Goal: Task Accomplishment & Management: Manage account settings

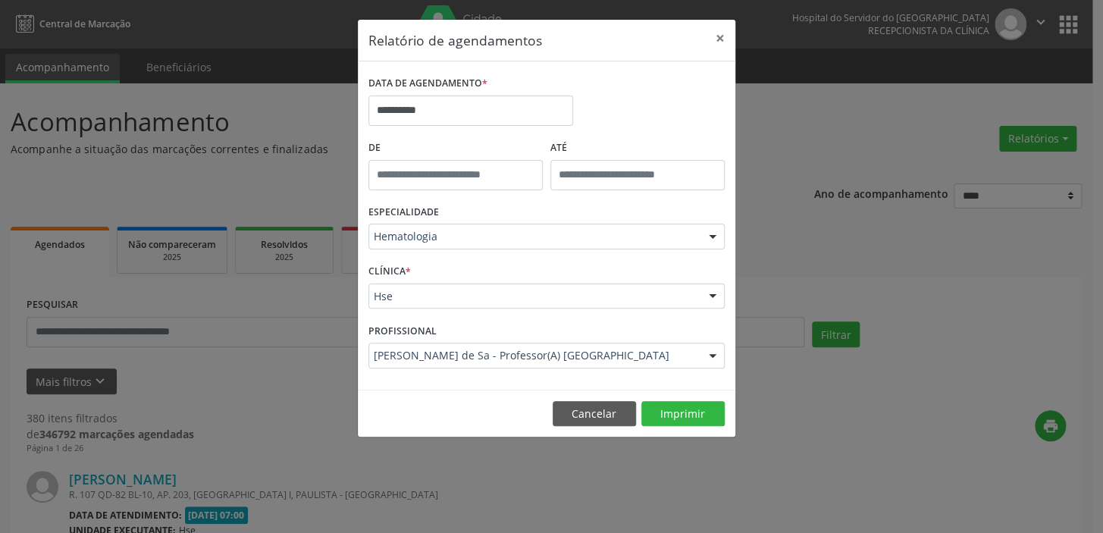
type input "*****"
click at [430, 177] on input "*****" at bounding box center [455, 175] width 174 height 30
click at [411, 208] on input "**" at bounding box center [425, 207] width 114 height 30
click at [414, 208] on input "**" at bounding box center [425, 207] width 114 height 30
drag, startPoint x: 1101, startPoint y: 230, endPoint x: 725, endPoint y: 243, distance: 376.1
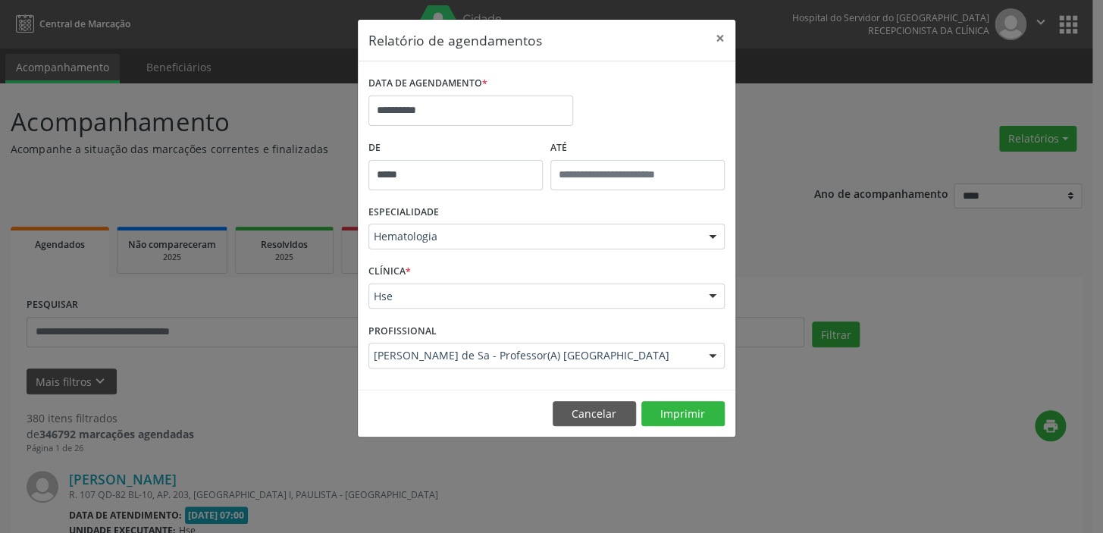
click at [1080, 238] on div "**********" at bounding box center [551, 266] width 1103 height 533
click at [705, 235] on div at bounding box center [712, 237] width 23 height 26
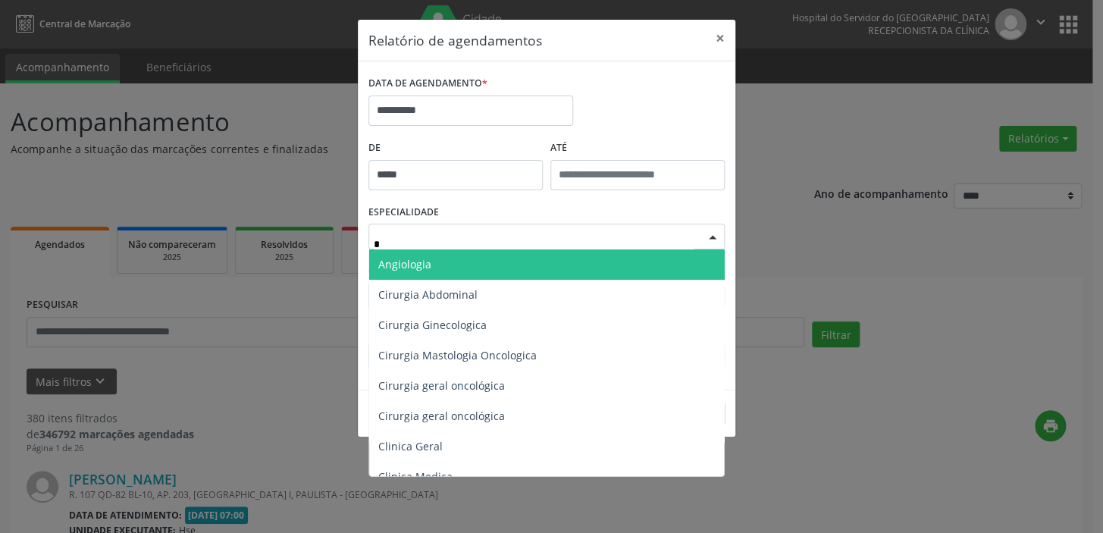
type input "**"
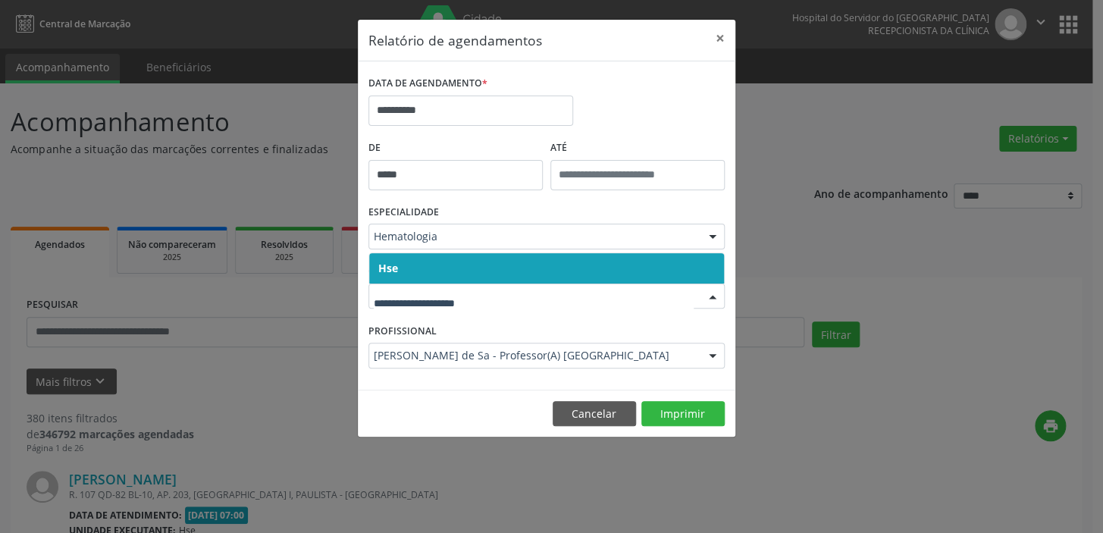
click at [561, 277] on span "Hse" at bounding box center [546, 268] width 355 height 30
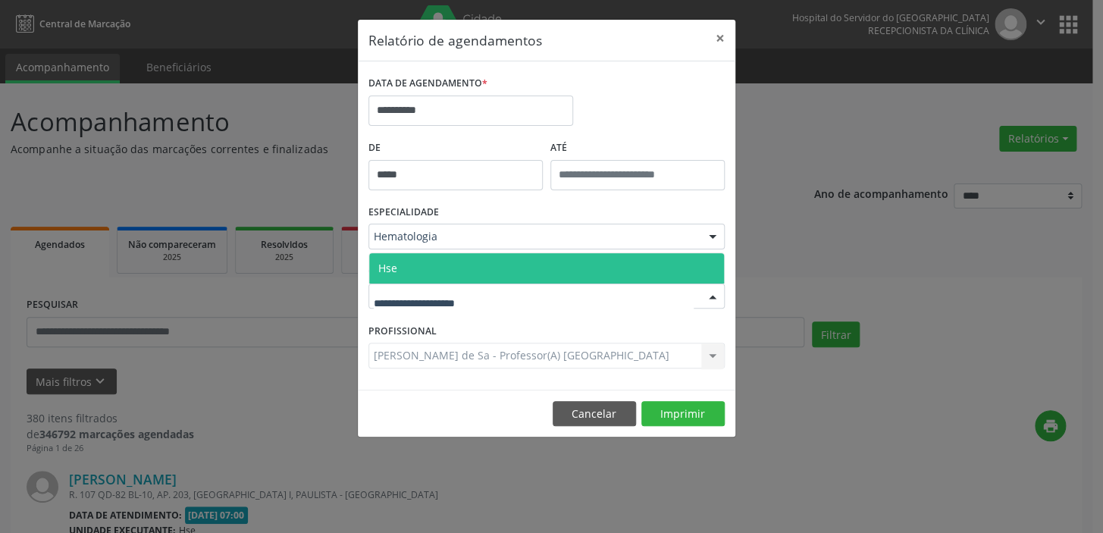
click at [514, 293] on div at bounding box center [546, 296] width 356 height 26
click at [524, 260] on span "Hse" at bounding box center [546, 268] width 355 height 30
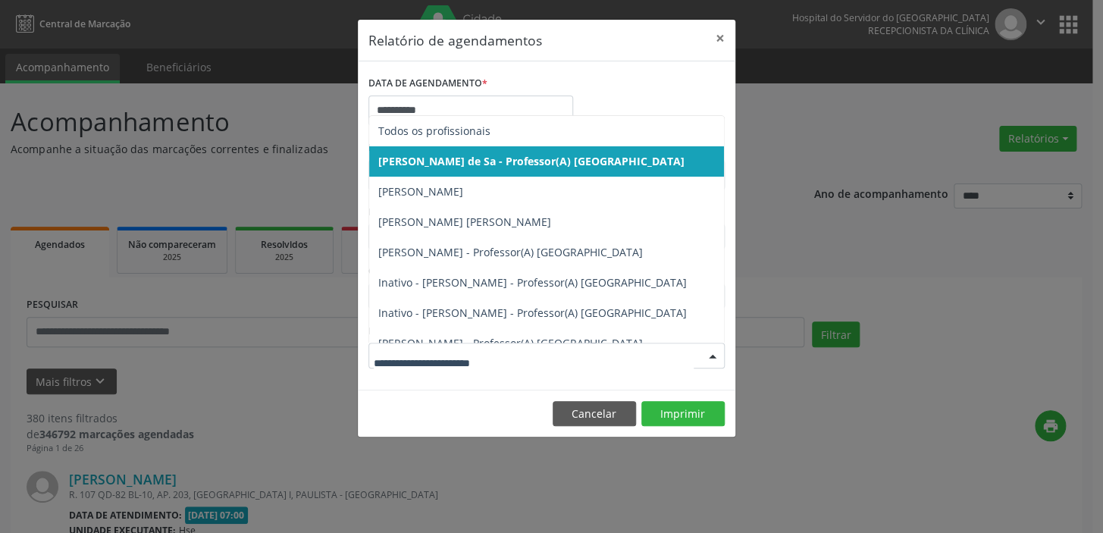
drag, startPoint x: 634, startPoint y: 350, endPoint x: 633, endPoint y: 364, distance: 13.7
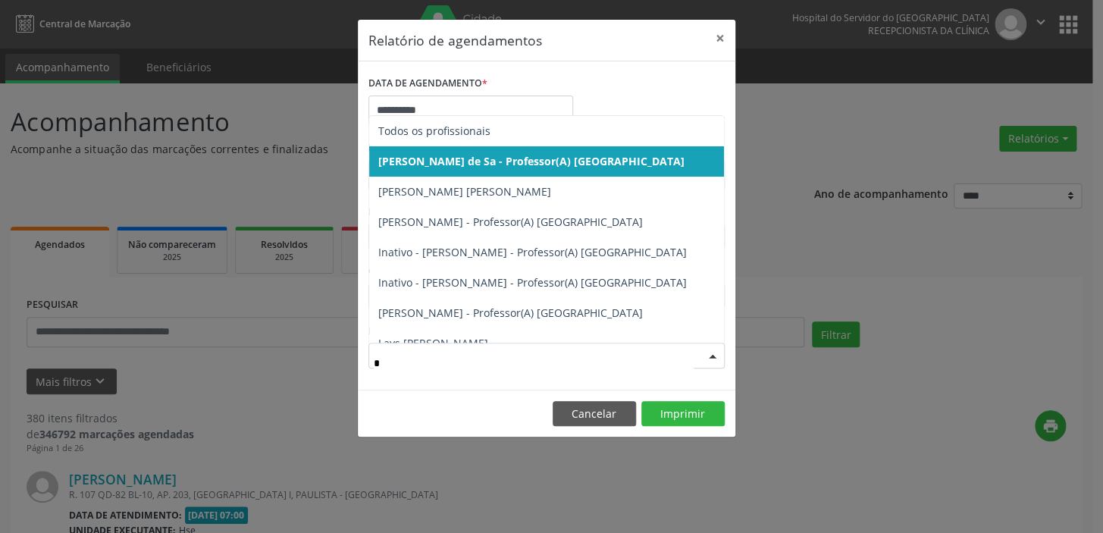
type input "**"
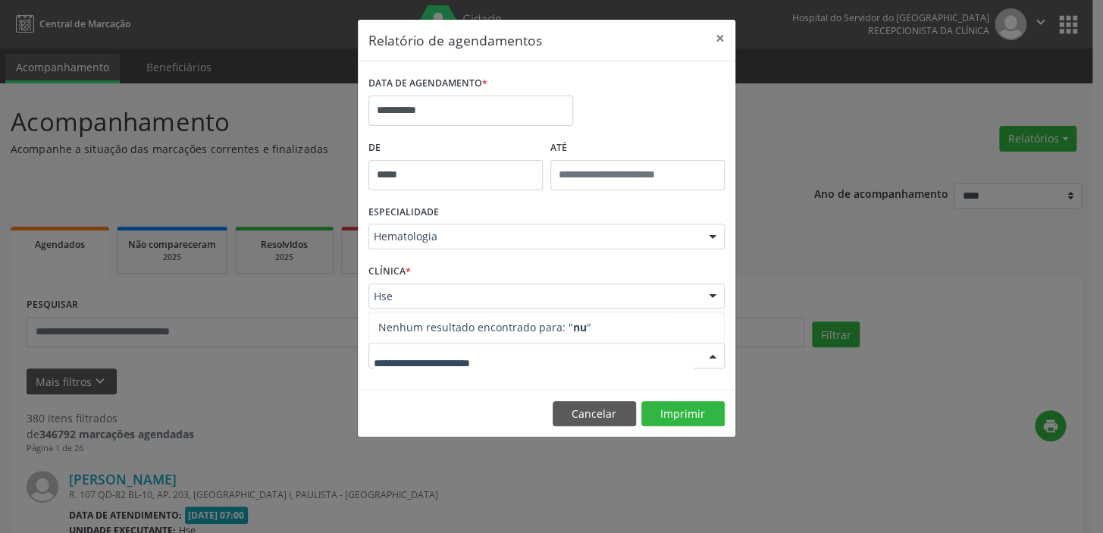
click at [597, 217] on form "**********" at bounding box center [546, 225] width 356 height 307
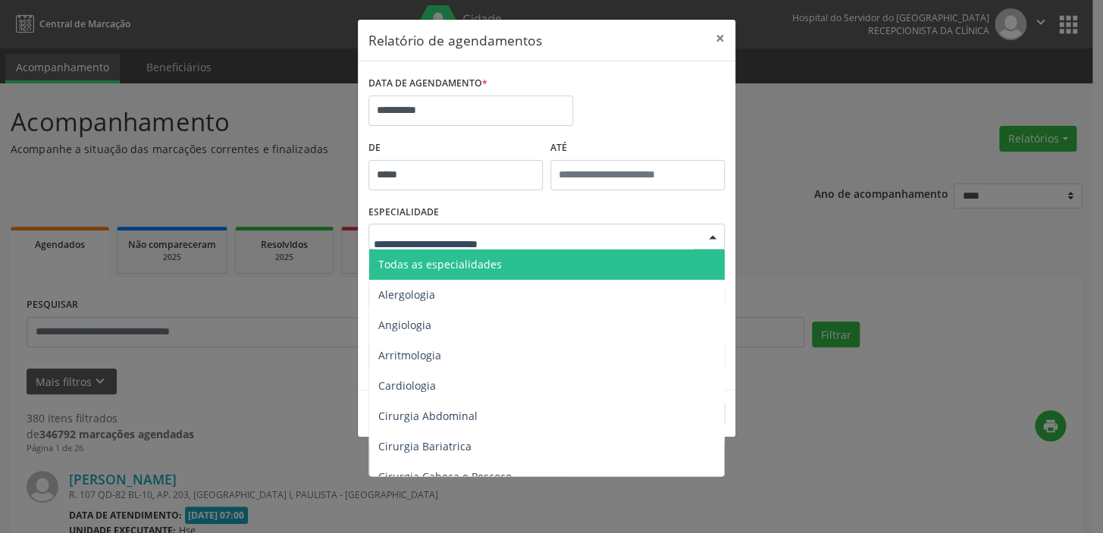
click at [512, 232] on input "text" at bounding box center [534, 244] width 320 height 30
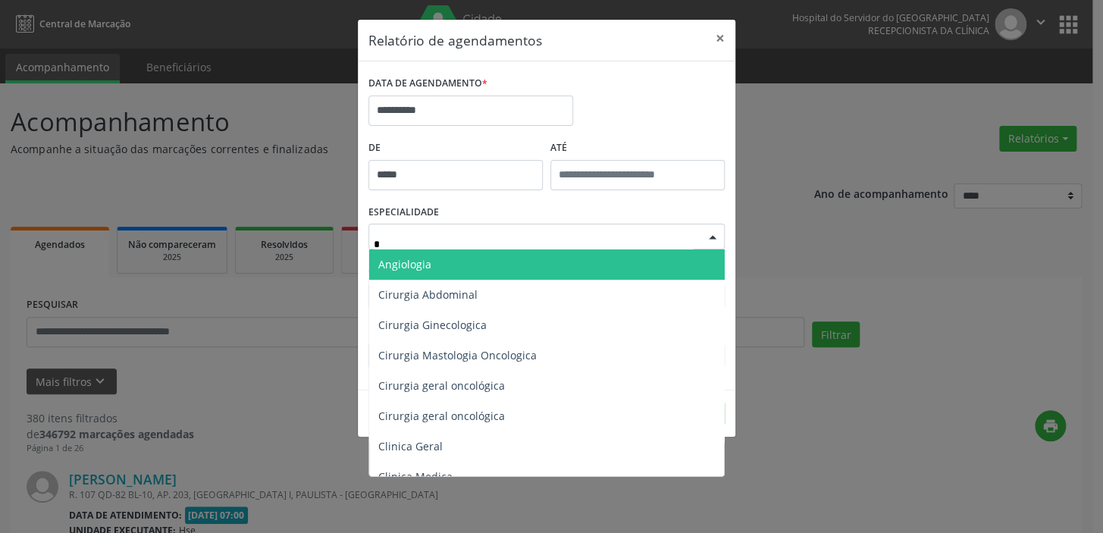
type input "**"
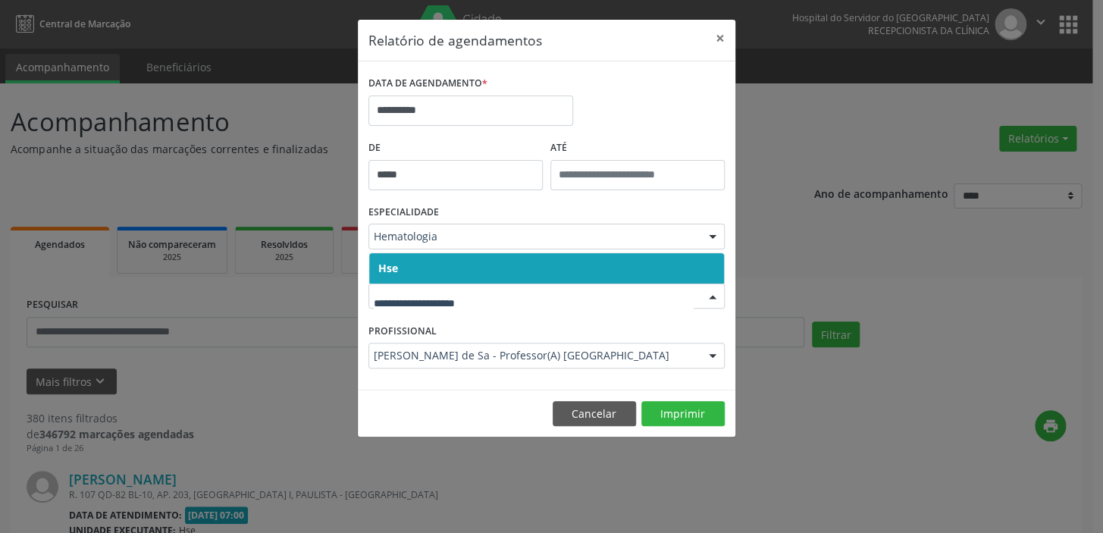
click at [506, 285] on div at bounding box center [546, 296] width 356 height 26
drag, startPoint x: 492, startPoint y: 262, endPoint x: 489, endPoint y: 325, distance: 63.0
click at [491, 268] on span "Hse" at bounding box center [546, 268] width 355 height 30
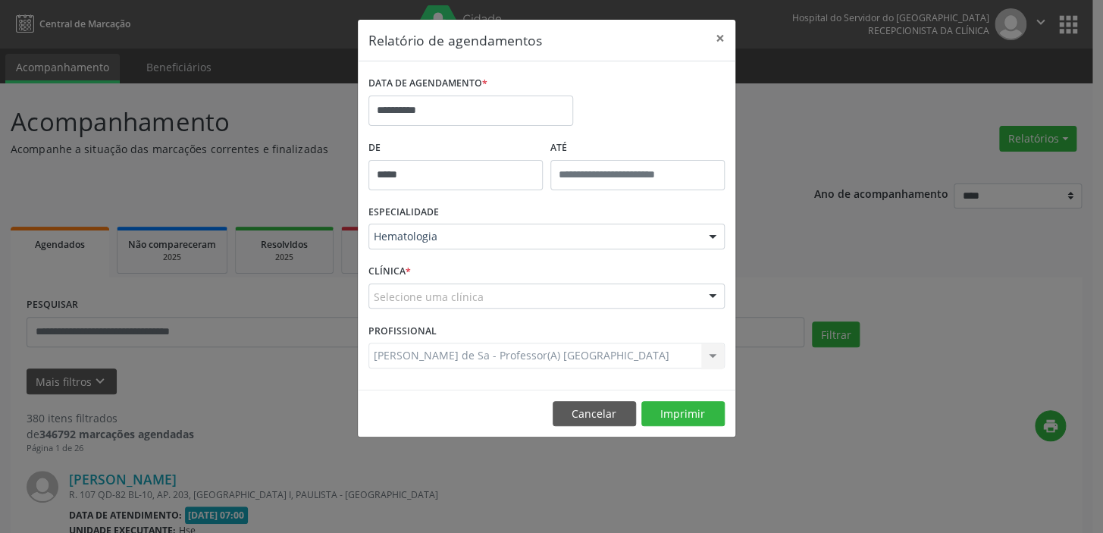
click at [493, 293] on div "Selecione uma clínica" at bounding box center [546, 296] width 356 height 26
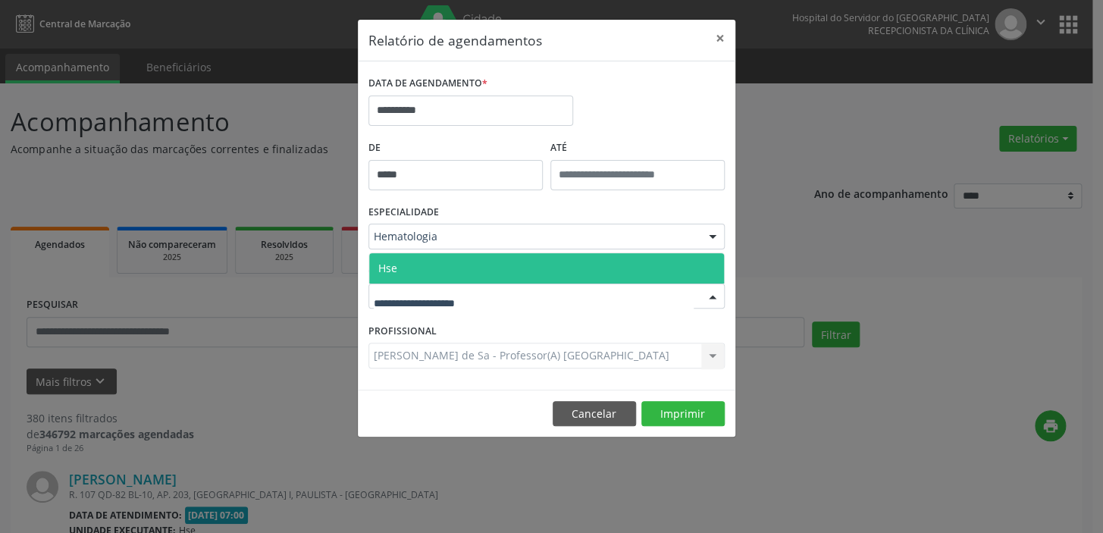
click at [486, 268] on span "Hse" at bounding box center [546, 268] width 355 height 30
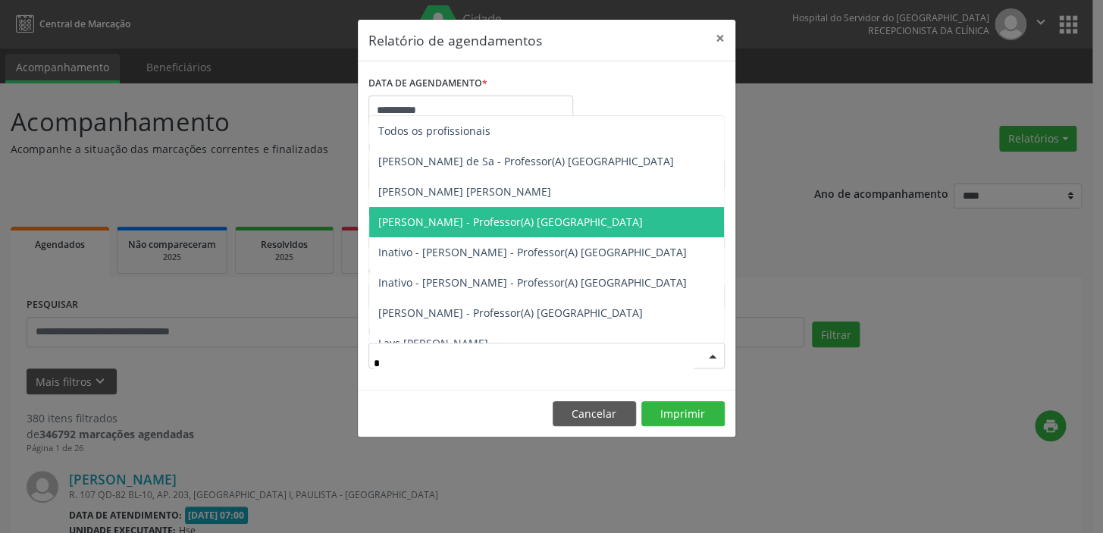
type input "**"
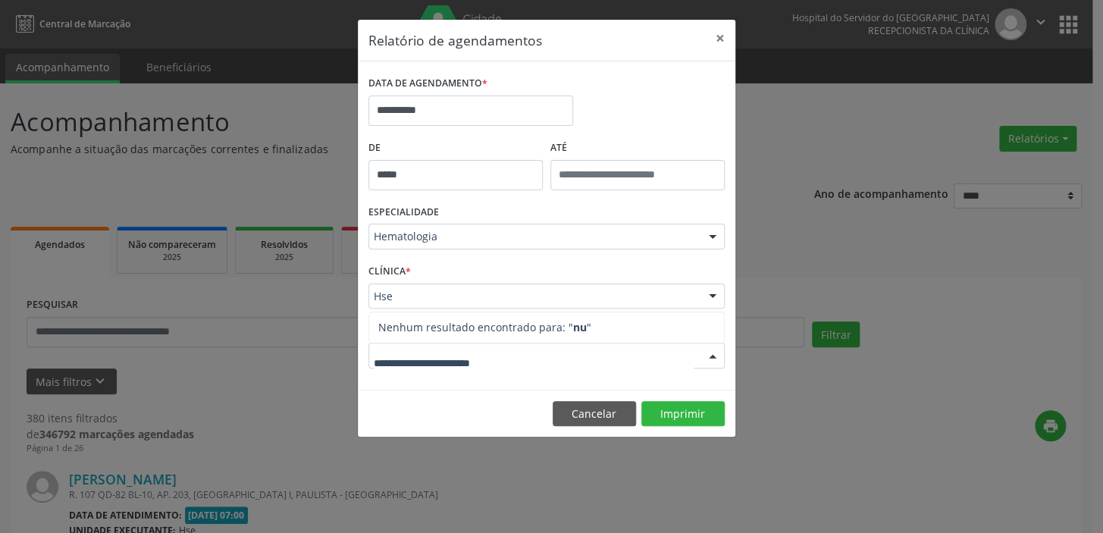
click at [965, 189] on div "**********" at bounding box center [551, 266] width 1103 height 533
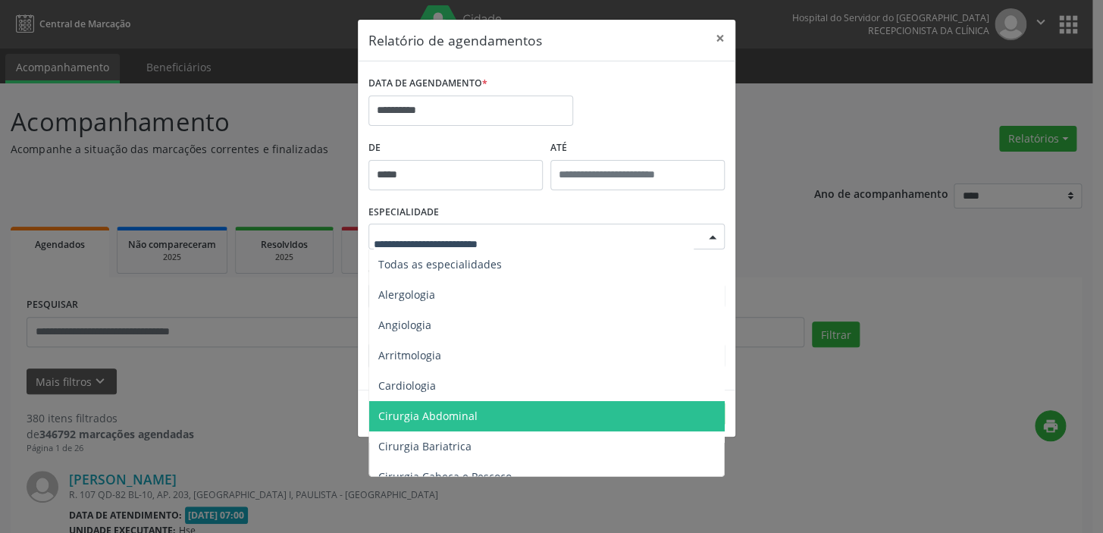
type input "*"
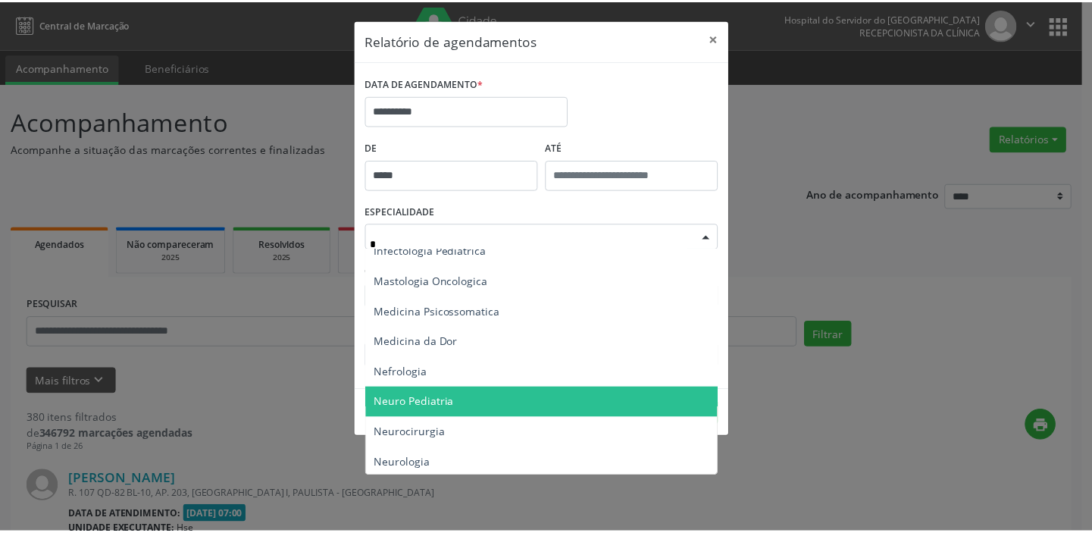
scroll to position [758, 0]
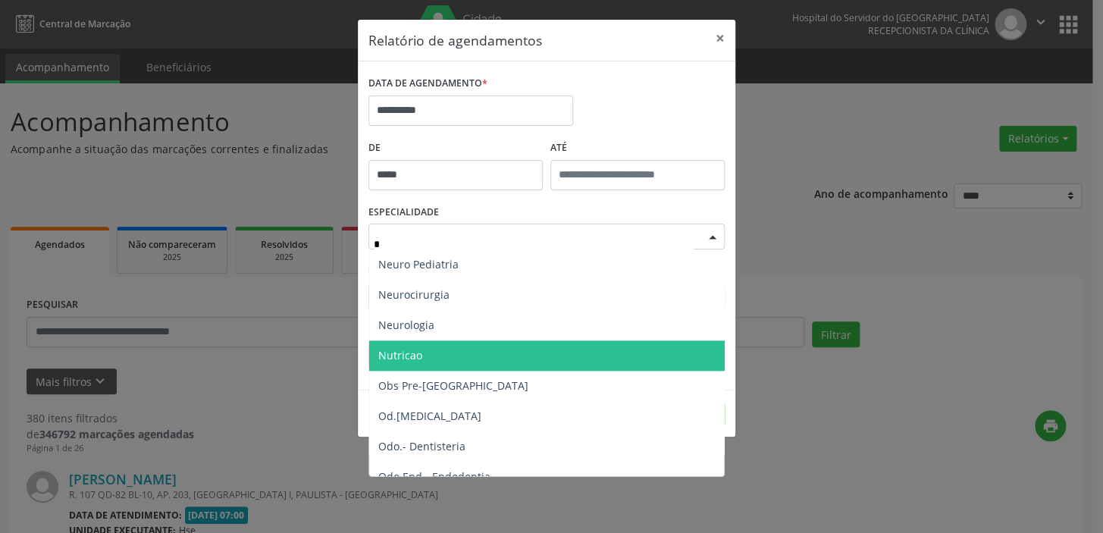
click at [470, 346] on span "Nutricao" at bounding box center [547, 355] width 357 height 30
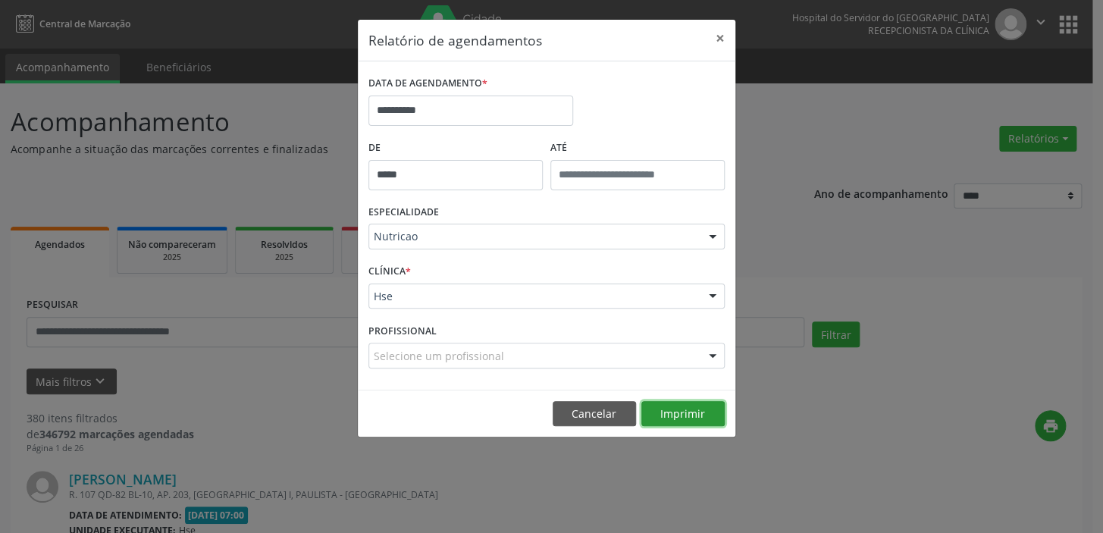
click at [693, 419] on button "Imprimir" at bounding box center [682, 414] width 83 height 26
click at [721, 41] on button "×" at bounding box center [720, 38] width 30 height 37
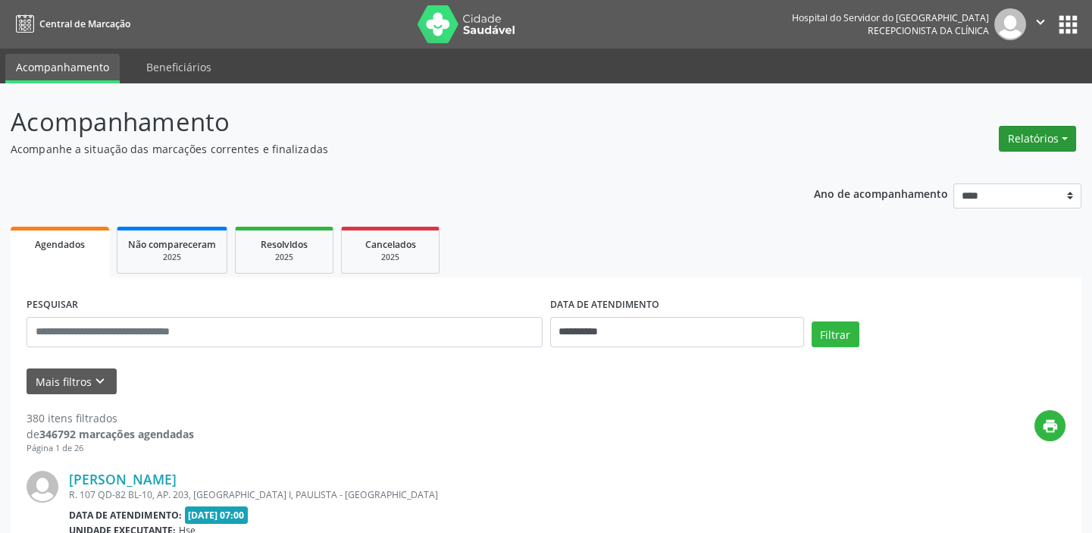
click at [1039, 137] on button "Relatórios" at bounding box center [1037, 139] width 77 height 26
click at [970, 163] on link "Agendamentos" at bounding box center [994, 170] width 163 height 21
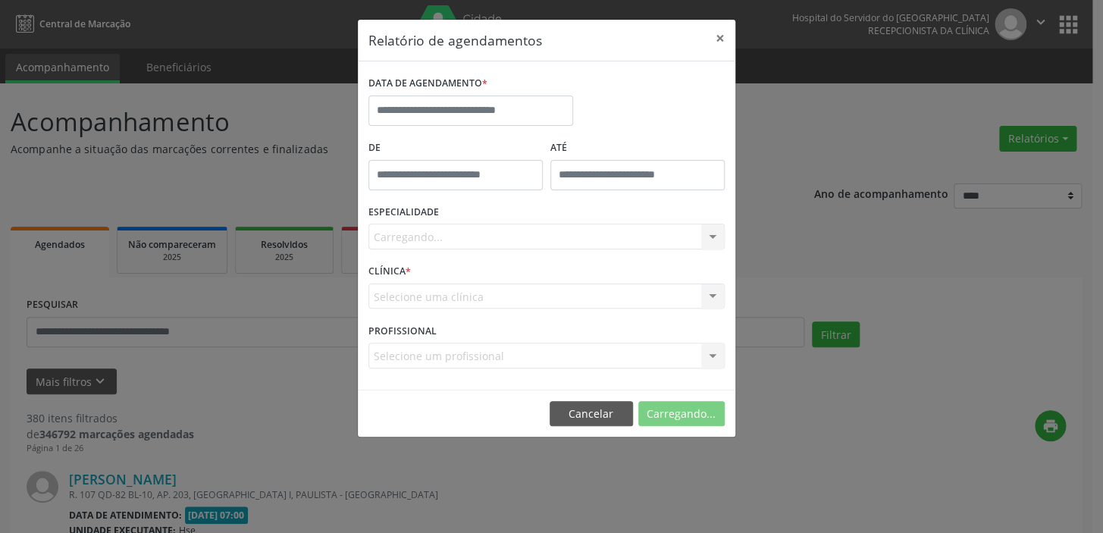
click at [483, 125] on div "DATA DE AGENDAMENTO *" at bounding box center [471, 104] width 212 height 64
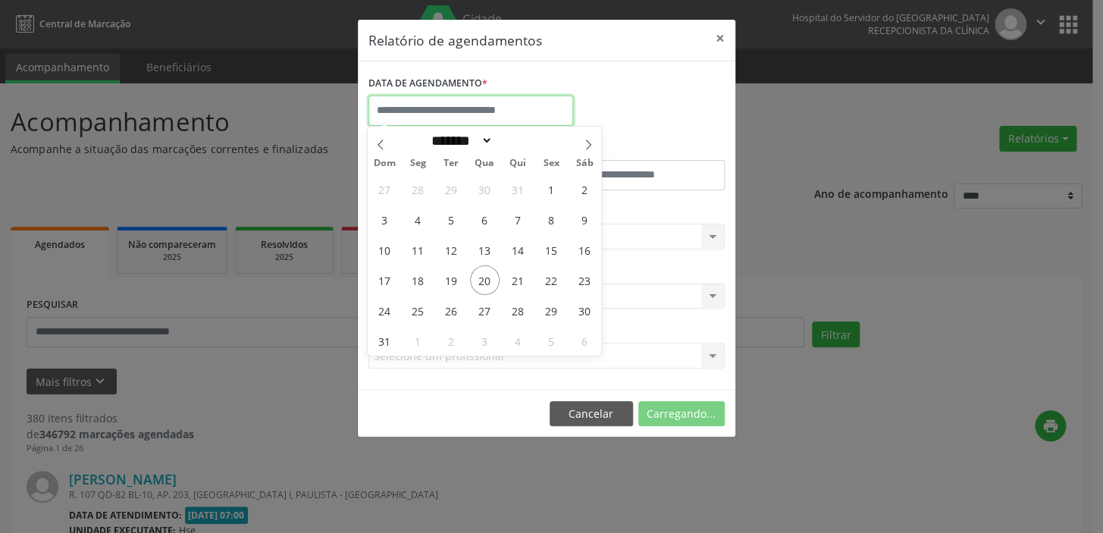
click at [493, 114] on input "text" at bounding box center [470, 110] width 205 height 30
click at [487, 224] on span "6" at bounding box center [485, 220] width 30 height 30
type input "**********"
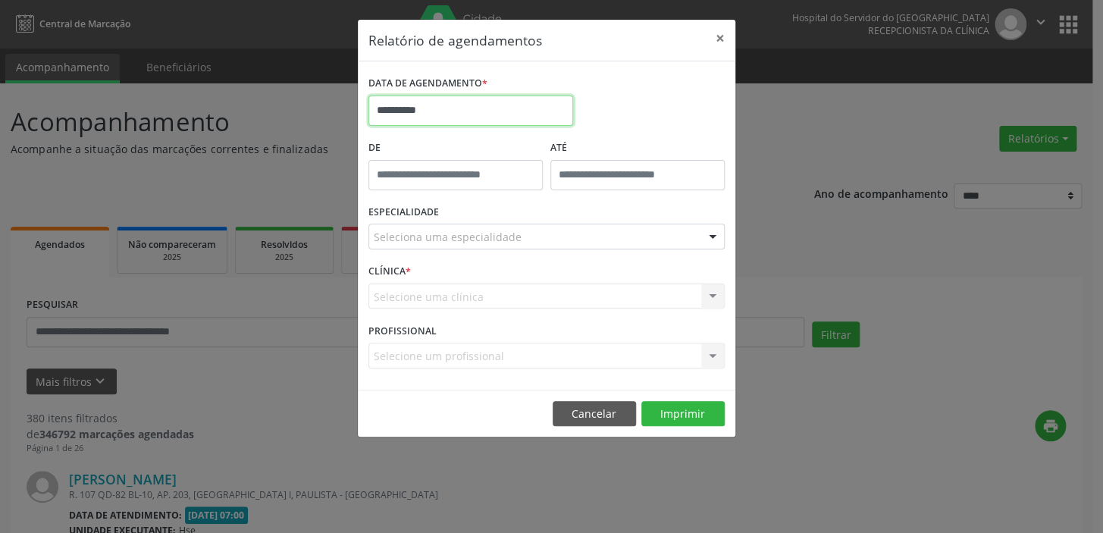
click at [431, 117] on input "**********" at bounding box center [470, 110] width 205 height 30
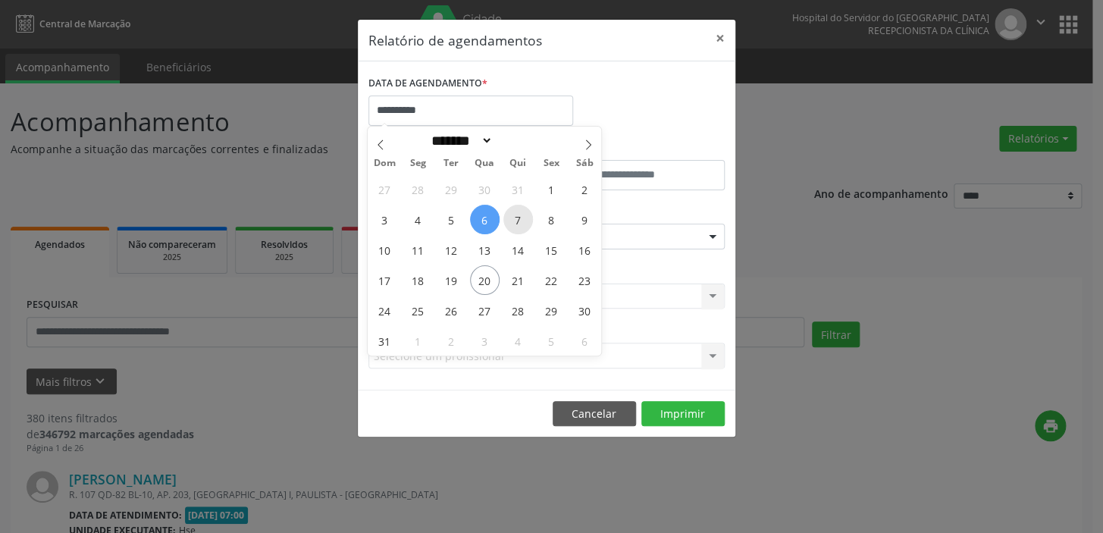
click at [515, 223] on span "7" at bounding box center [518, 220] width 30 height 30
type input "**********"
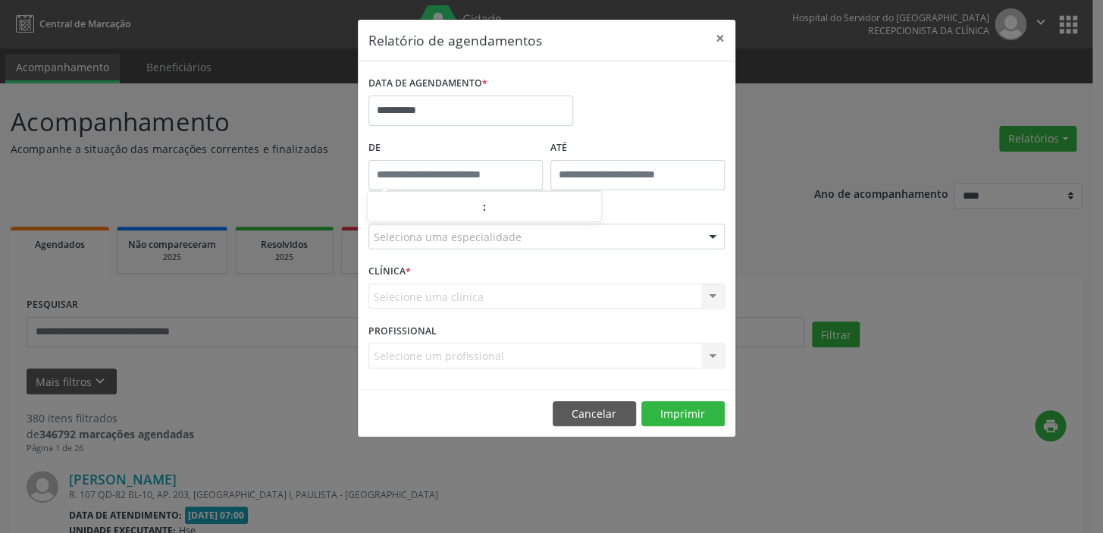
type input "*****"
drag, startPoint x: 455, startPoint y: 166, endPoint x: 449, endPoint y: 204, distance: 38.4
click at [455, 171] on input "*****" at bounding box center [455, 175] width 174 height 30
click at [449, 212] on input "**" at bounding box center [425, 207] width 114 height 30
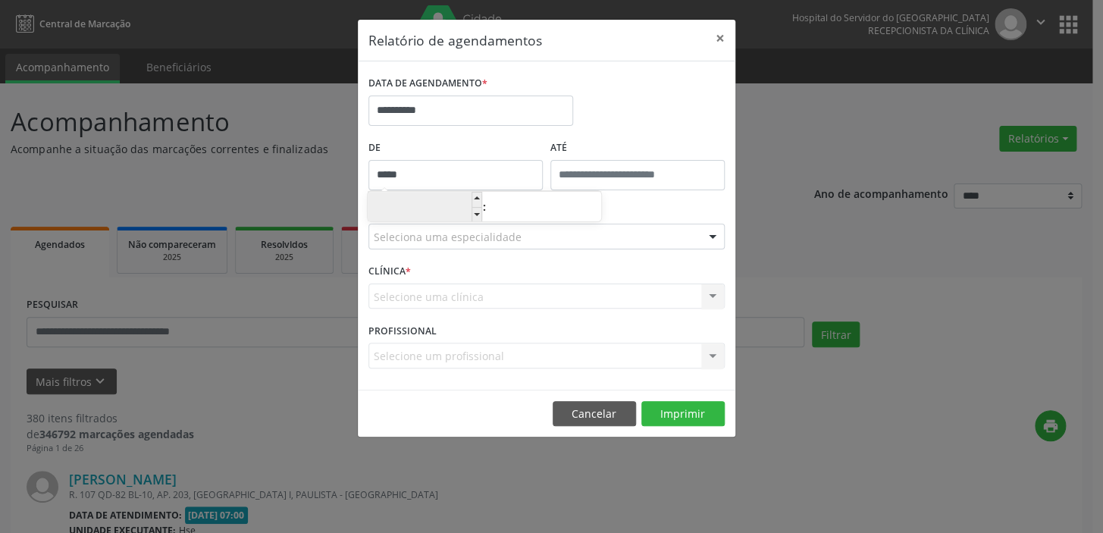
click at [444, 208] on input "**" at bounding box center [425, 207] width 114 height 30
drag, startPoint x: 850, startPoint y: 265, endPoint x: 814, endPoint y: 267, distance: 36.4
click at [850, 267] on div "**********" at bounding box center [551, 266] width 1103 height 533
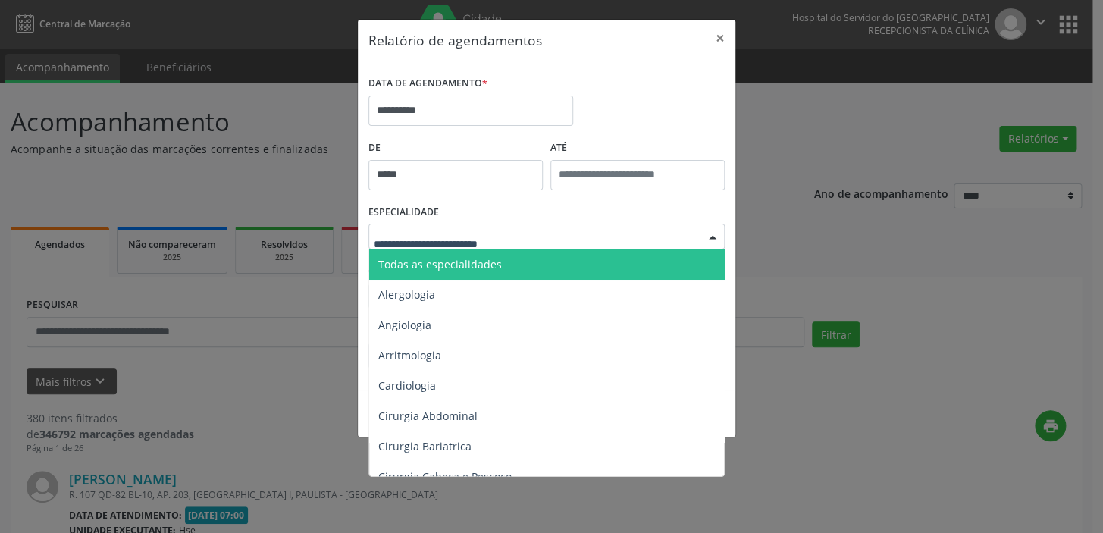
click at [711, 243] on div at bounding box center [712, 237] width 23 height 26
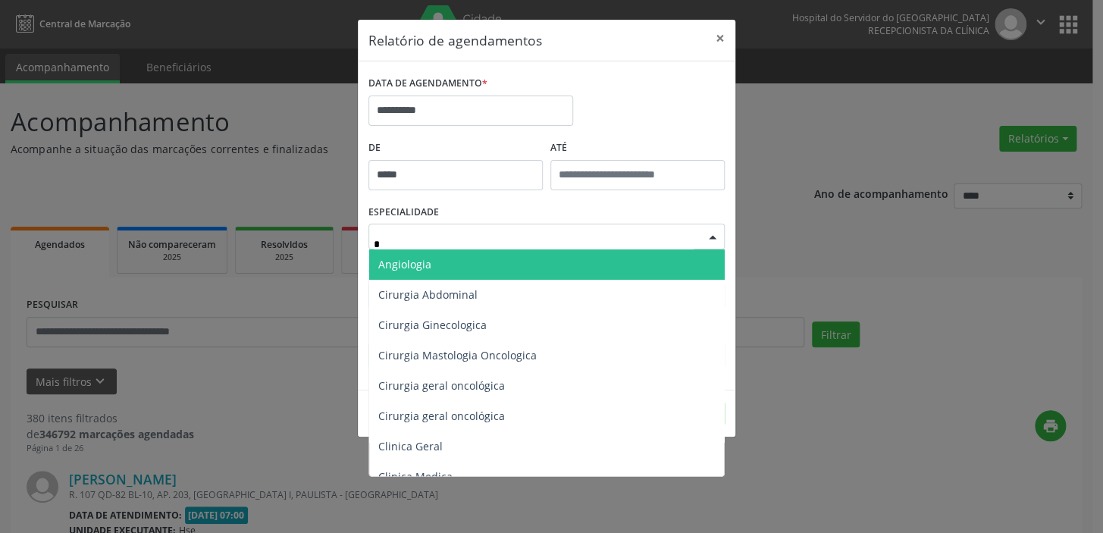
type input "**"
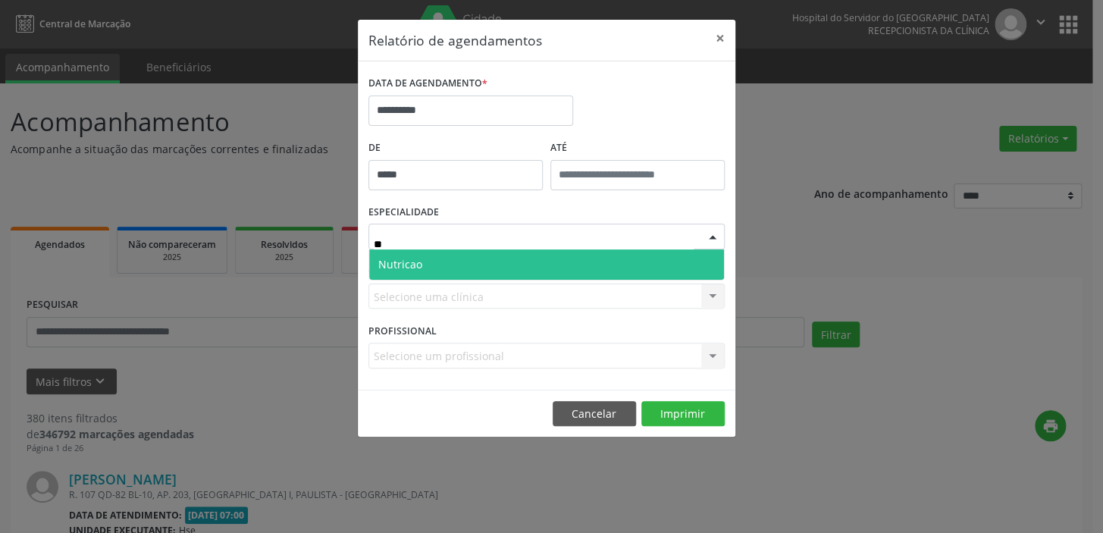
click at [643, 267] on span "Nutricao" at bounding box center [546, 264] width 355 height 30
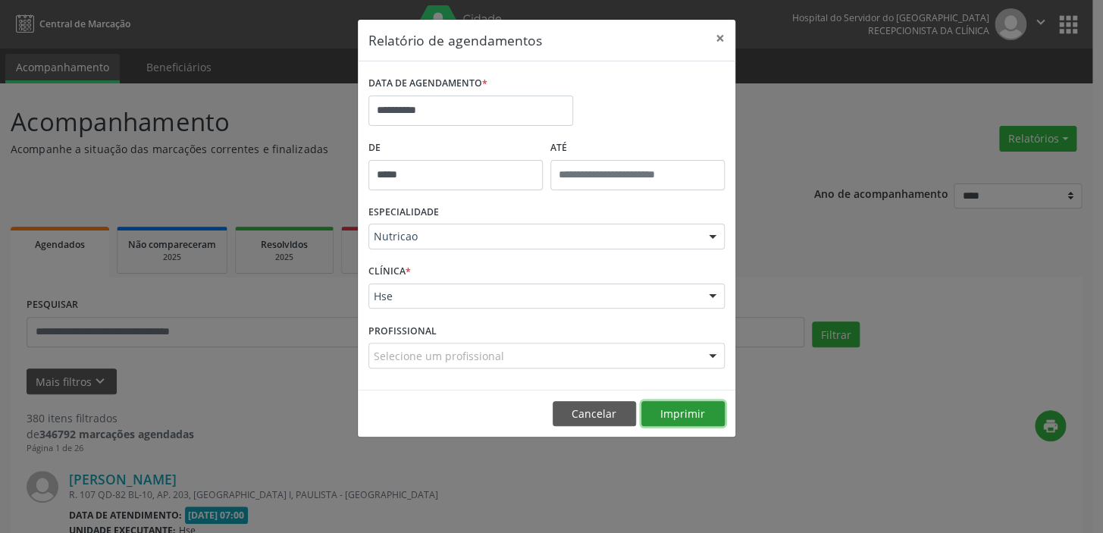
click at [693, 413] on button "Imprimir" at bounding box center [682, 414] width 83 height 26
click at [716, 36] on button "×" at bounding box center [720, 38] width 30 height 37
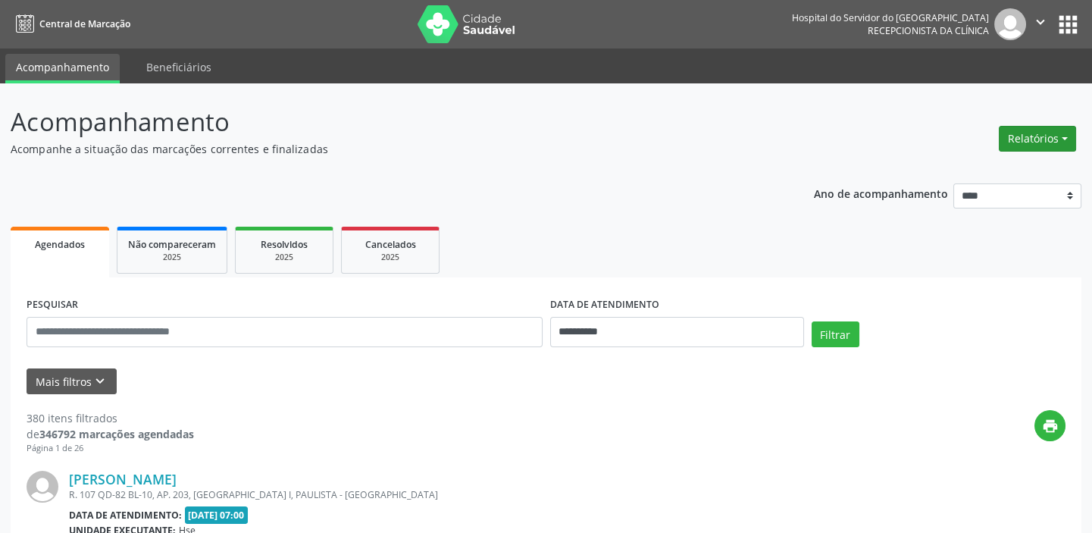
click at [1041, 140] on button "Relatórios" at bounding box center [1037, 139] width 77 height 26
click at [952, 167] on link "Agendamentos" at bounding box center [994, 170] width 163 height 21
select select "*"
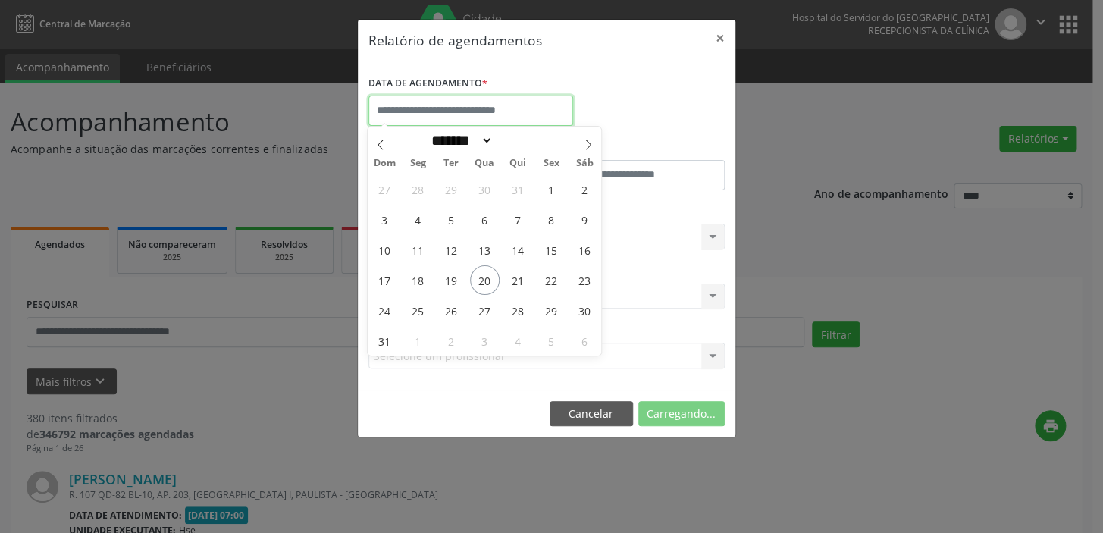
drag, startPoint x: 465, startPoint y: 102, endPoint x: 462, endPoint y: 152, distance: 50.1
click at [465, 105] on input "text" at bounding box center [470, 110] width 205 height 30
click at [483, 230] on span "6" at bounding box center [485, 220] width 30 height 30
type input "**********"
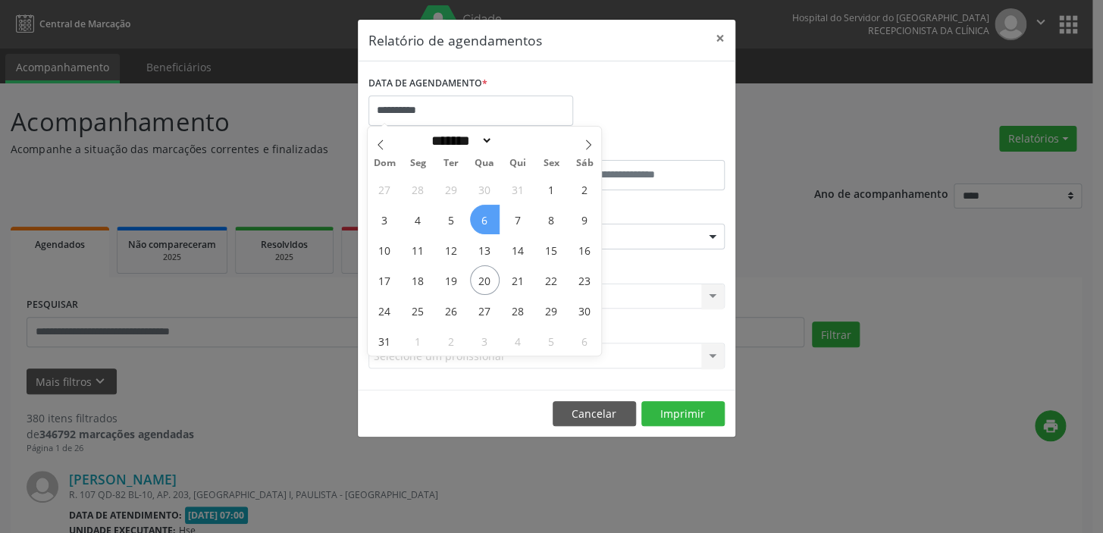
click at [483, 230] on span "6" at bounding box center [485, 220] width 30 height 30
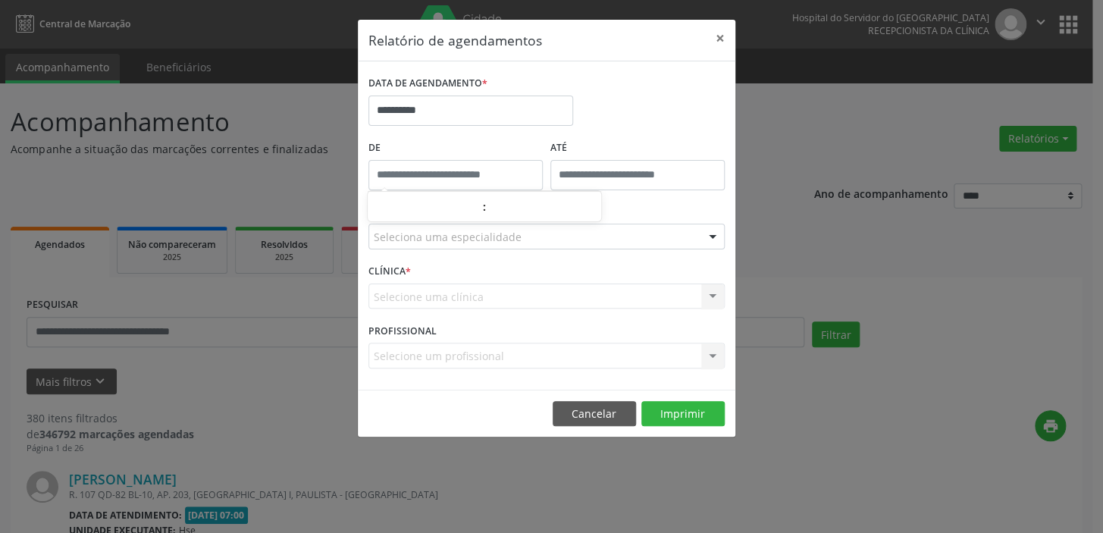
type input "*****"
drag, startPoint x: 457, startPoint y: 177, endPoint x: 451, endPoint y: 189, distance: 13.6
click at [455, 177] on input "*****" at bounding box center [455, 175] width 174 height 30
click at [438, 205] on input "**" at bounding box center [425, 207] width 114 height 30
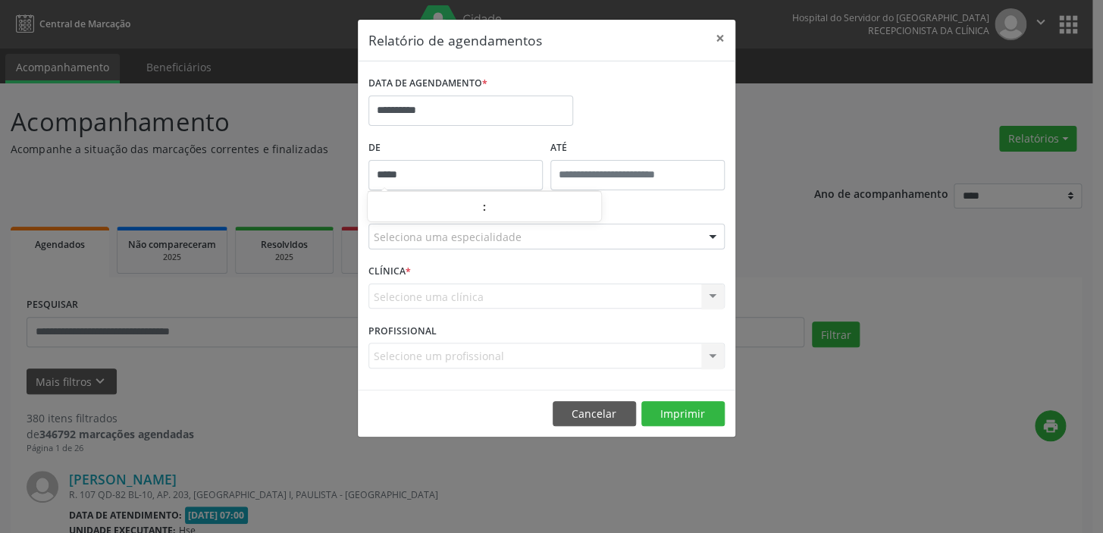
click at [742, 230] on div "**********" at bounding box center [551, 266] width 1103 height 533
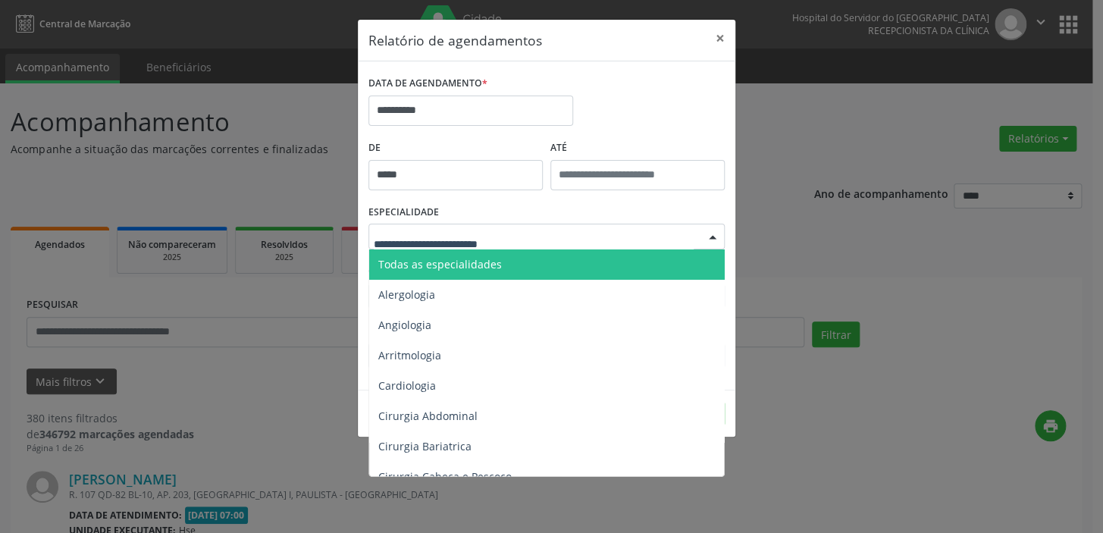
click at [638, 247] on div at bounding box center [546, 237] width 356 height 26
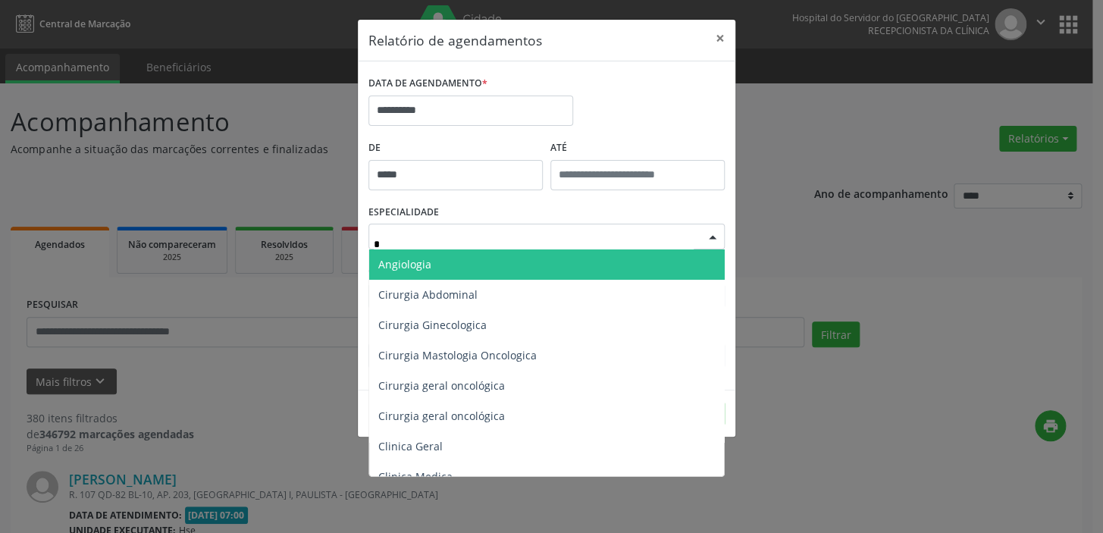
type input "**"
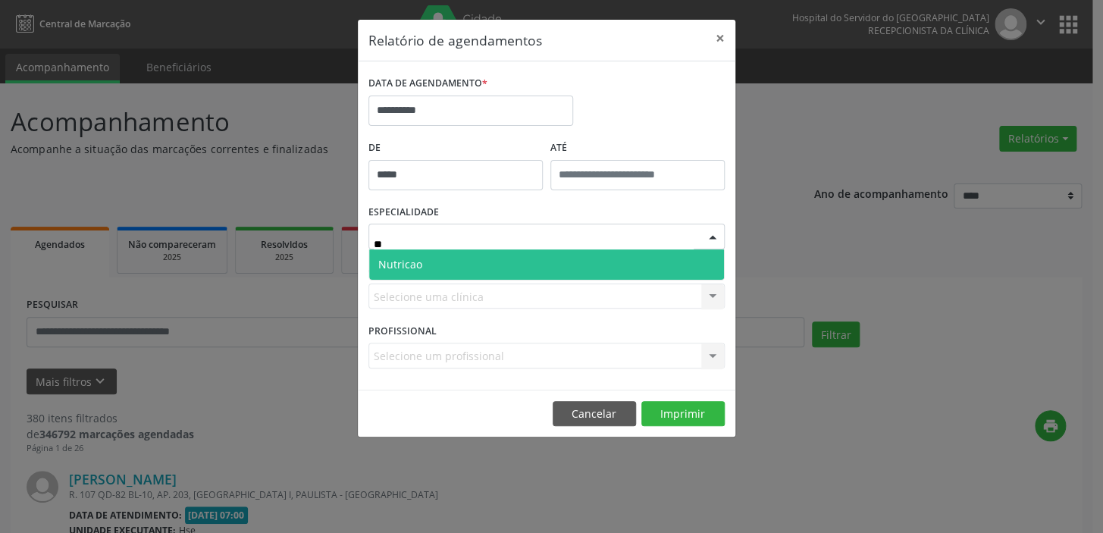
click at [605, 261] on span "Nutricao" at bounding box center [546, 264] width 355 height 30
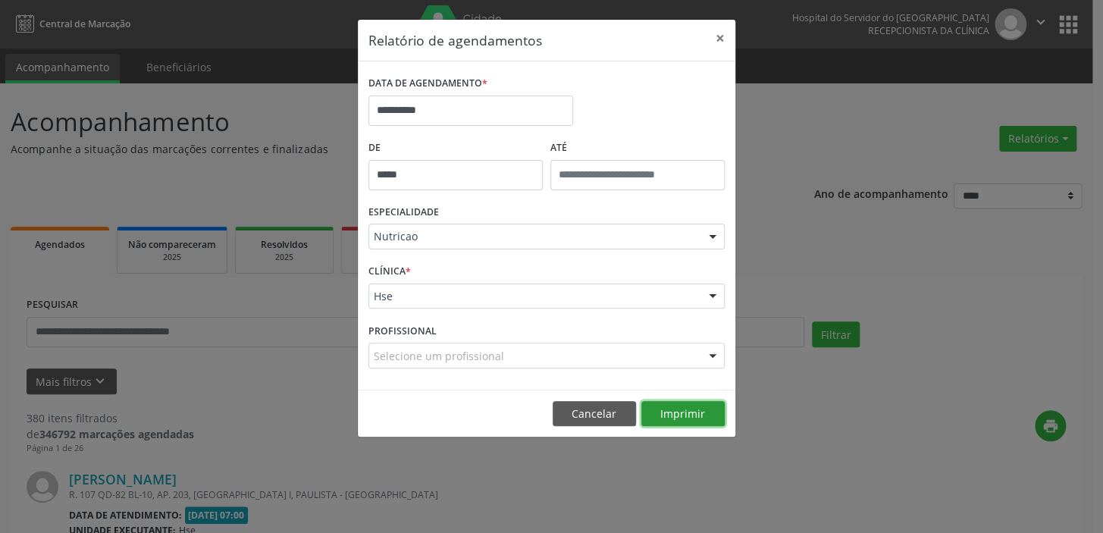
click at [703, 411] on button "Imprimir" at bounding box center [682, 414] width 83 height 26
click at [715, 38] on button "×" at bounding box center [720, 38] width 30 height 37
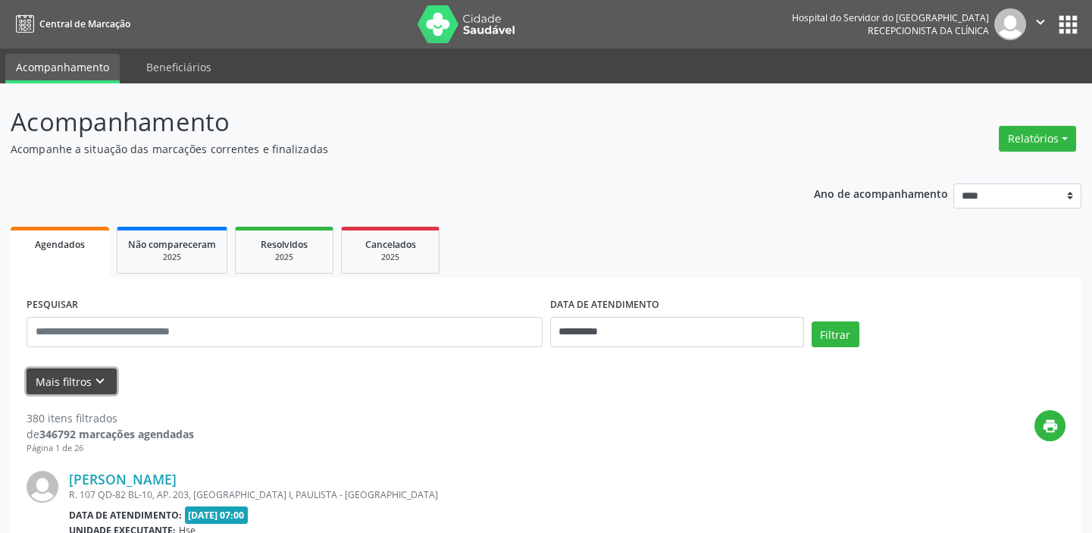
click at [53, 383] on button "Mais filtros keyboard_arrow_down" at bounding box center [72, 381] width 90 height 27
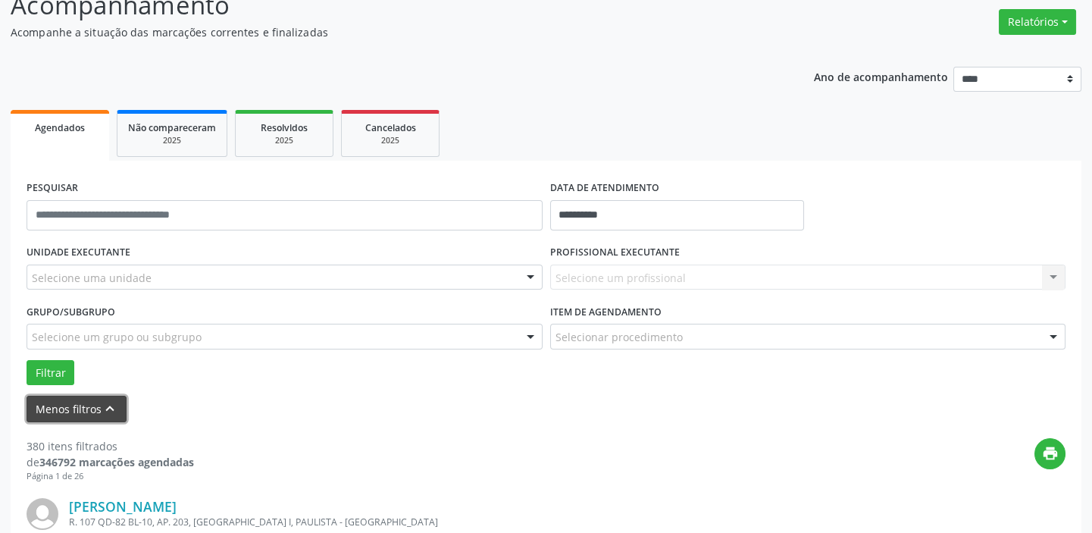
scroll to position [137, 0]
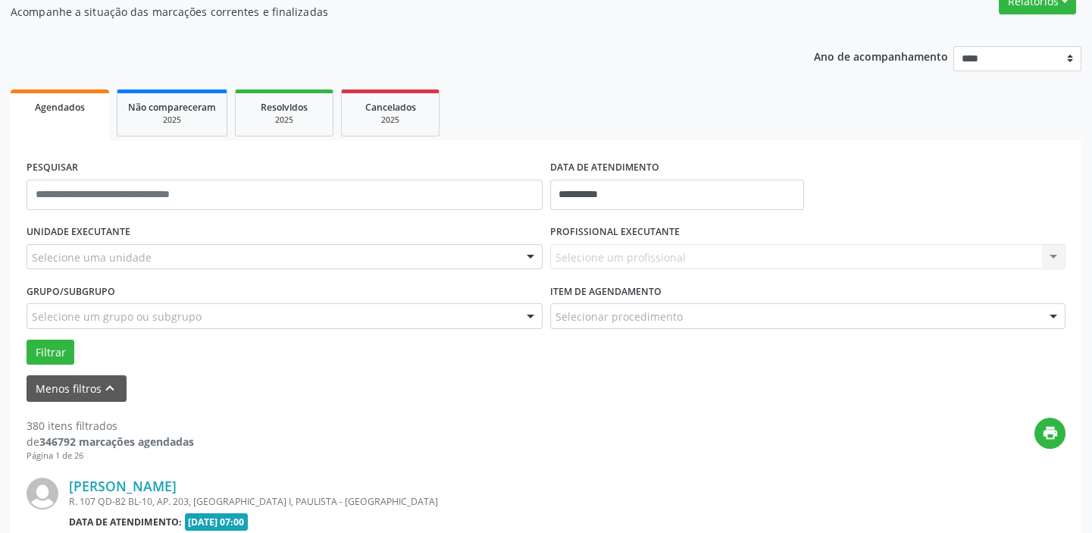
click at [505, 252] on div "Selecione uma unidade" at bounding box center [285, 257] width 516 height 26
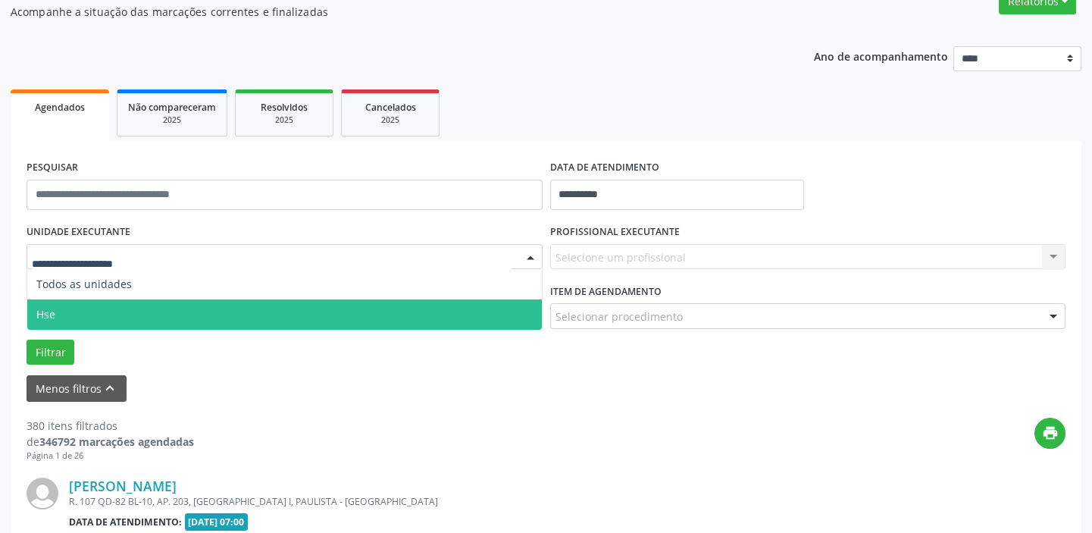
click at [397, 317] on span "Hse" at bounding box center [284, 314] width 515 height 30
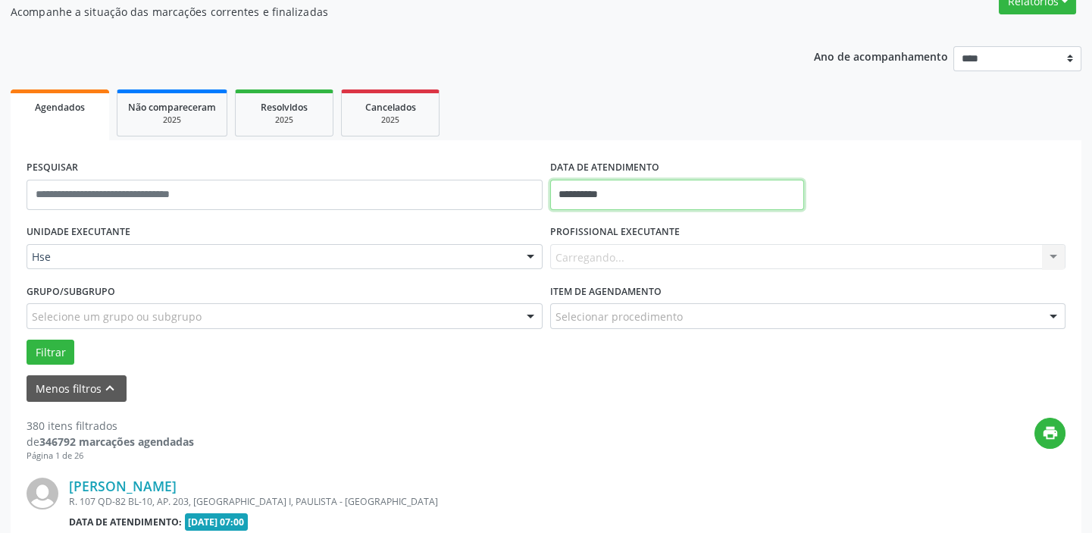
drag, startPoint x: 562, startPoint y: 197, endPoint x: 618, endPoint y: 243, distance: 73.3
click at [564, 202] on input "**********" at bounding box center [677, 195] width 254 height 30
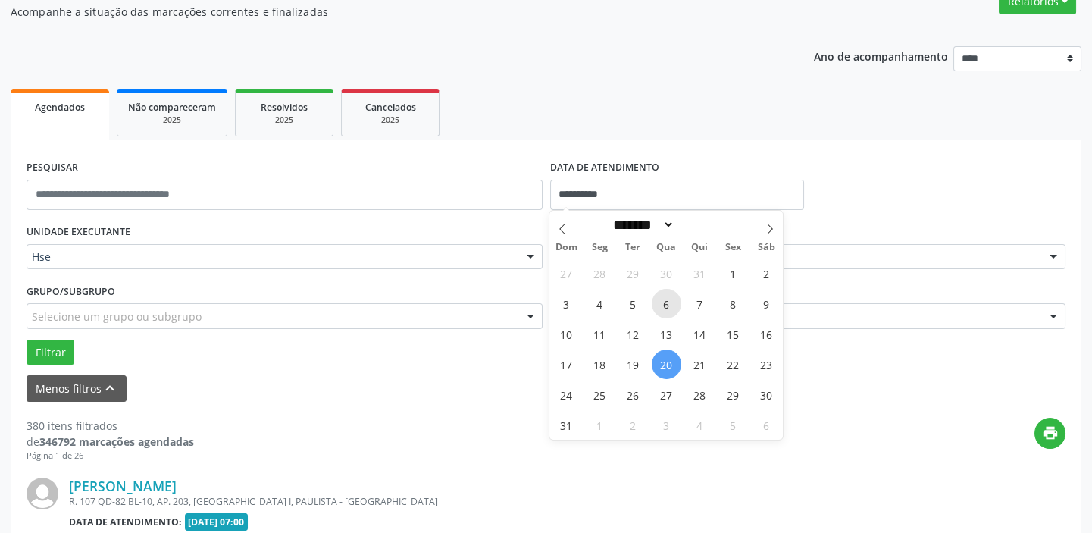
click at [665, 308] on span "6" at bounding box center [667, 304] width 30 height 30
type input "**********"
click at [665, 308] on span "6" at bounding box center [667, 304] width 30 height 30
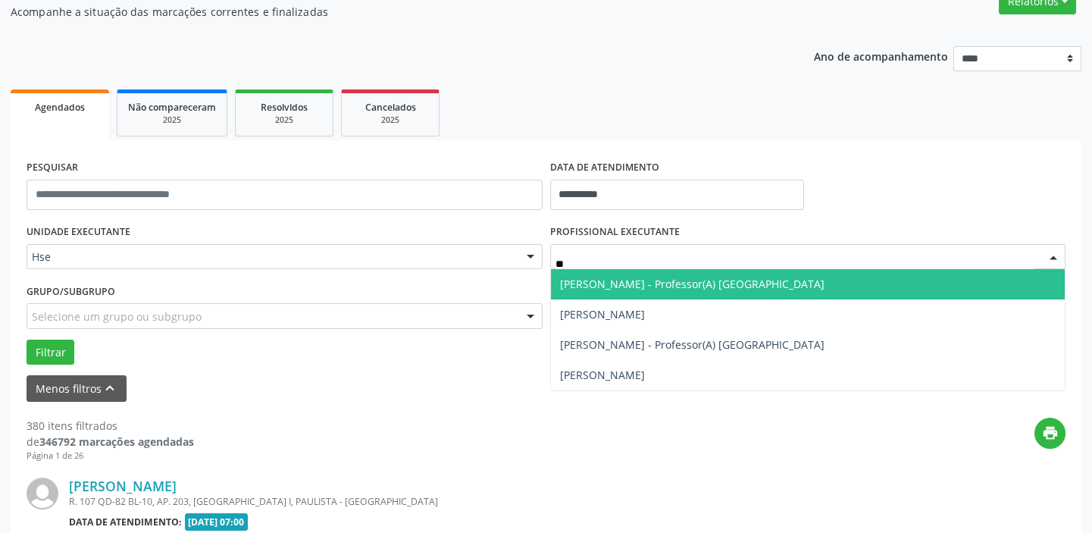
type input "*"
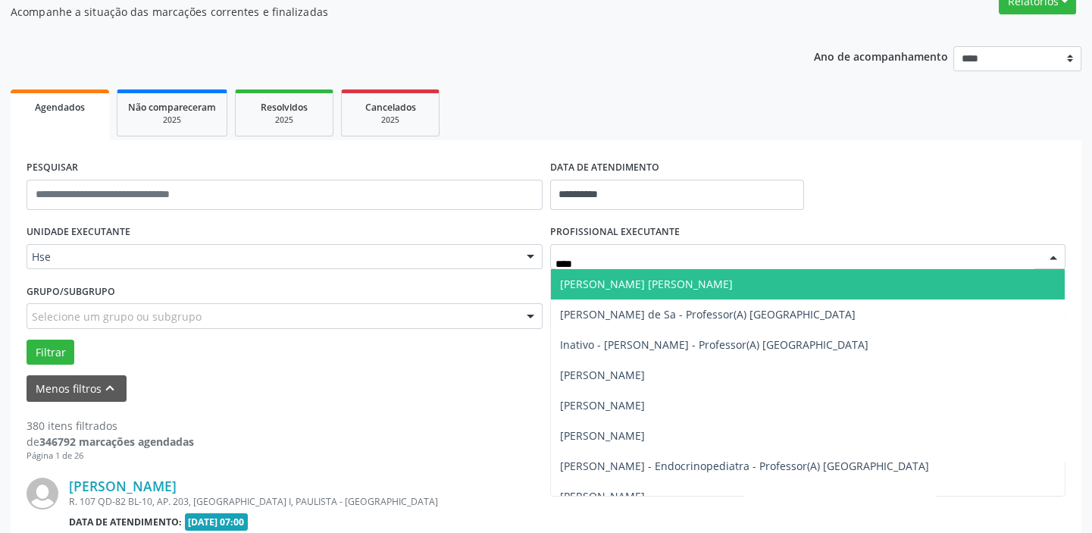
type input "*****"
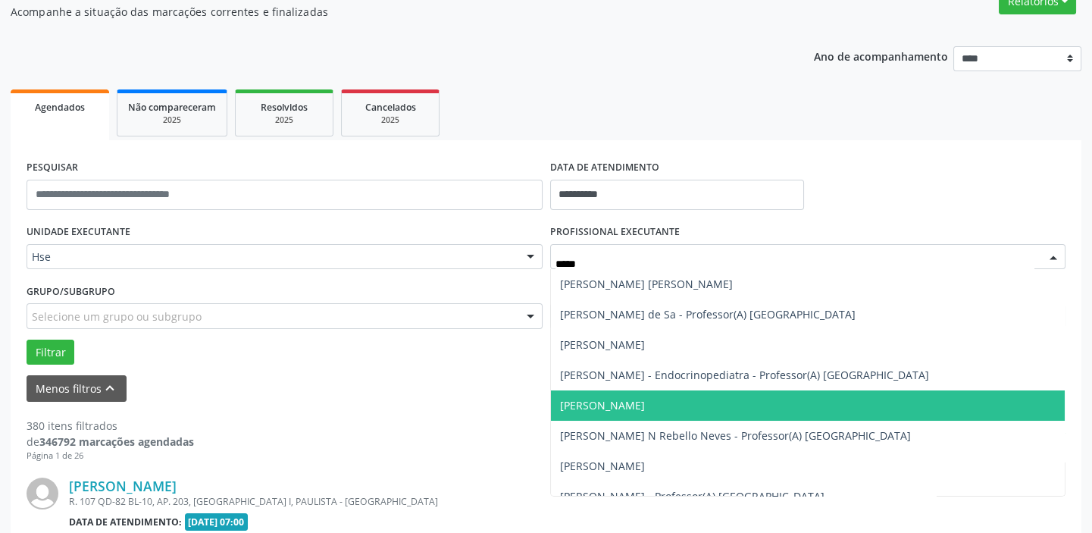
click at [659, 413] on span "[PERSON_NAME]" at bounding box center [808, 405] width 515 height 30
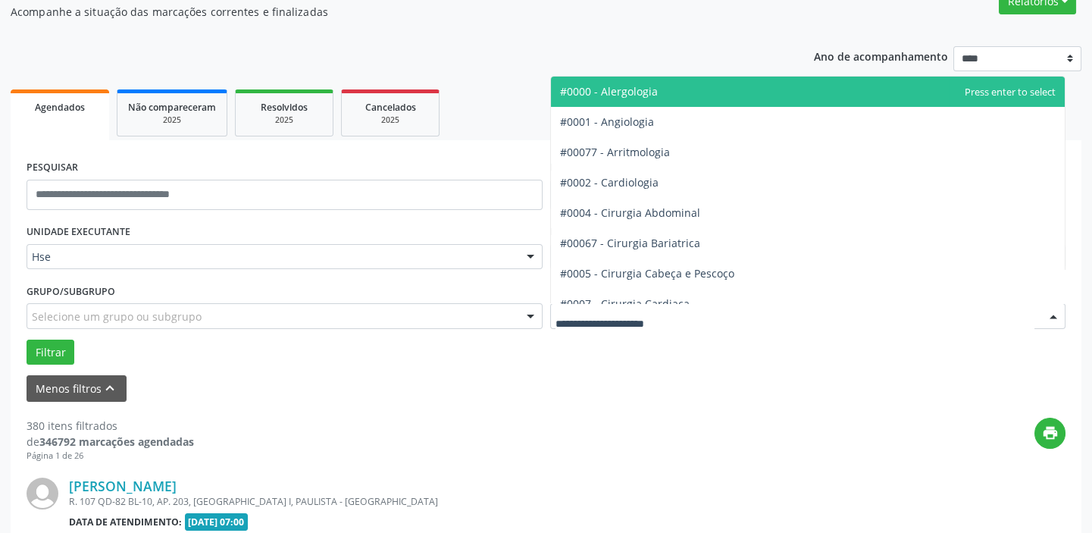
click at [703, 314] on div at bounding box center [808, 316] width 516 height 26
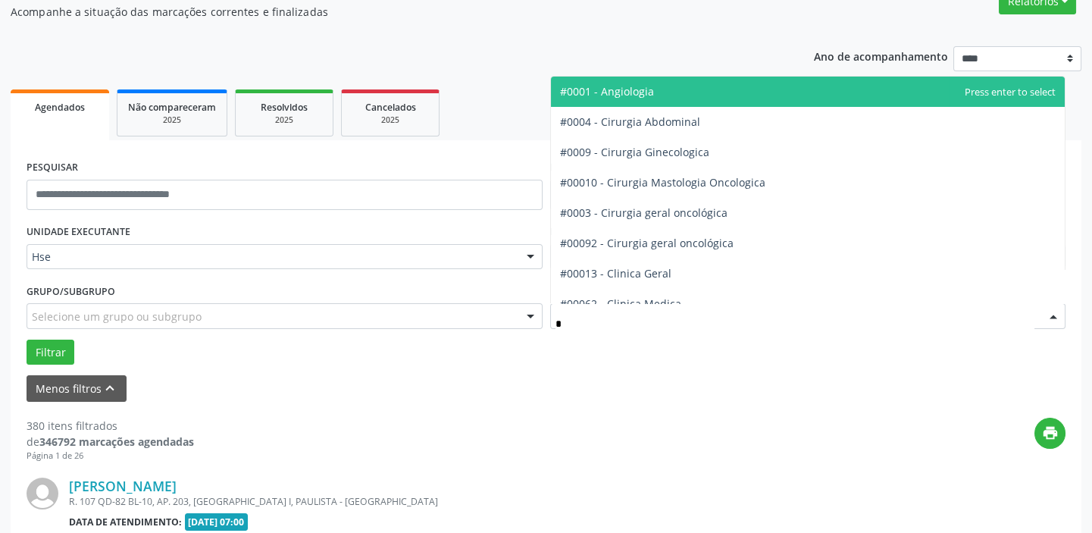
type input "**"
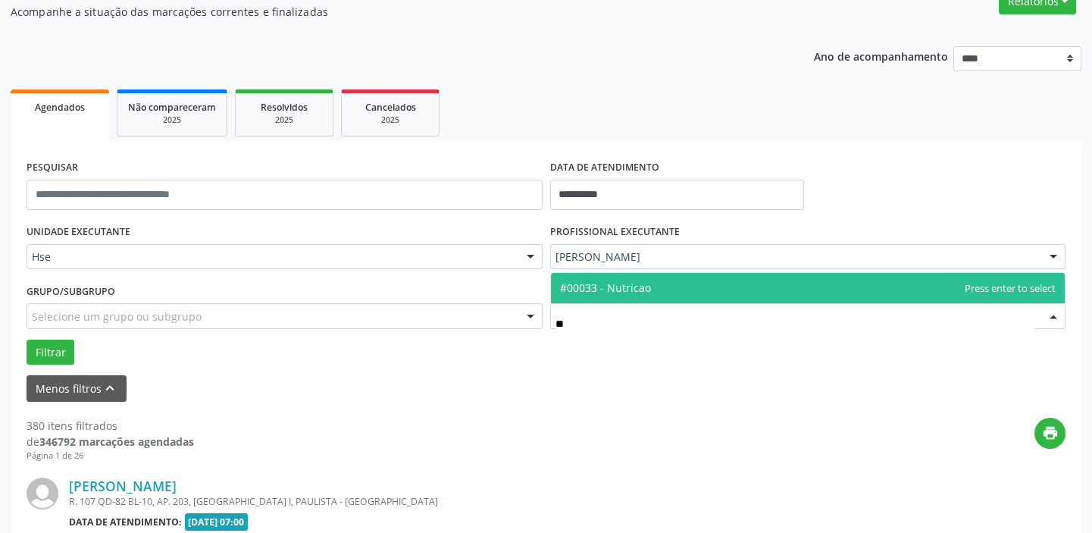
click at [627, 284] on span "#00033 - Nutricao" at bounding box center [605, 287] width 91 height 14
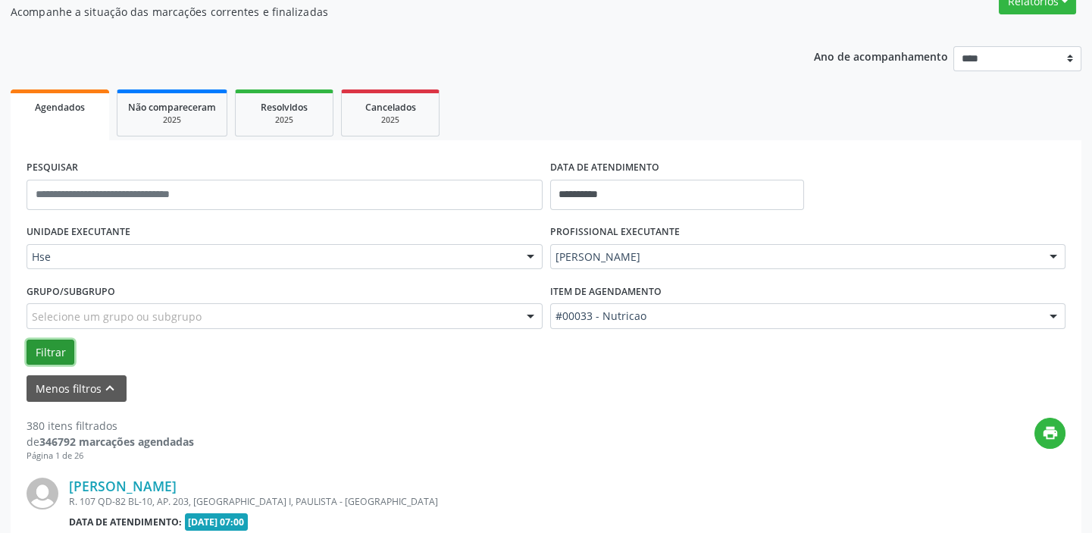
click at [52, 351] on button "Filtrar" at bounding box center [51, 353] width 48 height 26
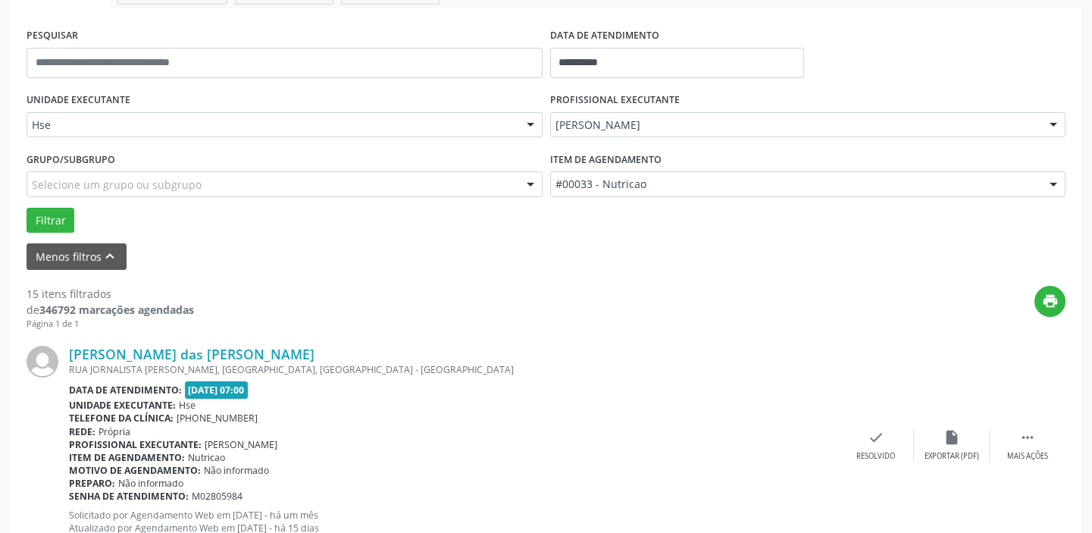
scroll to position [344, 0]
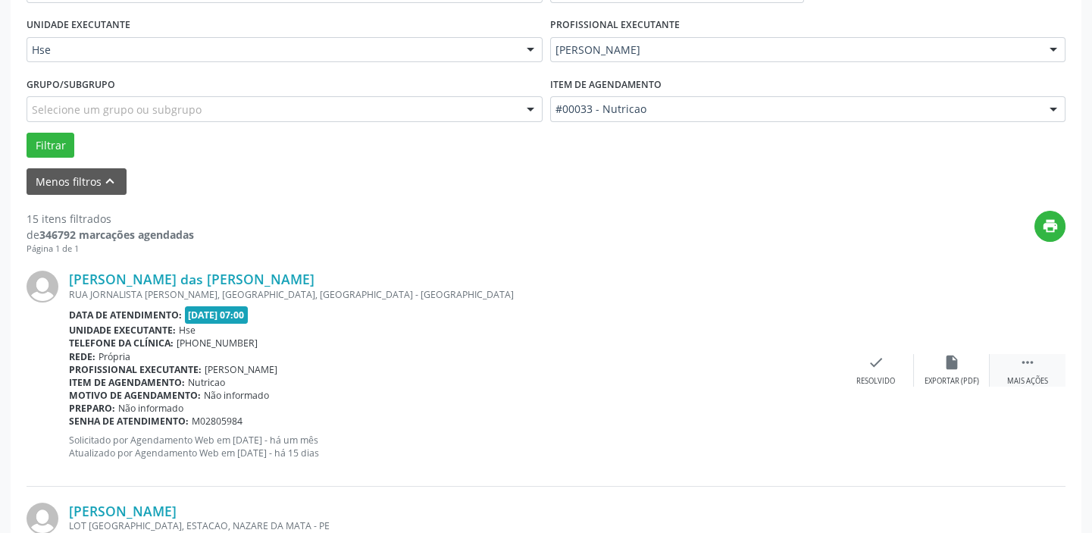
click at [1023, 360] on icon "" at bounding box center [1027, 362] width 17 height 17
click at [932, 371] on div "alarm_off Não compareceu" at bounding box center [952, 370] width 76 height 33
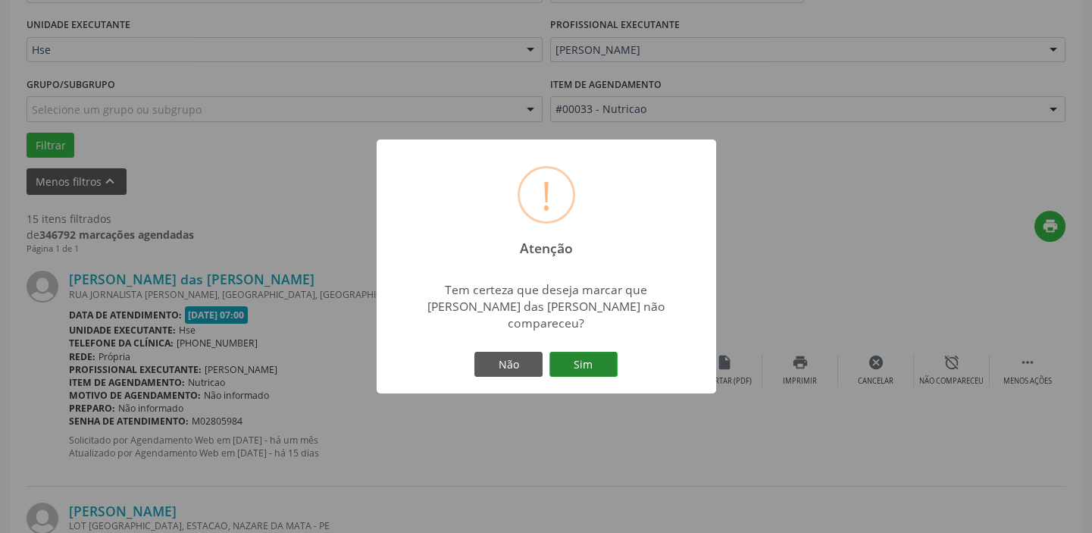
click at [593, 363] on button "Sim" at bounding box center [583, 365] width 68 height 26
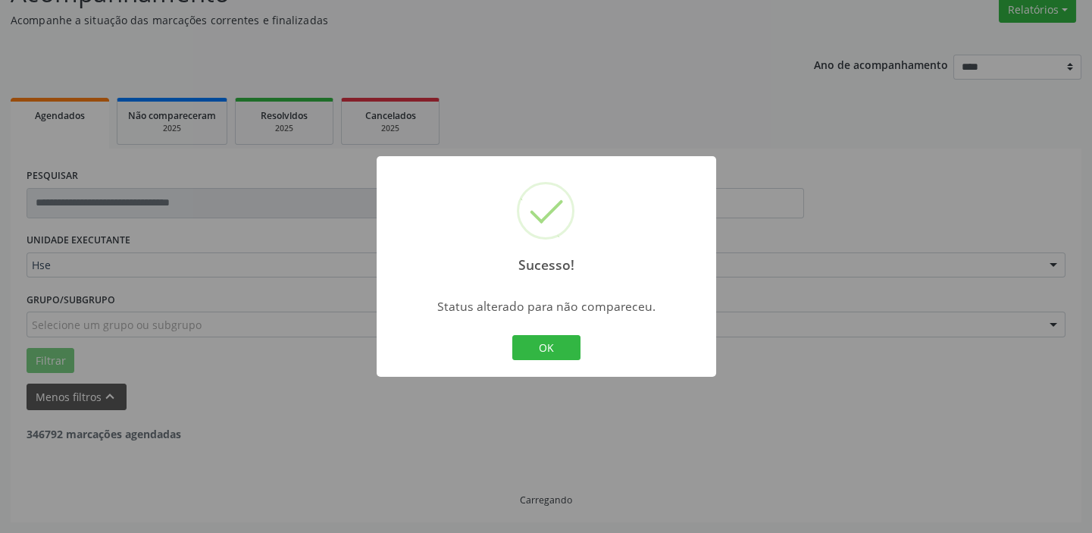
scroll to position [128, 0]
click at [524, 341] on button "OK" at bounding box center [546, 348] width 68 height 26
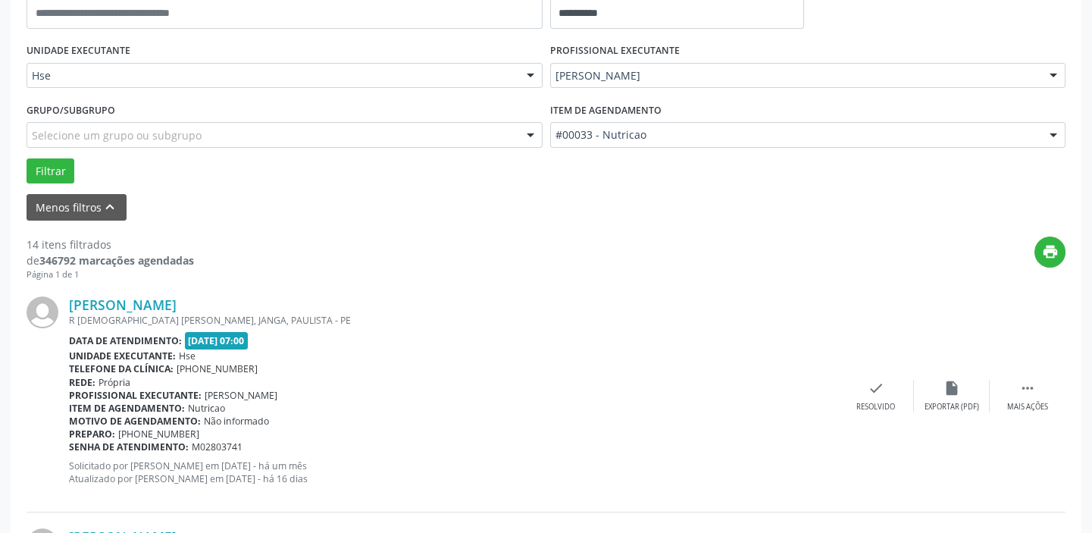
scroll to position [334, 0]
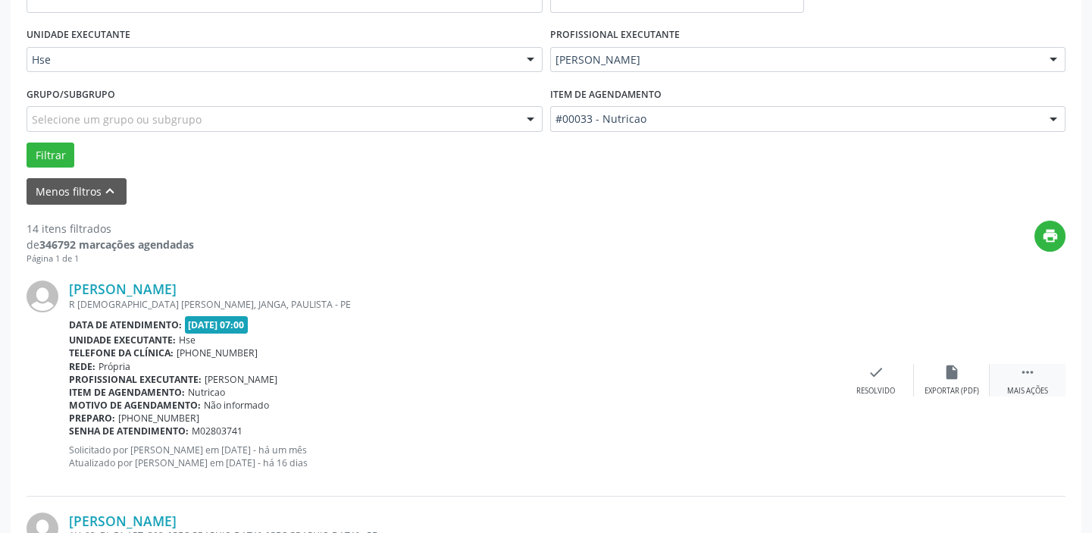
click at [1044, 371] on div " Mais ações" at bounding box center [1028, 380] width 76 height 33
click at [935, 389] on div "Não compareceu" at bounding box center [951, 391] width 64 height 11
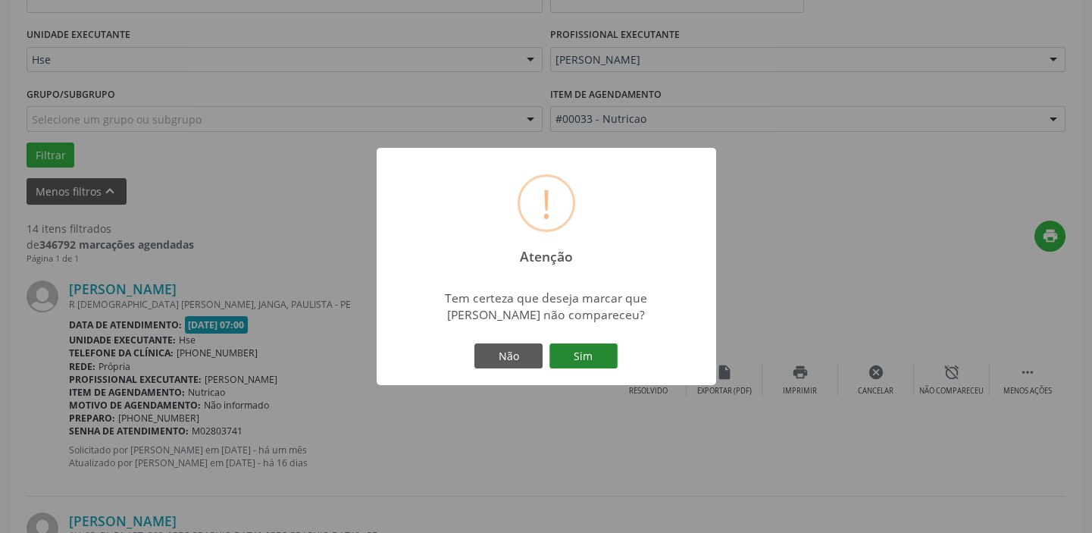
click at [574, 349] on button "Sim" at bounding box center [583, 356] width 68 height 26
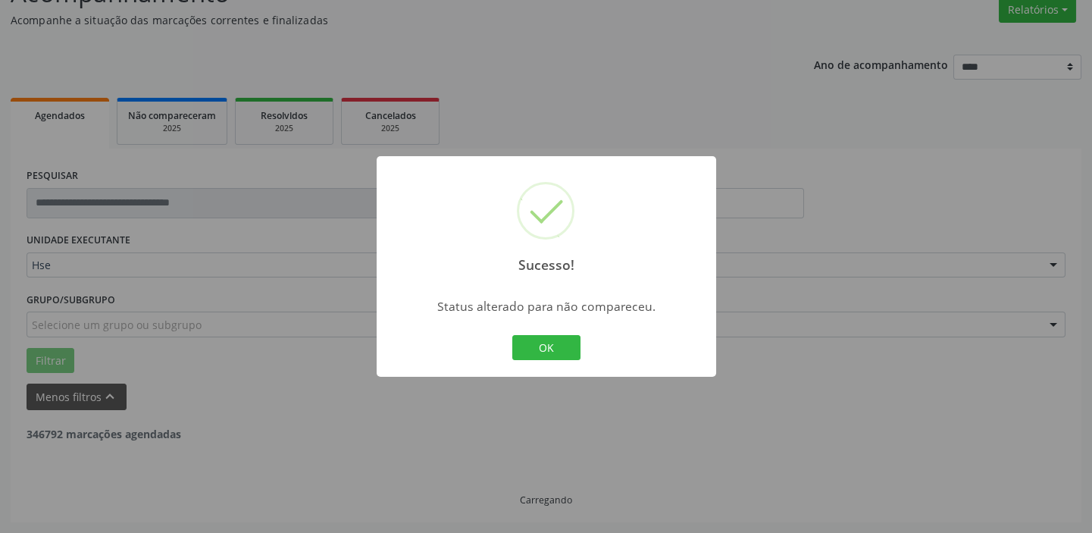
scroll to position [128, 0]
click at [537, 340] on button "OK" at bounding box center [546, 348] width 68 height 26
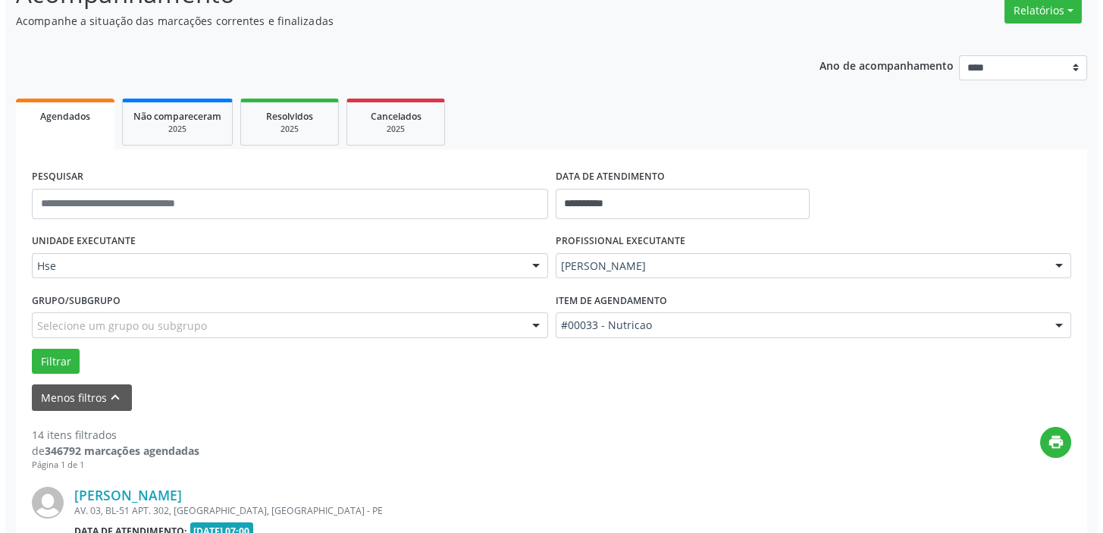
scroll to position [334, 0]
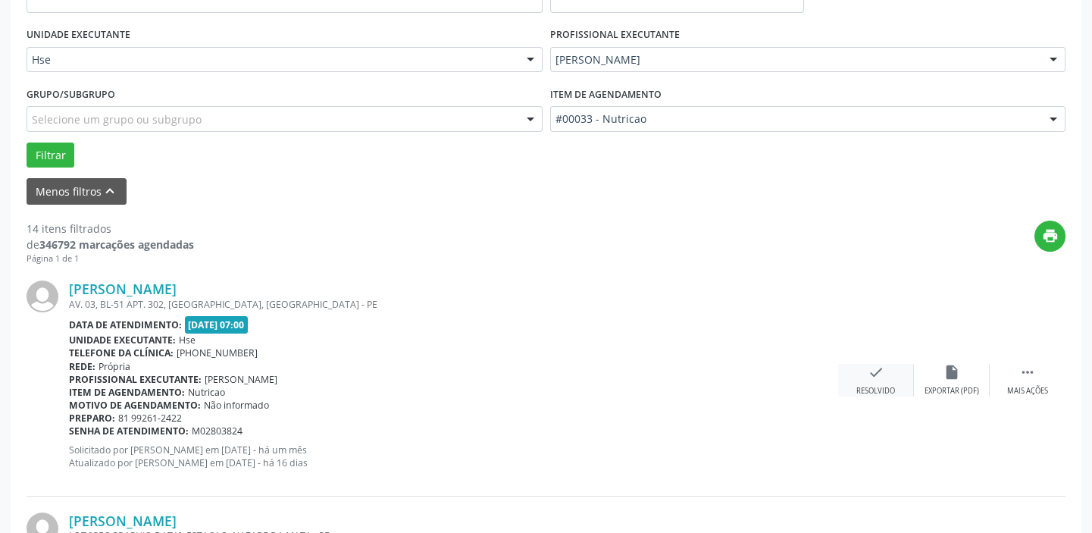
click at [879, 375] on icon "check" at bounding box center [876, 372] width 17 height 17
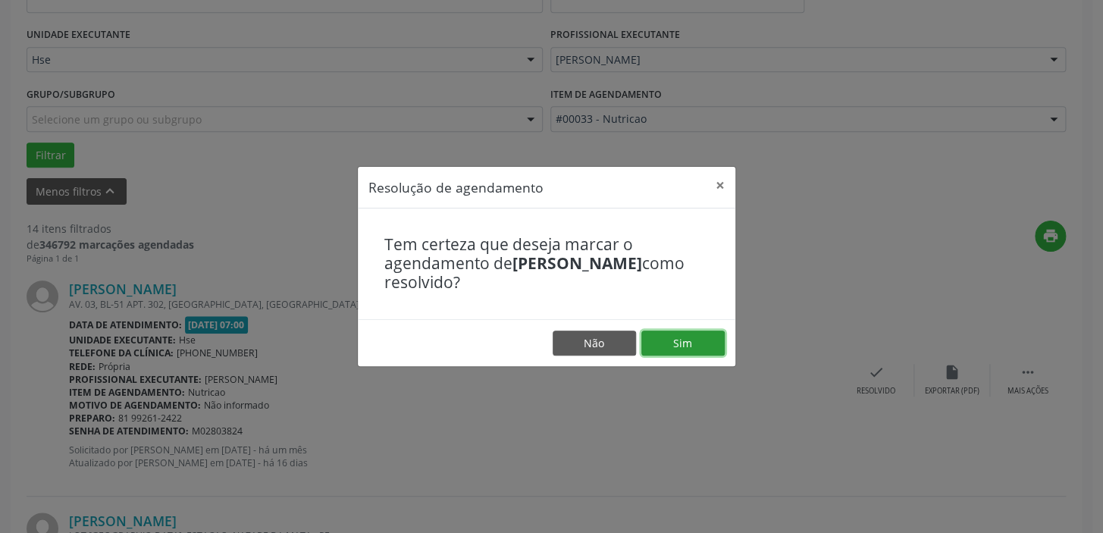
click at [700, 337] on button "Sim" at bounding box center [682, 343] width 83 height 26
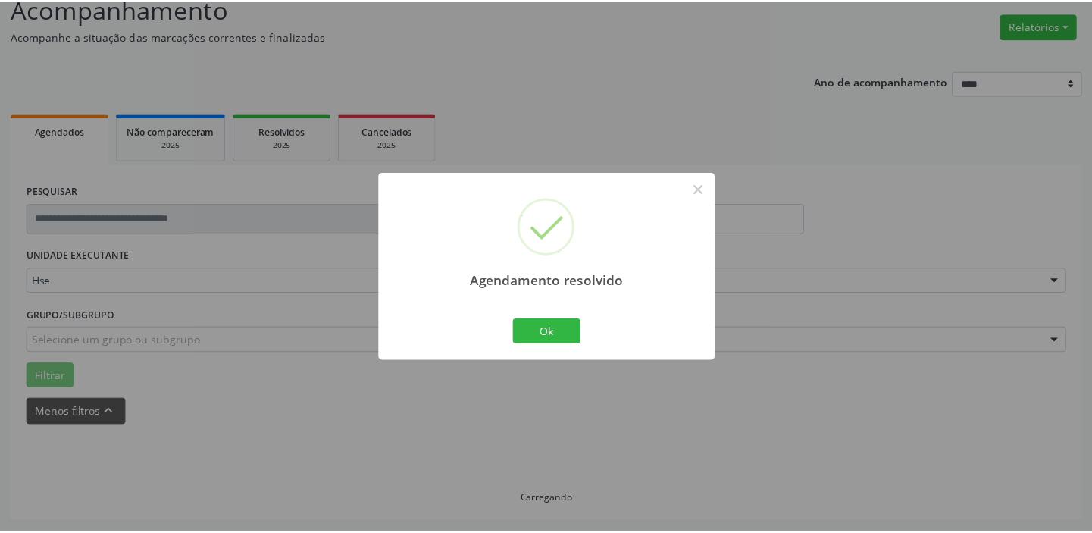
scroll to position [112, 0]
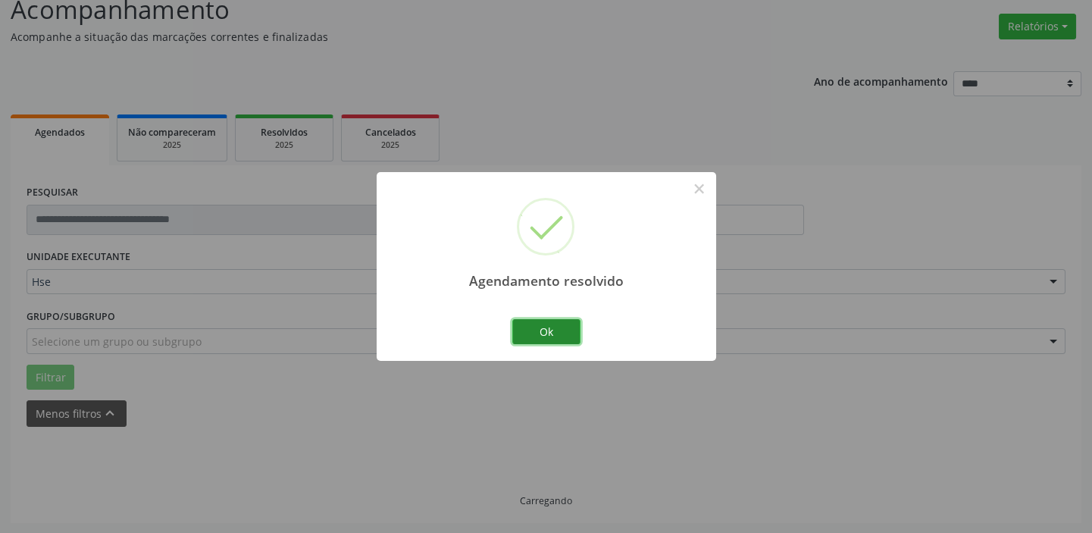
click at [543, 343] on button "Ok" at bounding box center [546, 332] width 68 height 26
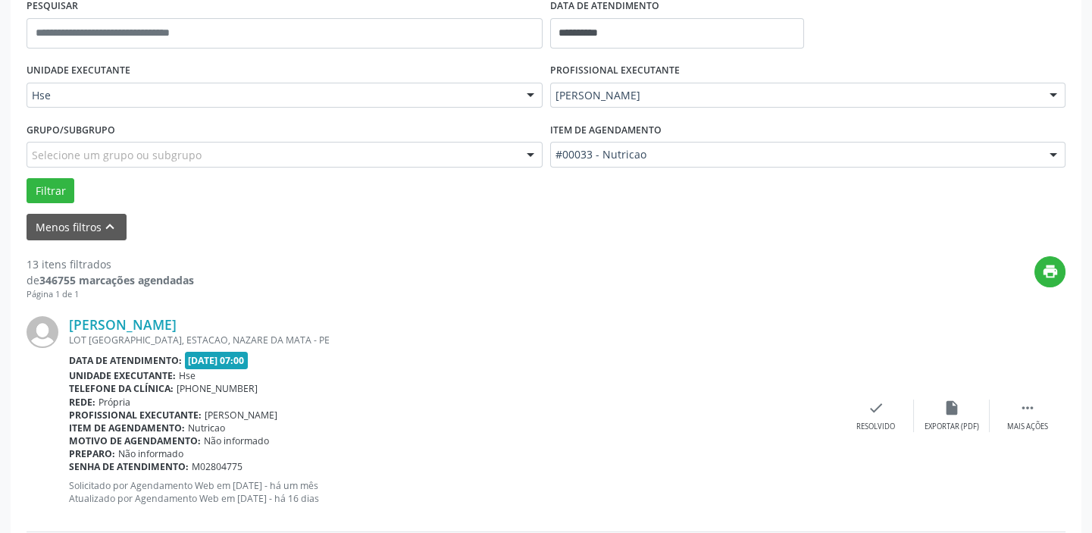
scroll to position [387, 0]
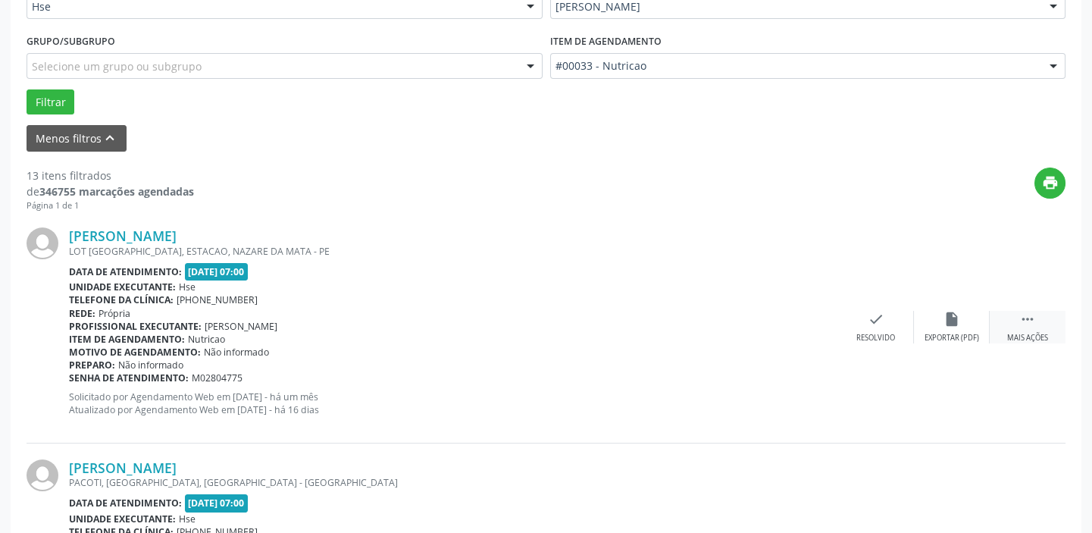
click at [1028, 321] on icon "" at bounding box center [1027, 319] width 17 height 17
click at [946, 322] on icon "alarm_off" at bounding box center [952, 319] width 17 height 17
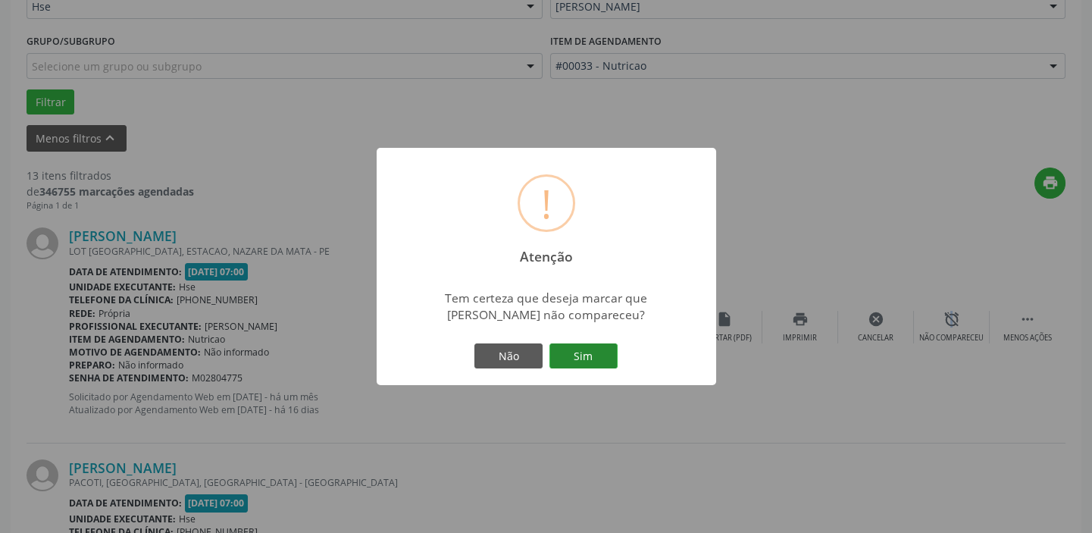
click at [602, 358] on button "Sim" at bounding box center [583, 356] width 68 height 26
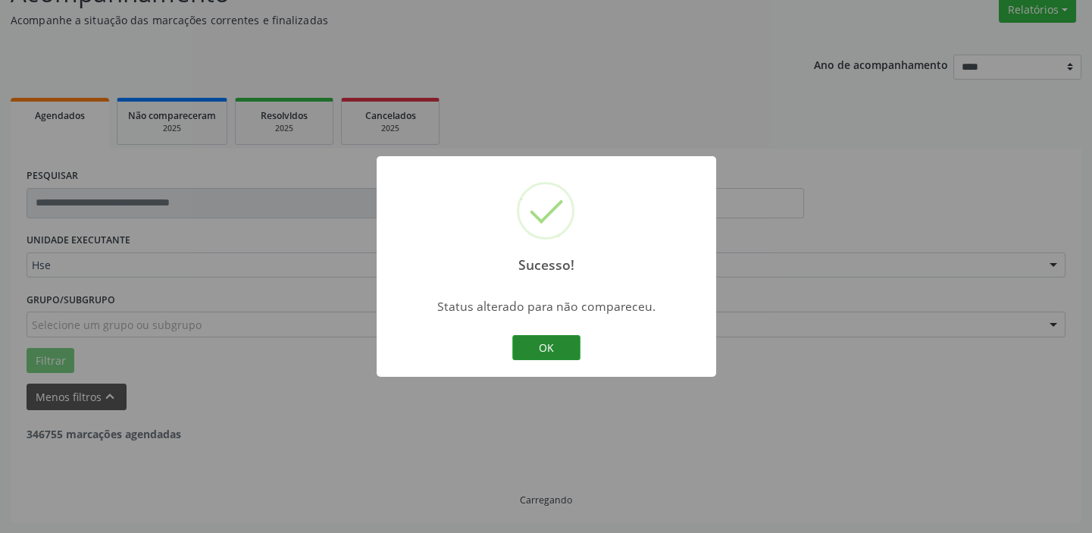
scroll to position [128, 0]
click at [559, 348] on button "OK" at bounding box center [546, 348] width 68 height 26
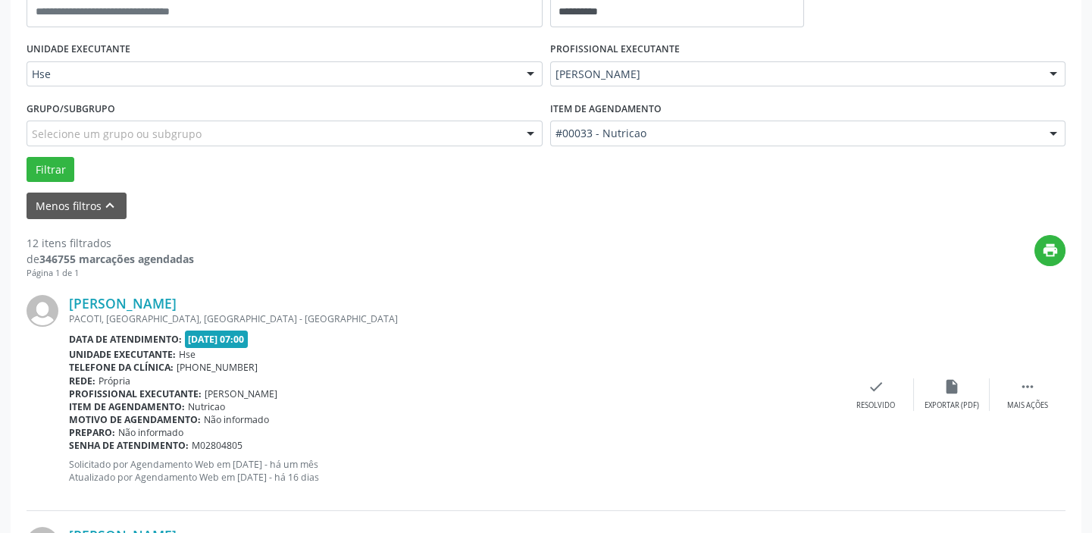
scroll to position [403, 0]
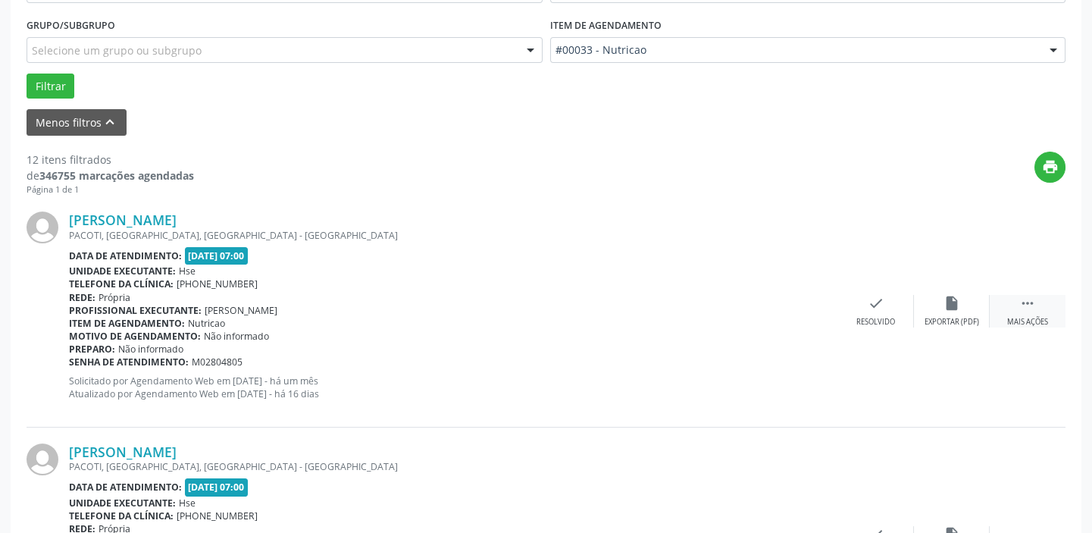
click at [1028, 307] on icon "" at bounding box center [1027, 303] width 17 height 17
click at [937, 302] on div "alarm_off Não compareceu" at bounding box center [952, 311] width 76 height 33
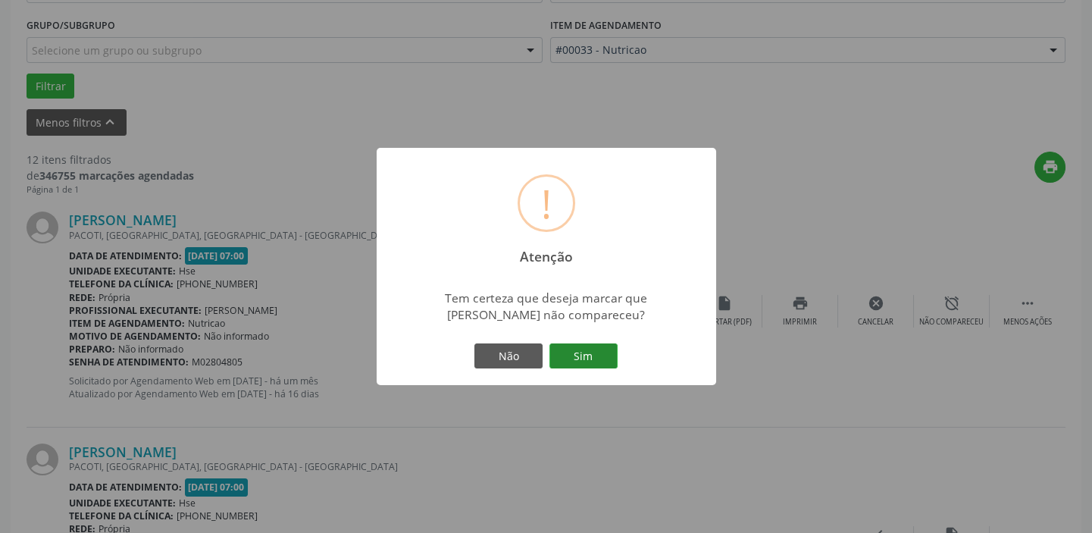
click at [581, 344] on button "Sim" at bounding box center [583, 356] width 68 height 26
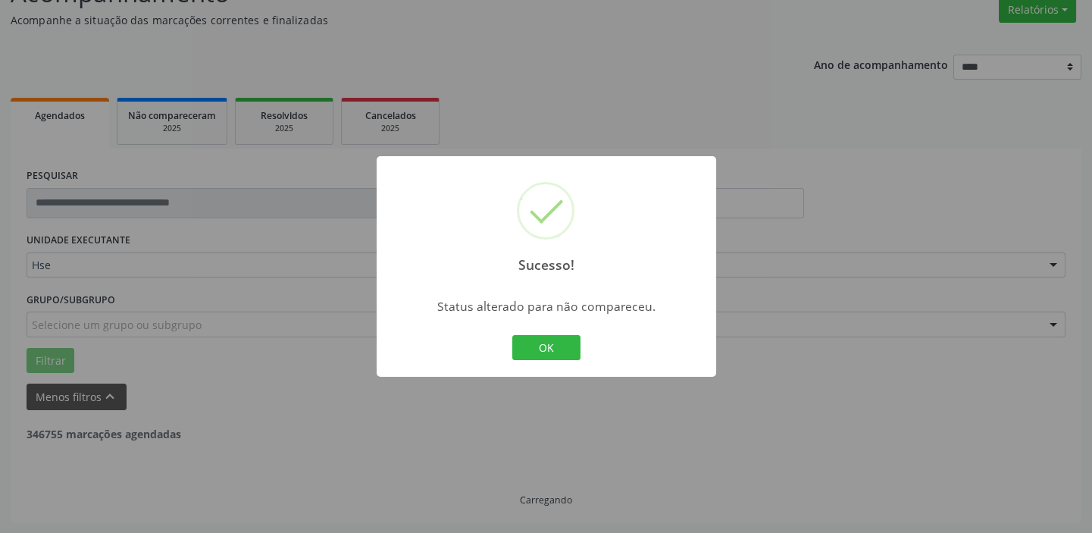
scroll to position [128, 0]
click at [562, 348] on button "OK" at bounding box center [546, 348] width 68 height 26
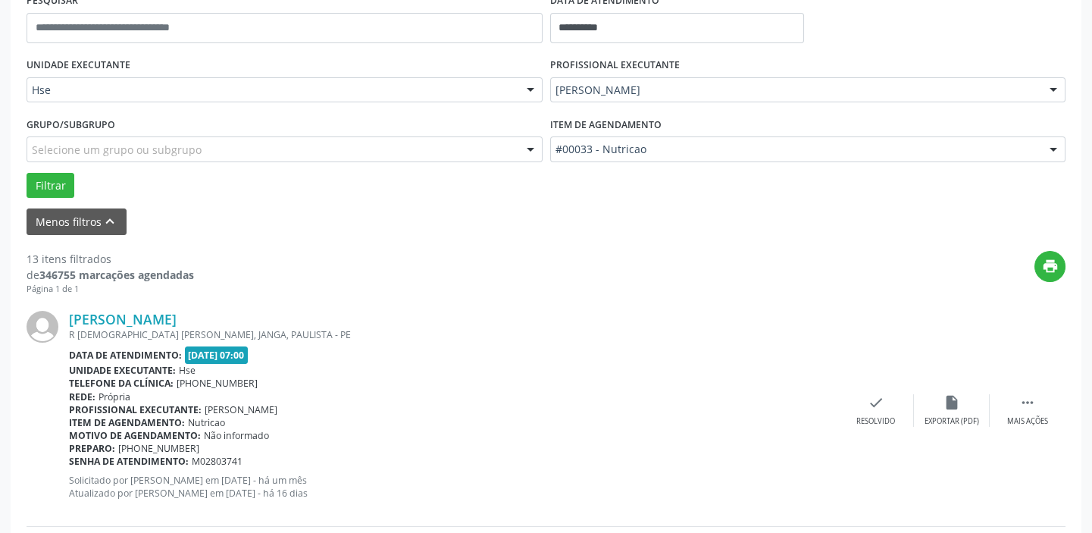
scroll to position [334, 0]
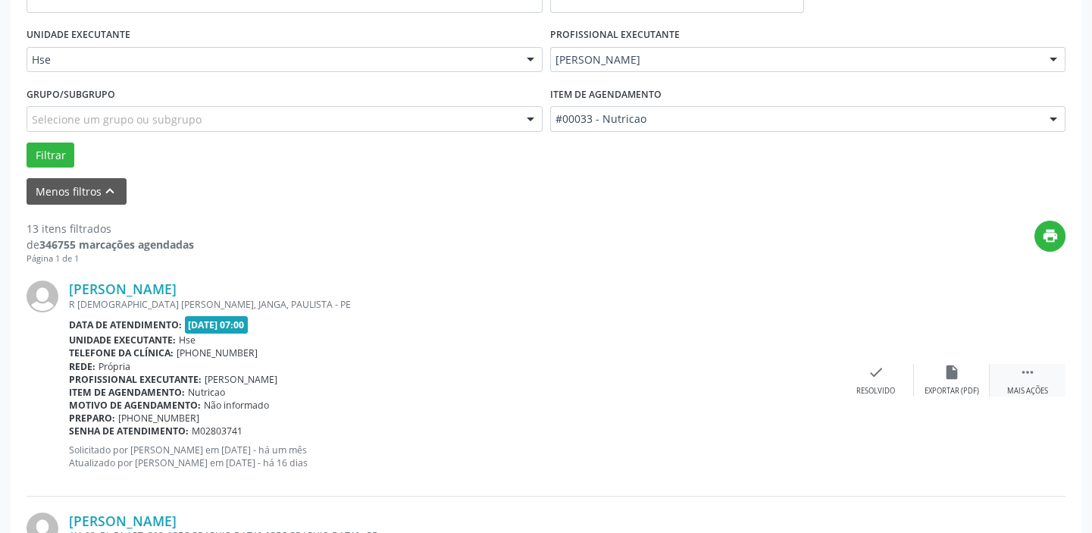
click at [1037, 371] on div " Mais ações" at bounding box center [1028, 380] width 76 height 33
click at [954, 380] on div "alarm_off Não compareceu" at bounding box center [952, 380] width 76 height 33
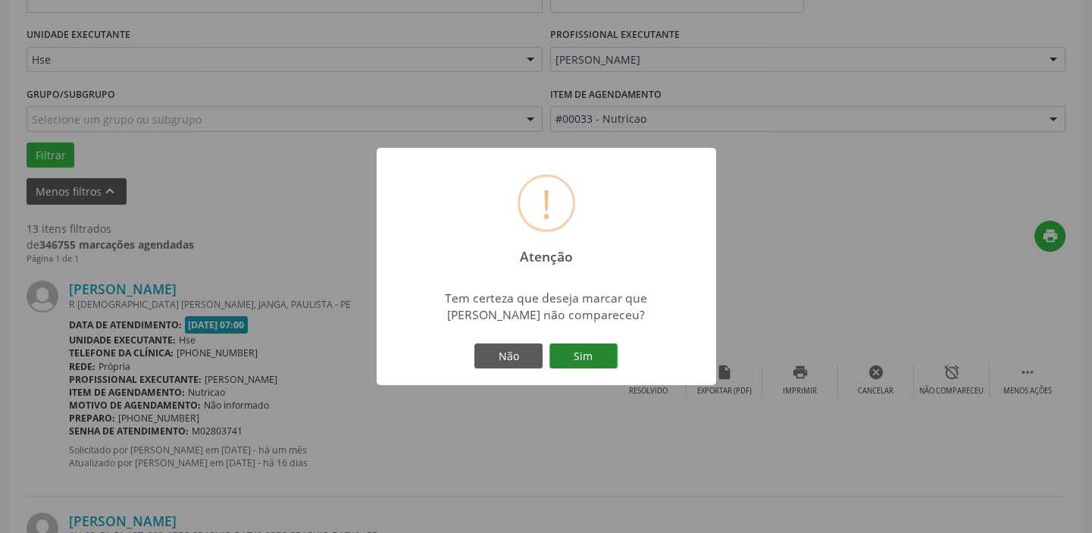
click at [574, 343] on button "Sim" at bounding box center [583, 356] width 68 height 26
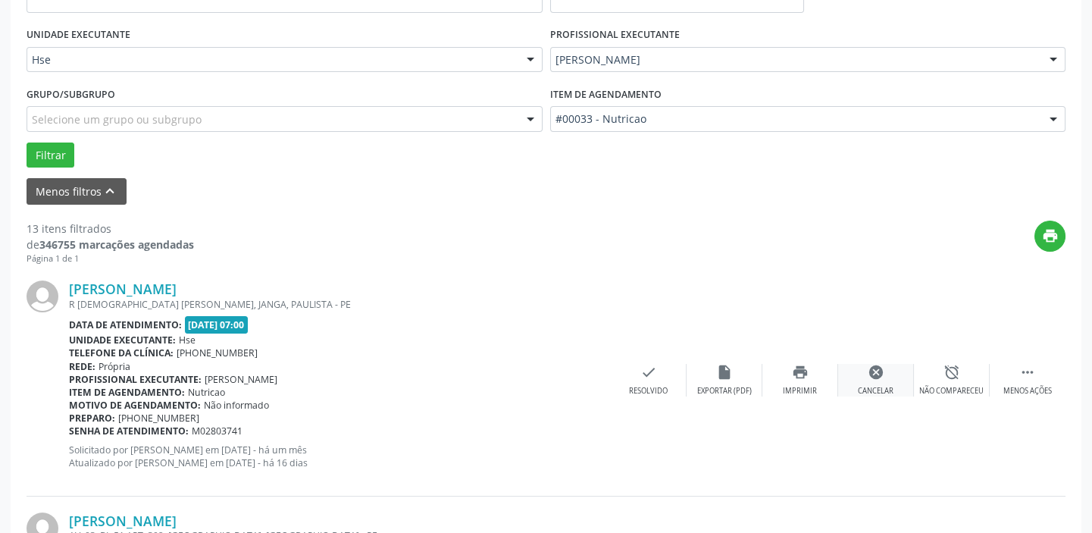
scroll to position [128, 0]
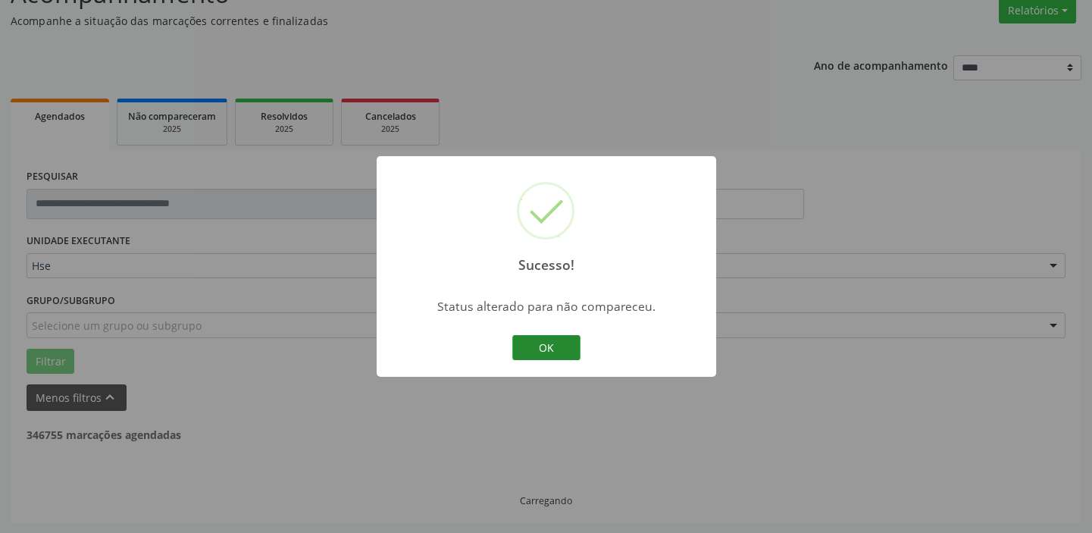
click at [568, 349] on button "OK" at bounding box center [546, 348] width 68 height 26
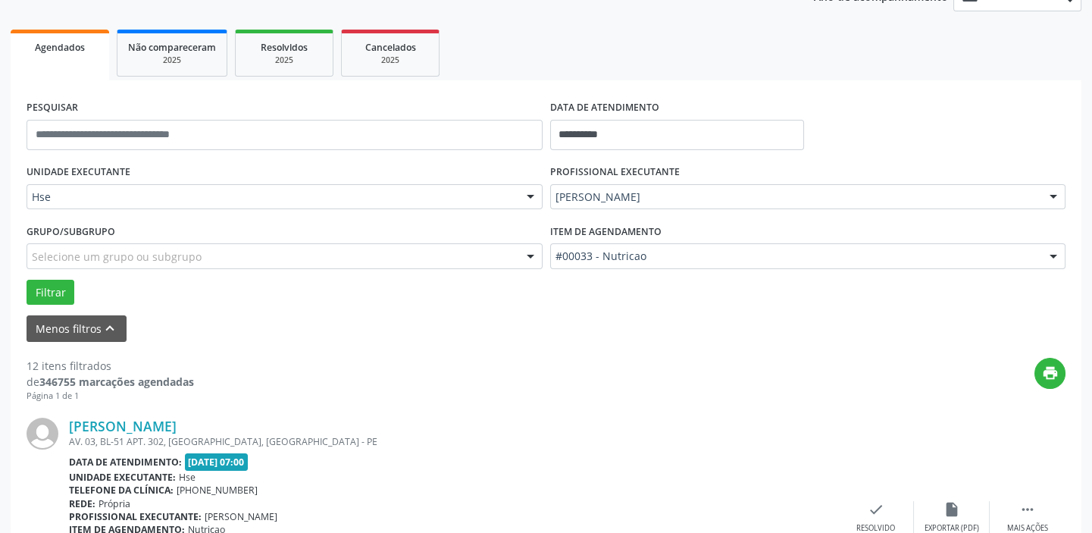
scroll to position [334, 0]
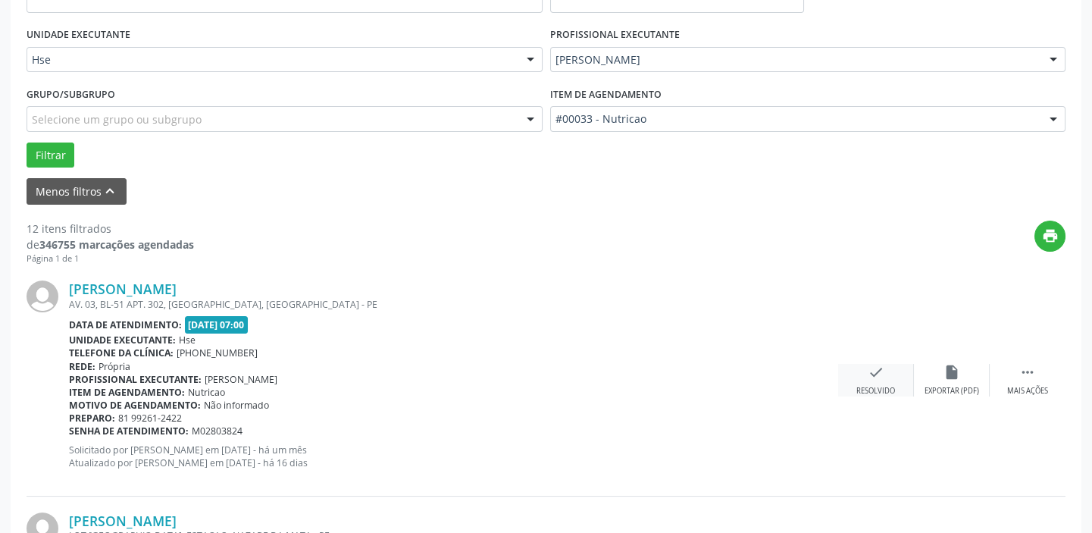
click at [891, 381] on div "check Resolvido" at bounding box center [876, 380] width 76 height 33
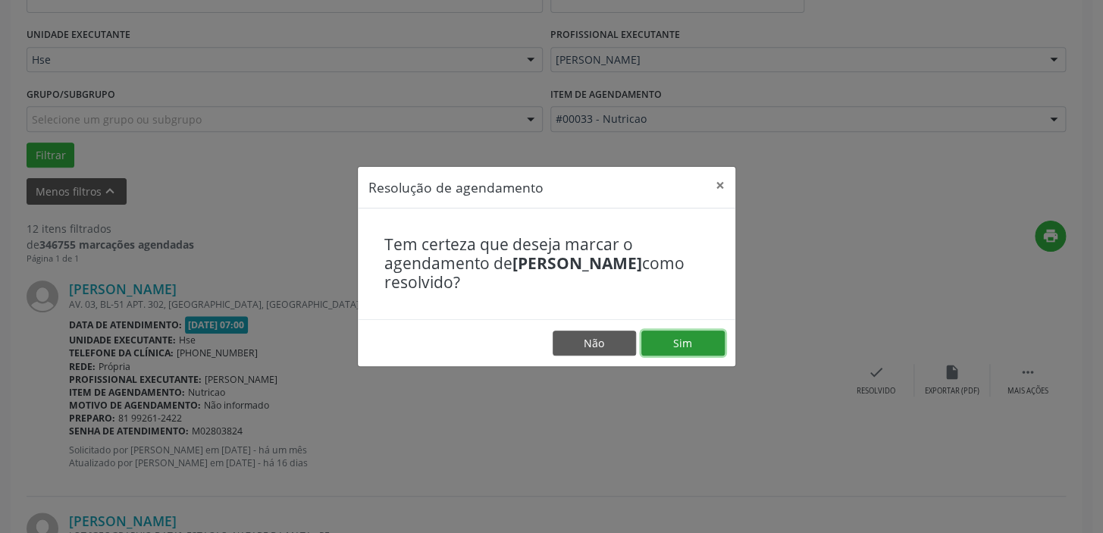
click at [673, 343] on button "Sim" at bounding box center [682, 343] width 83 height 26
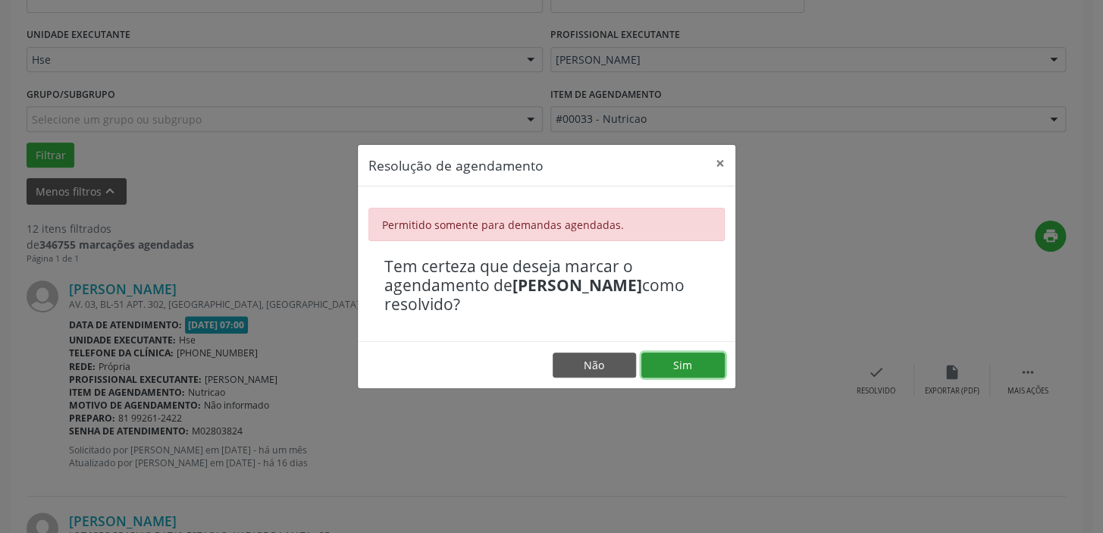
click at [699, 361] on button "Sim" at bounding box center [682, 365] width 83 height 26
click at [694, 362] on button "Sim" at bounding box center [682, 365] width 83 height 26
click at [717, 165] on button "×" at bounding box center [720, 163] width 30 height 37
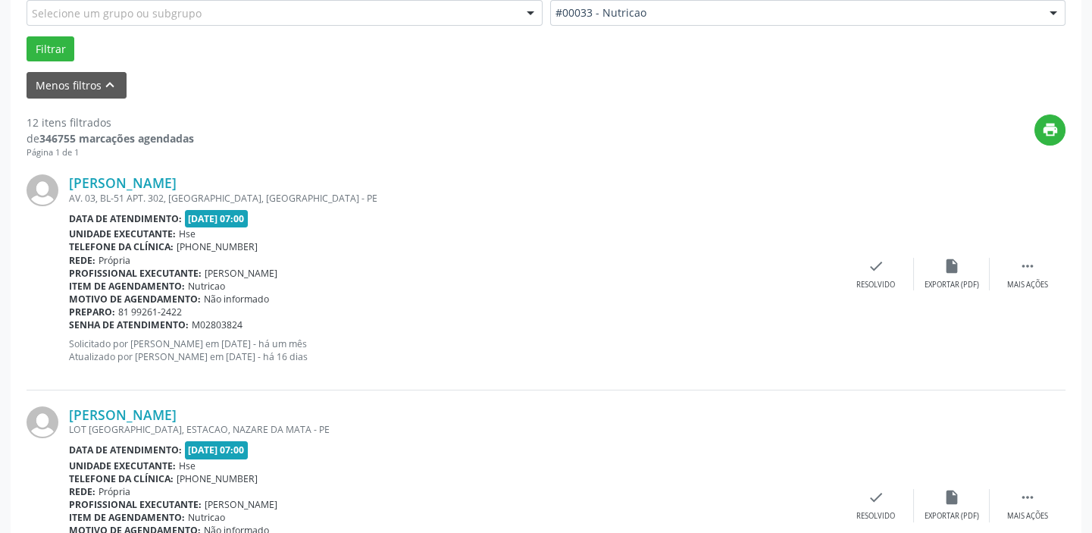
scroll to position [472, 0]
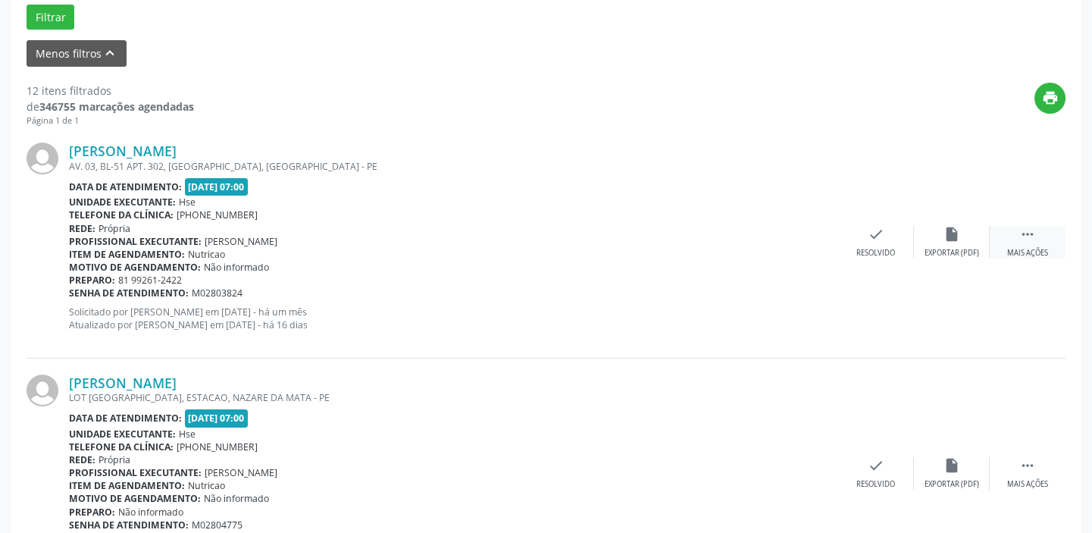
click at [1027, 233] on icon "" at bounding box center [1027, 234] width 17 height 17
click at [944, 245] on div "alarm_off Não compareceu" at bounding box center [952, 242] width 76 height 33
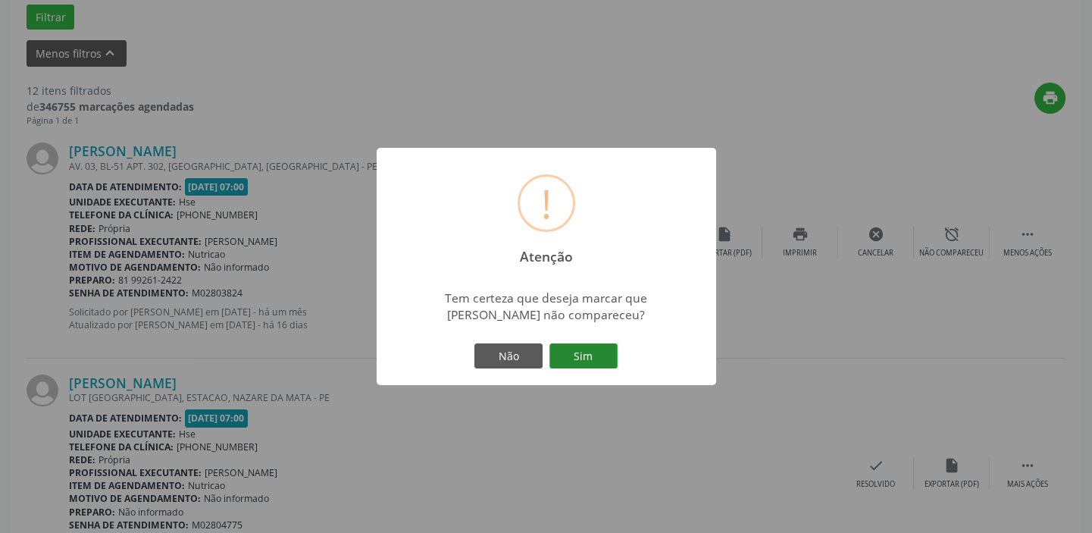
click at [590, 358] on button "Sim" at bounding box center [583, 356] width 68 height 26
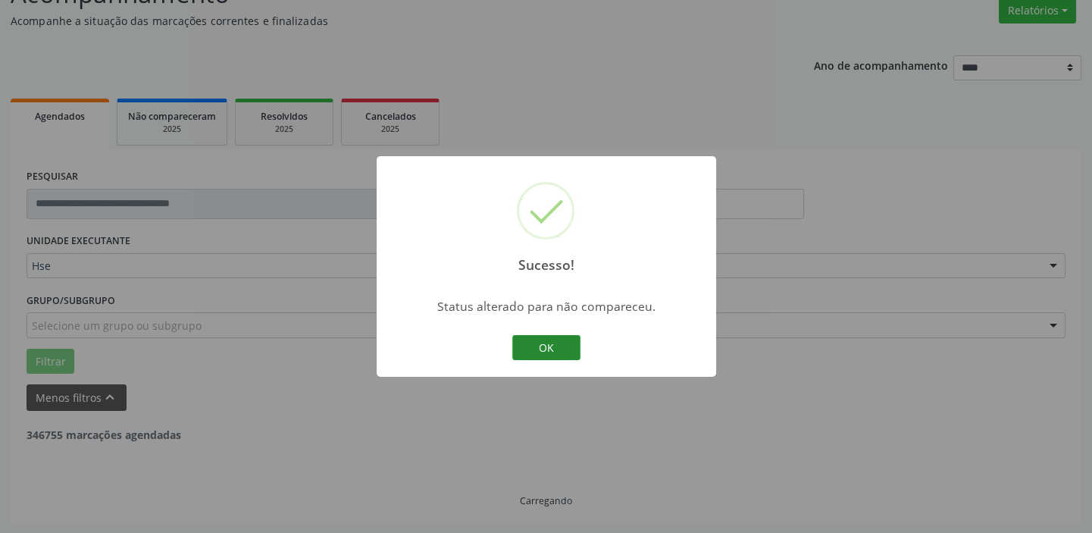
click at [544, 340] on button "OK" at bounding box center [546, 348] width 68 height 26
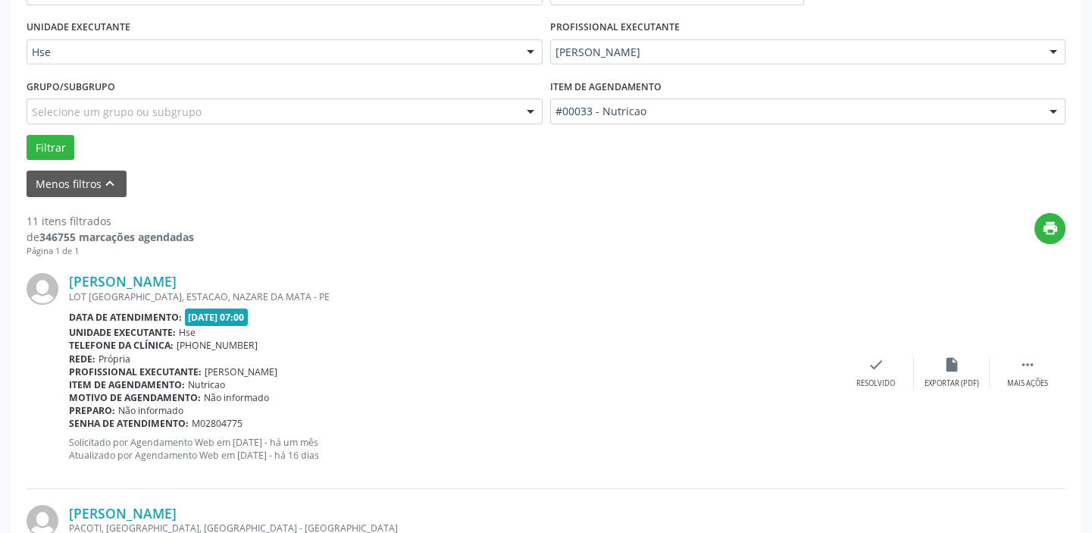
scroll to position [334, 0]
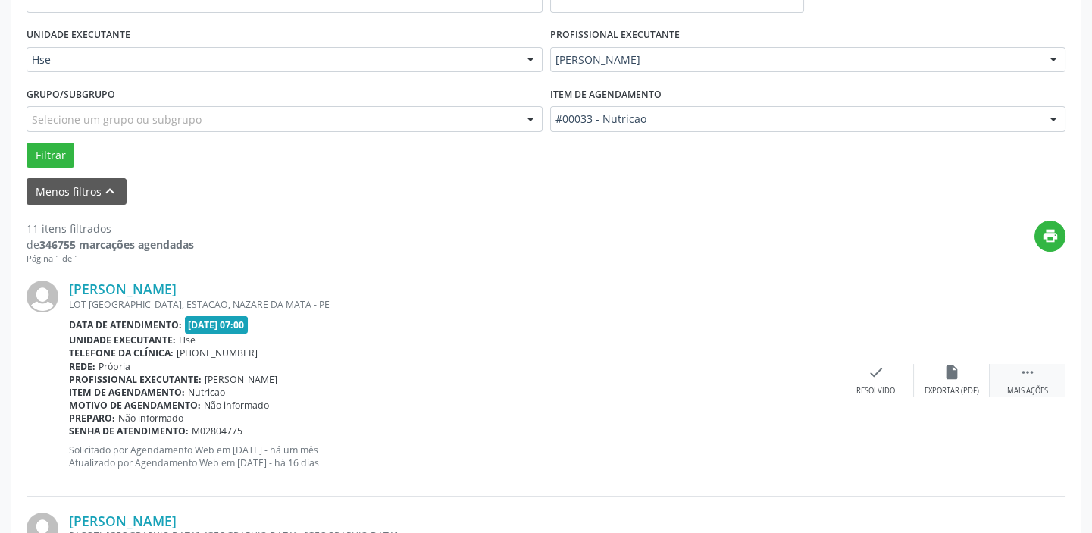
click at [1021, 371] on icon "" at bounding box center [1027, 372] width 17 height 17
click at [932, 386] on div "Não compareceu" at bounding box center [951, 391] width 64 height 11
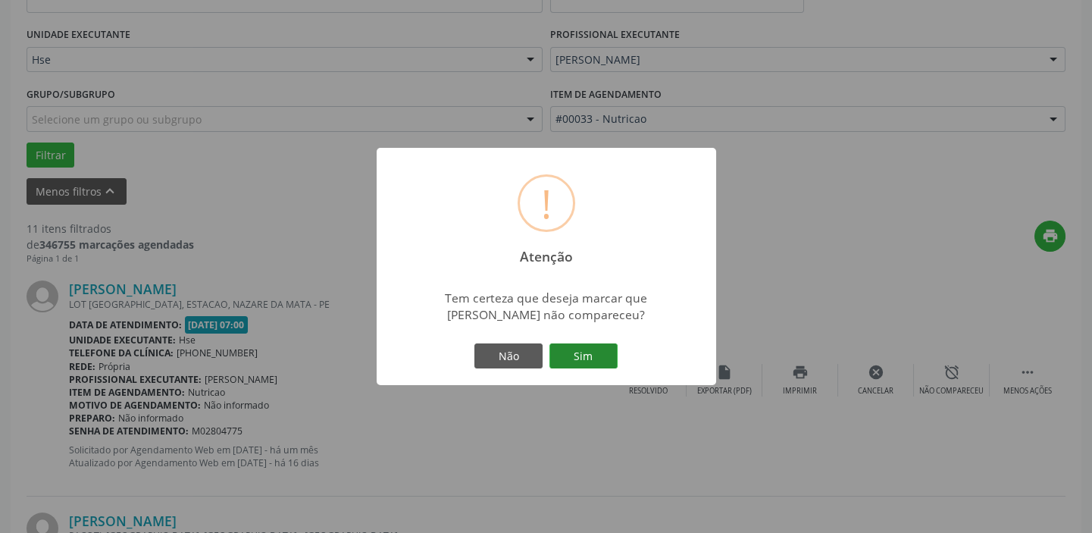
click at [589, 349] on button "Sim" at bounding box center [583, 356] width 68 height 26
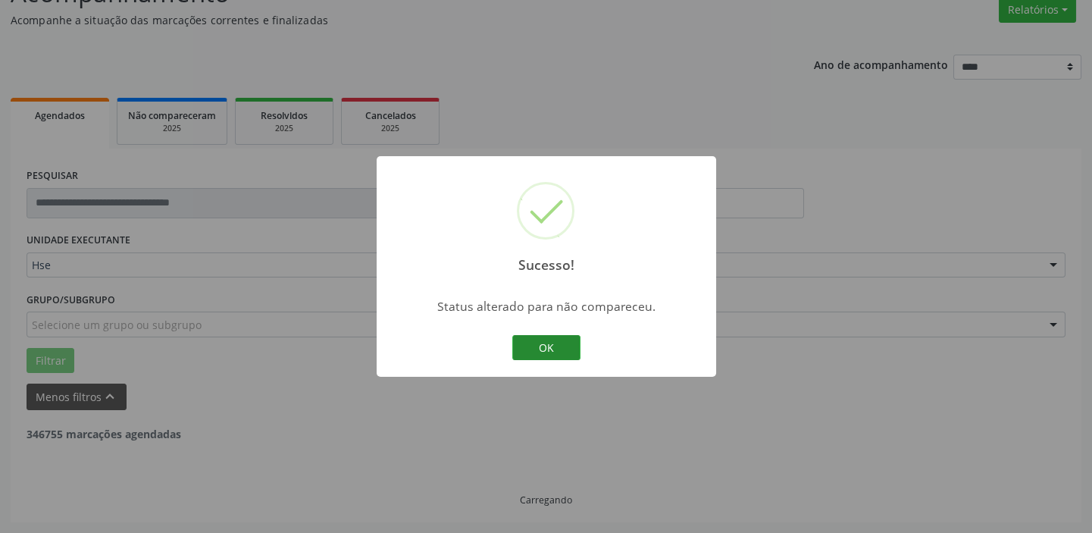
click at [518, 339] on button "OK" at bounding box center [546, 348] width 68 height 26
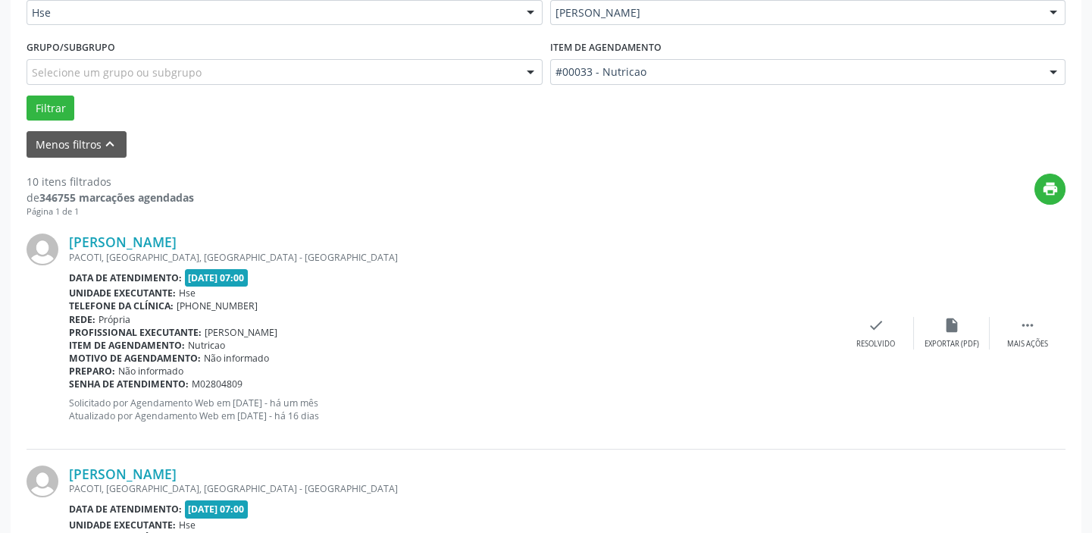
scroll to position [403, 0]
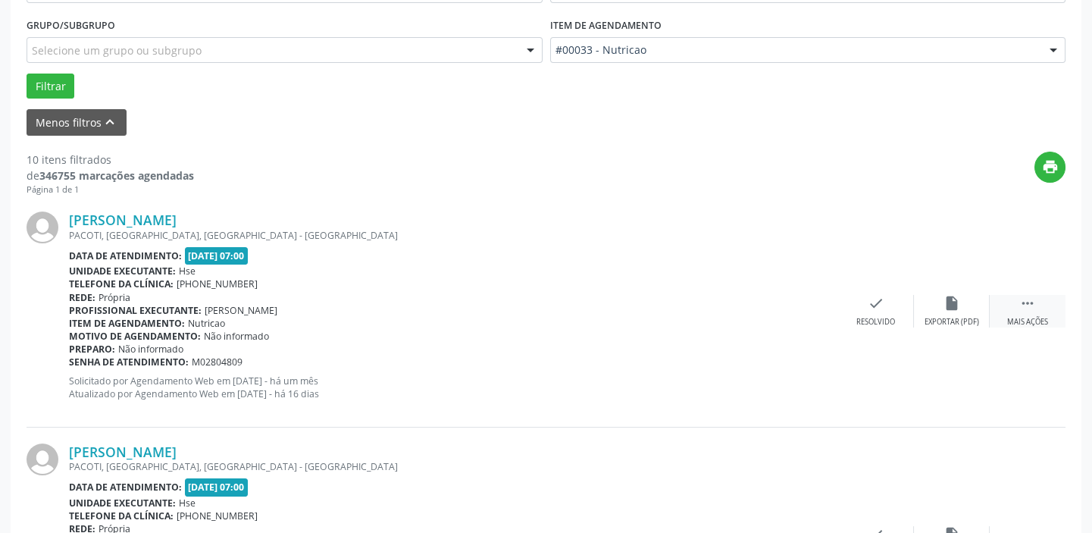
click at [1033, 311] on div " Mais ações" at bounding box center [1028, 311] width 76 height 33
click at [944, 308] on icon "alarm_off" at bounding box center [952, 303] width 17 height 17
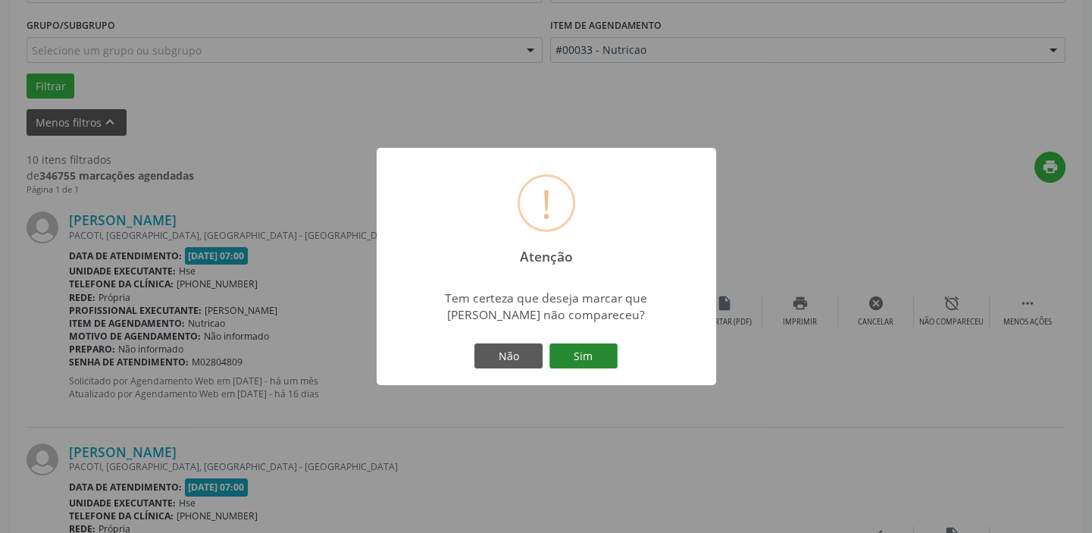
click at [584, 355] on button "Sim" at bounding box center [583, 356] width 68 height 26
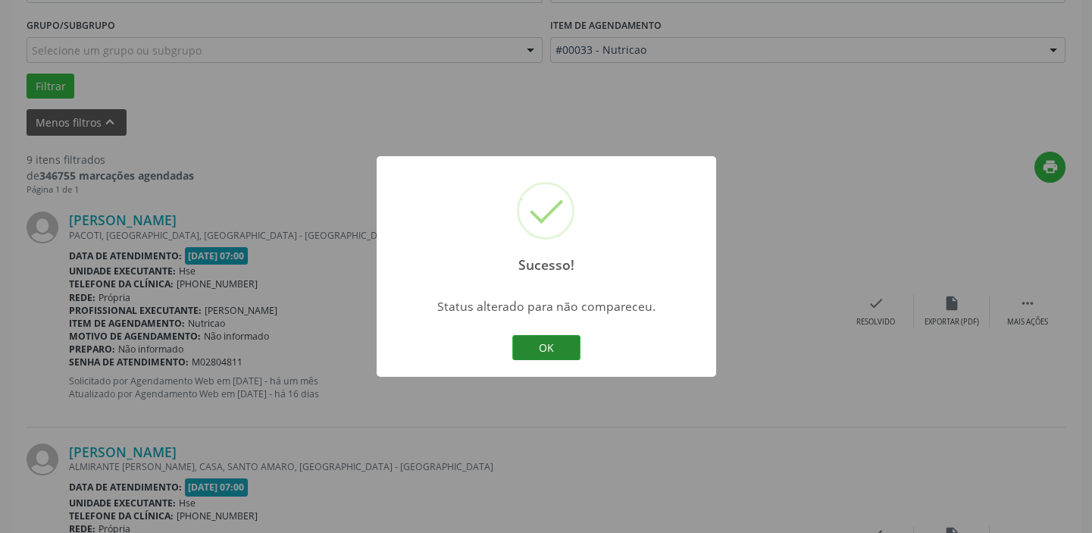
click at [529, 335] on button "OK" at bounding box center [546, 348] width 68 height 26
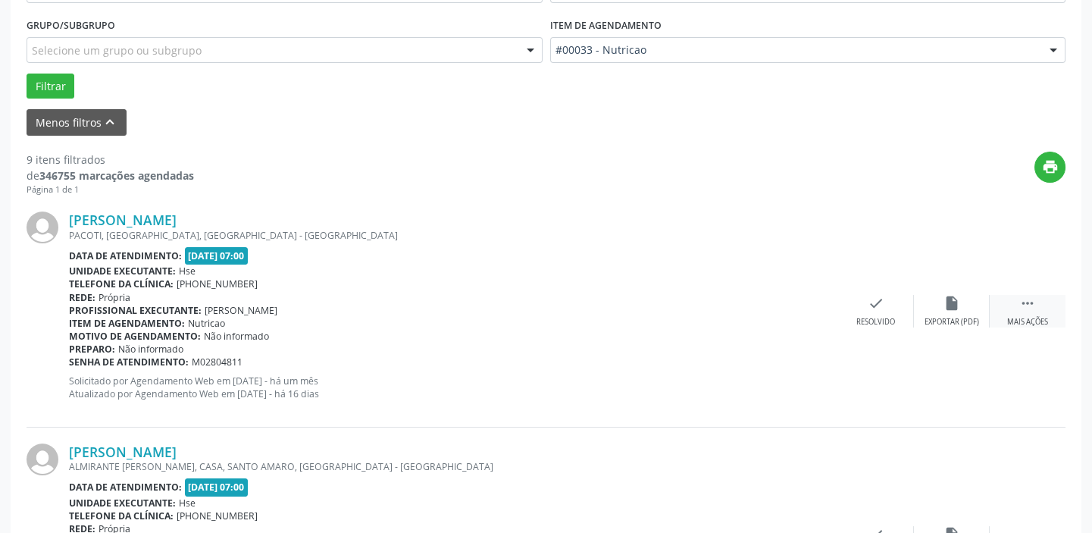
click at [1037, 308] on div " Mais ações" at bounding box center [1028, 311] width 76 height 33
click at [931, 311] on div "alarm_off Não compareceu" at bounding box center [952, 311] width 76 height 33
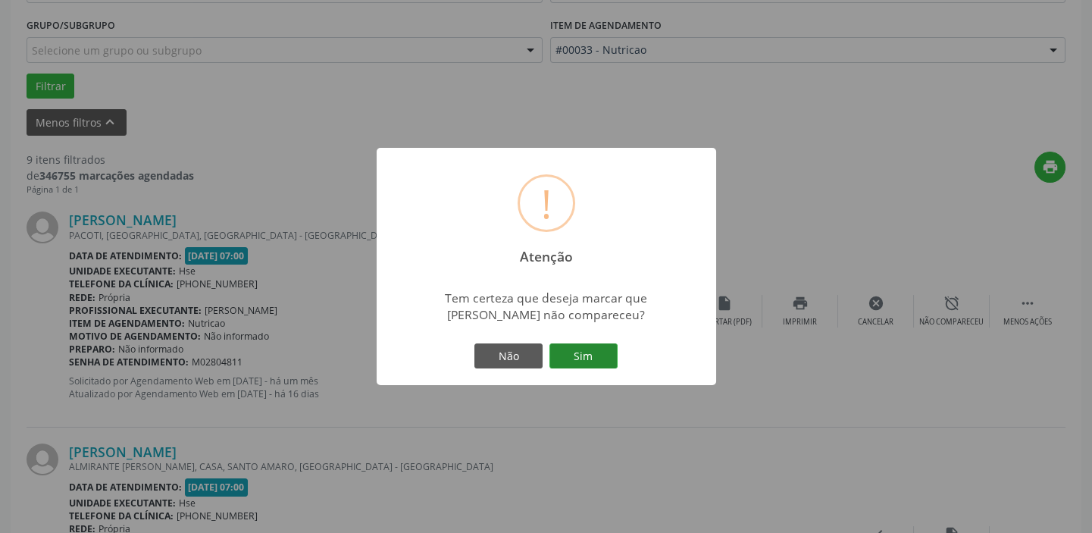
click at [601, 355] on button "Sim" at bounding box center [583, 356] width 68 height 26
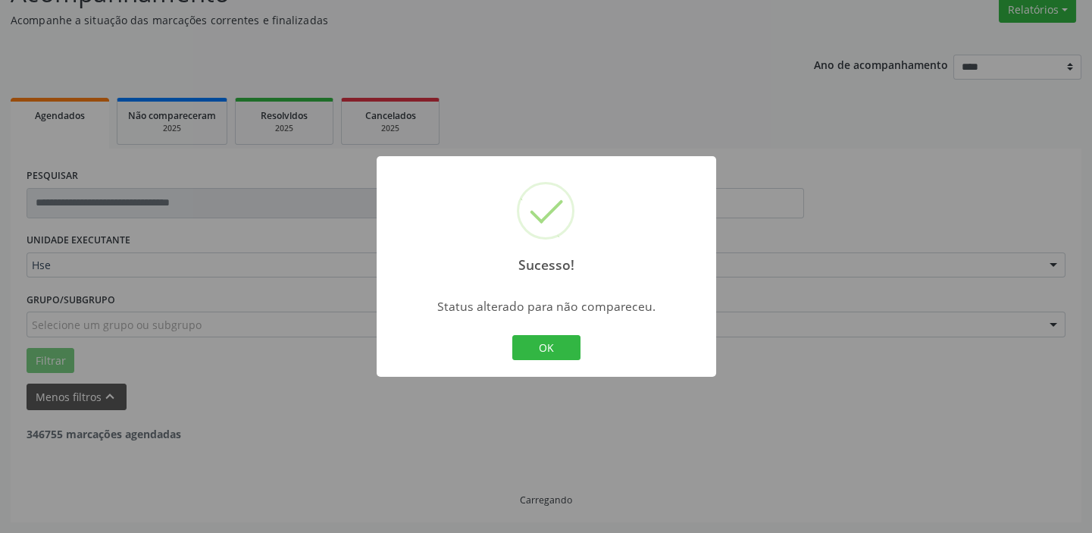
scroll to position [128, 0]
click at [561, 344] on button "OK" at bounding box center [546, 348] width 68 height 26
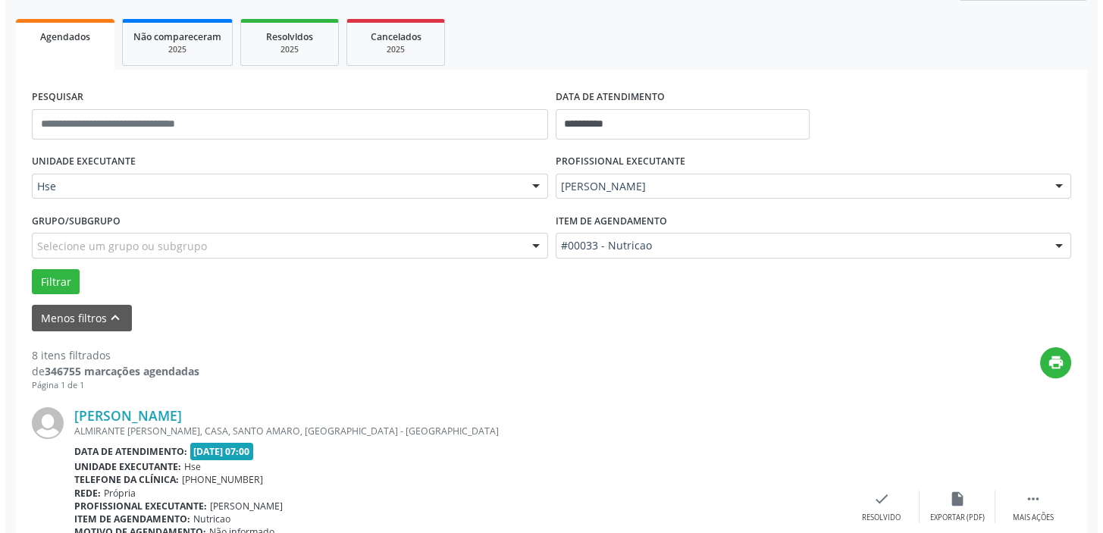
scroll to position [334, 0]
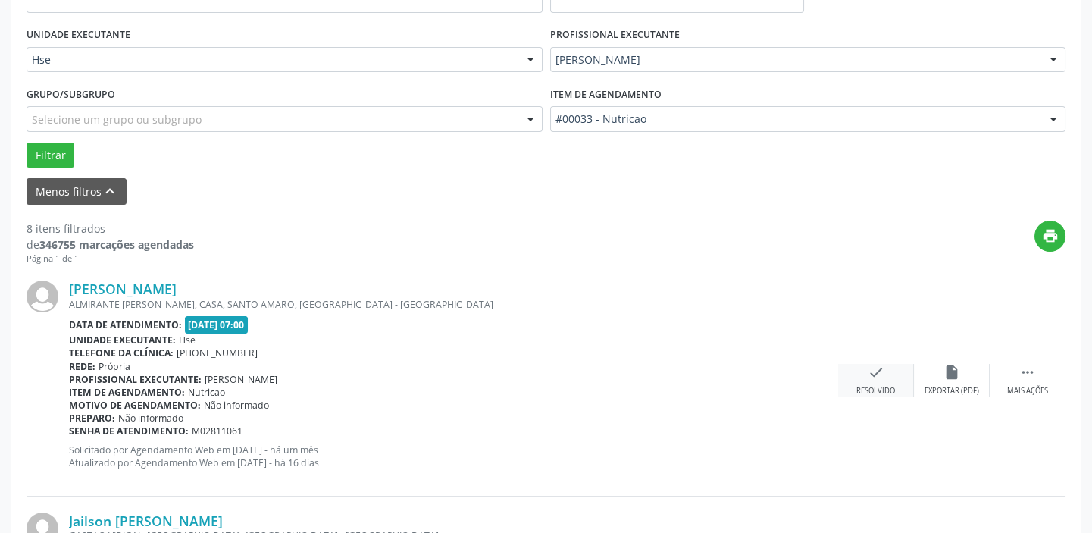
click at [890, 374] on div "check Resolvido" at bounding box center [876, 380] width 76 height 33
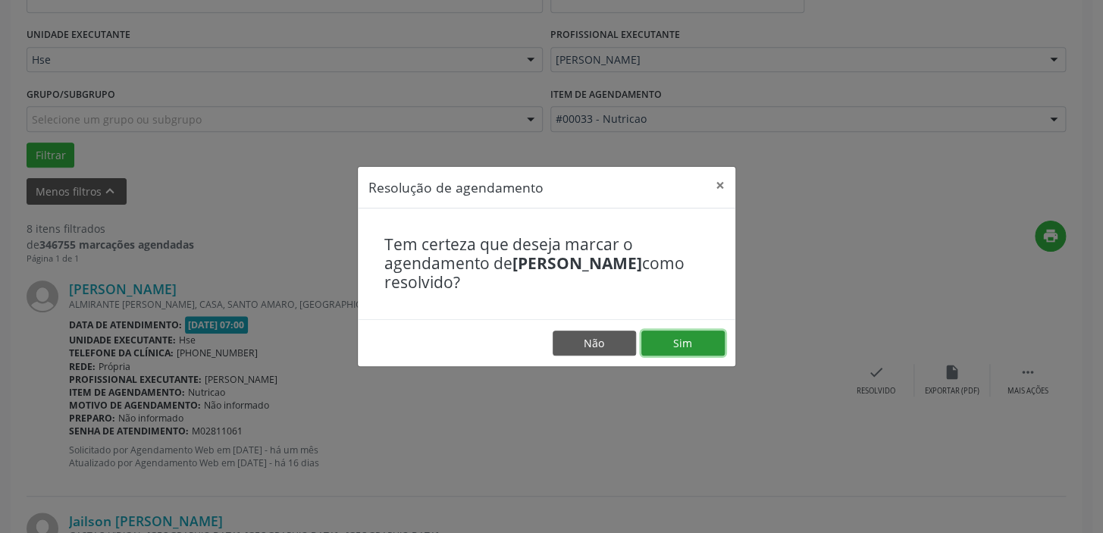
click at [691, 348] on button "Sim" at bounding box center [682, 343] width 83 height 26
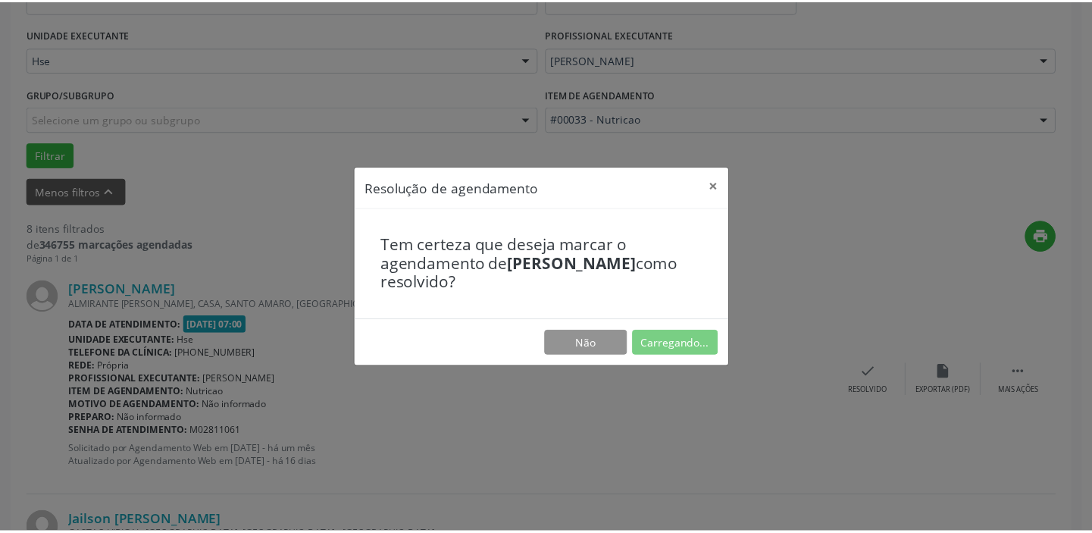
scroll to position [112, 0]
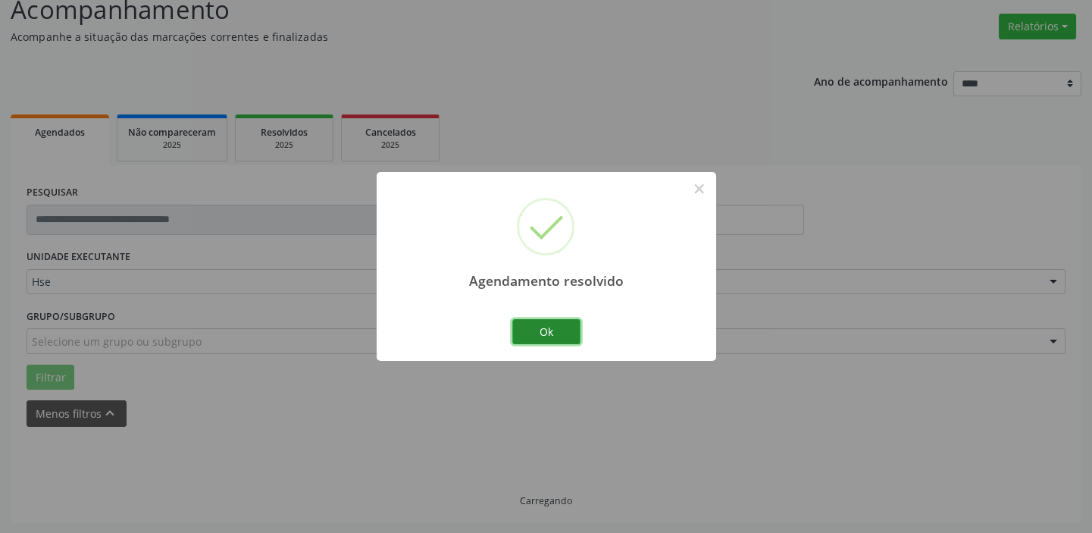
click at [559, 327] on button "Ok" at bounding box center [546, 332] width 68 height 26
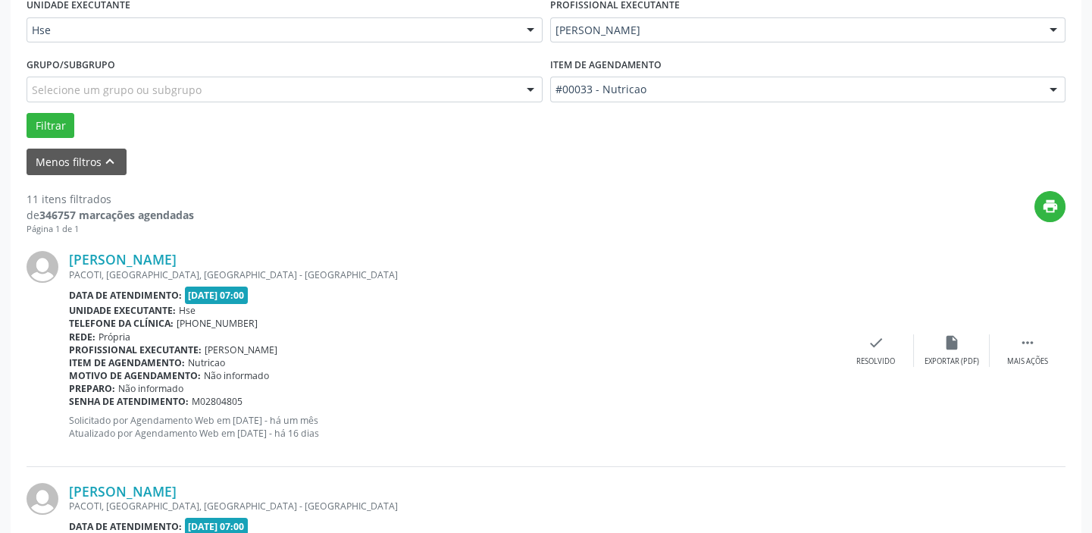
scroll to position [387, 0]
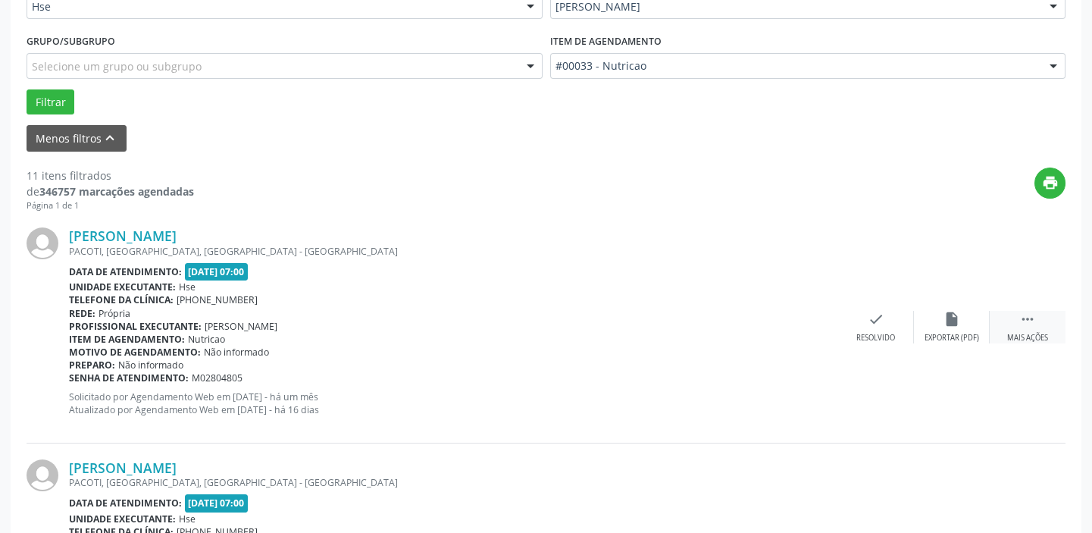
click at [1032, 321] on div " Mais ações" at bounding box center [1028, 327] width 76 height 33
click at [932, 327] on div "alarm_off Não compareceu" at bounding box center [952, 327] width 76 height 33
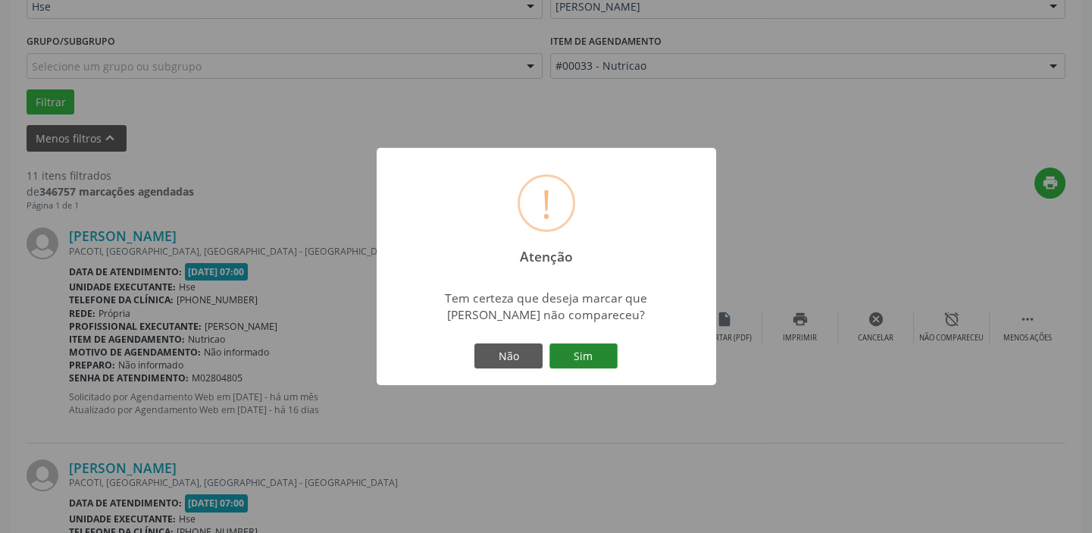
click at [574, 358] on button "Sim" at bounding box center [583, 356] width 68 height 26
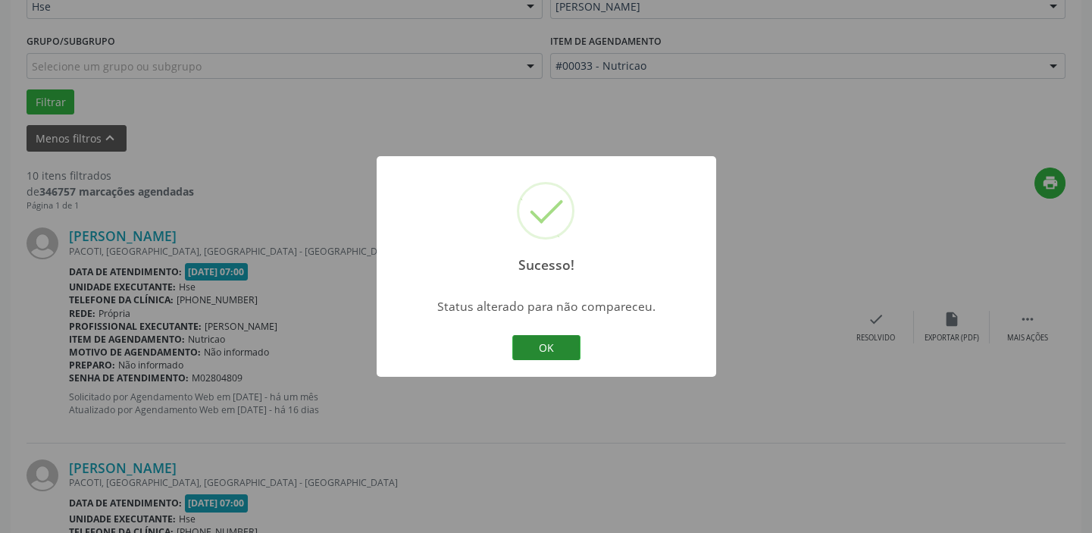
click at [562, 346] on button "OK" at bounding box center [546, 348] width 68 height 26
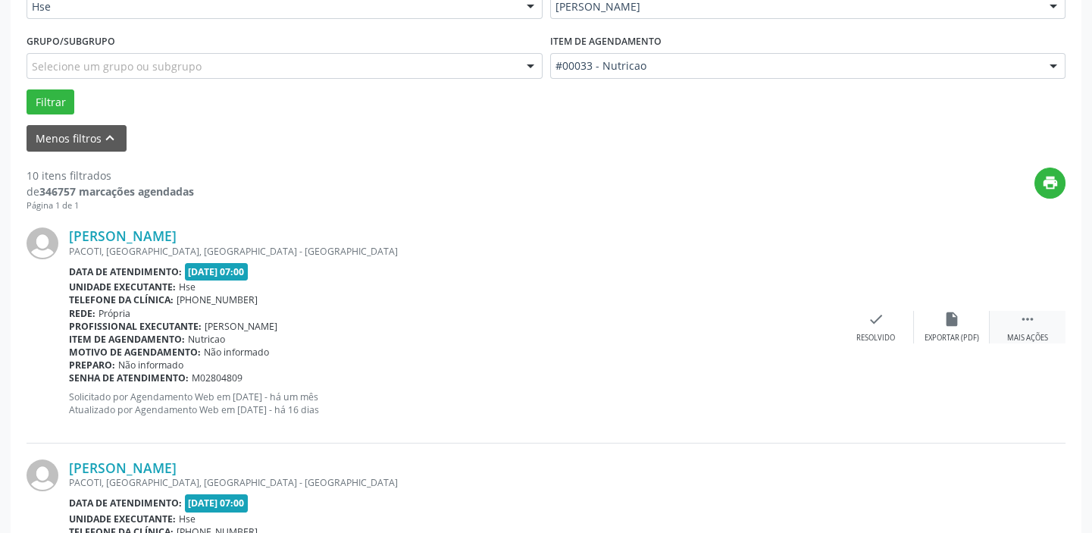
click at [1029, 321] on icon "" at bounding box center [1027, 319] width 17 height 17
click at [959, 330] on div "alarm_off Não compareceu" at bounding box center [952, 327] width 76 height 33
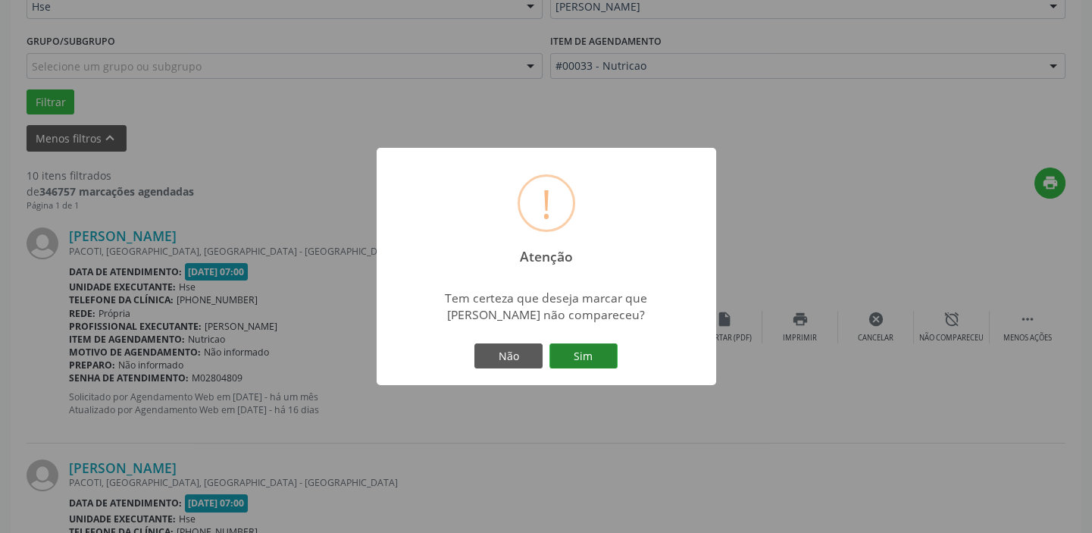
click at [573, 343] on button "Sim" at bounding box center [583, 356] width 68 height 26
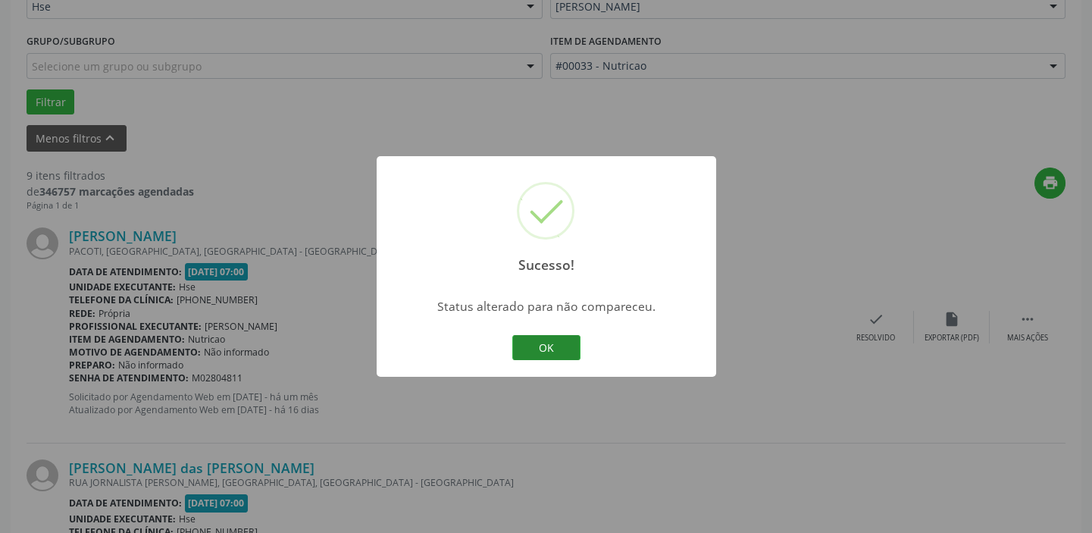
click at [565, 346] on button "OK" at bounding box center [546, 348] width 68 height 26
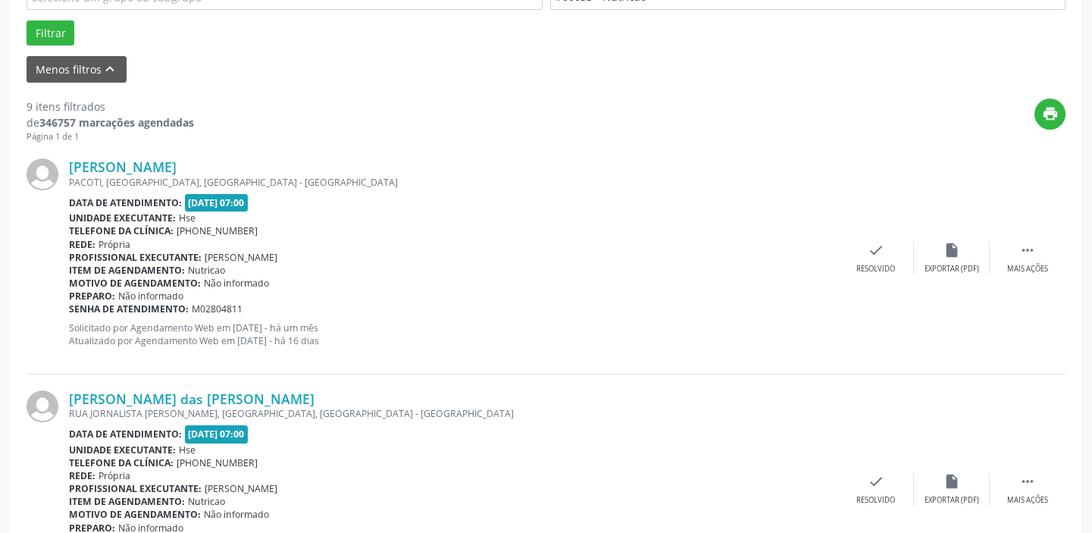
scroll to position [525, 0]
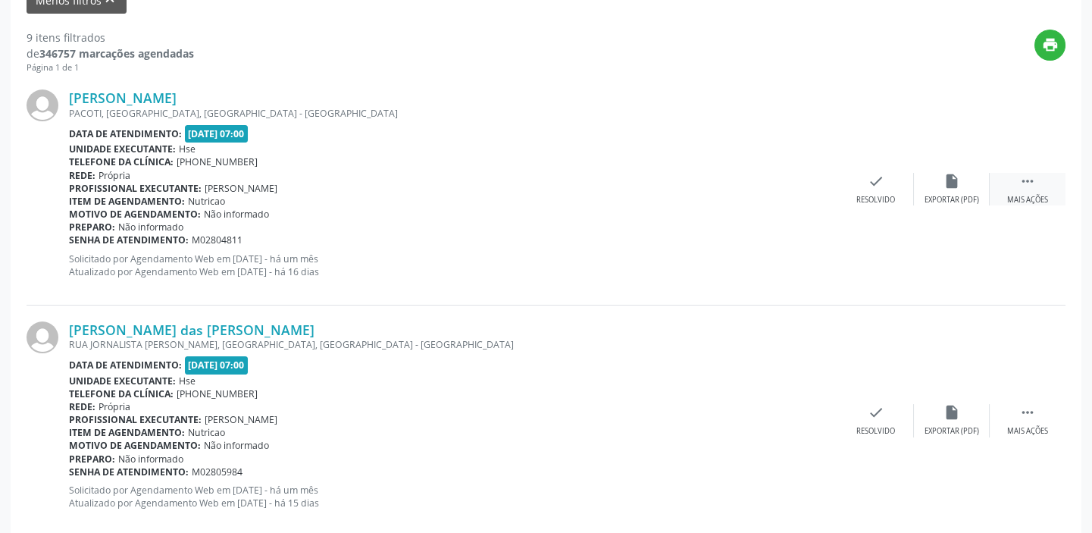
click at [1023, 183] on icon "" at bounding box center [1027, 181] width 17 height 17
click at [928, 197] on div "Não compareceu" at bounding box center [951, 200] width 64 height 11
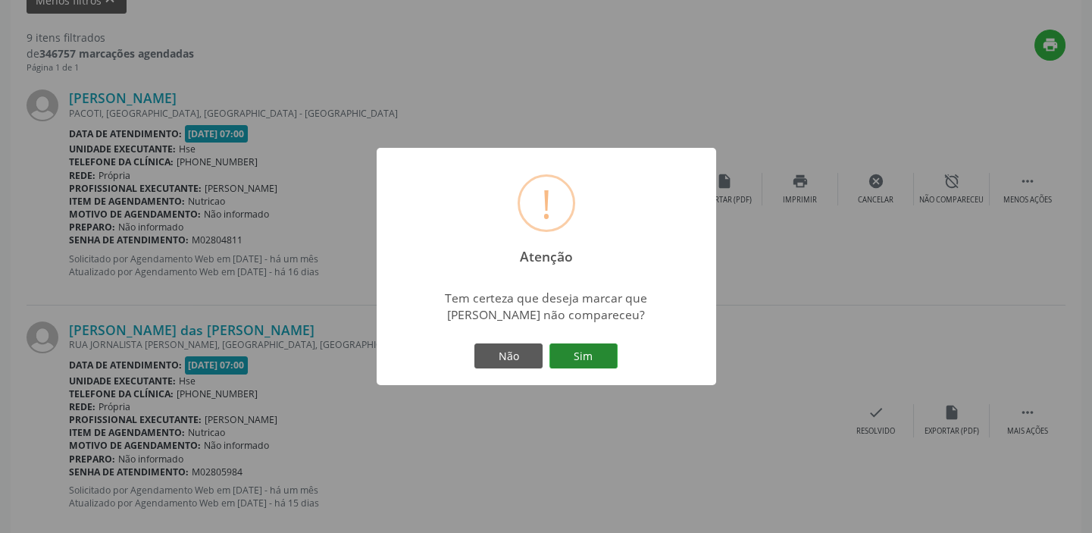
click at [581, 357] on button "Sim" at bounding box center [583, 356] width 68 height 26
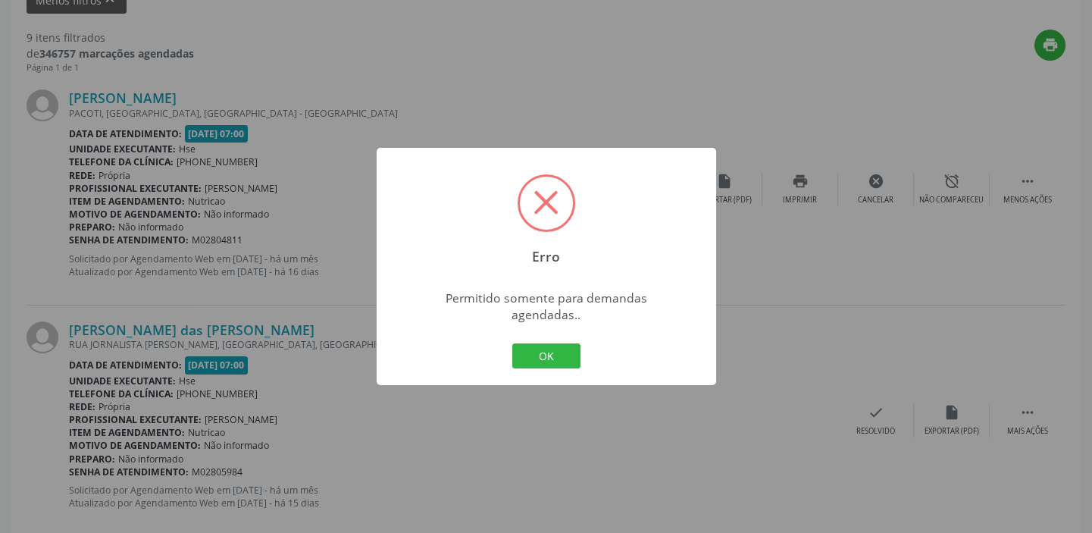
click at [552, 214] on span at bounding box center [546, 202] width 24 height 24
click at [555, 353] on button "OK" at bounding box center [546, 356] width 68 height 26
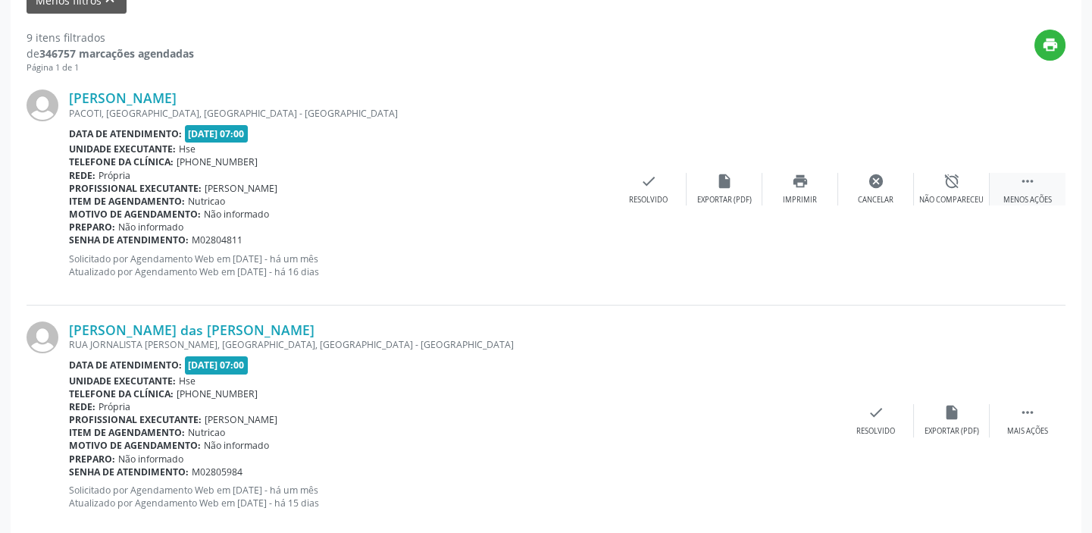
click at [1030, 177] on icon "" at bounding box center [1027, 181] width 17 height 17
click at [1031, 186] on icon "" at bounding box center [1027, 181] width 17 height 17
click at [947, 195] on div "Não compareceu" at bounding box center [951, 200] width 64 height 11
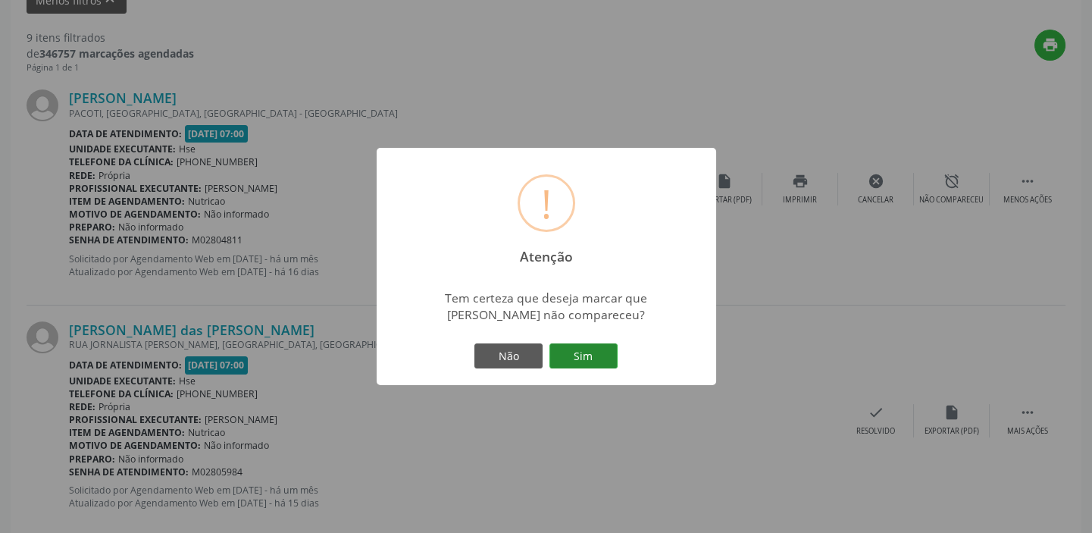
click at [589, 356] on button "Sim" at bounding box center [583, 356] width 68 height 26
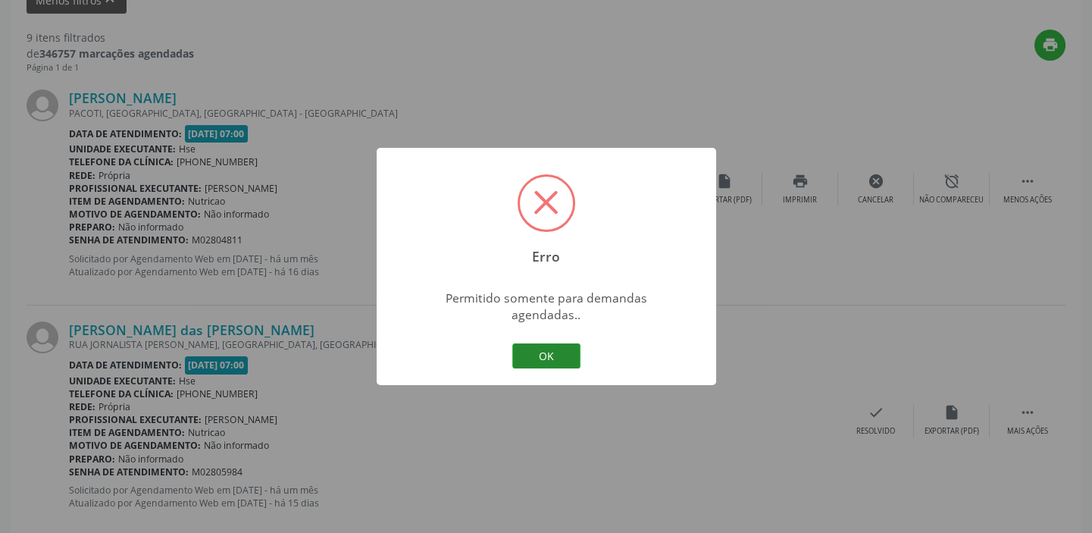
click at [530, 343] on button "OK" at bounding box center [546, 356] width 68 height 26
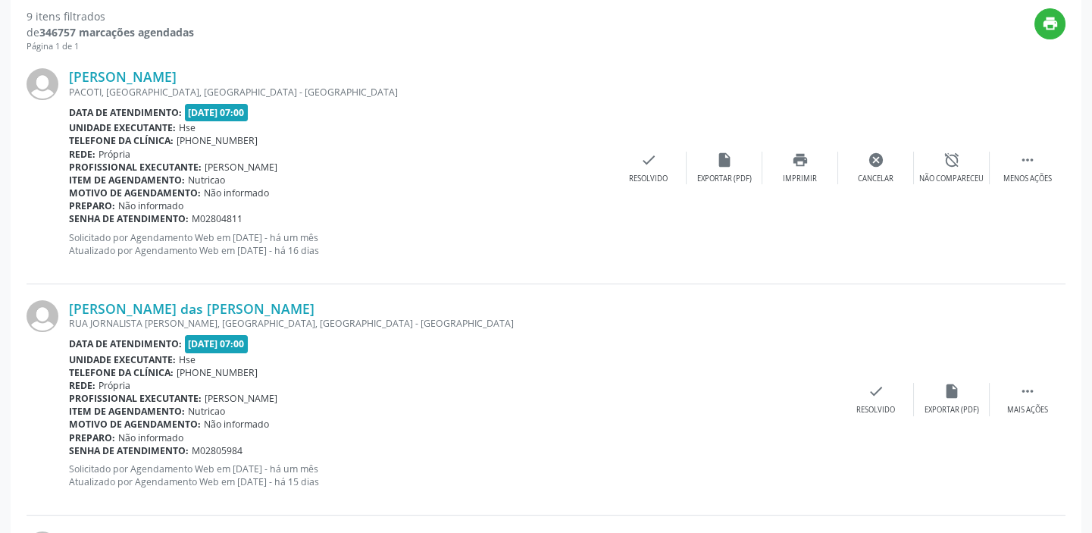
scroll to position [663, 0]
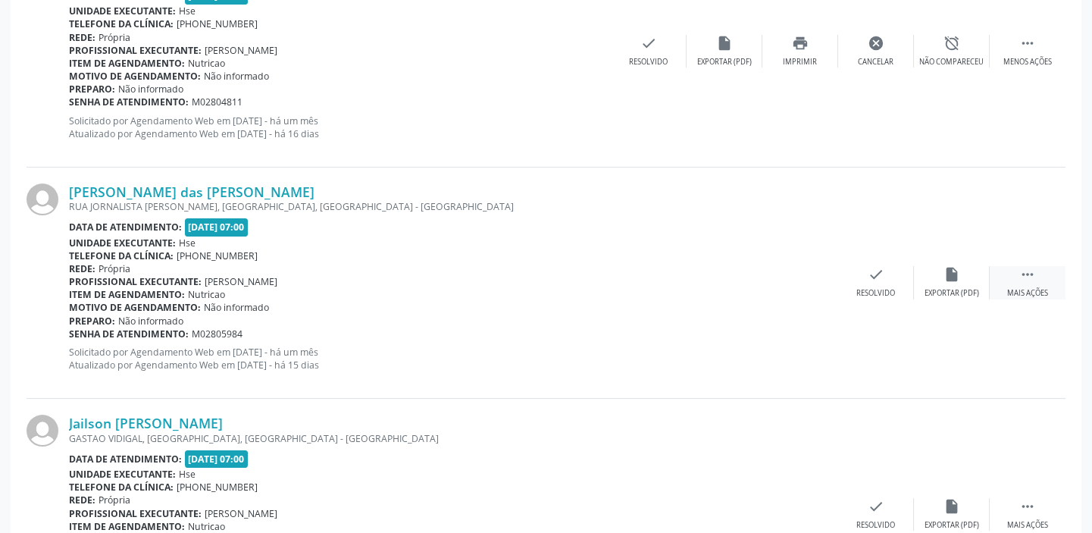
click at [1032, 274] on icon "" at bounding box center [1027, 274] width 17 height 17
click at [944, 289] on div "Não compareceu" at bounding box center [951, 293] width 64 height 11
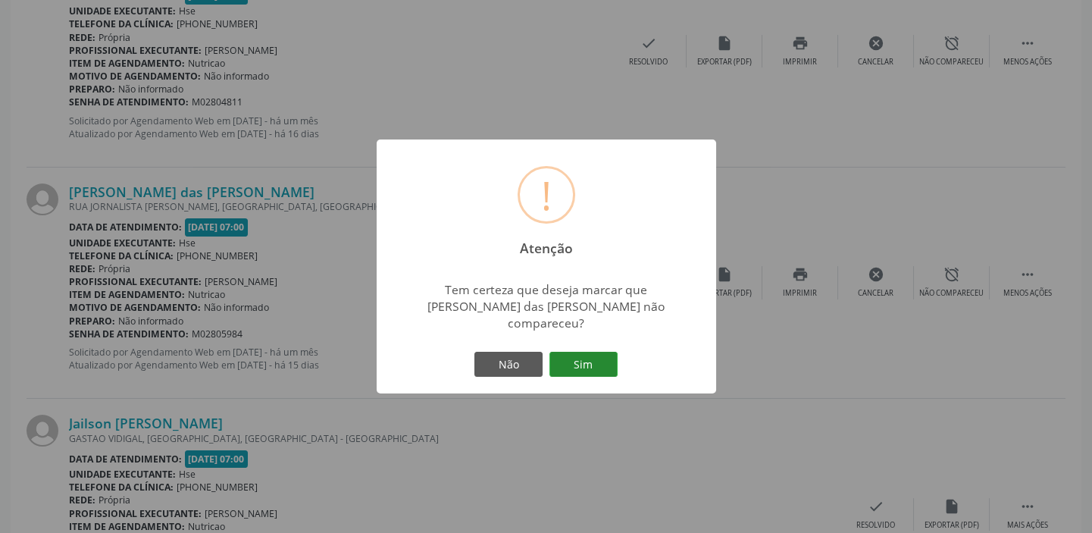
click at [593, 363] on button "Sim" at bounding box center [583, 365] width 68 height 26
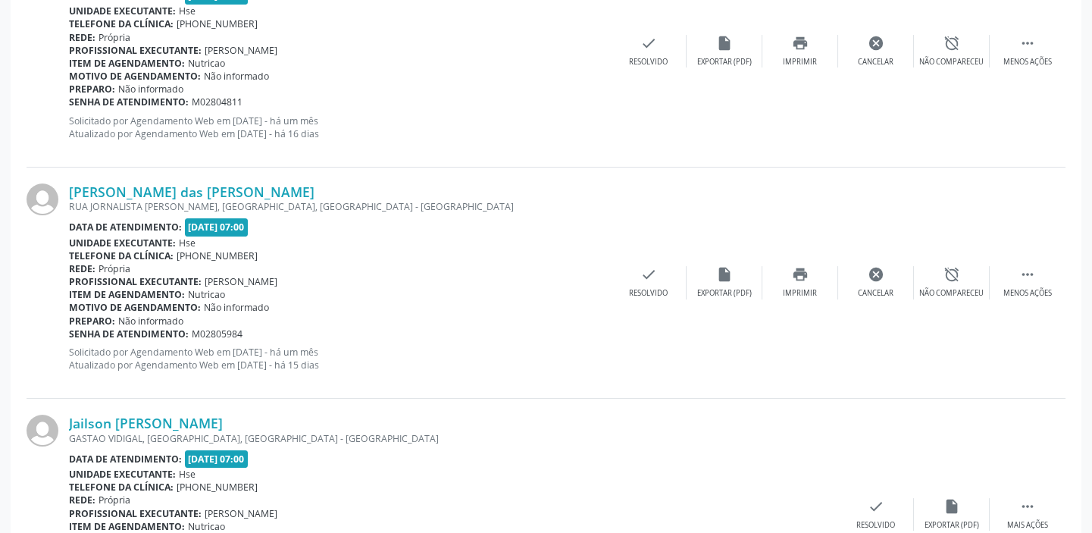
scroll to position [128, 0]
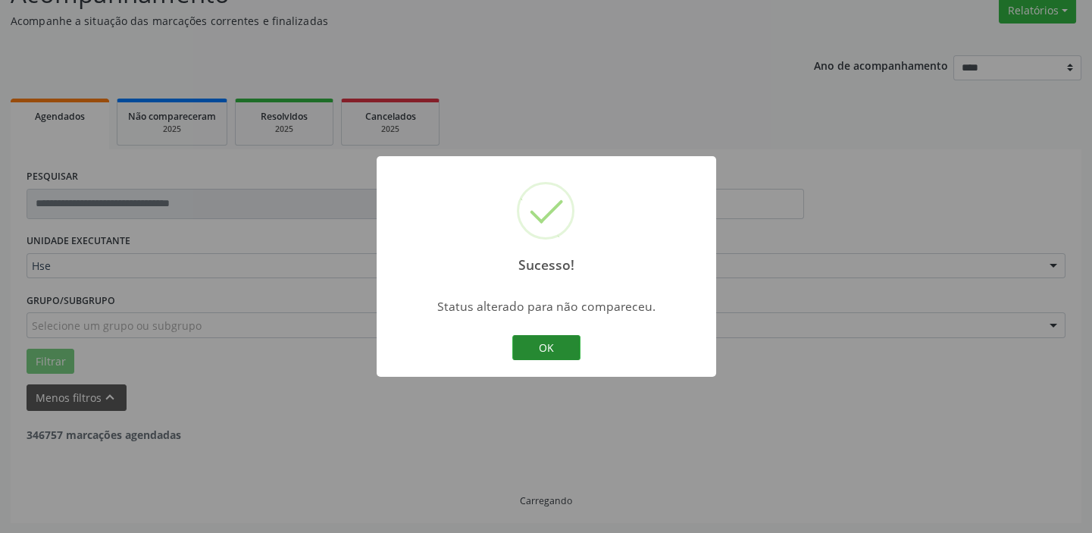
click at [553, 353] on button "OK" at bounding box center [546, 348] width 68 height 26
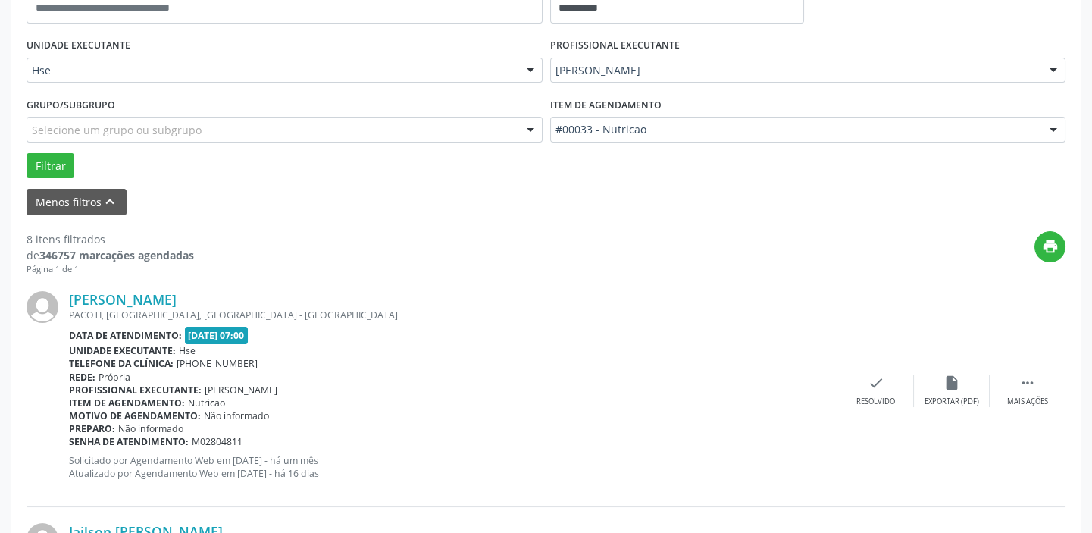
scroll to position [403, 0]
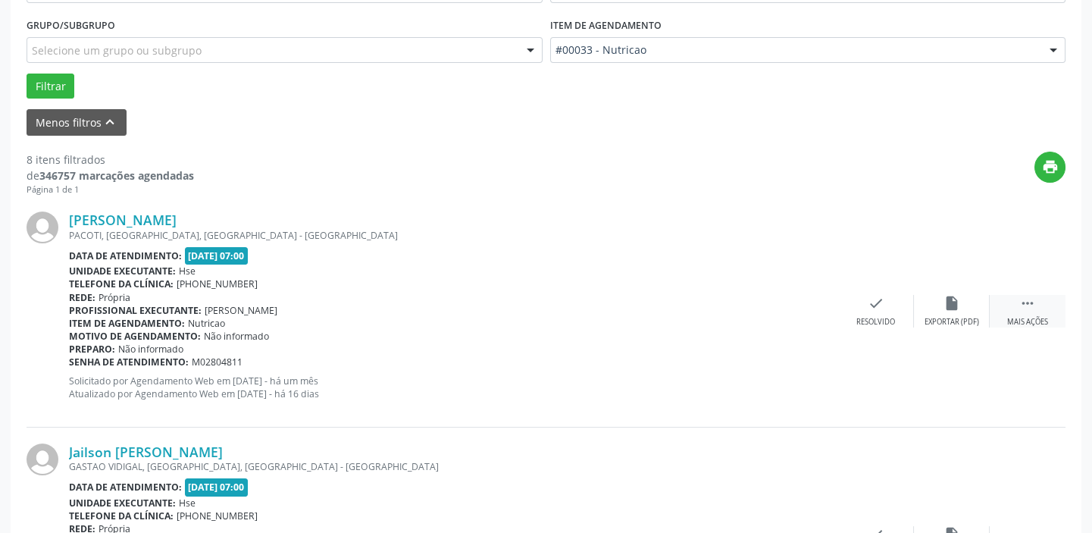
click at [1044, 311] on div " Mais ações" at bounding box center [1028, 311] width 76 height 33
click at [950, 311] on div "alarm_off Não compareceu" at bounding box center [952, 311] width 76 height 33
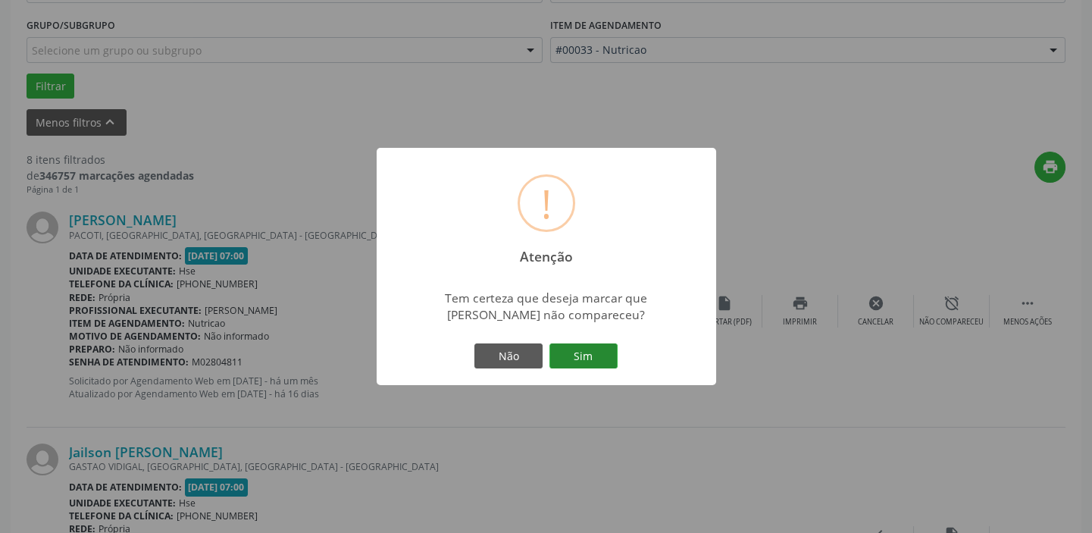
click at [585, 348] on button "Sim" at bounding box center [583, 356] width 68 height 26
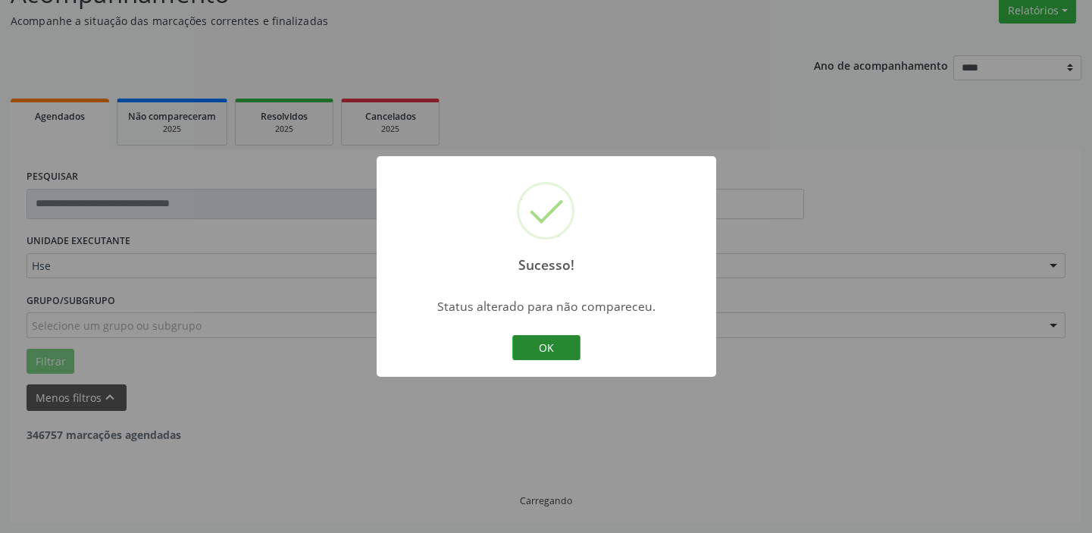
click at [576, 348] on button "OK" at bounding box center [546, 348] width 68 height 26
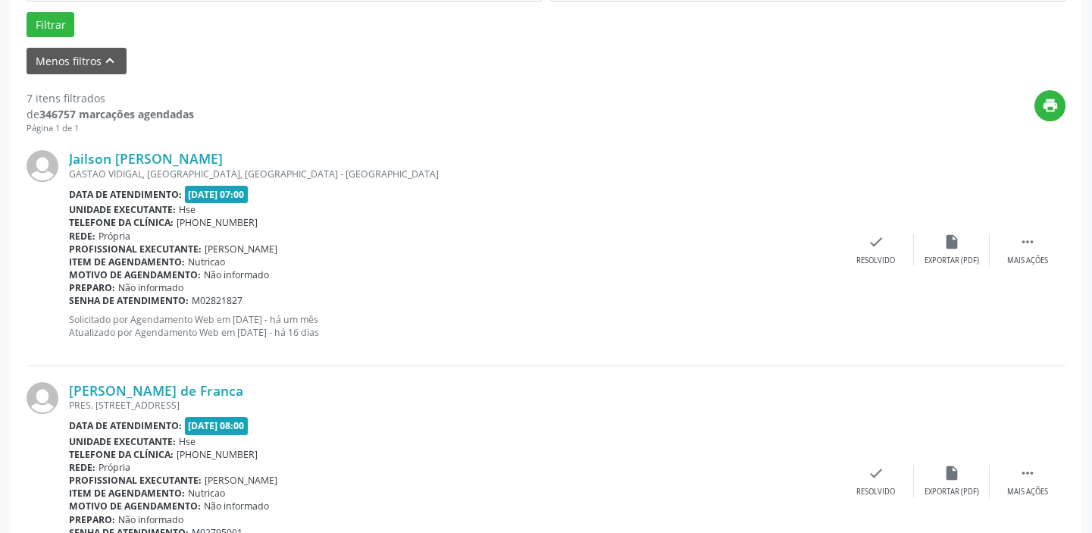
scroll to position [541, 0]
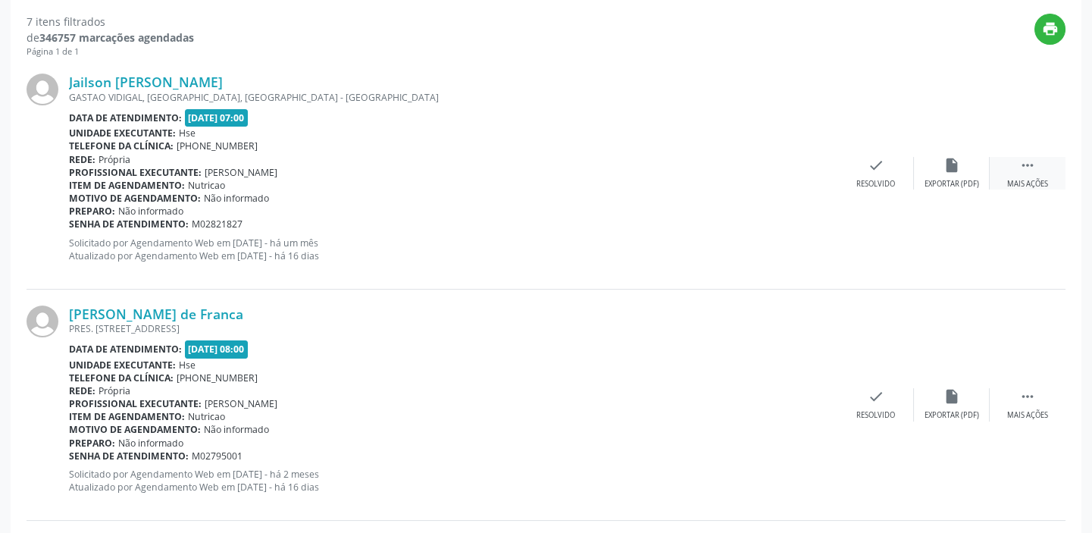
click at [1022, 168] on icon "" at bounding box center [1027, 165] width 17 height 17
click at [954, 168] on icon "alarm_off" at bounding box center [952, 165] width 17 height 17
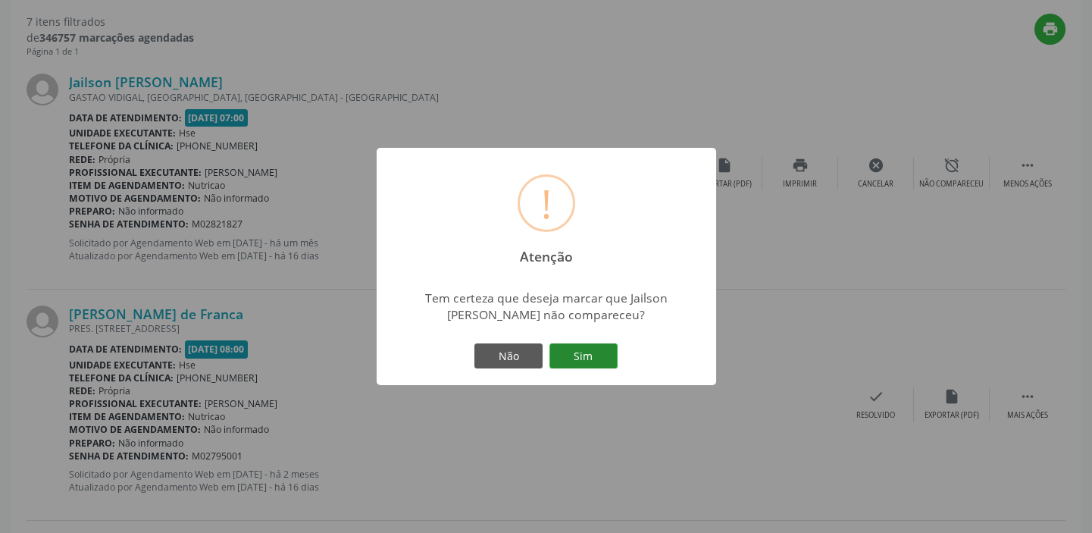
click at [572, 358] on button "Sim" at bounding box center [583, 356] width 68 height 26
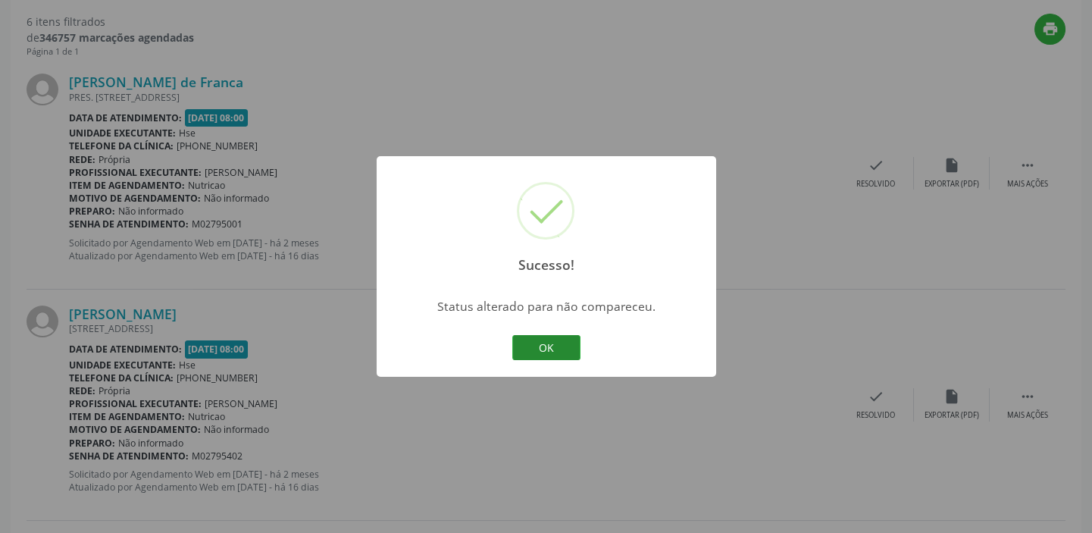
click at [555, 349] on button "OK" at bounding box center [546, 348] width 68 height 26
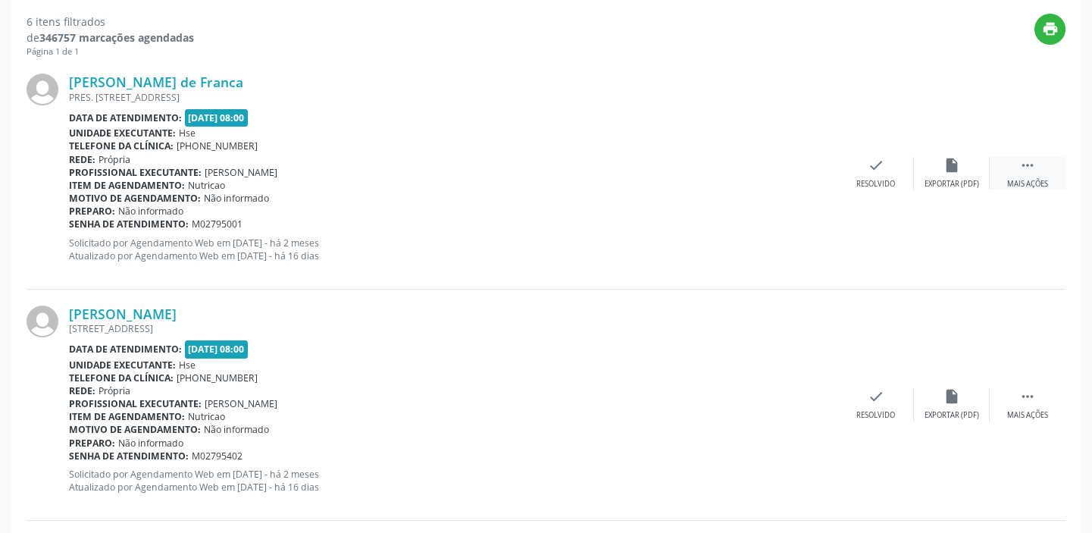
click at [1009, 170] on div " Mais ações" at bounding box center [1028, 173] width 76 height 33
click at [953, 165] on icon "alarm_off" at bounding box center [952, 165] width 17 height 17
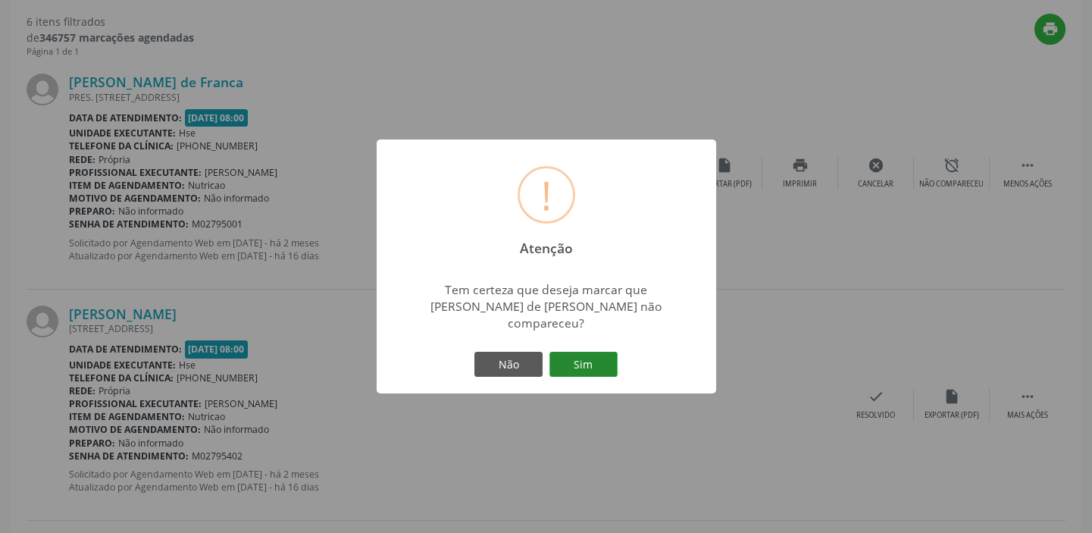
click at [580, 355] on button "Sim" at bounding box center [583, 365] width 68 height 26
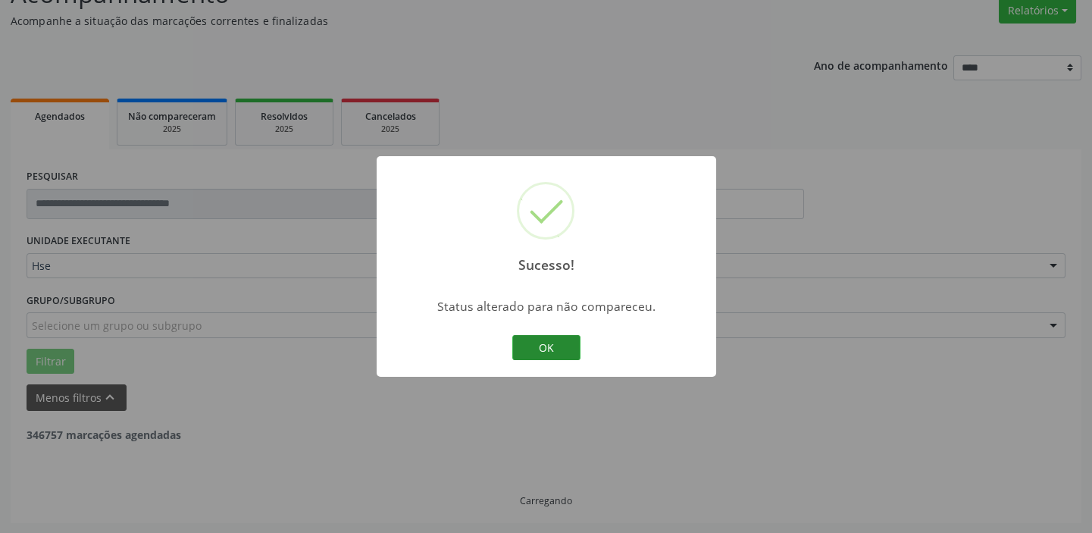
click at [557, 348] on button "OK" at bounding box center [546, 348] width 68 height 26
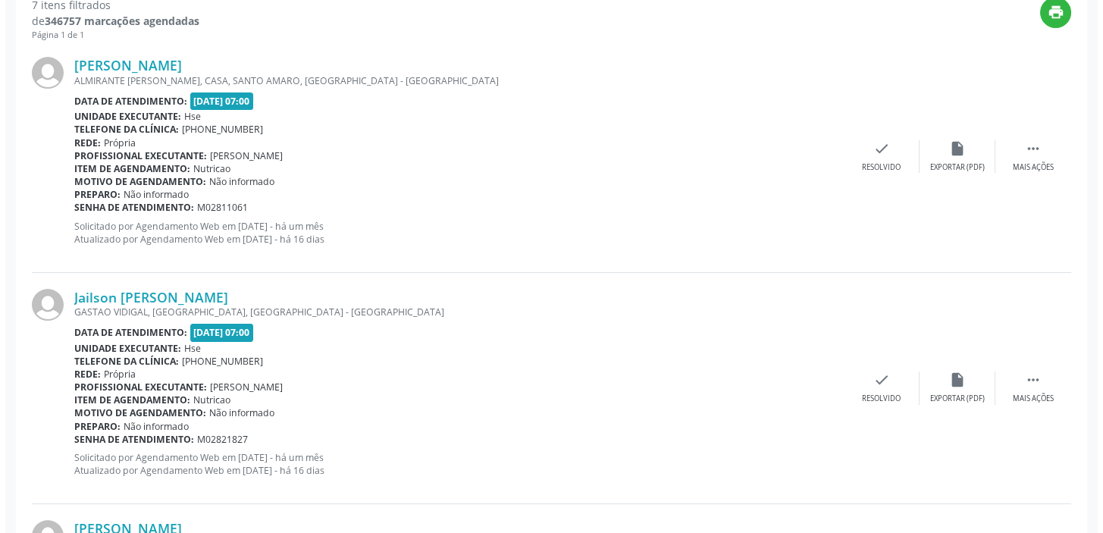
scroll to position [472, 0]
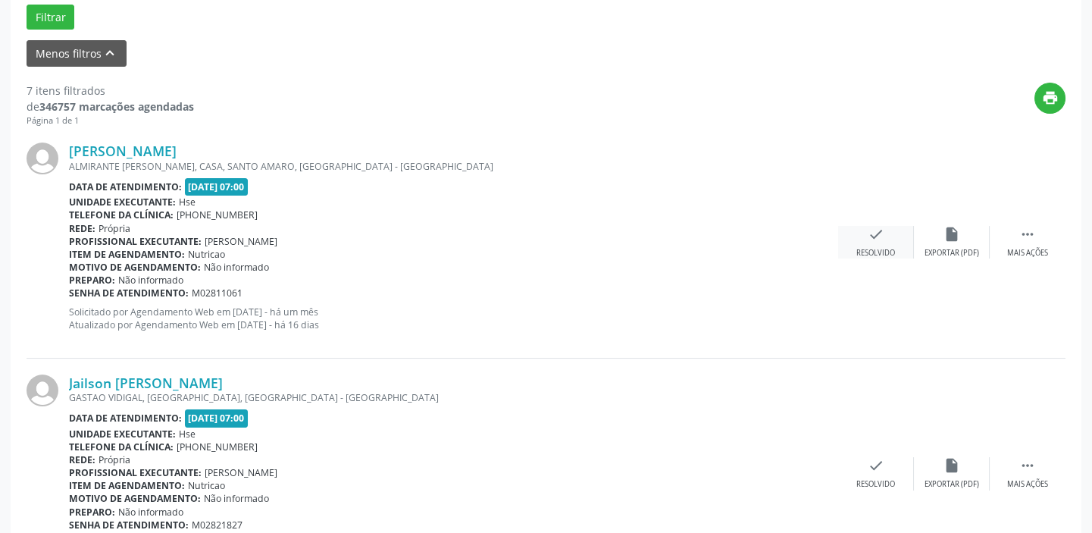
click at [881, 236] on icon "check" at bounding box center [876, 234] width 17 height 17
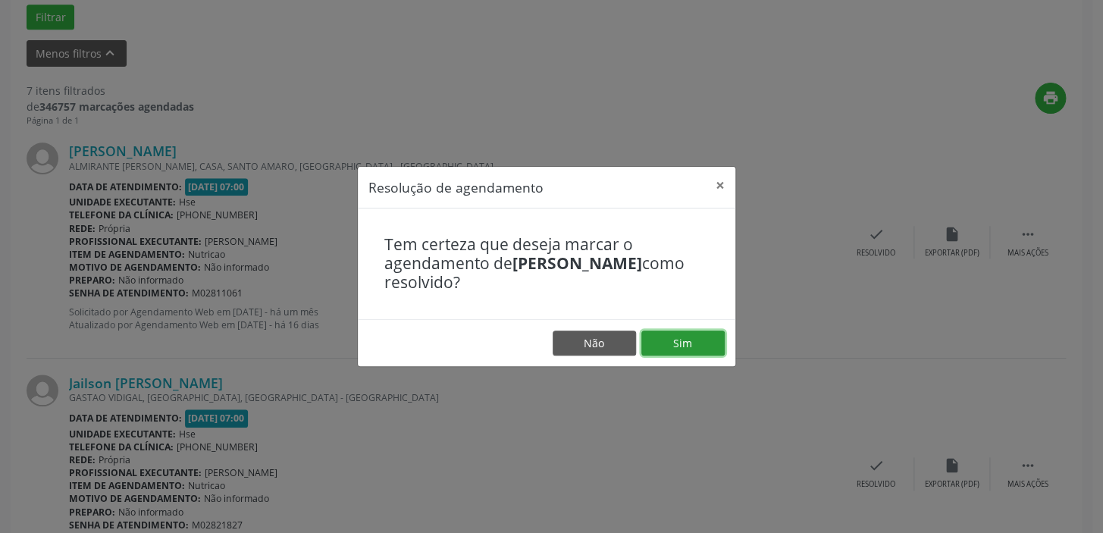
click at [690, 344] on button "Sim" at bounding box center [682, 343] width 83 height 26
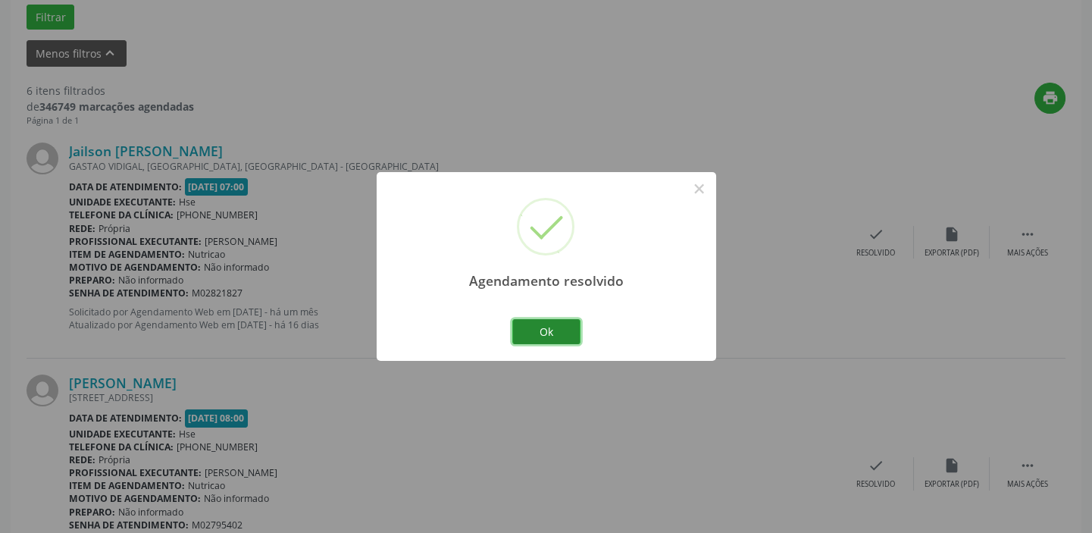
click at [550, 332] on button "Ok" at bounding box center [546, 332] width 68 height 26
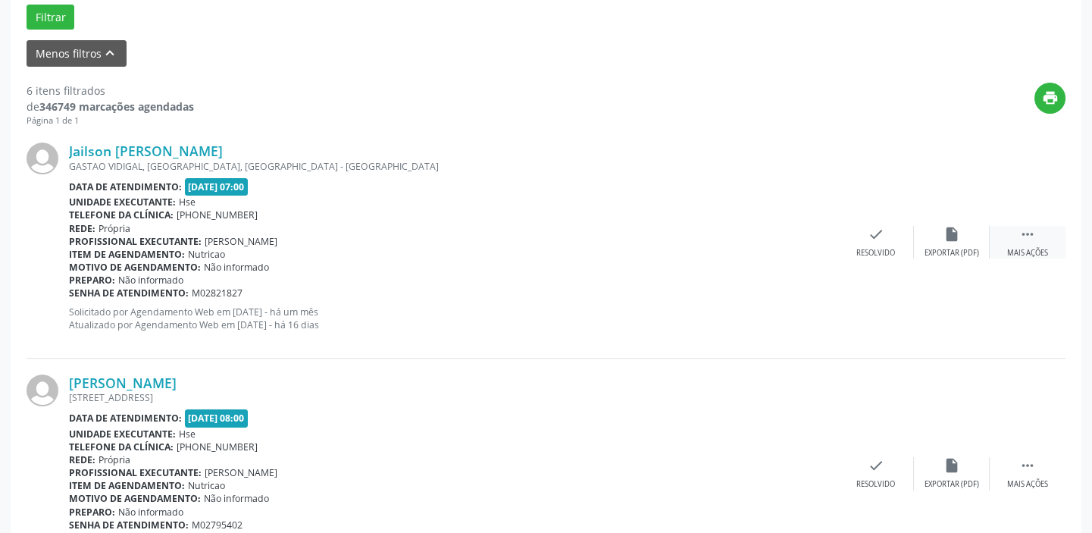
drag, startPoint x: 1017, startPoint y: 230, endPoint x: 994, endPoint y: 233, distance: 23.7
click at [1016, 230] on div " Mais ações" at bounding box center [1028, 242] width 76 height 33
click at [942, 243] on div "alarm_off Não compareceu" at bounding box center [952, 242] width 76 height 33
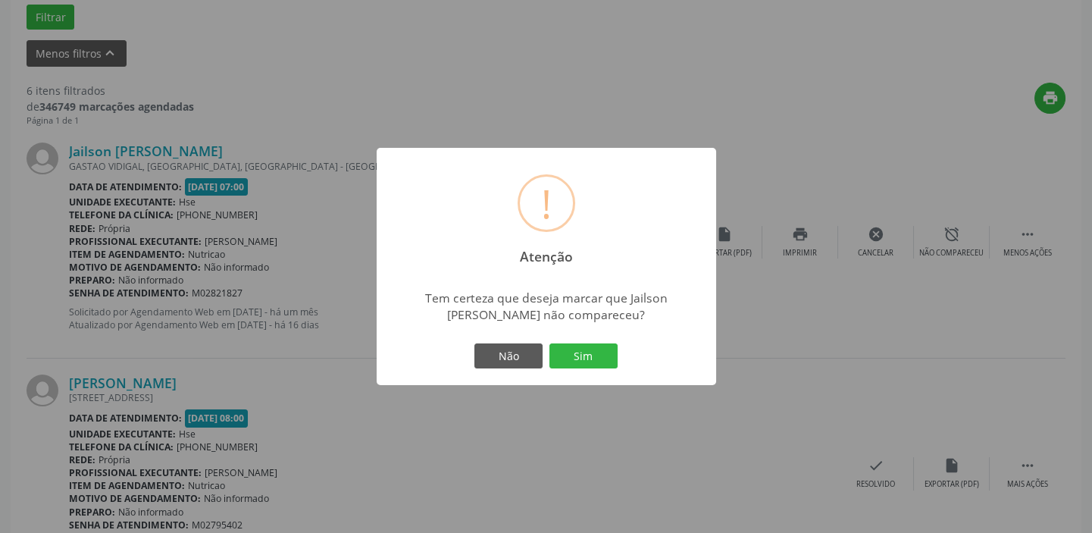
click at [581, 343] on button "Sim" at bounding box center [583, 356] width 68 height 26
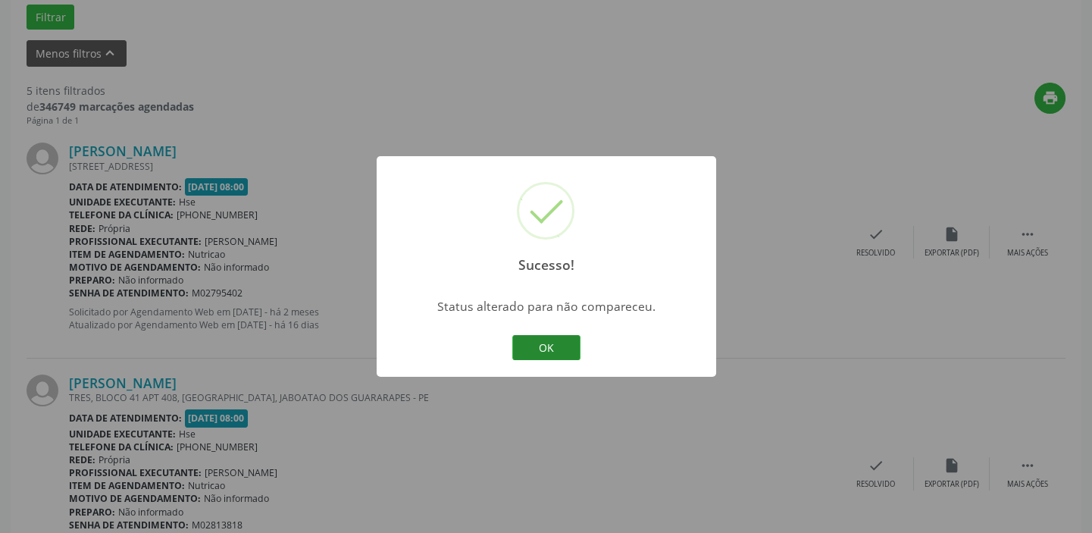
click at [546, 335] on button "OK" at bounding box center [546, 348] width 68 height 26
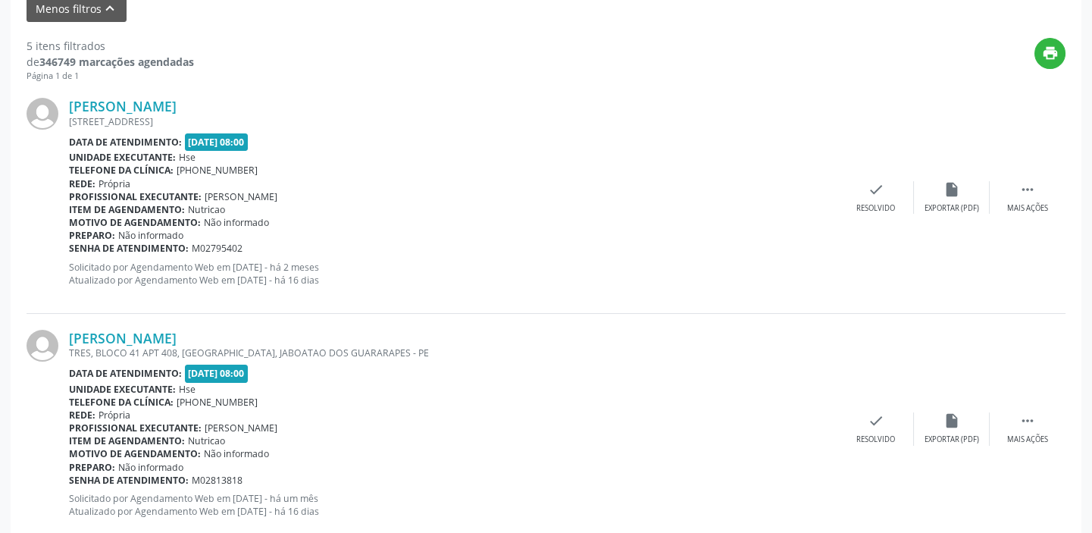
scroll to position [541, 0]
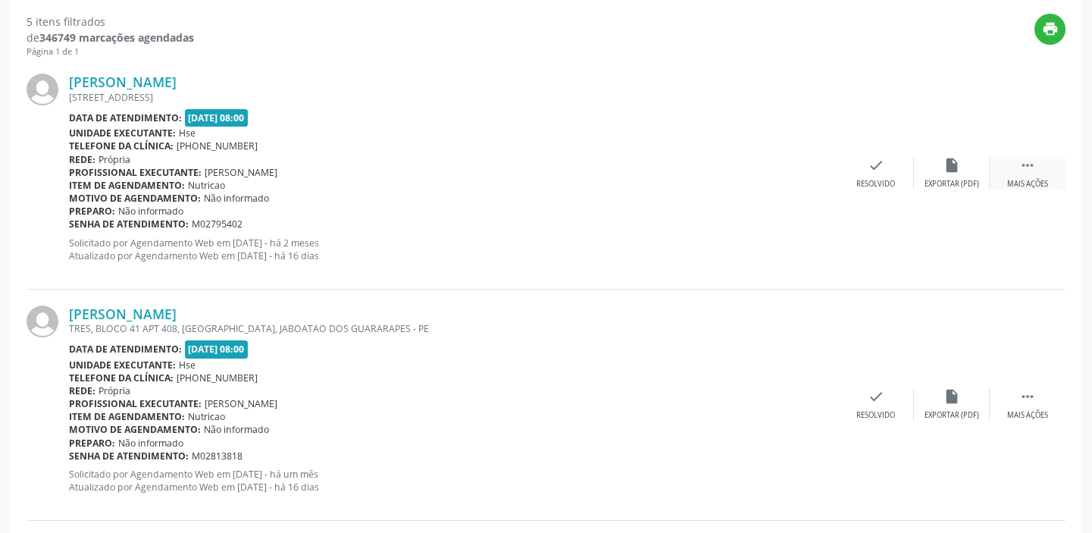
click at [1035, 175] on div " Mais ações" at bounding box center [1028, 173] width 76 height 33
click at [950, 174] on div "alarm_off Não compareceu" at bounding box center [952, 173] width 76 height 33
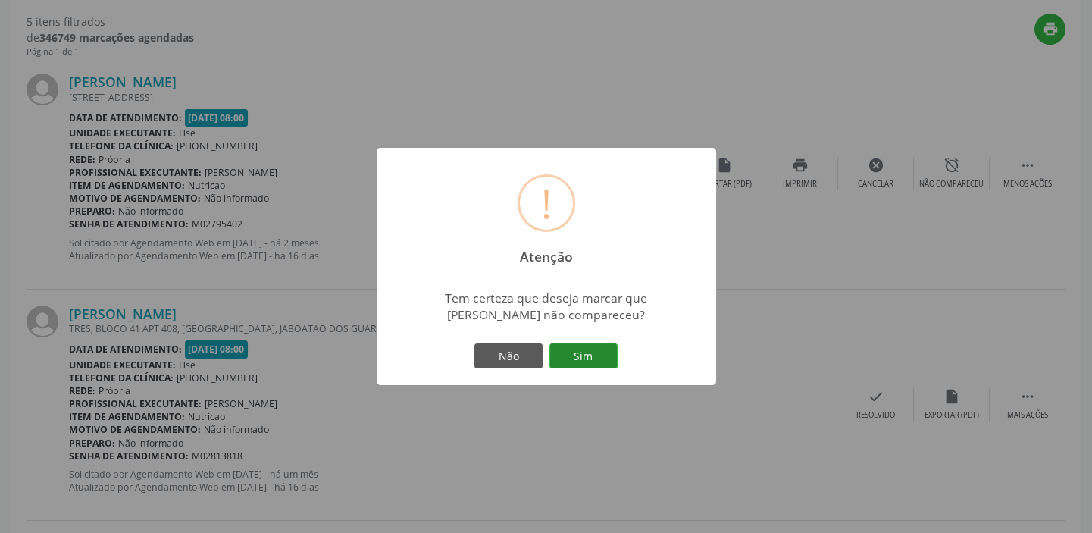
click at [599, 345] on button "Sim" at bounding box center [583, 356] width 68 height 26
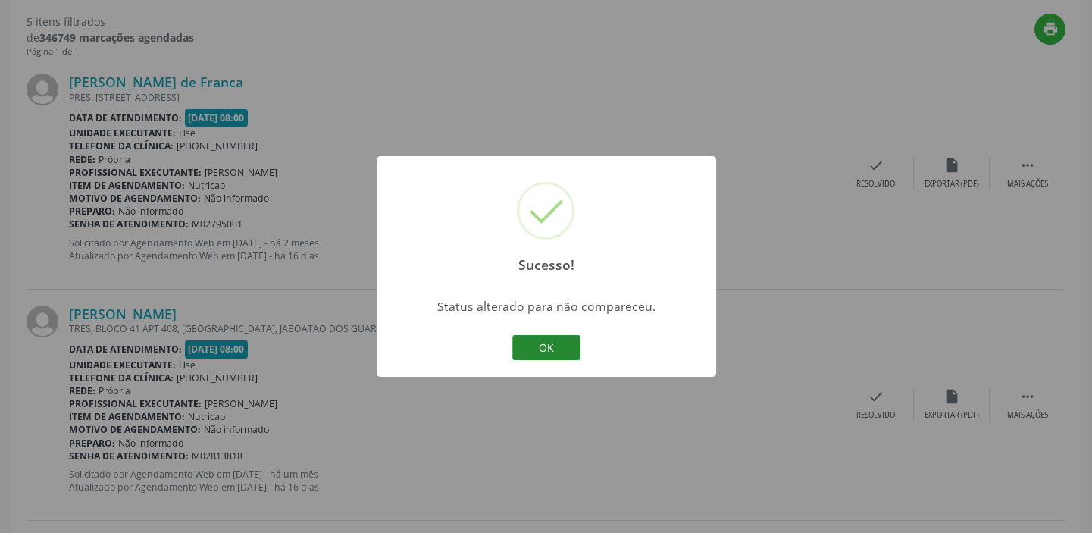
click at [519, 351] on button "OK" at bounding box center [546, 348] width 68 height 26
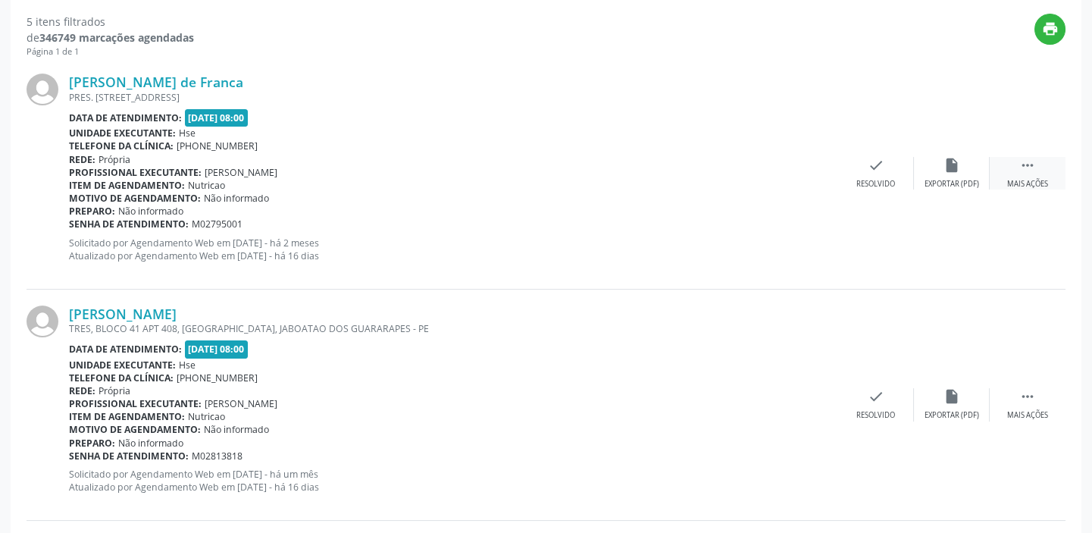
click at [1025, 173] on div " Mais ações" at bounding box center [1028, 173] width 76 height 33
click at [940, 172] on div "alarm_off Não compareceu" at bounding box center [952, 173] width 76 height 33
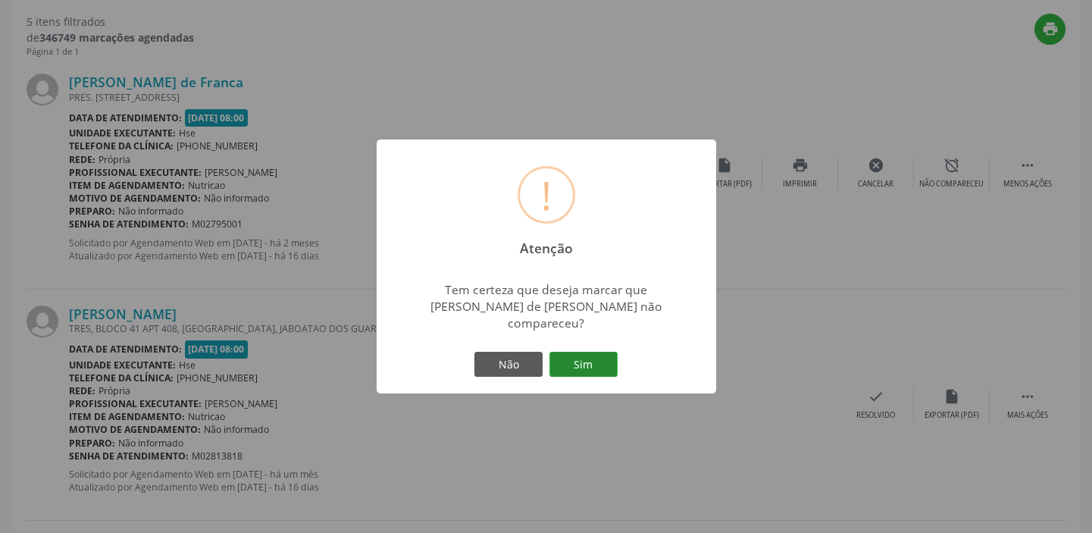
click at [602, 352] on button "Sim" at bounding box center [583, 365] width 68 height 26
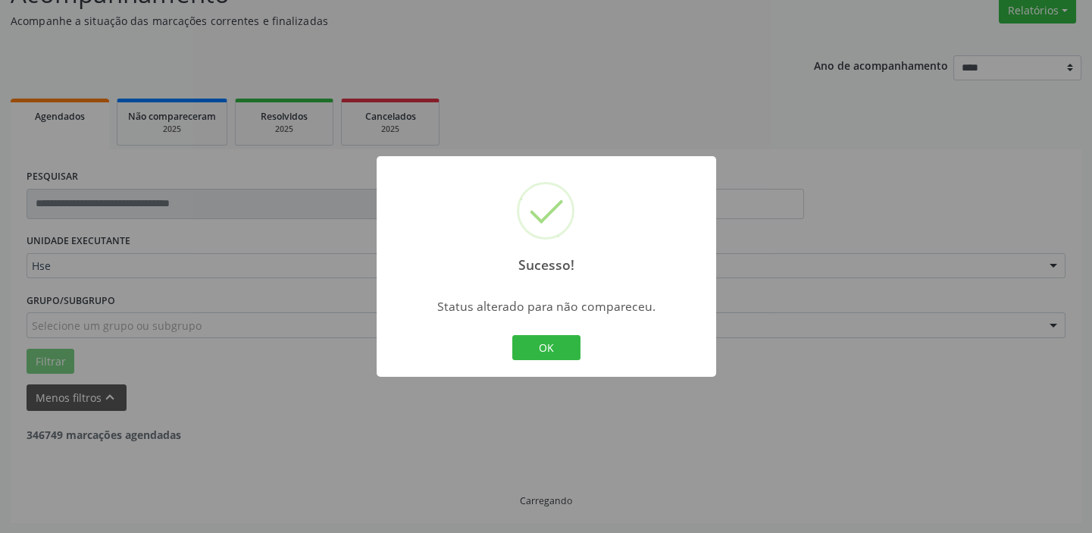
click at [562, 364] on div "Sucesso! × Status alterado para não compareceu. OK Cancel" at bounding box center [547, 266] width 340 height 221
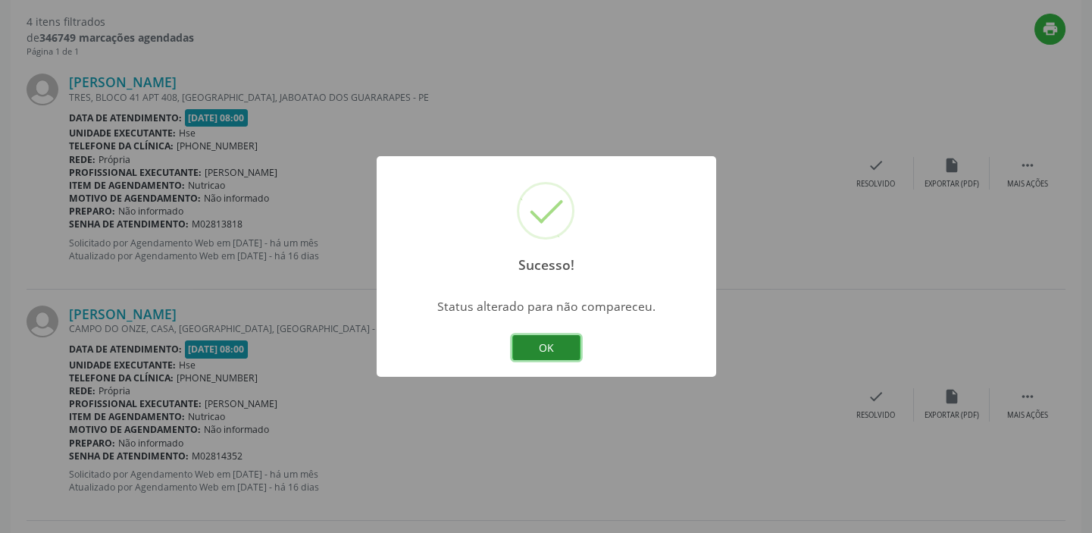
click at [564, 352] on button "OK" at bounding box center [546, 348] width 68 height 26
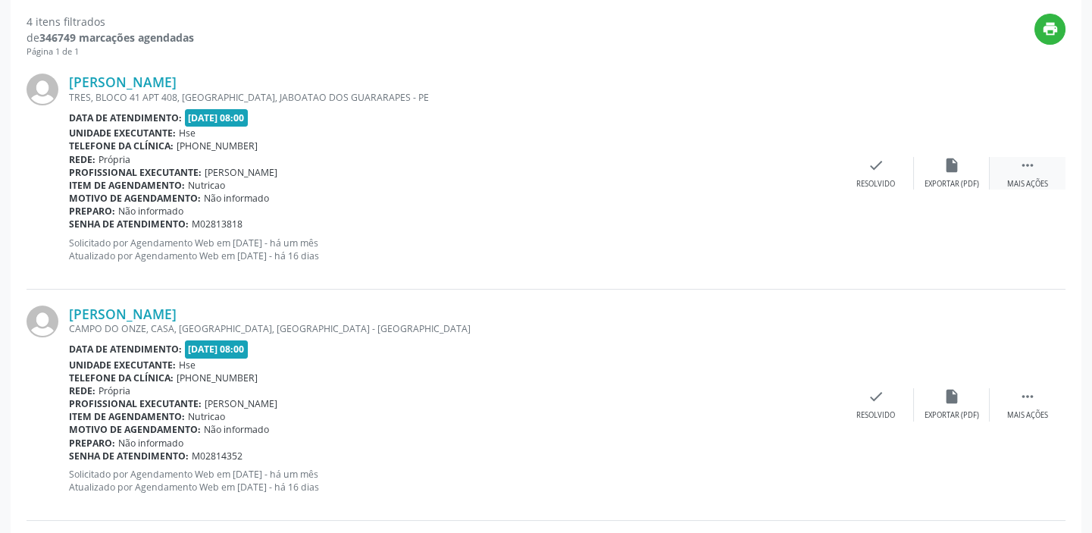
click at [1012, 159] on div " Mais ações" at bounding box center [1028, 173] width 76 height 33
click at [946, 189] on div "[PERSON_NAME] TRES, BLOCO 41 APT 408, [GEOGRAPHIC_DATA], JABOATAO DOS GUARARAPE…" at bounding box center [546, 173] width 1039 height 231
click at [946, 179] on div "Não compareceu" at bounding box center [951, 184] width 64 height 11
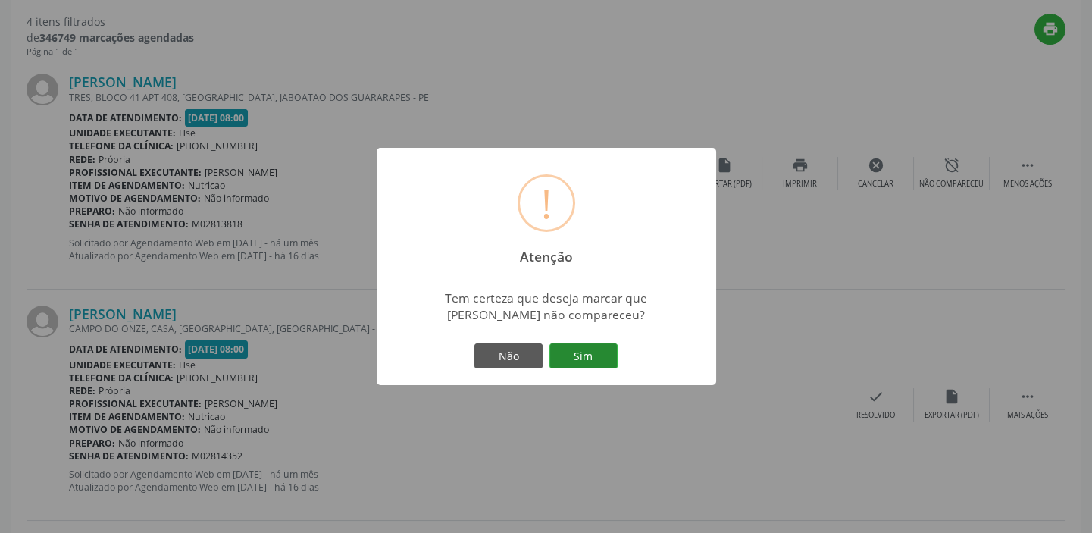
click at [581, 360] on button "Sim" at bounding box center [583, 356] width 68 height 26
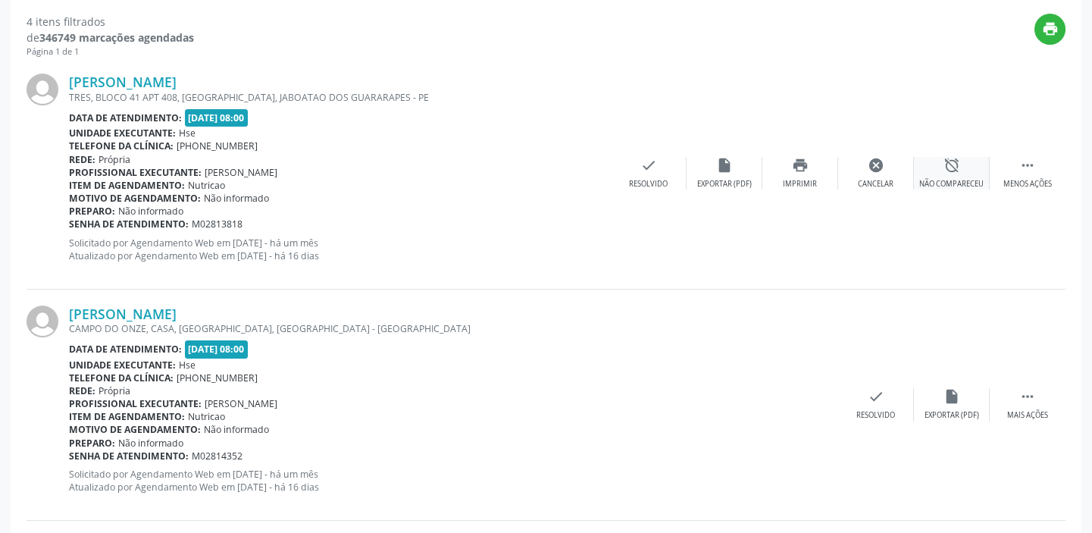
click at [940, 169] on div "alarm_off Não compareceu" at bounding box center [952, 173] width 76 height 33
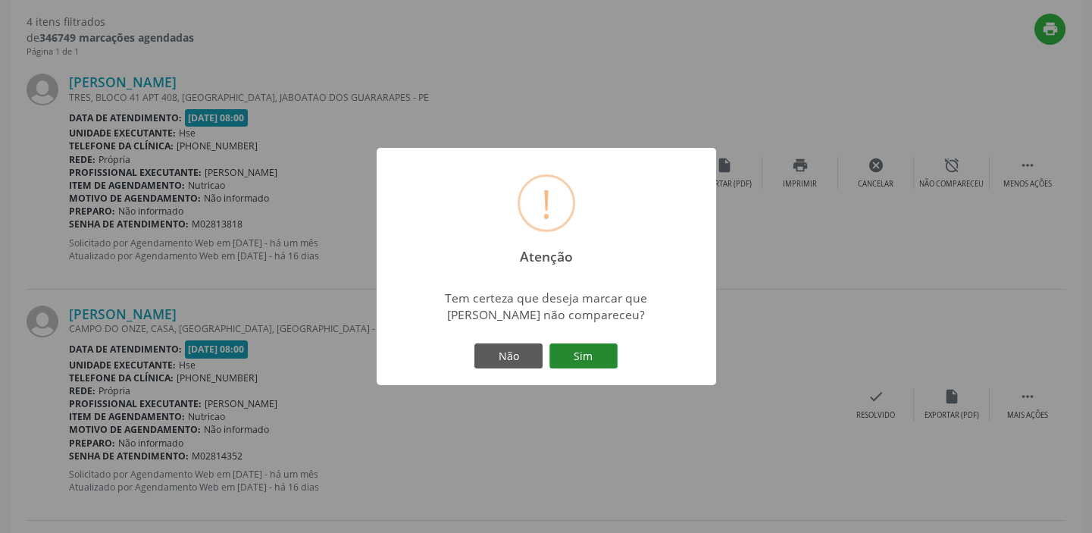
scroll to position [128, 0]
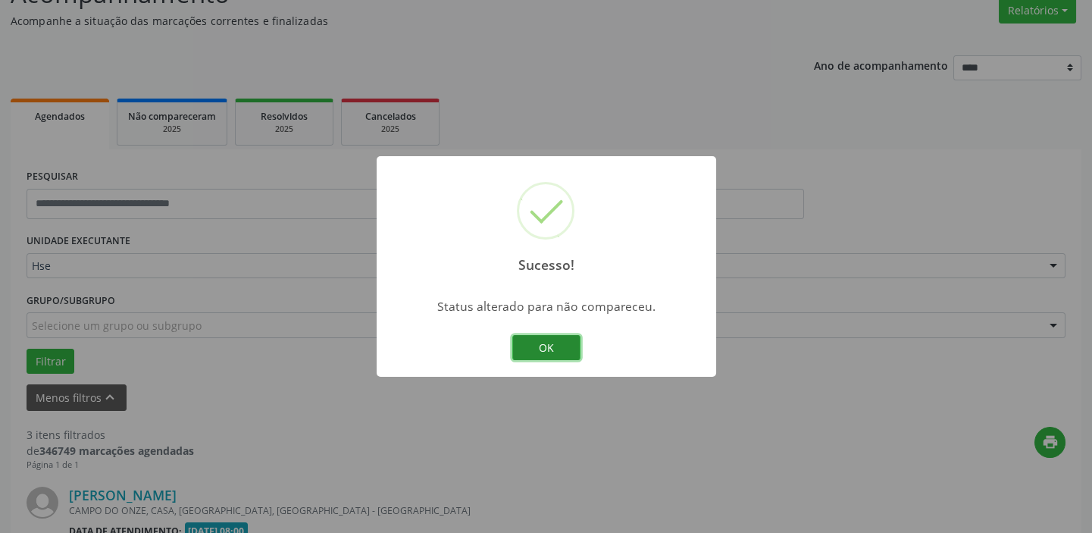
click at [533, 340] on button "OK" at bounding box center [546, 348] width 68 height 26
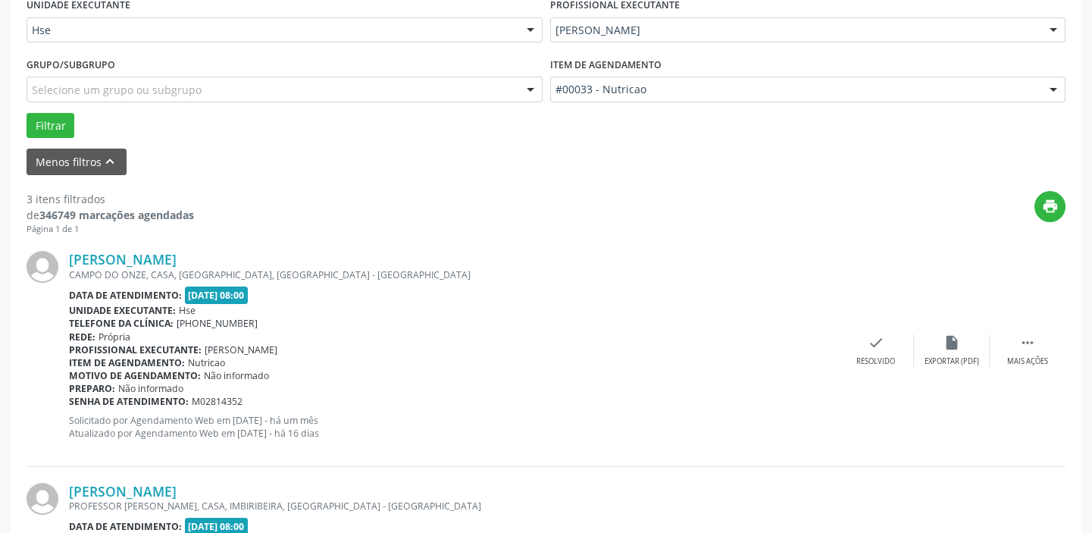
scroll to position [472, 0]
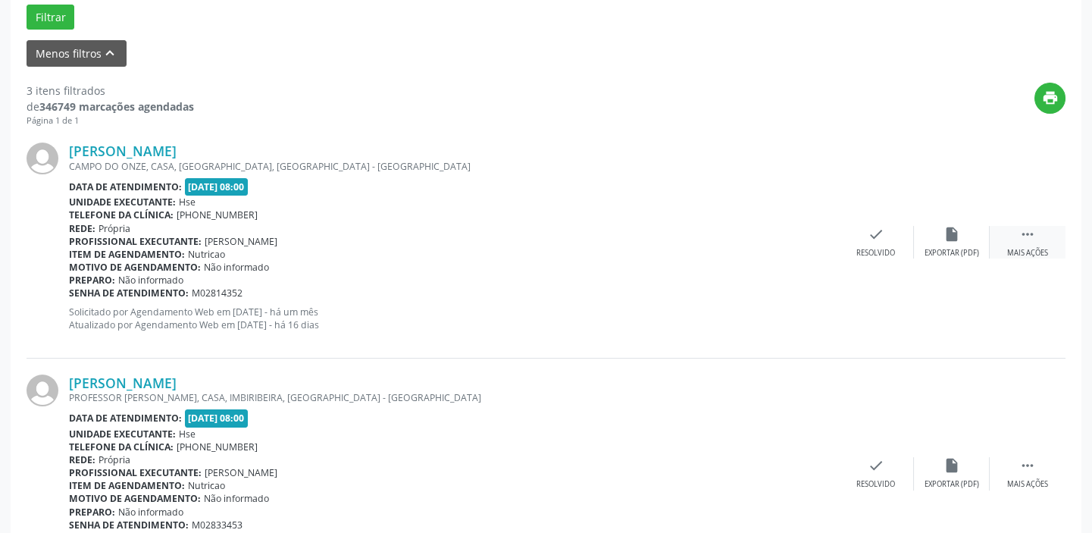
click at [1028, 226] on icon "" at bounding box center [1027, 234] width 17 height 17
click at [914, 250] on div "alarm_off Não compareceu" at bounding box center [952, 242] width 76 height 33
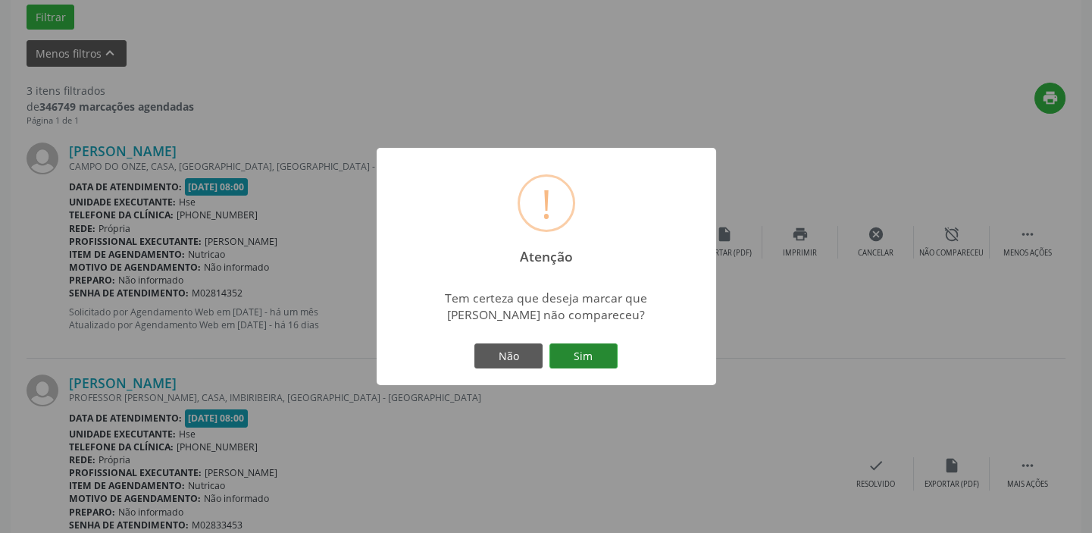
click at [611, 355] on button "Sim" at bounding box center [583, 356] width 68 height 26
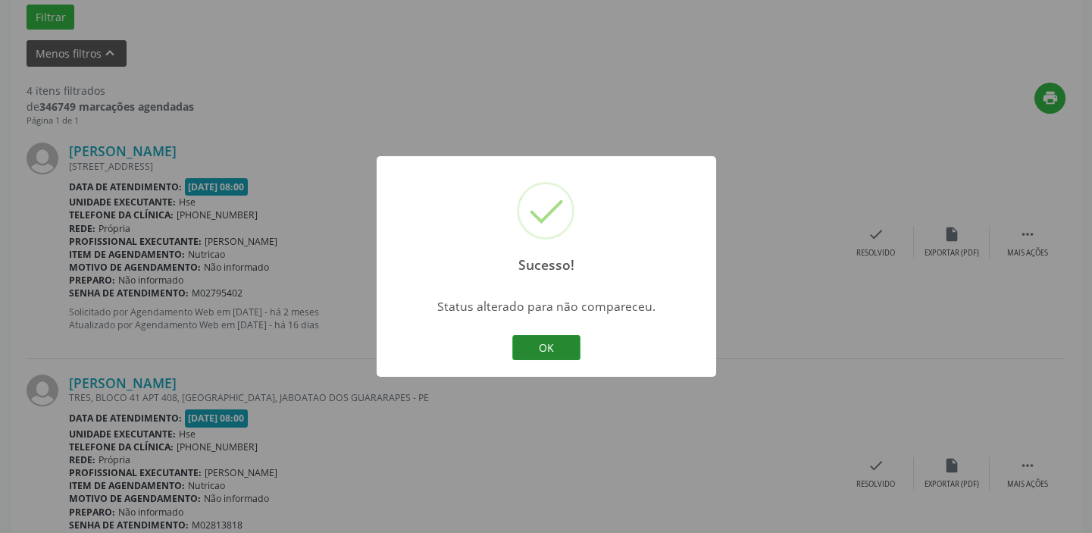
click at [553, 352] on button "OK" at bounding box center [546, 348] width 68 height 26
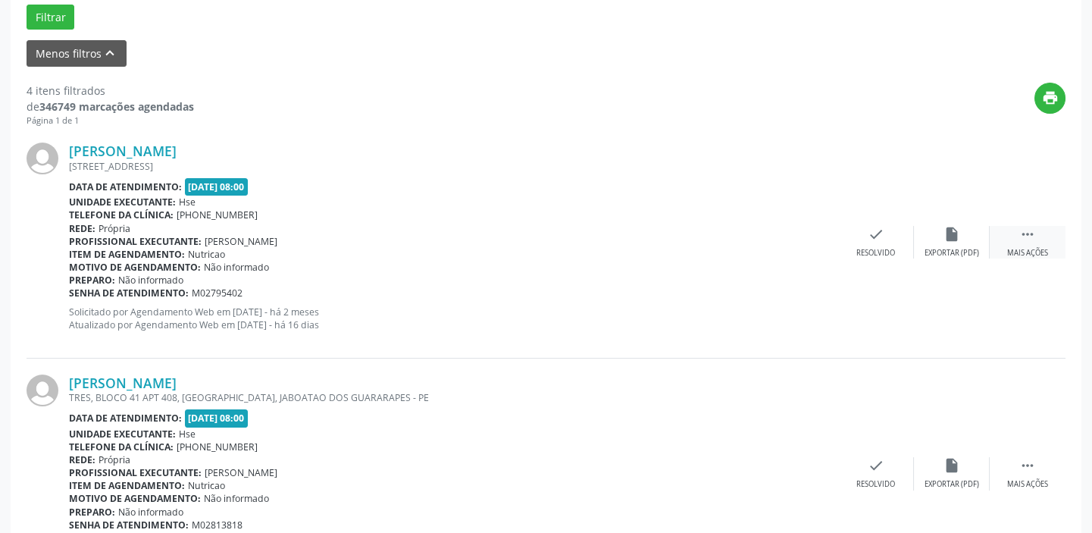
drag, startPoint x: 1038, startPoint y: 236, endPoint x: 1019, endPoint y: 247, distance: 22.1
click at [1037, 236] on div " Mais ações" at bounding box center [1028, 242] width 76 height 33
click at [930, 240] on div "alarm_off Não compareceu" at bounding box center [952, 242] width 76 height 33
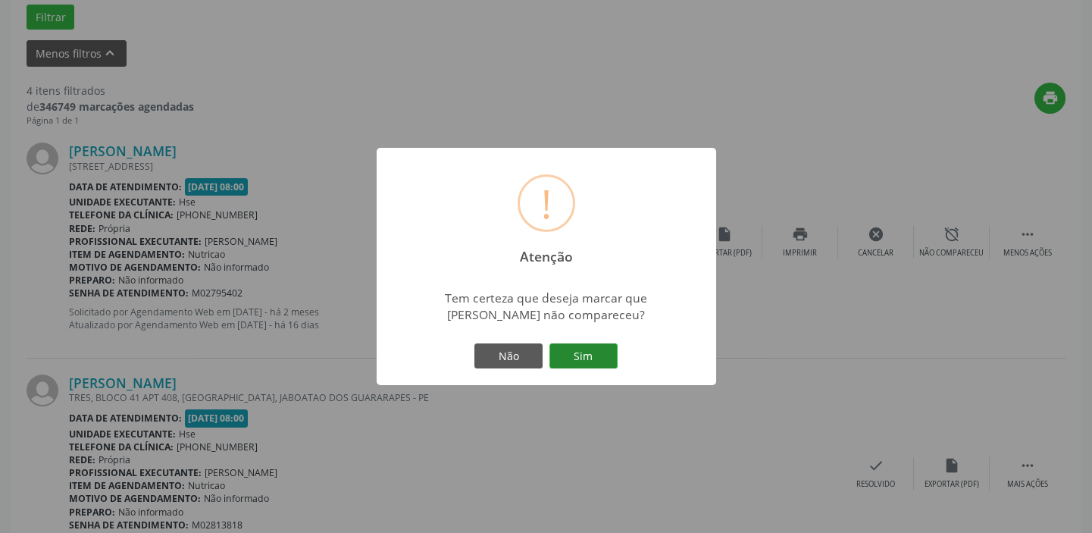
click at [599, 352] on button "Sim" at bounding box center [583, 356] width 68 height 26
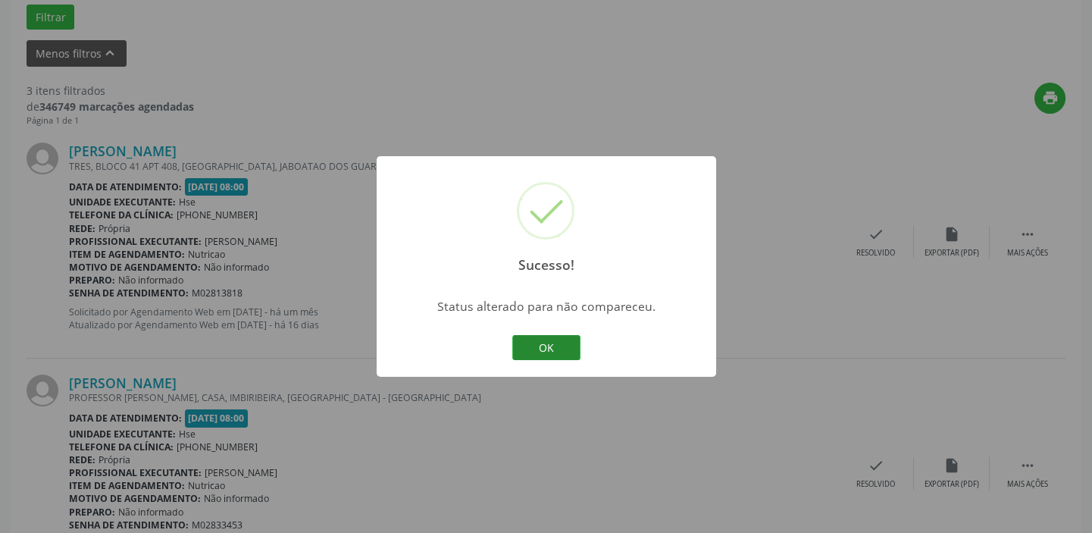
click at [555, 347] on button "OK" at bounding box center [546, 348] width 68 height 26
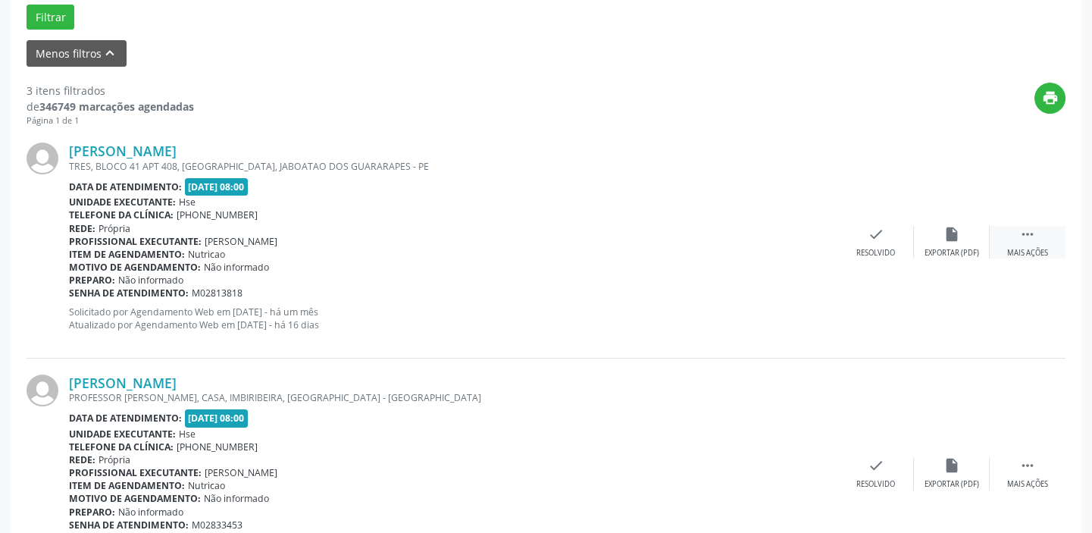
click at [1036, 226] on div " Mais ações" at bounding box center [1028, 242] width 76 height 33
click at [964, 239] on div "alarm_off Não compareceu" at bounding box center [952, 242] width 76 height 33
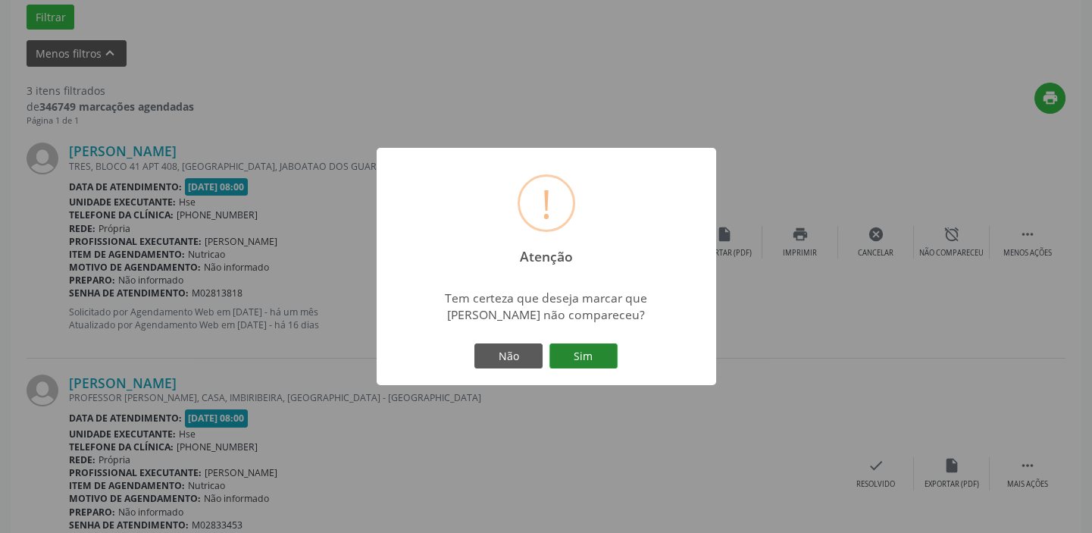
click at [594, 351] on button "Sim" at bounding box center [583, 356] width 68 height 26
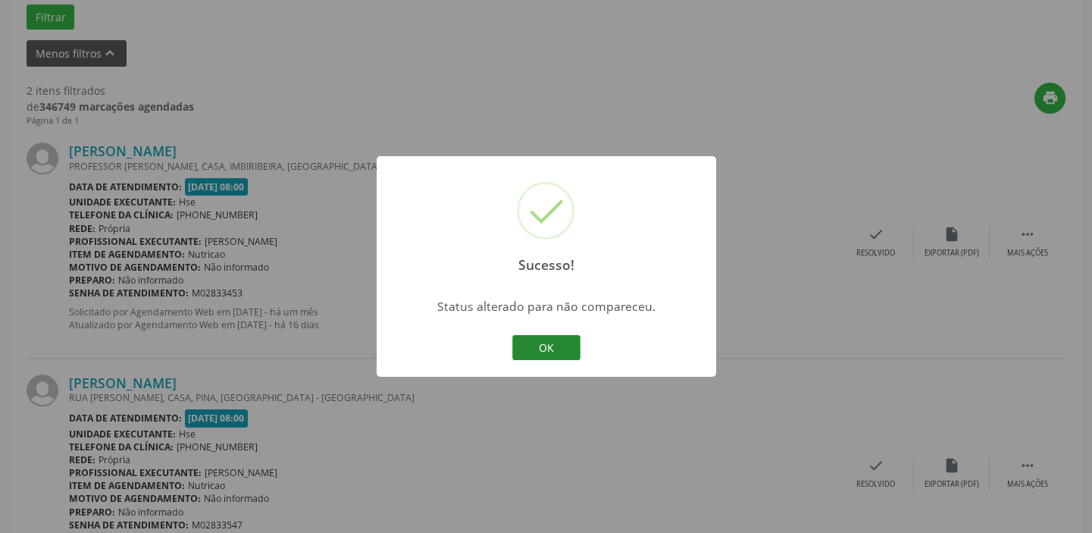
click at [559, 338] on button "OK" at bounding box center [546, 348] width 68 height 26
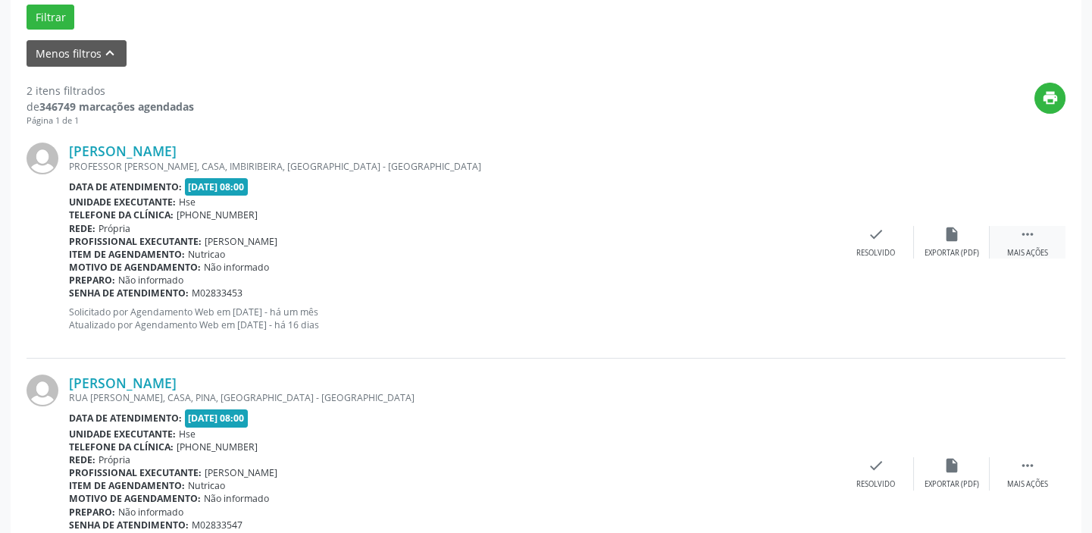
drag, startPoint x: 1030, startPoint y: 235, endPoint x: 1007, endPoint y: 250, distance: 27.3
click at [1029, 235] on icon "" at bounding box center [1027, 234] width 17 height 17
click at [963, 244] on div "alarm_off Não compareceu" at bounding box center [952, 242] width 76 height 33
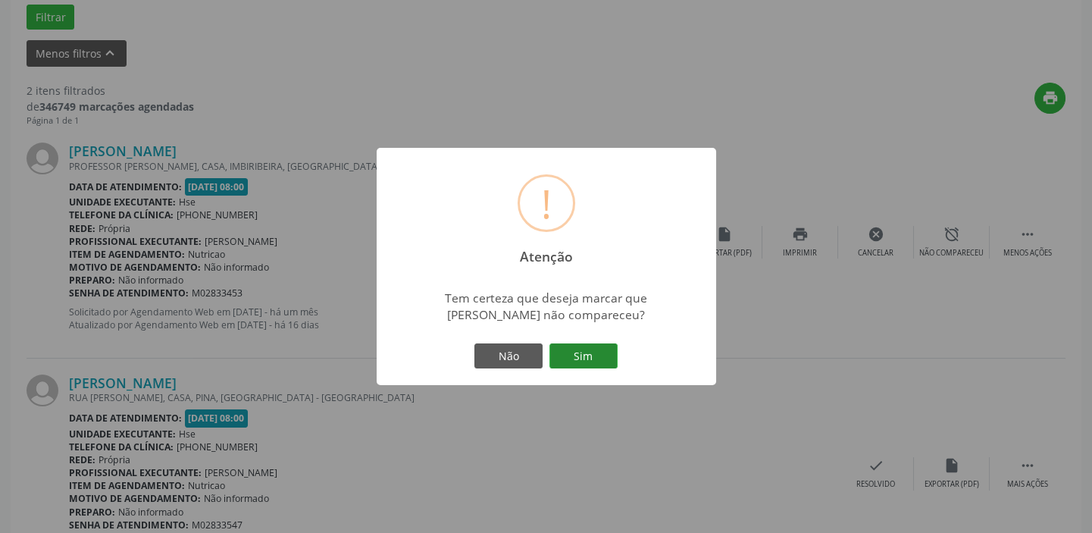
click at [581, 352] on button "Sim" at bounding box center [583, 356] width 68 height 26
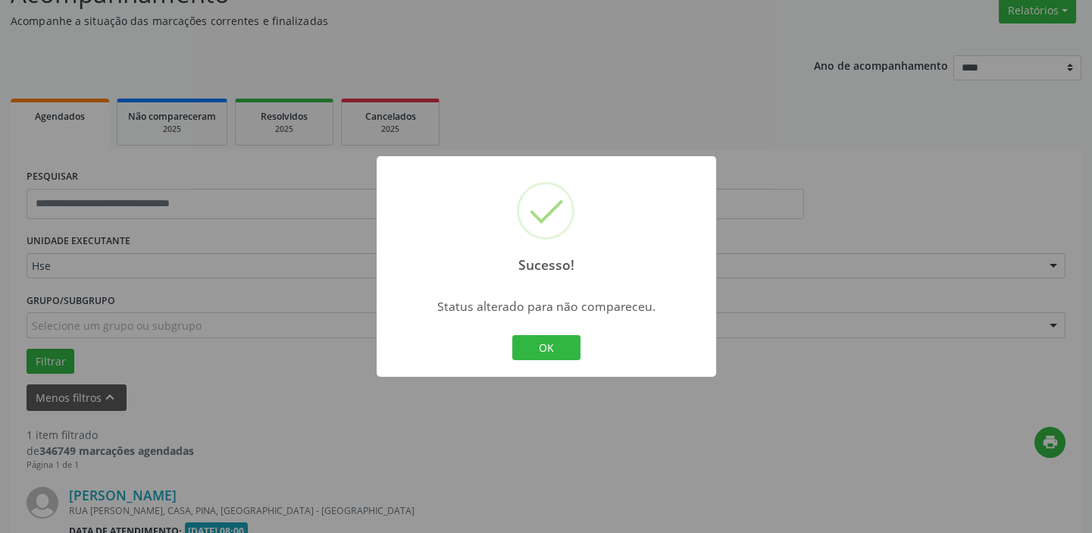
scroll to position [323, 0]
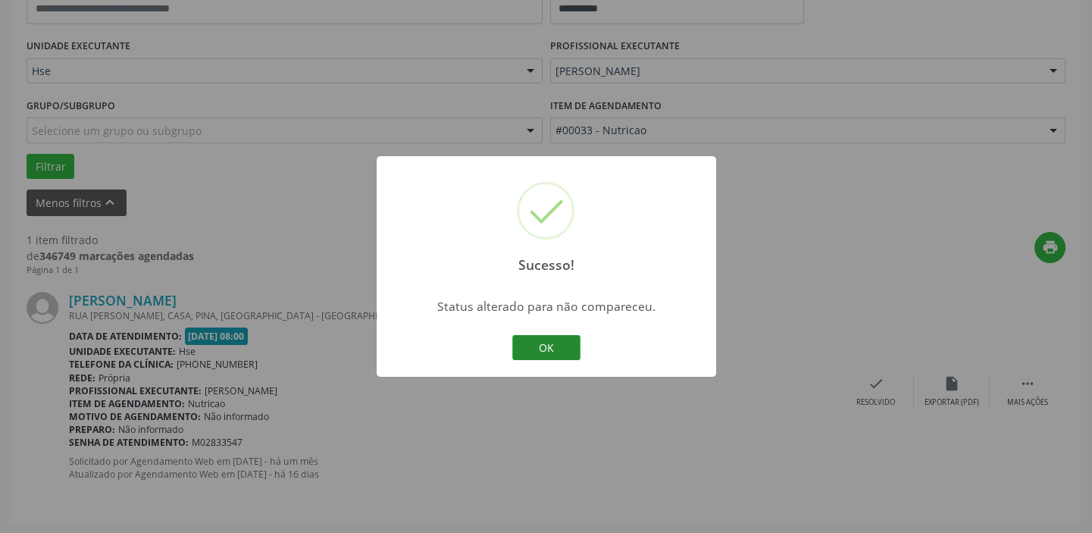
click at [532, 346] on button "OK" at bounding box center [546, 348] width 68 height 26
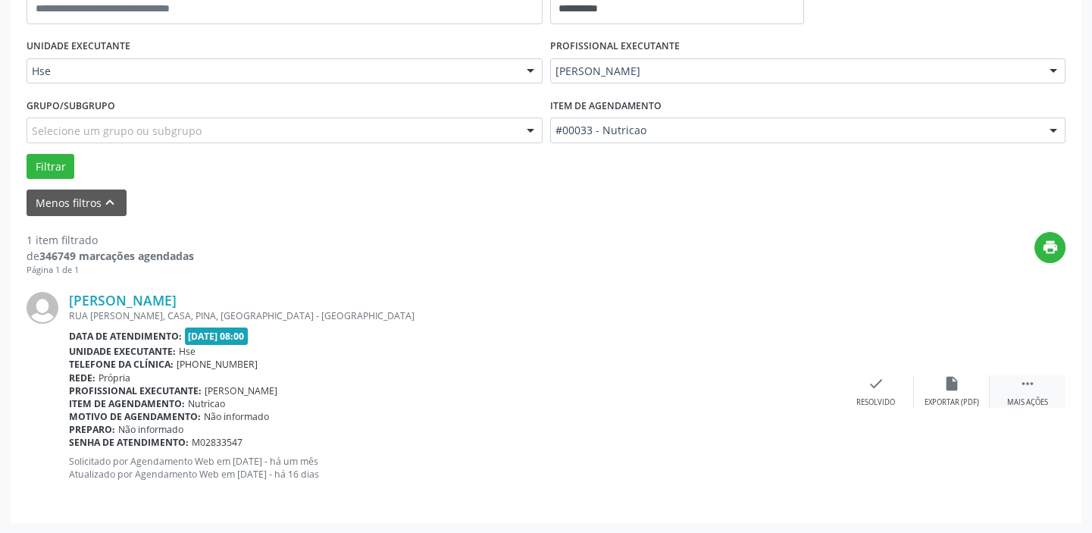
drag, startPoint x: 1033, startPoint y: 390, endPoint x: 990, endPoint y: 402, distance: 43.9
click at [1026, 390] on icon "" at bounding box center [1027, 383] width 17 height 17
click at [942, 394] on div "alarm_off Não compareceu" at bounding box center [952, 391] width 76 height 33
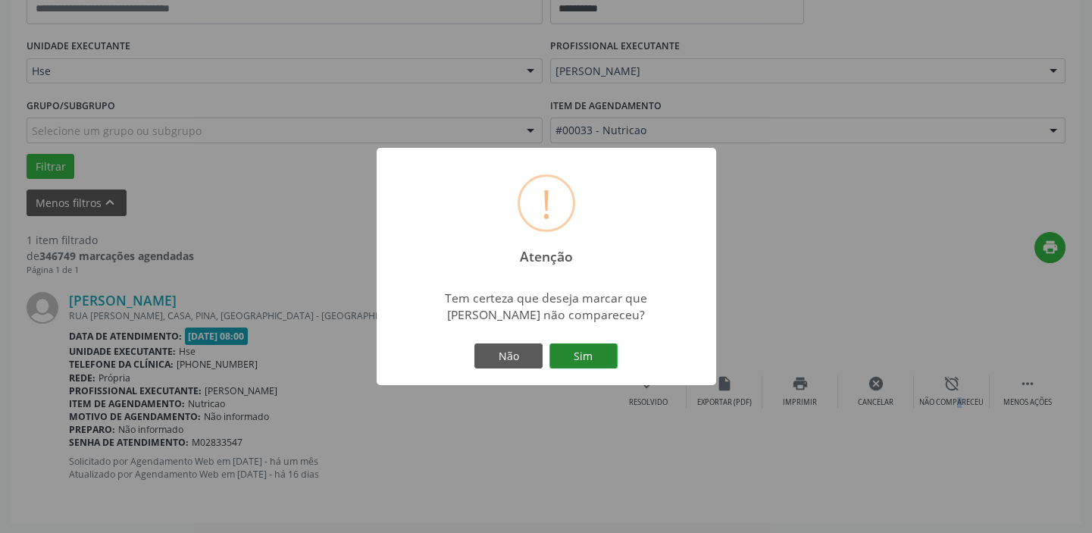
click at [574, 363] on button "Sim" at bounding box center [583, 356] width 68 height 26
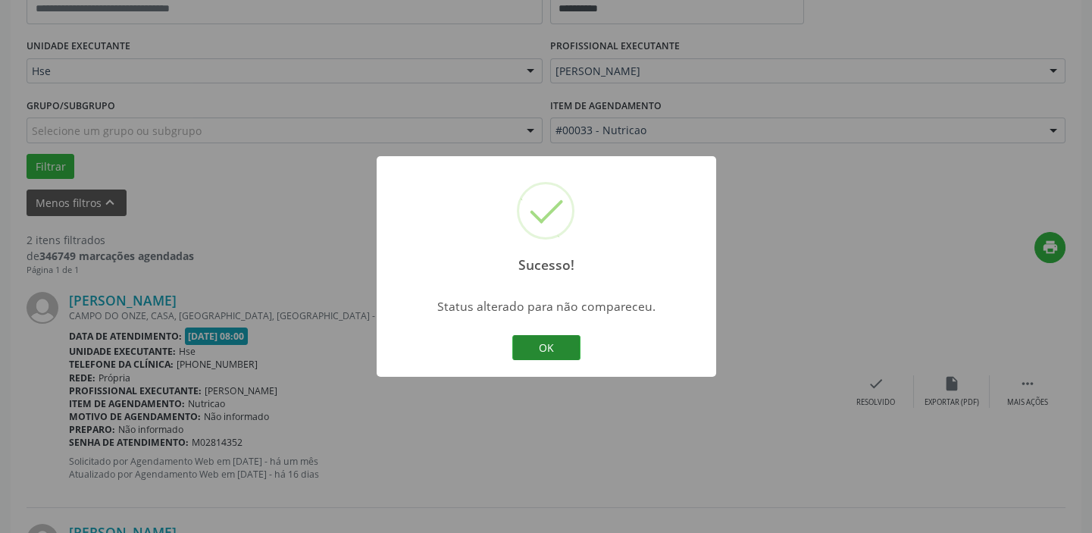
click at [549, 348] on button "OK" at bounding box center [546, 348] width 68 height 26
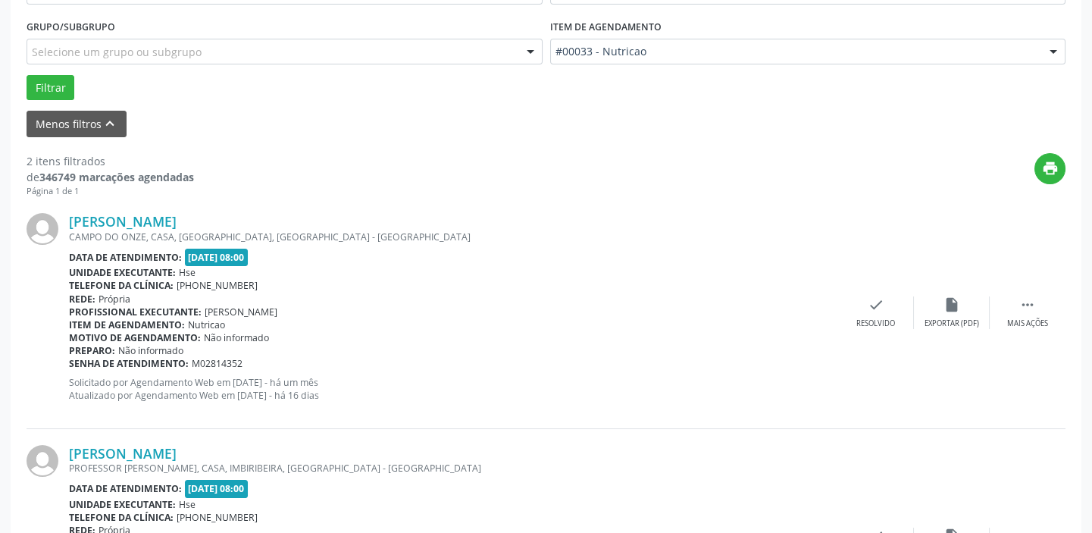
scroll to position [392, 0]
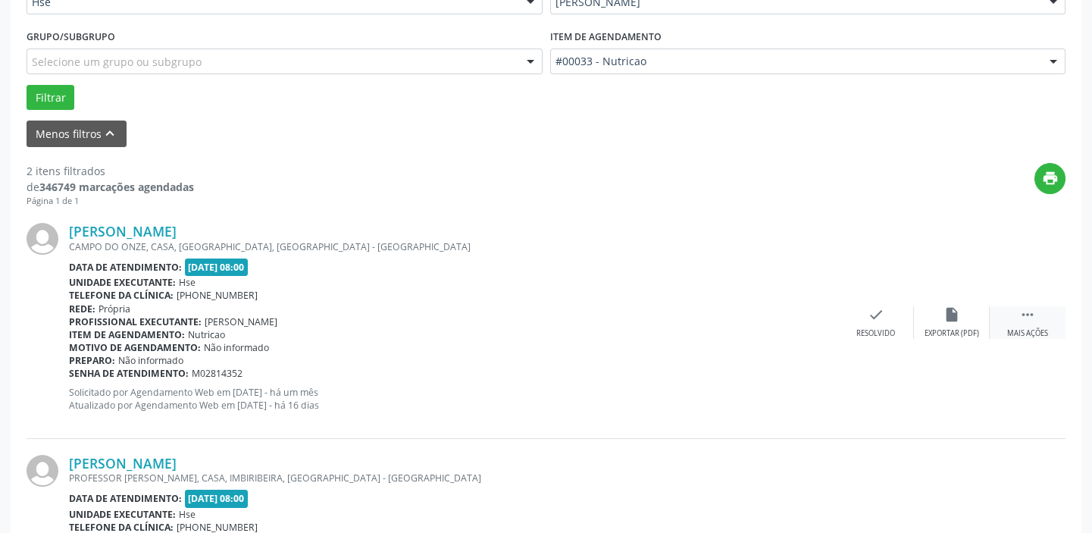
click at [1031, 324] on div " Mais ações" at bounding box center [1028, 322] width 76 height 33
click at [934, 333] on div "Não compareceu" at bounding box center [951, 333] width 64 height 11
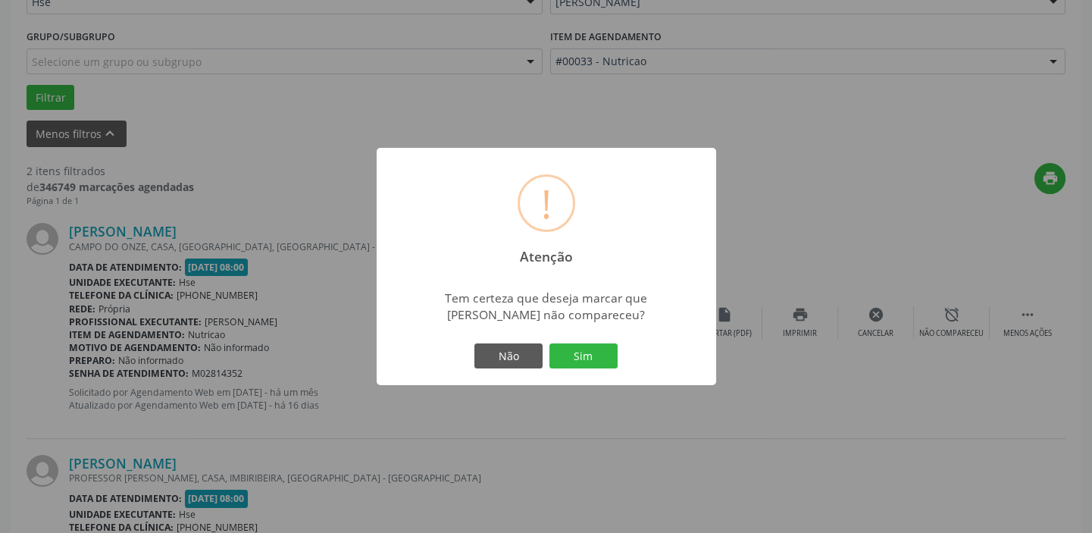
click at [579, 371] on div "Não Sim" at bounding box center [546, 356] width 150 height 32
click at [581, 358] on button "Sim" at bounding box center [583, 356] width 68 height 26
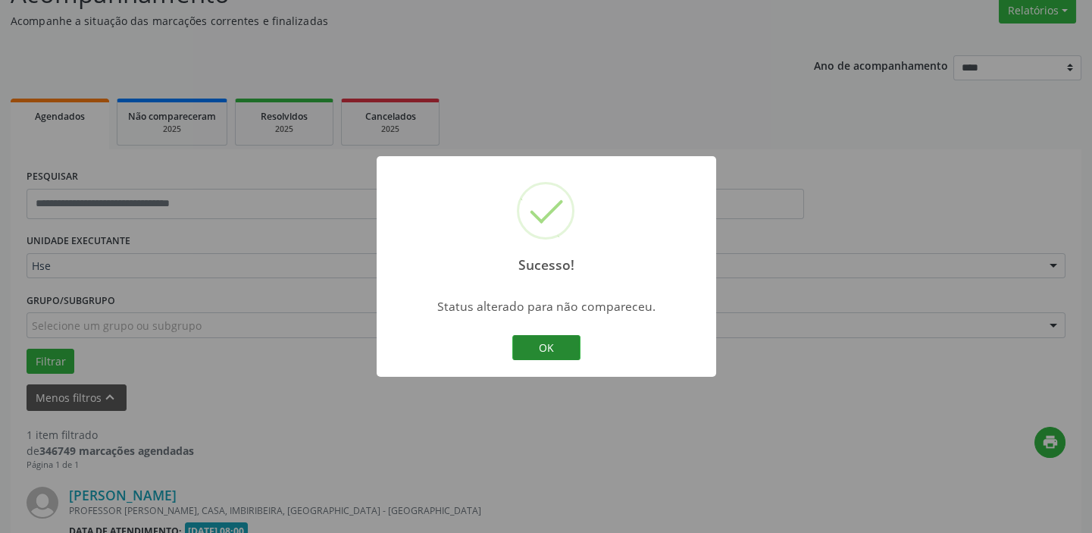
scroll to position [323, 0]
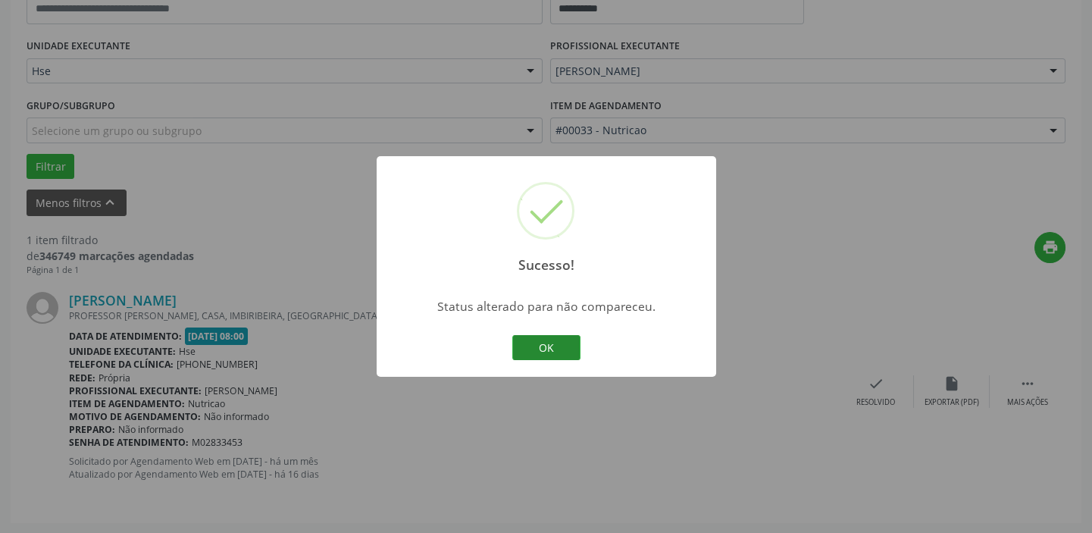
click at [541, 336] on button "OK" at bounding box center [546, 348] width 68 height 26
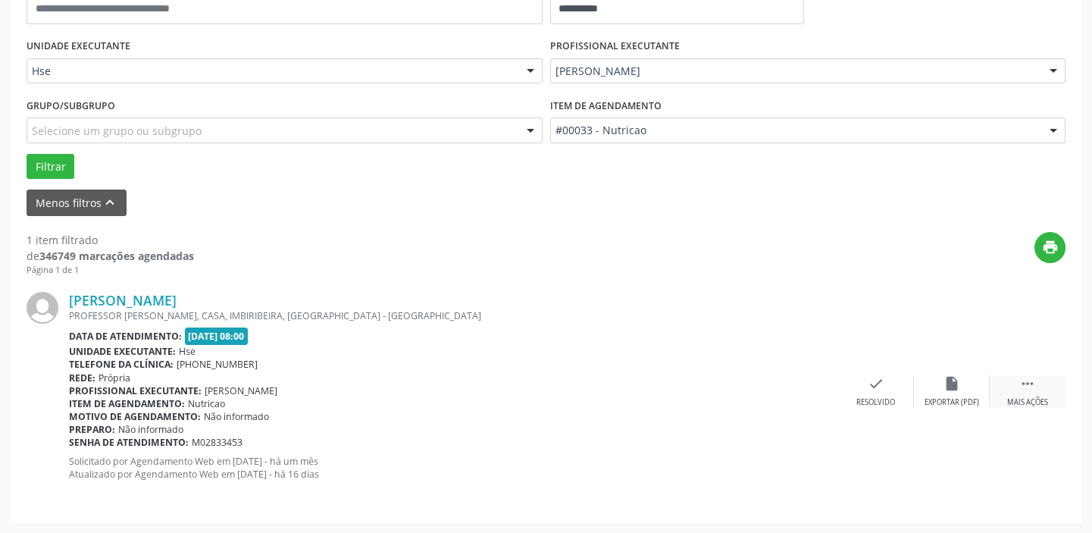
click at [1037, 386] on div " Mais ações" at bounding box center [1028, 391] width 76 height 33
click at [944, 389] on icon "alarm_off" at bounding box center [952, 383] width 17 height 17
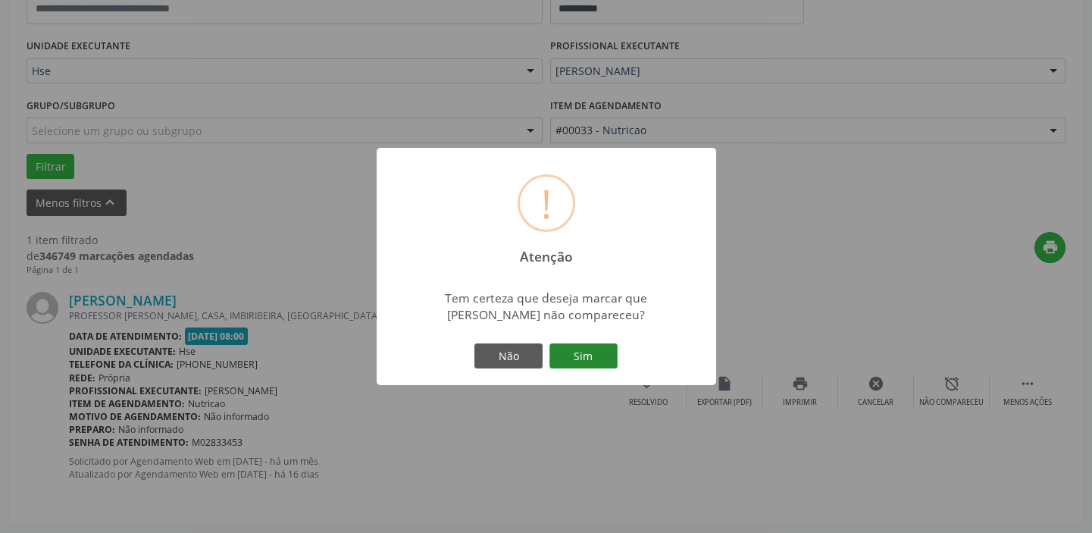
click at [584, 346] on button "Sim" at bounding box center [583, 356] width 68 height 26
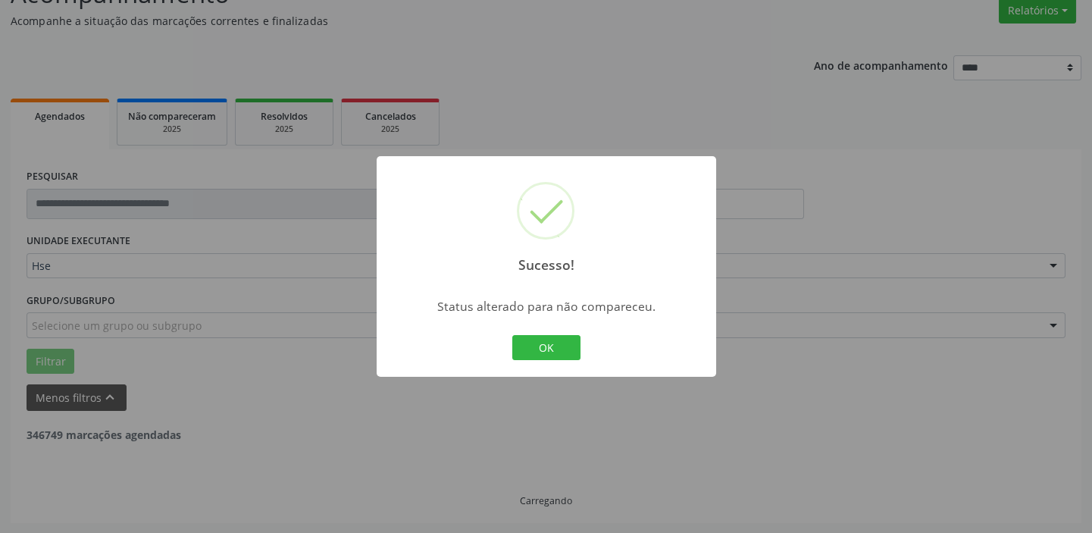
scroll to position [79, 0]
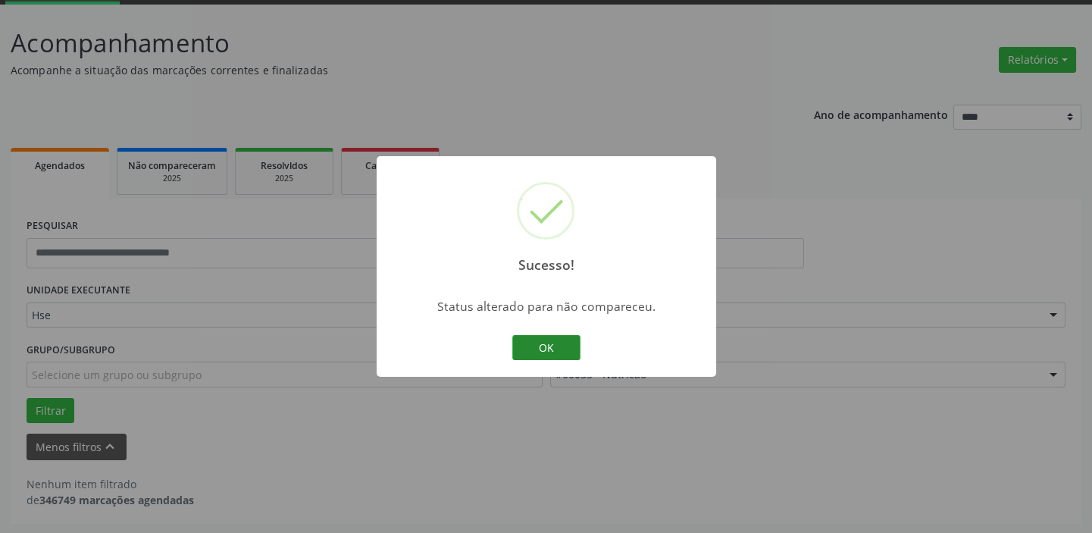
click at [530, 349] on button "OK" at bounding box center [546, 348] width 68 height 26
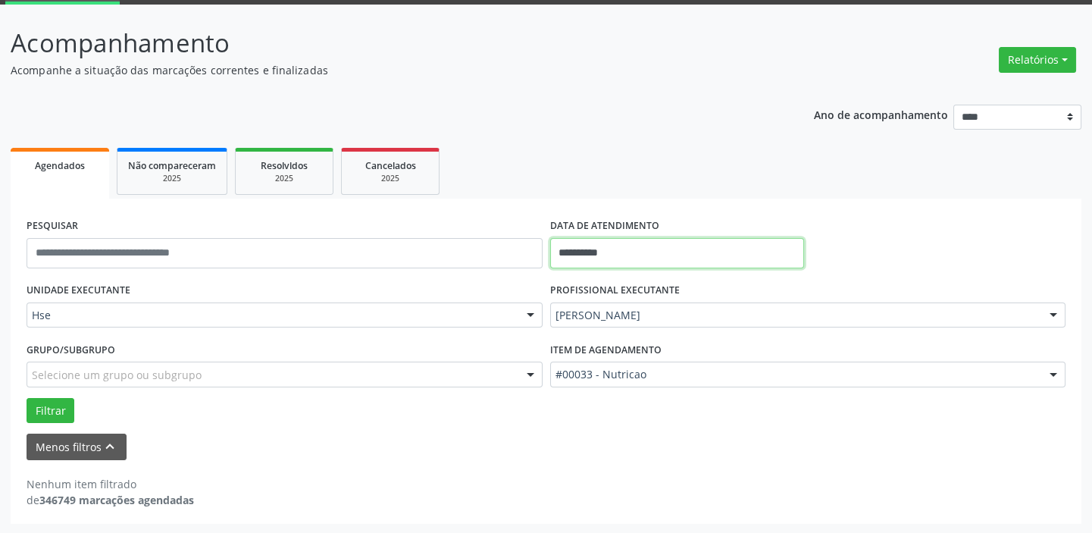
click at [566, 243] on input "**********" at bounding box center [677, 253] width 254 height 30
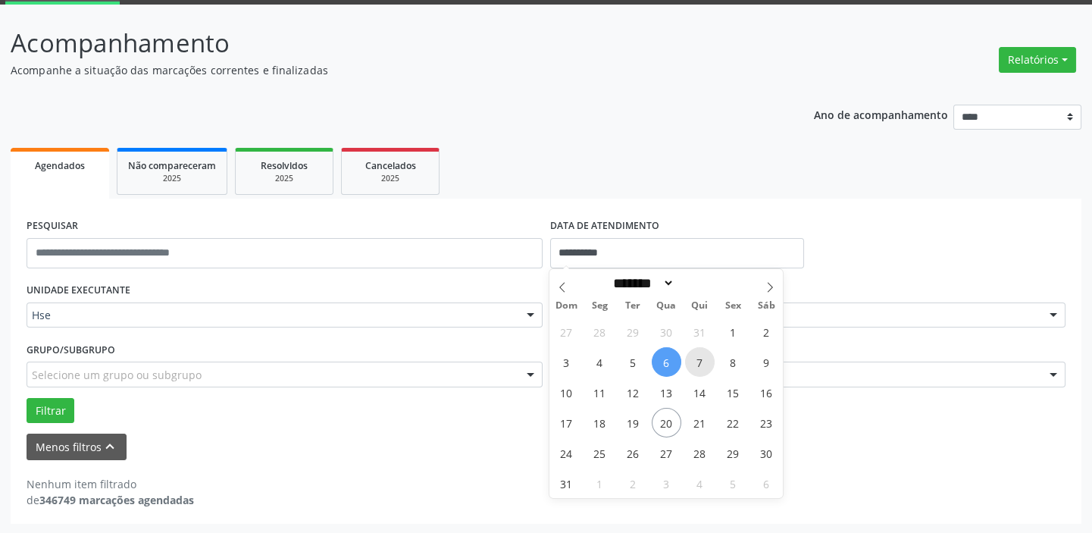
click at [696, 371] on span "7" at bounding box center [700, 362] width 30 height 30
type input "**********"
click at [696, 371] on span "7" at bounding box center [700, 362] width 30 height 30
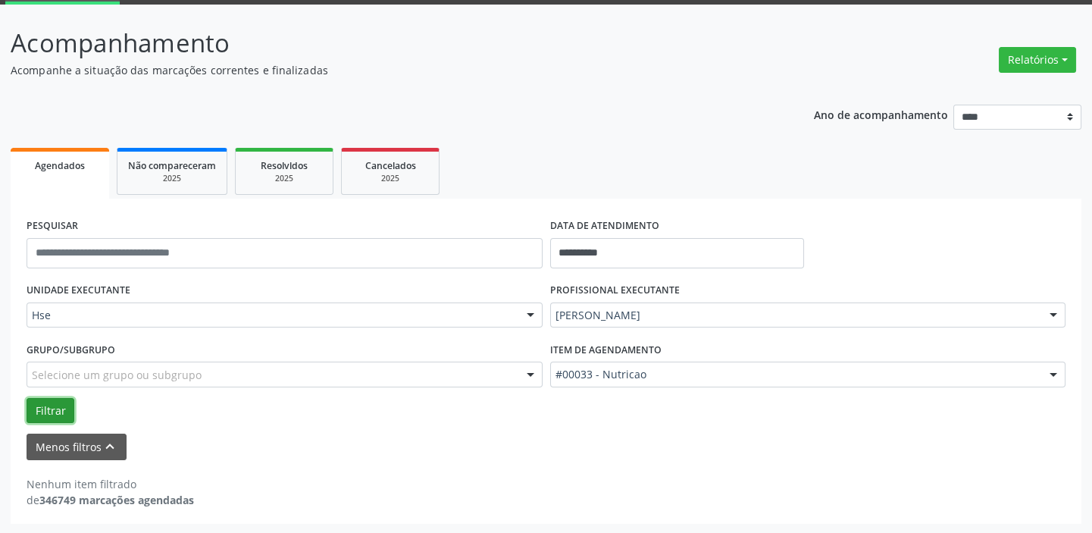
click at [64, 417] on button "Filtrar" at bounding box center [51, 411] width 48 height 26
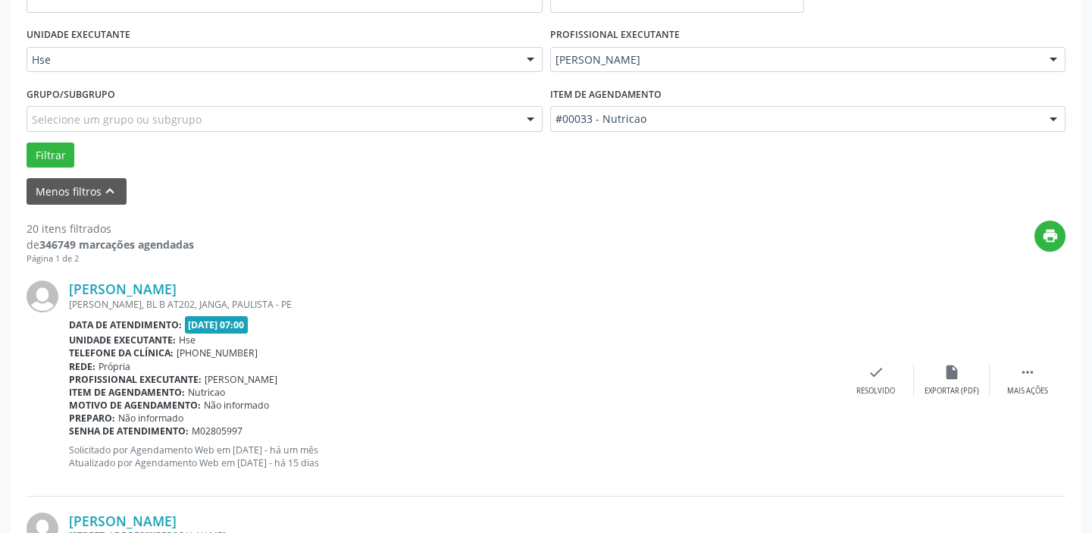
scroll to position [403, 0]
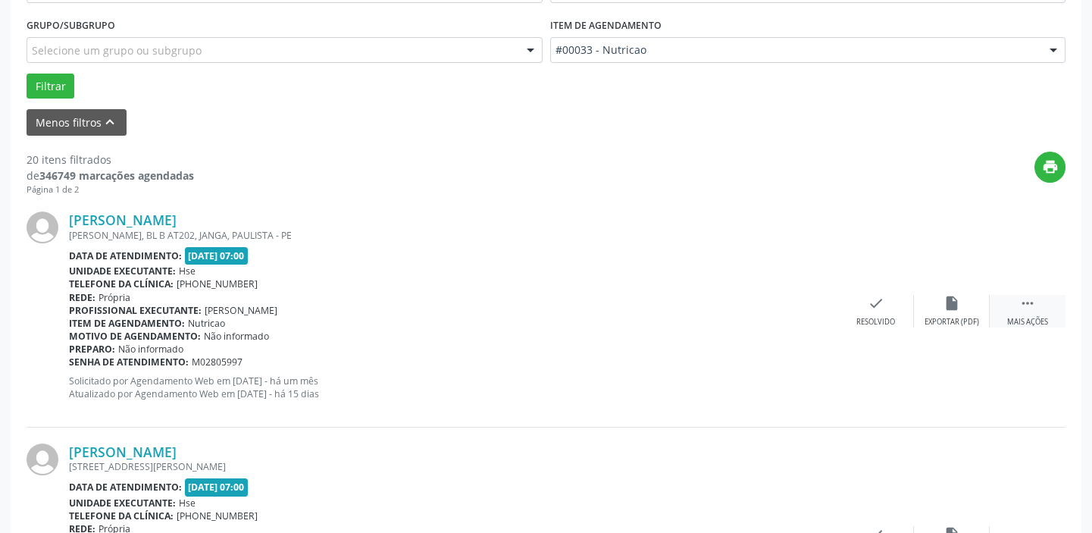
click at [1034, 306] on icon "" at bounding box center [1027, 303] width 17 height 17
click at [953, 313] on div "alarm_off Não compareceu" at bounding box center [952, 311] width 76 height 33
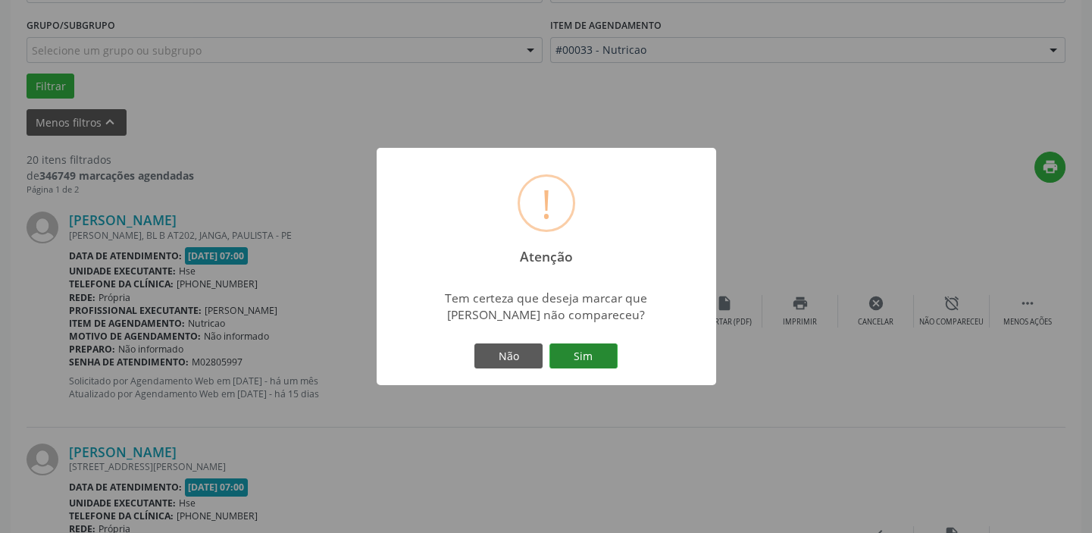
click at [600, 367] on button "Sim" at bounding box center [583, 356] width 68 height 26
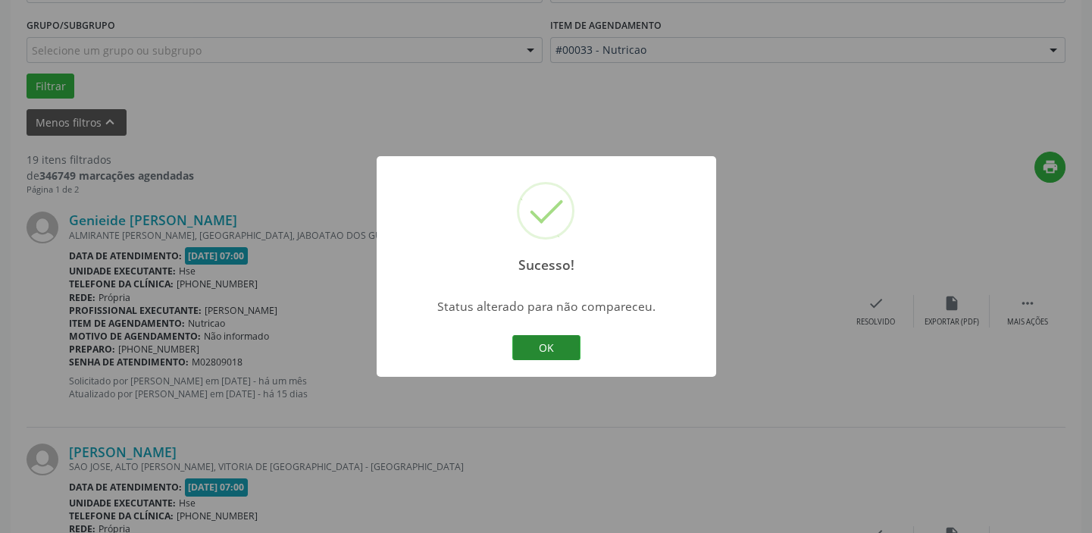
click at [568, 346] on button "OK" at bounding box center [546, 348] width 68 height 26
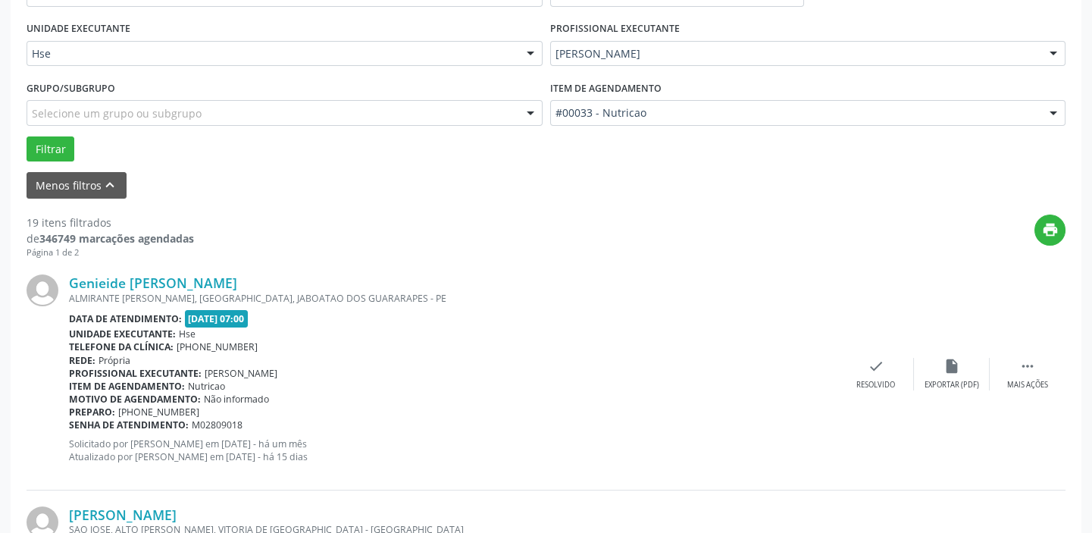
scroll to position [472, 0]
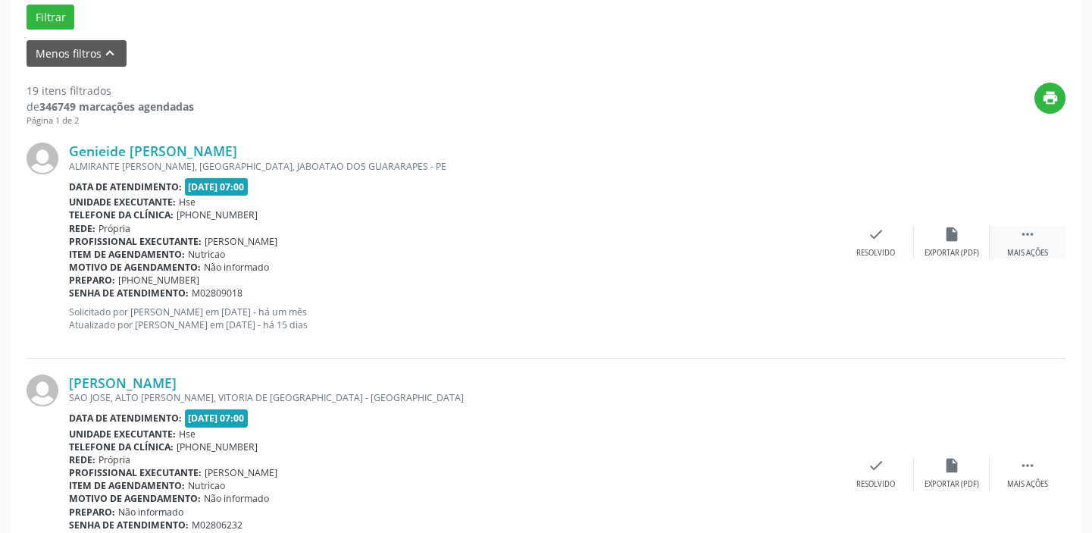
click at [1027, 237] on icon "" at bounding box center [1027, 234] width 17 height 17
click at [953, 258] on div "Genieide [PERSON_NAME] ALMIRANTE [PERSON_NAME], [GEOGRAPHIC_DATA], JABOATAO DOS…" at bounding box center [546, 242] width 1039 height 231
click at [951, 252] on div "Não compareceu" at bounding box center [951, 253] width 64 height 11
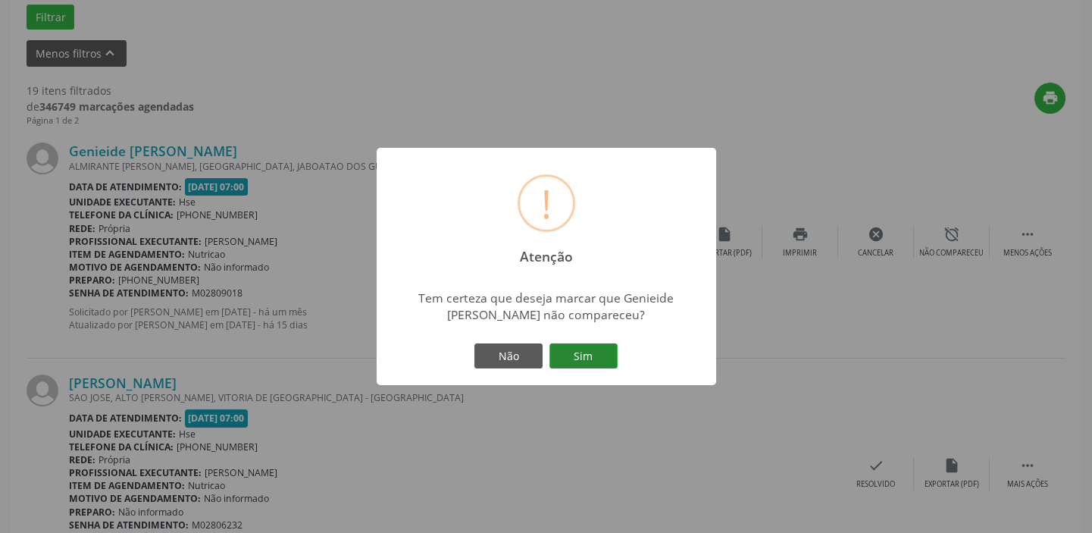
click at [598, 354] on button "Sim" at bounding box center [583, 356] width 68 height 26
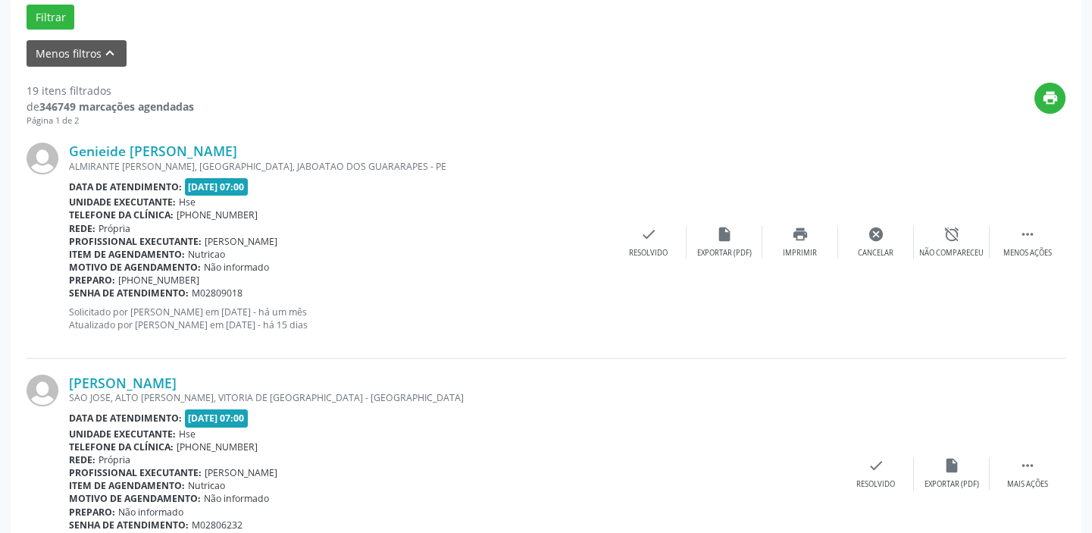
scroll to position [128, 0]
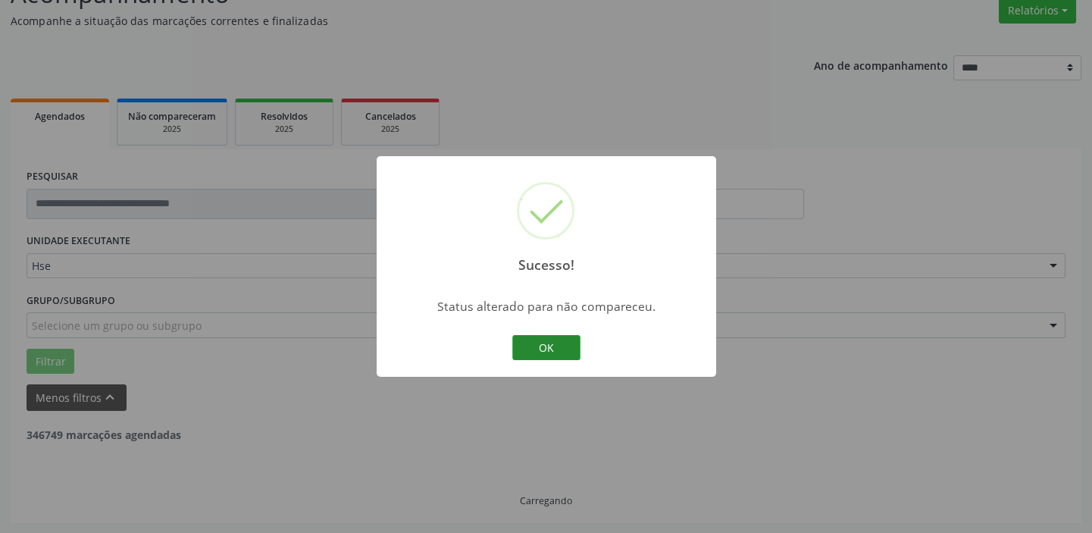
click at [567, 345] on button "OK" at bounding box center [546, 348] width 68 height 26
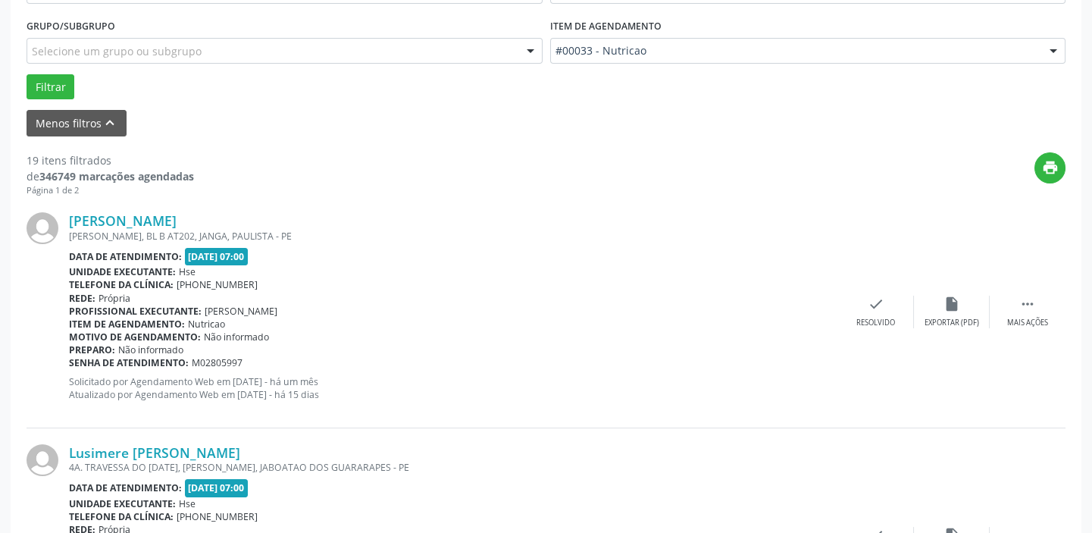
scroll to position [403, 0]
click at [1037, 299] on div " Mais ações" at bounding box center [1028, 311] width 76 height 33
click at [945, 306] on icon "alarm_off" at bounding box center [952, 303] width 17 height 17
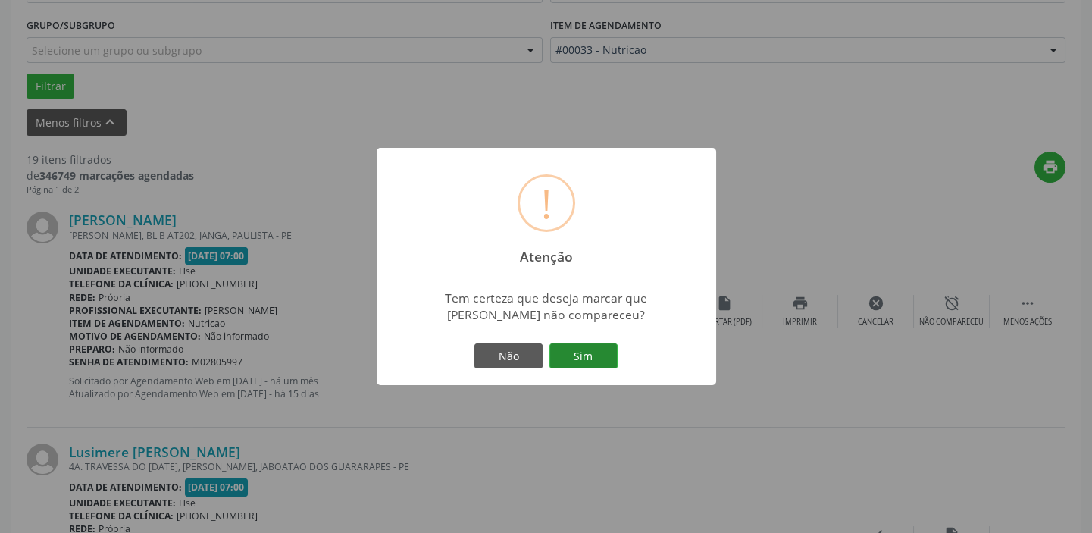
click at [596, 366] on button "Sim" at bounding box center [583, 356] width 68 height 26
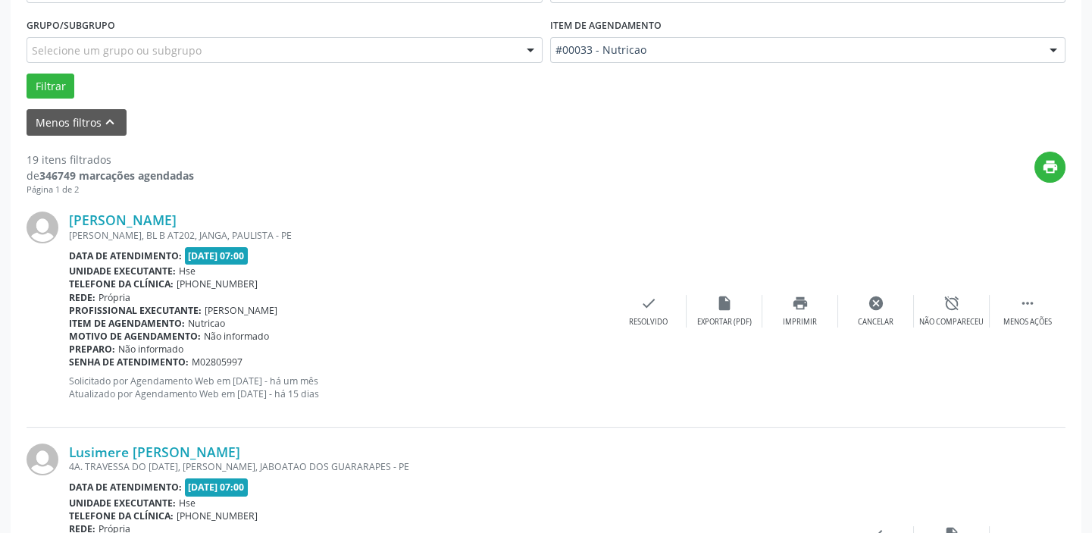
scroll to position [128, 0]
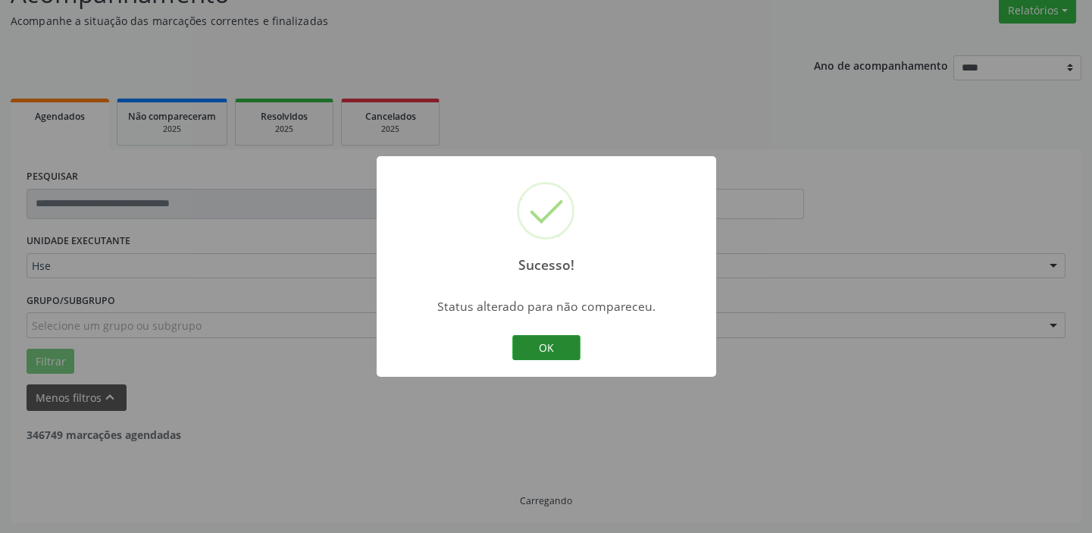
click at [571, 351] on button "OK" at bounding box center [546, 348] width 68 height 26
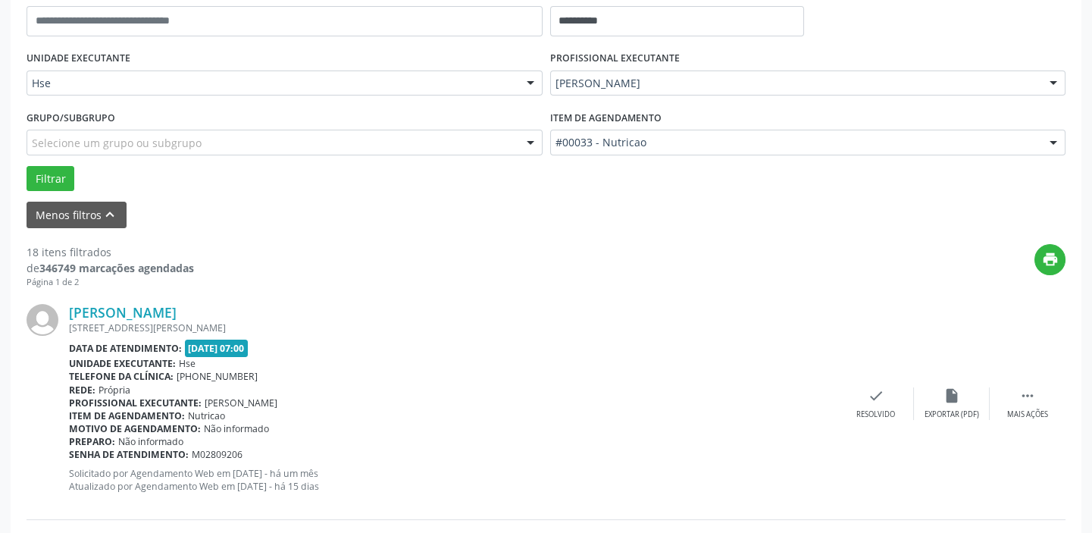
scroll to position [334, 0]
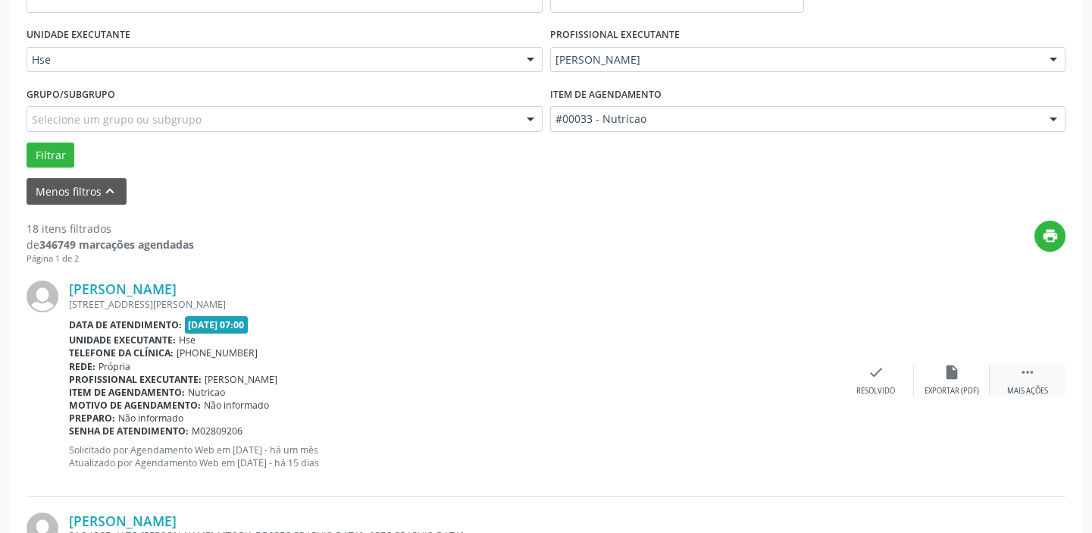
drag, startPoint x: 1023, startPoint y: 371, endPoint x: 994, endPoint y: 378, distance: 29.6
click at [1022, 371] on icon "" at bounding box center [1027, 372] width 17 height 17
click at [944, 374] on icon "alarm_off" at bounding box center [952, 372] width 17 height 17
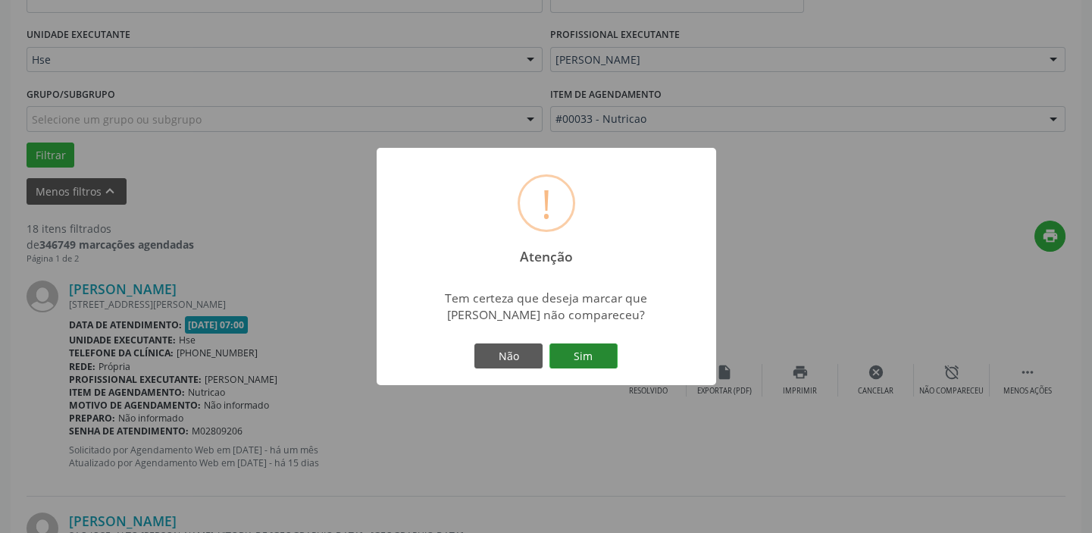
click at [592, 351] on button "Sim" at bounding box center [583, 356] width 68 height 26
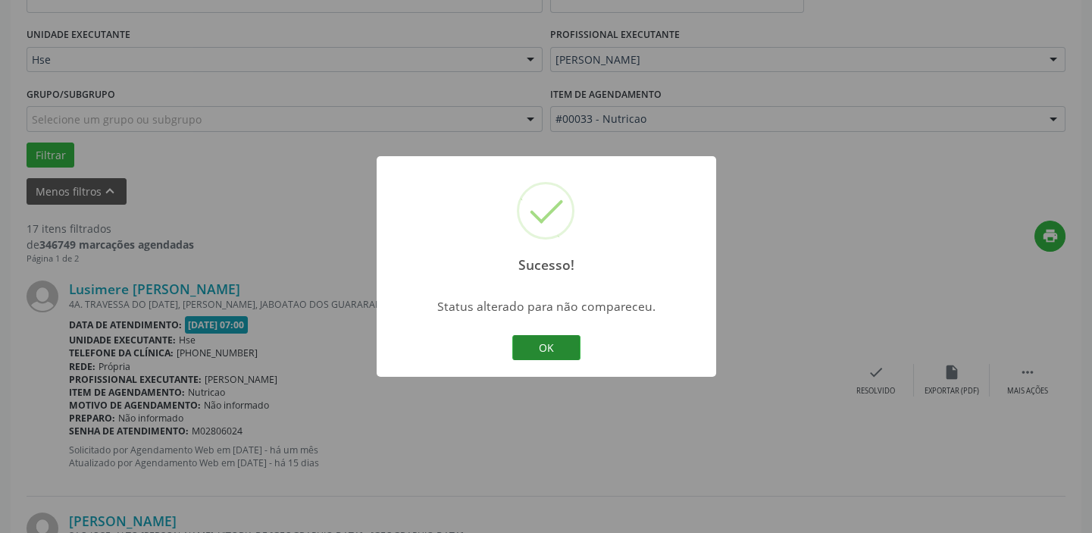
click at [549, 344] on button "OK" at bounding box center [546, 348] width 68 height 26
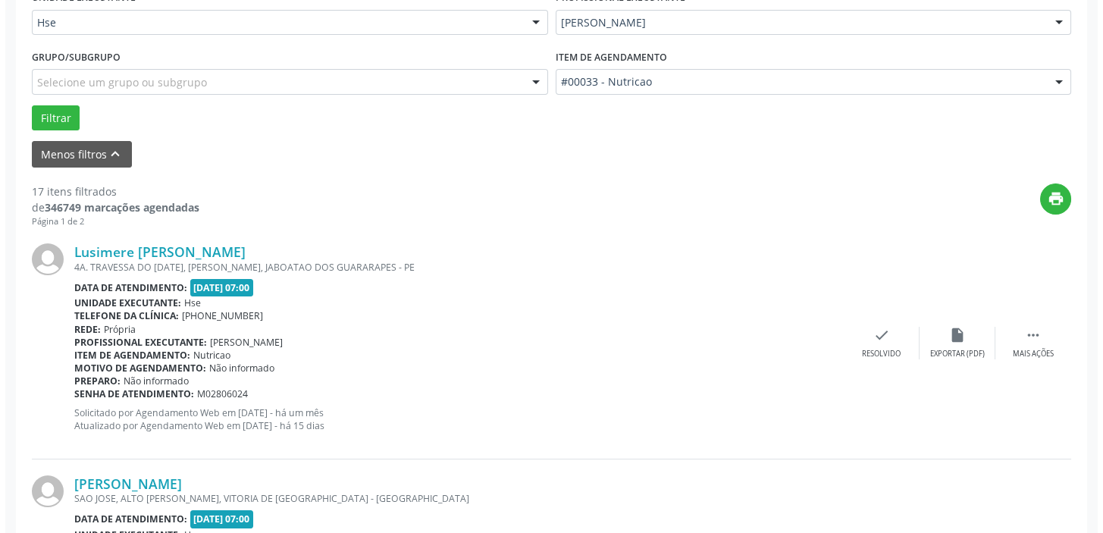
scroll to position [403, 0]
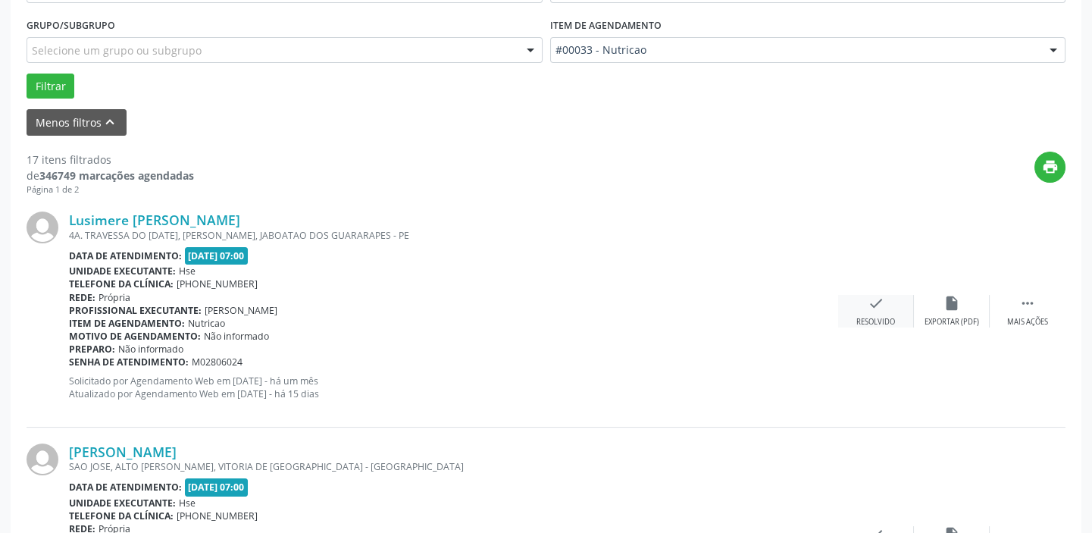
click at [879, 310] on icon "check" at bounding box center [876, 303] width 17 height 17
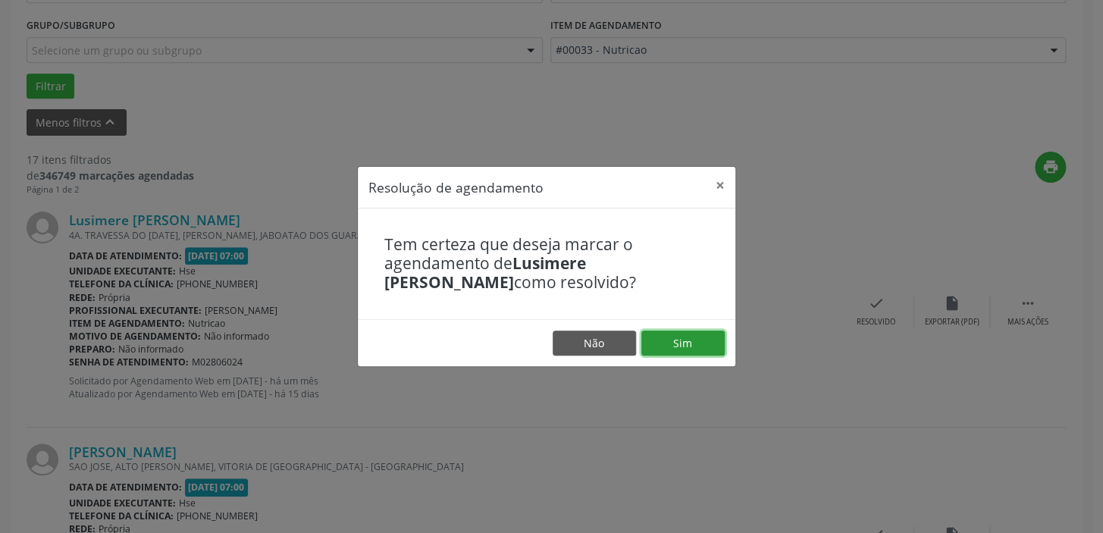
click at [678, 345] on button "Sim" at bounding box center [682, 343] width 83 height 26
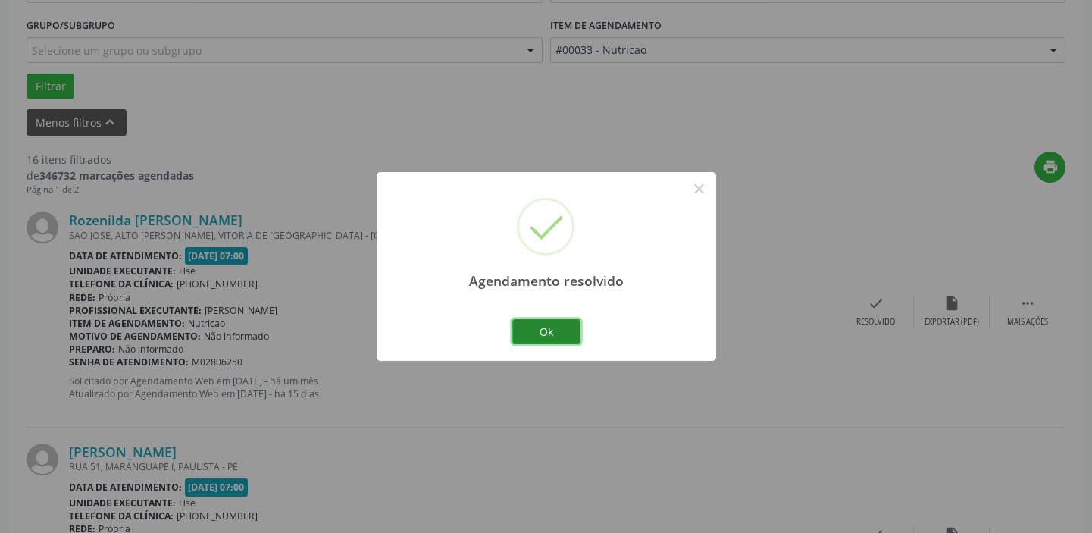
click at [548, 325] on button "Ok" at bounding box center [546, 332] width 68 height 26
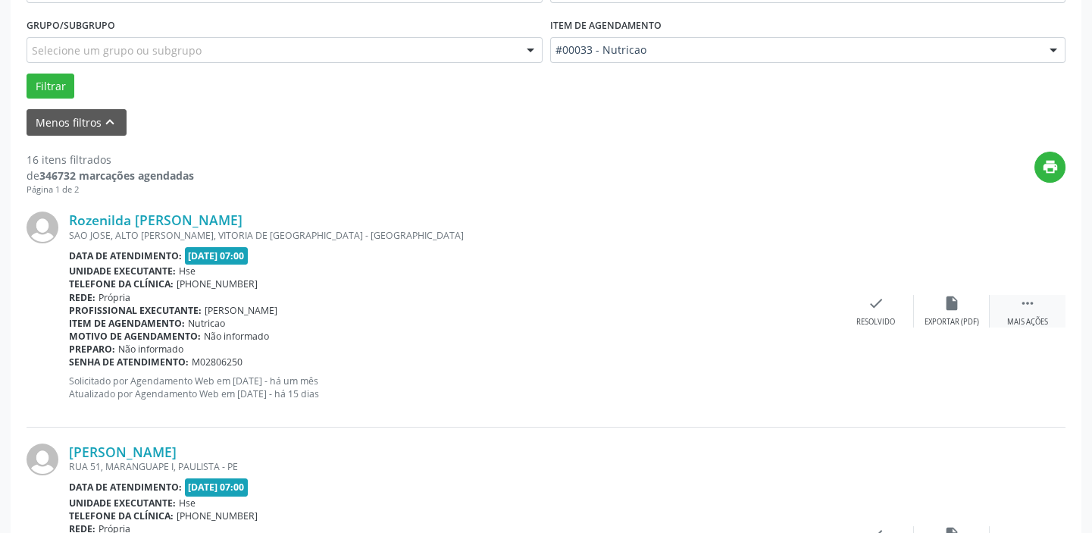
click at [1019, 302] on icon "" at bounding box center [1027, 303] width 17 height 17
click at [972, 308] on div "alarm_off Não compareceu" at bounding box center [952, 311] width 76 height 33
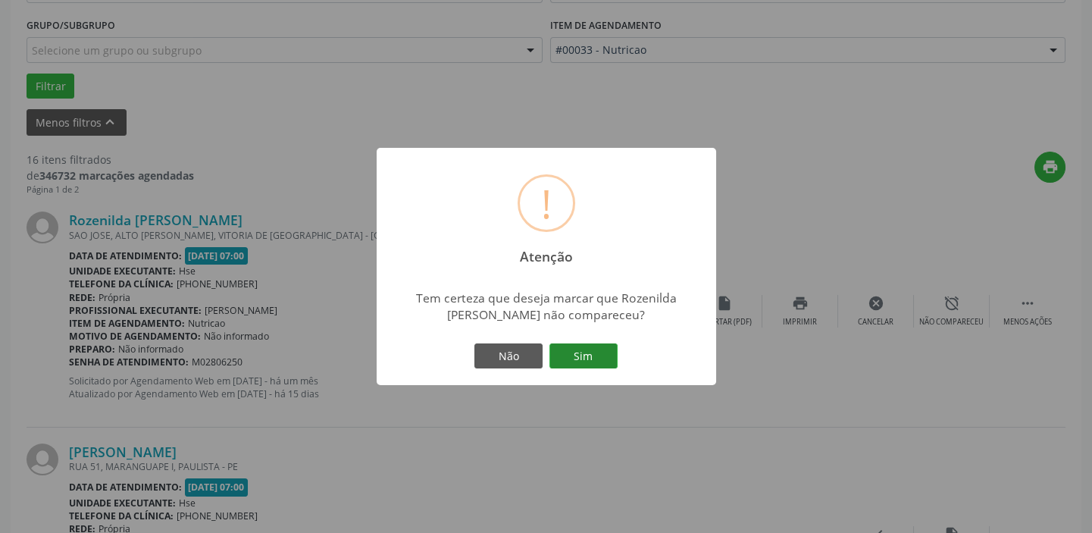
click at [581, 348] on button "Sim" at bounding box center [583, 356] width 68 height 26
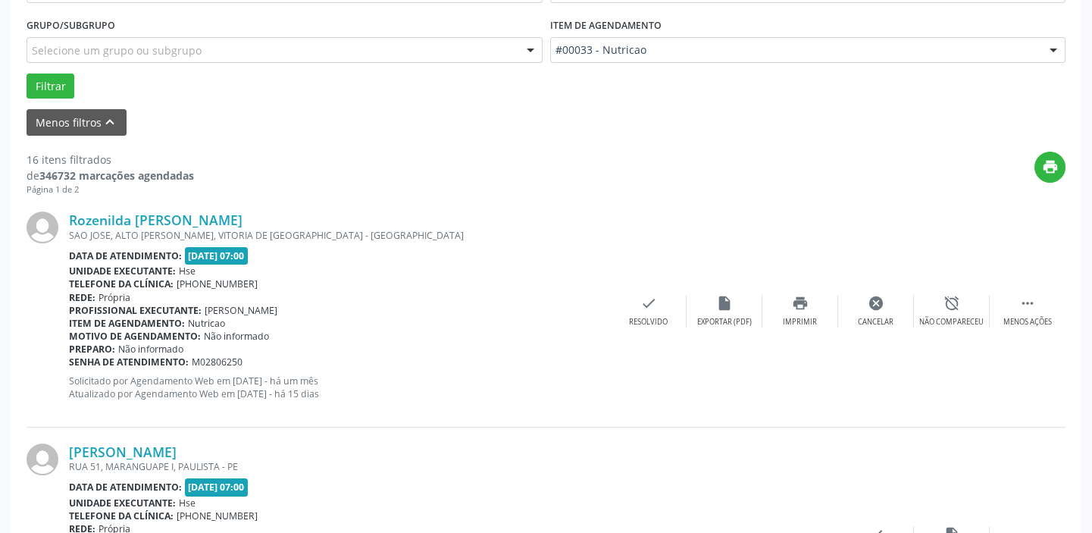
scroll to position [128, 0]
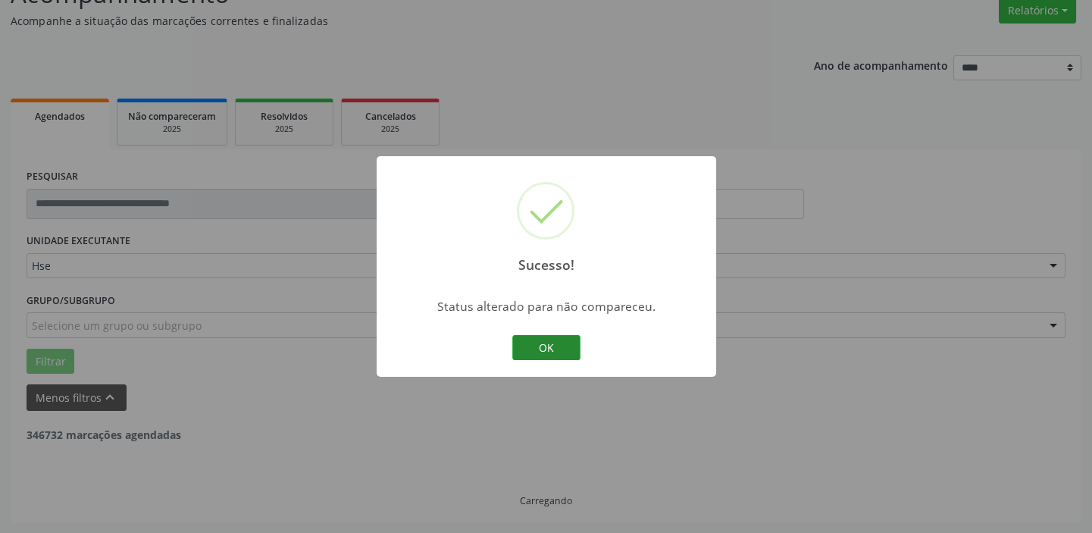
click at [555, 347] on button "OK" at bounding box center [546, 348] width 68 height 26
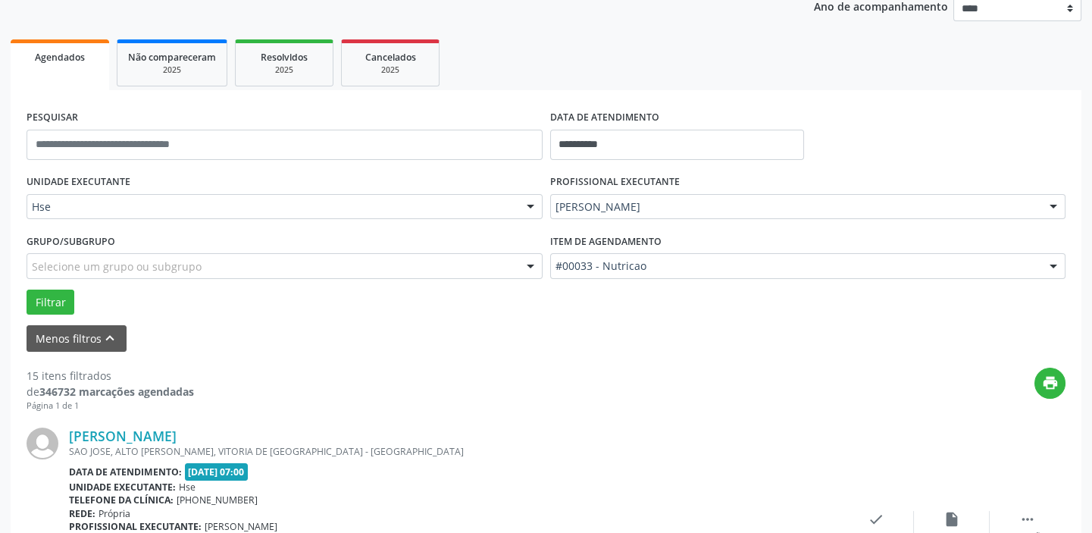
scroll to position [265, 0]
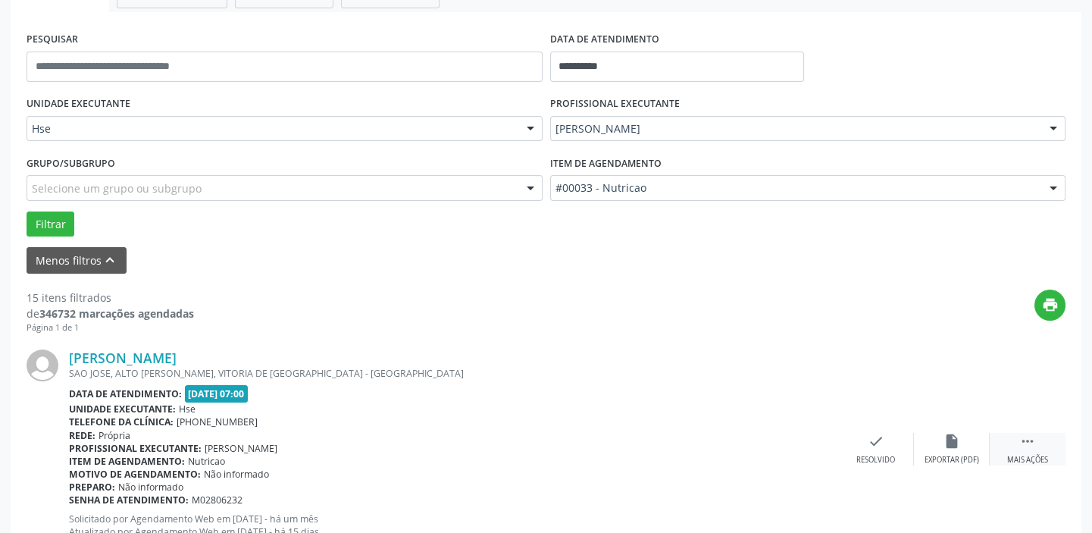
click at [1019, 456] on div "Mais ações" at bounding box center [1027, 460] width 41 height 11
click at [938, 440] on div "alarm_off Não compareceu" at bounding box center [952, 449] width 76 height 33
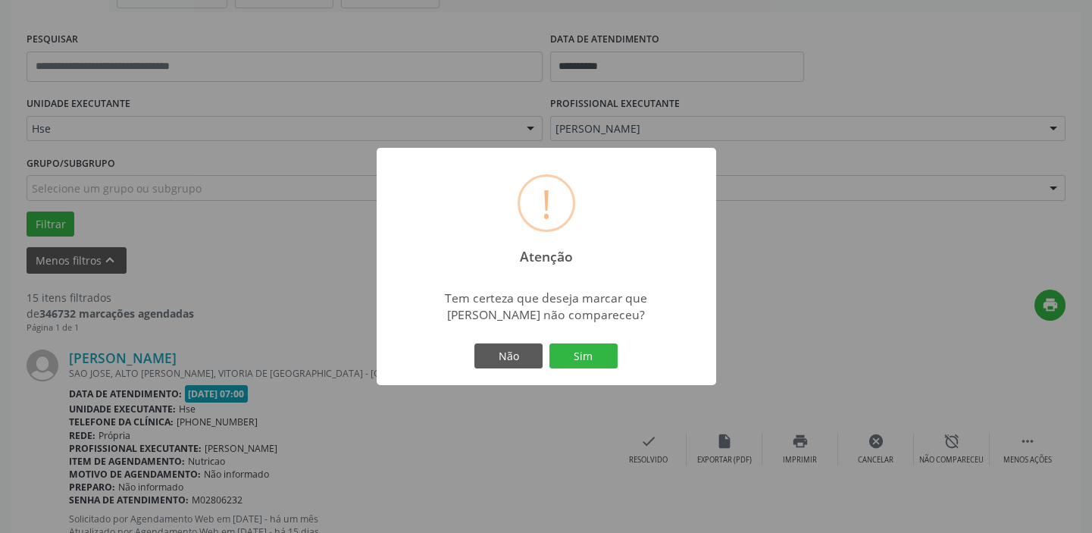
click at [546, 349] on div "Não Sim" at bounding box center [546, 356] width 150 height 32
click at [571, 355] on button "Sim" at bounding box center [583, 356] width 68 height 26
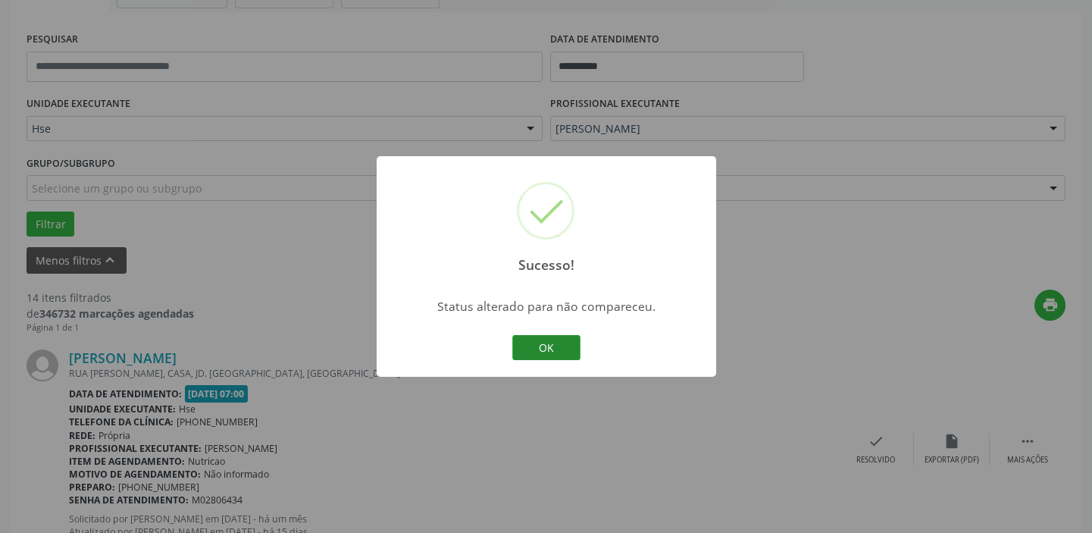
click at [546, 349] on button "OK" at bounding box center [546, 348] width 68 height 26
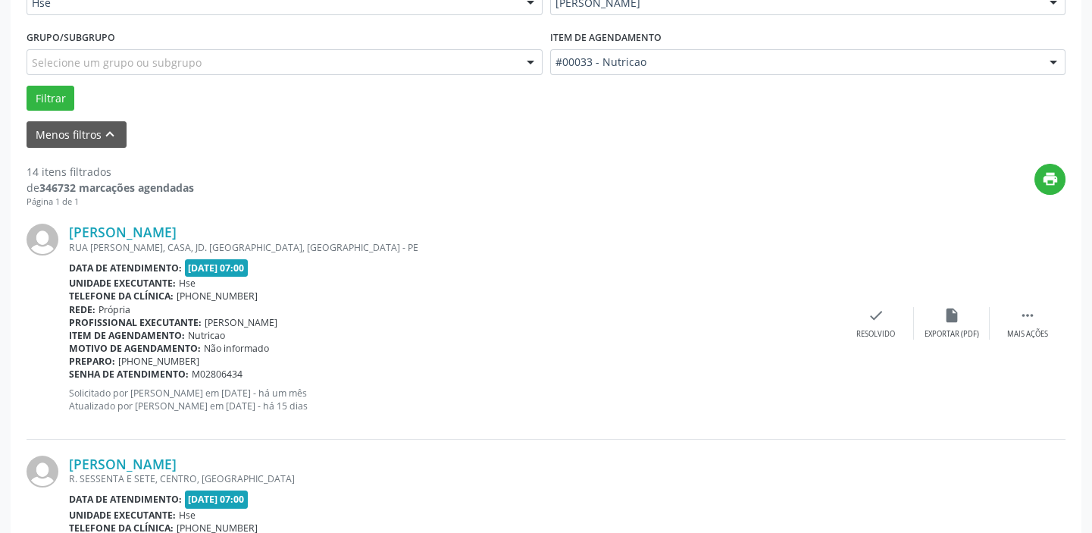
scroll to position [403, 0]
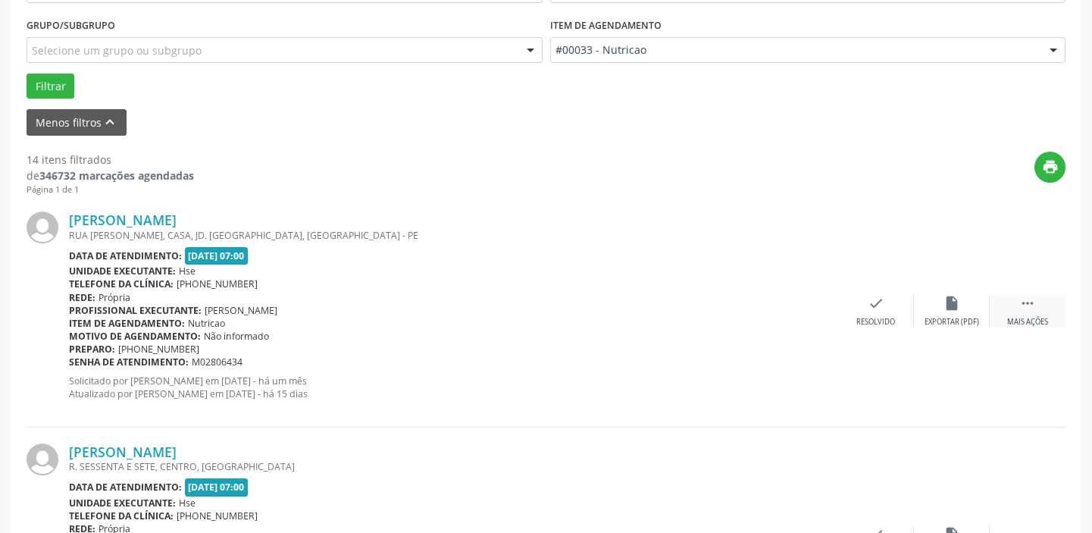
click at [1020, 303] on icon "" at bounding box center [1027, 303] width 17 height 17
click at [940, 319] on div "Não compareceu" at bounding box center [951, 322] width 64 height 11
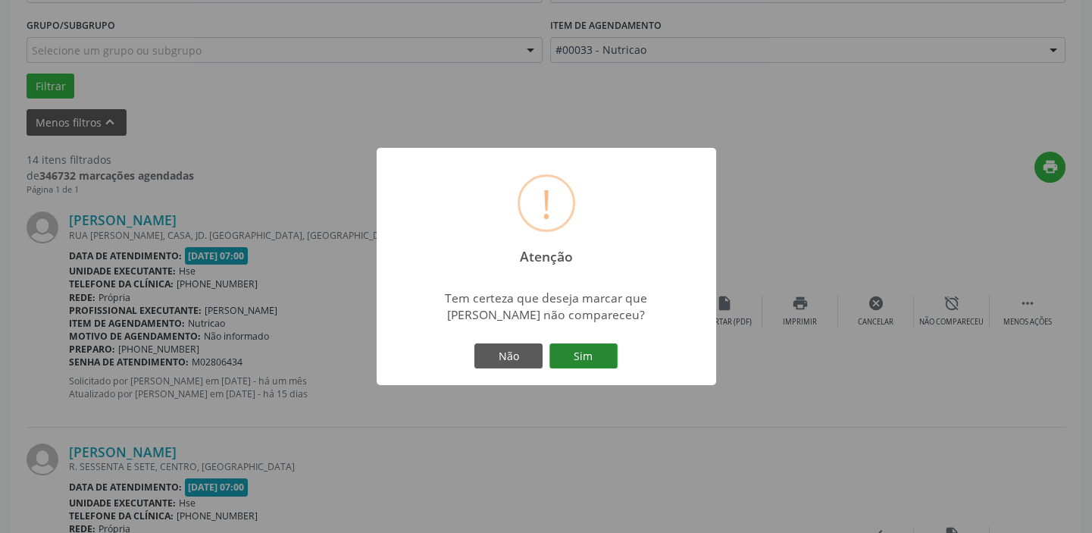
click at [571, 355] on button "Sim" at bounding box center [583, 356] width 68 height 26
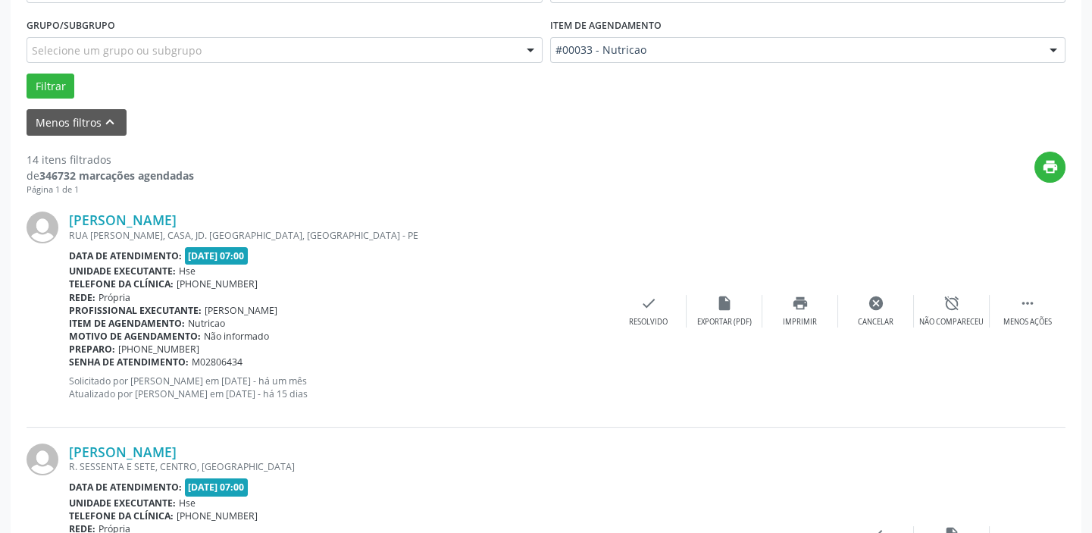
scroll to position [128, 0]
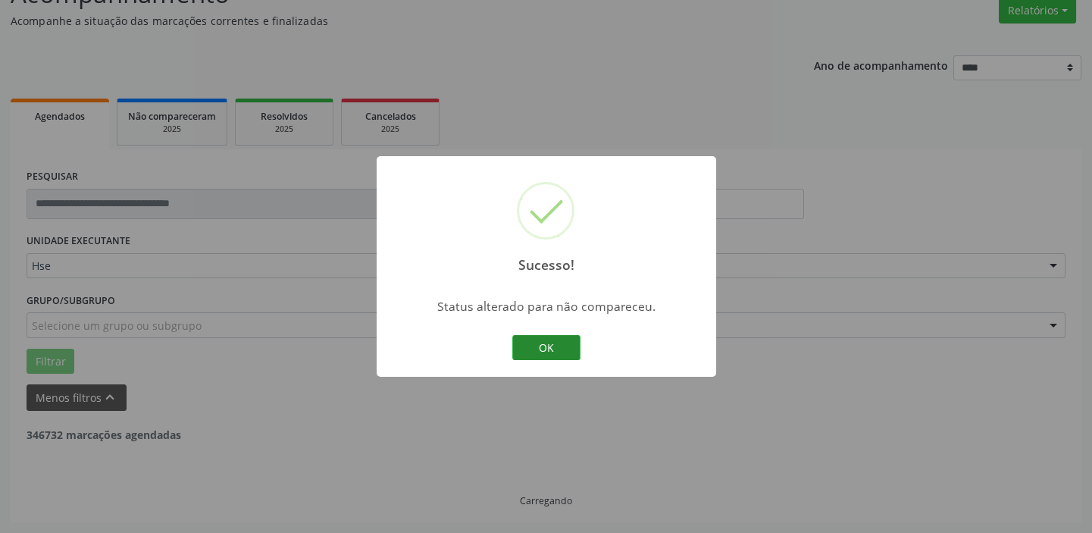
click at [565, 348] on button "OK" at bounding box center [546, 348] width 68 height 26
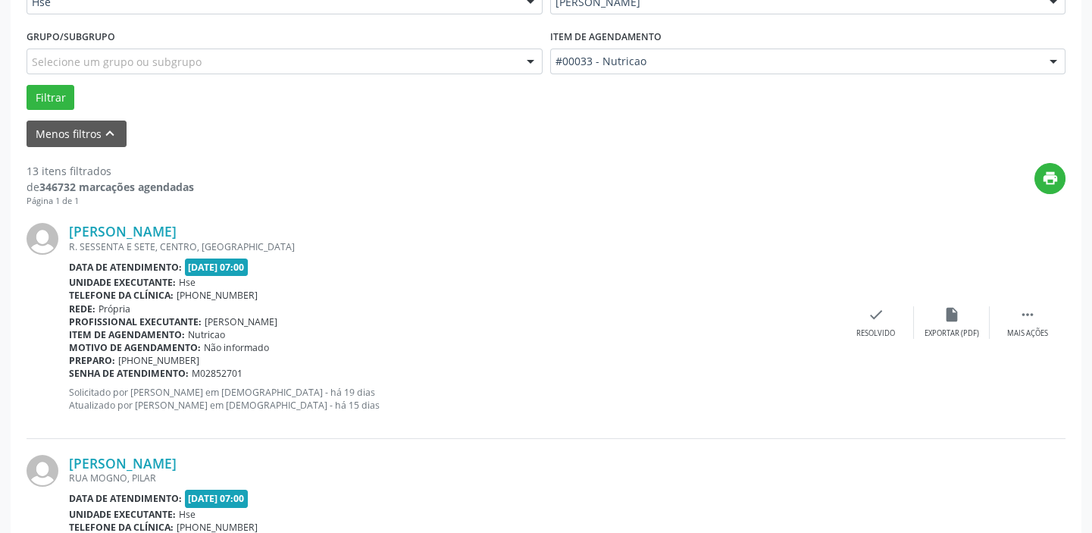
scroll to position [472, 0]
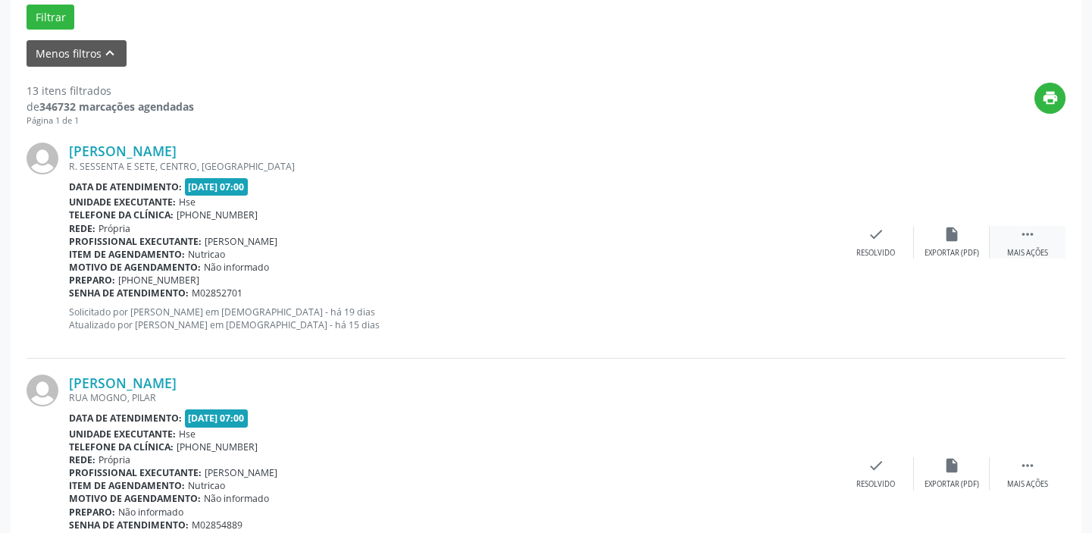
drag, startPoint x: 1044, startPoint y: 227, endPoint x: 1001, endPoint y: 239, distance: 44.9
click at [1037, 230] on div " Mais ações" at bounding box center [1028, 242] width 76 height 33
click at [932, 243] on div "alarm_off Não compareceu" at bounding box center [952, 242] width 76 height 33
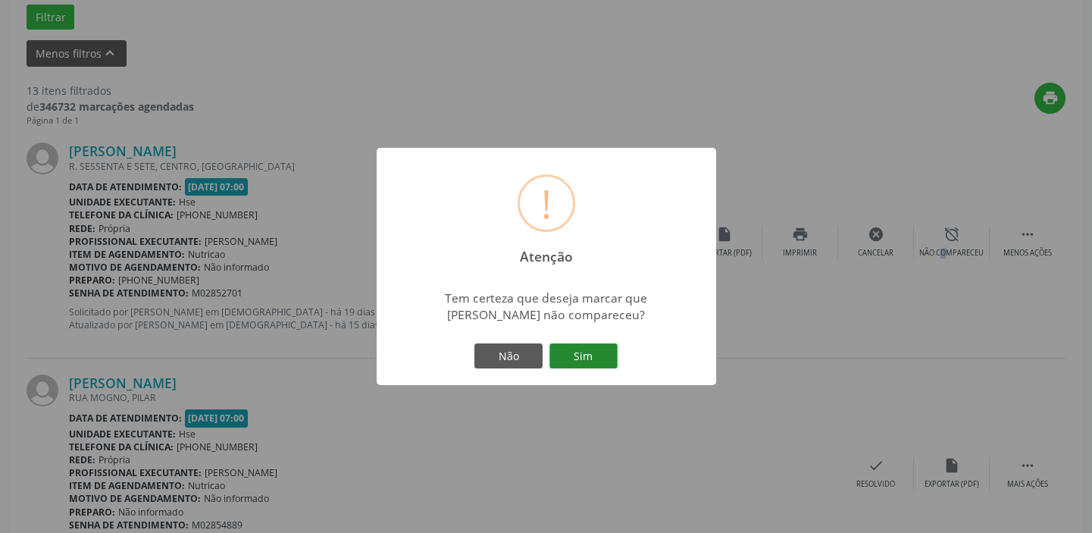
click at [581, 352] on button "Sim" at bounding box center [583, 356] width 68 height 26
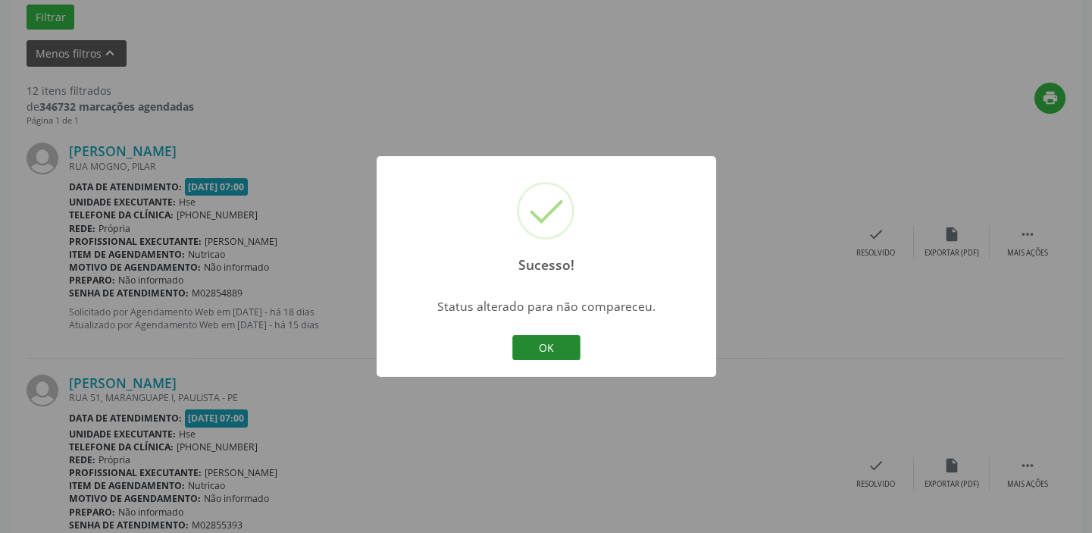
click at [551, 342] on button "OK" at bounding box center [546, 348] width 68 height 26
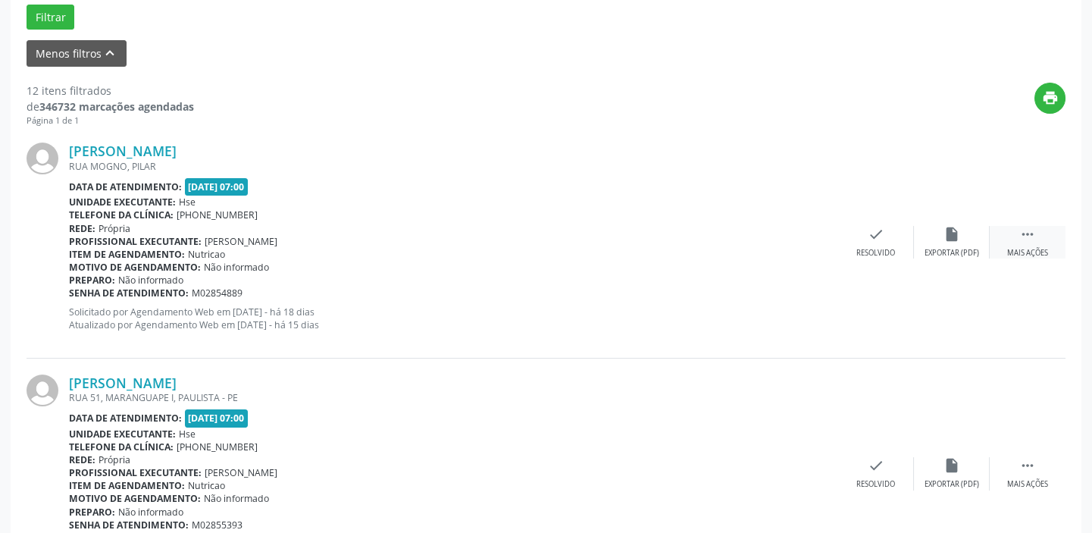
drag, startPoint x: 1017, startPoint y: 236, endPoint x: 1016, endPoint y: 243, distance: 7.7
click at [1017, 236] on div " Mais ações" at bounding box center [1028, 242] width 76 height 33
click at [934, 238] on div "alarm_off Não compareceu" at bounding box center [952, 242] width 76 height 33
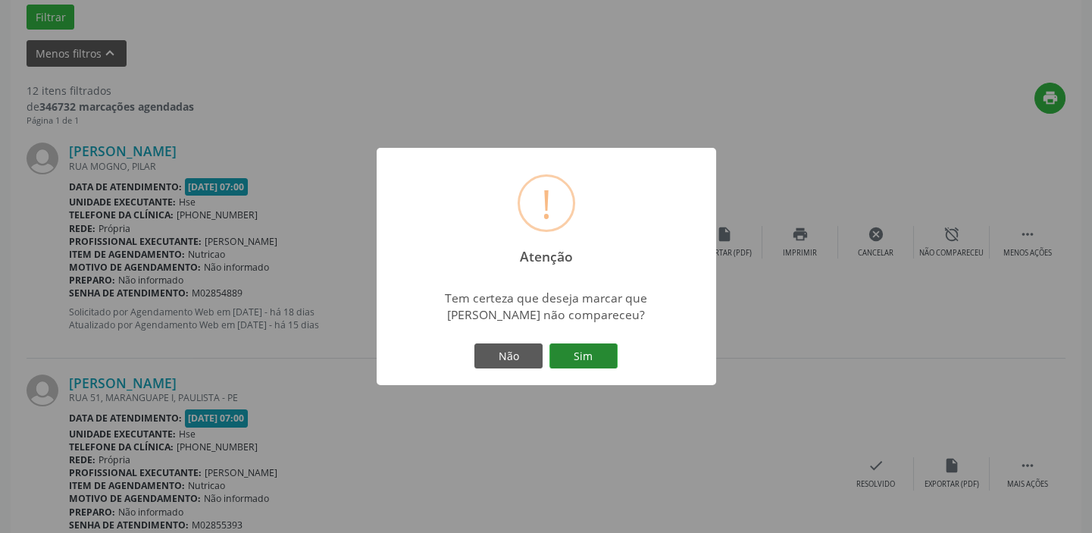
click at [596, 356] on button "Sim" at bounding box center [583, 356] width 68 height 26
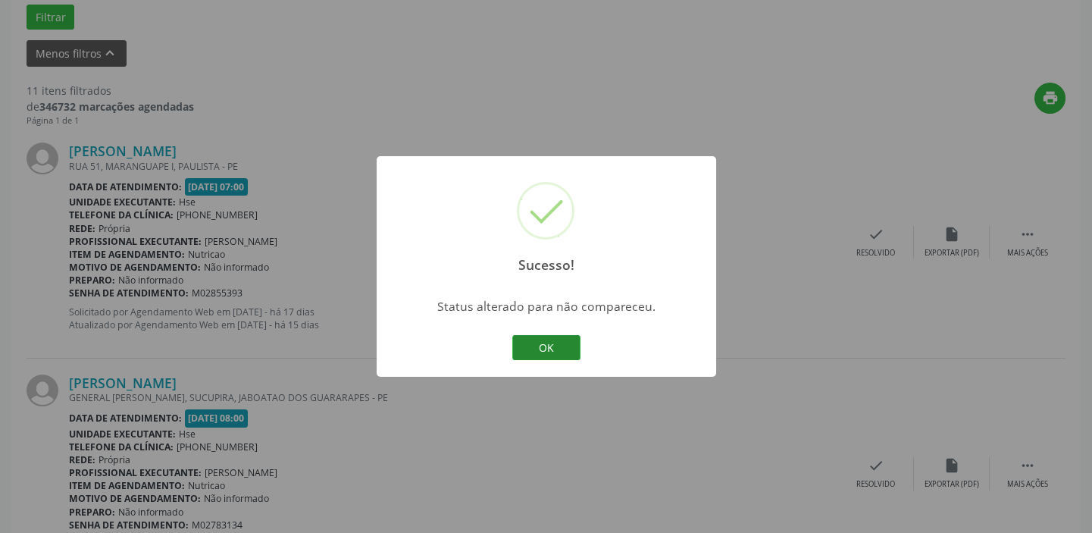
click at [568, 352] on button "OK" at bounding box center [546, 348] width 68 height 26
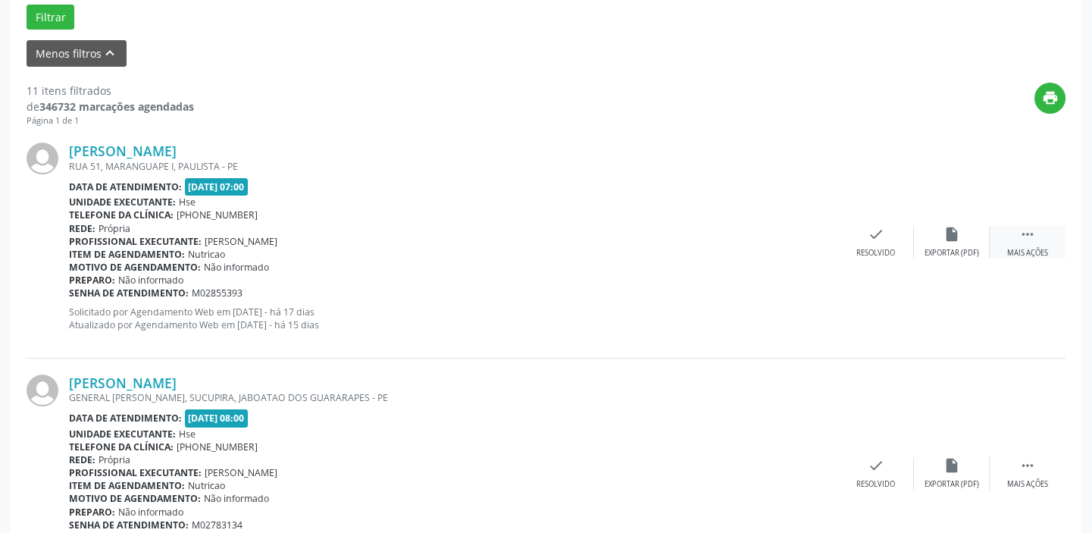
drag, startPoint x: 1042, startPoint y: 222, endPoint x: 1031, endPoint y: 238, distance: 19.6
click at [1038, 230] on div "[PERSON_NAME] [GEOGRAPHIC_DATA], [GEOGRAPHIC_DATA] I, PAULISTA - PE Data de ate…" at bounding box center [546, 242] width 1039 height 231
click at [1030, 240] on icon "" at bounding box center [1027, 234] width 17 height 17
click at [946, 232] on icon "alarm_off" at bounding box center [952, 234] width 17 height 17
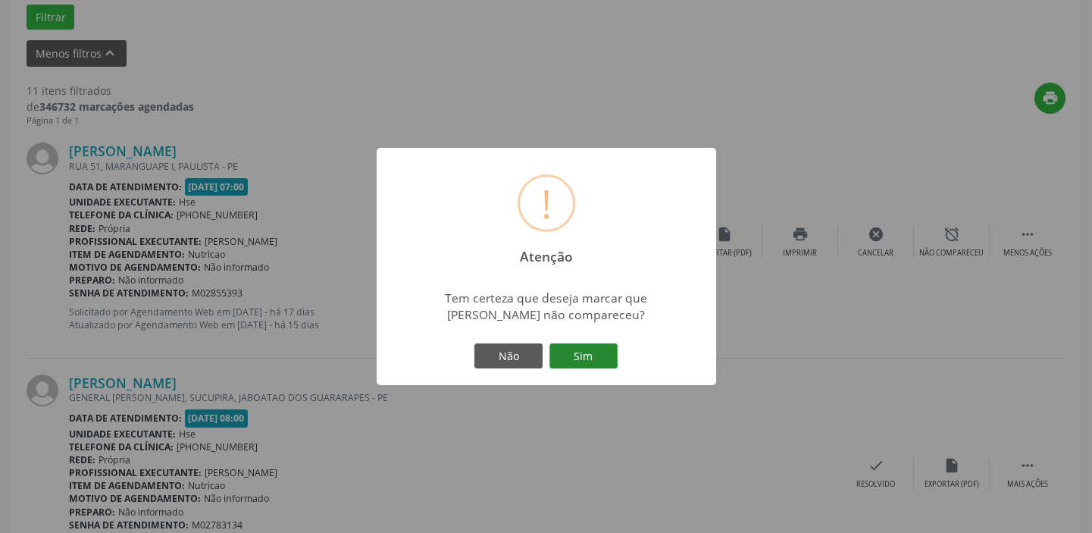
click at [596, 346] on button "Sim" at bounding box center [583, 356] width 68 height 26
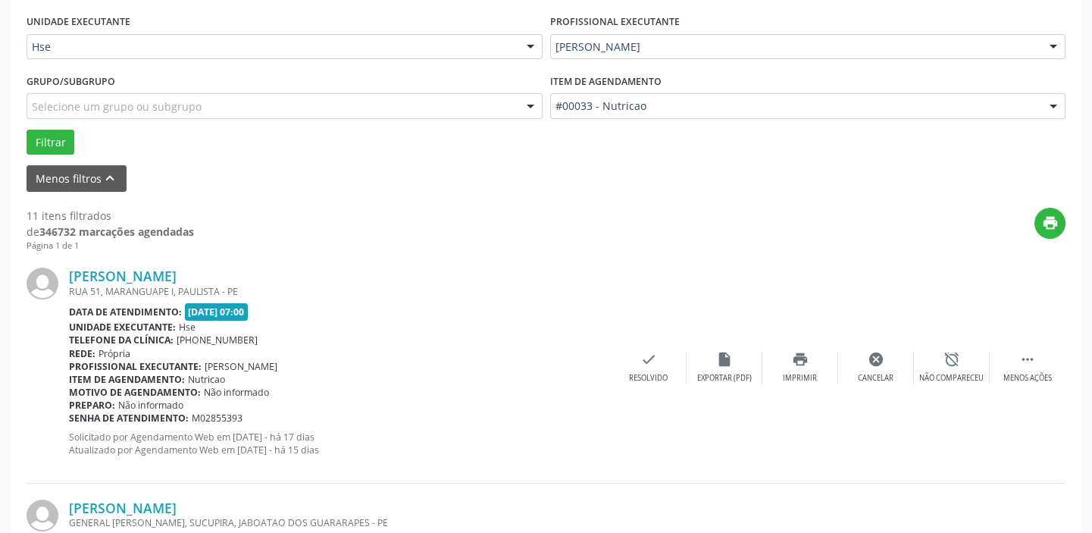
scroll to position [334, 0]
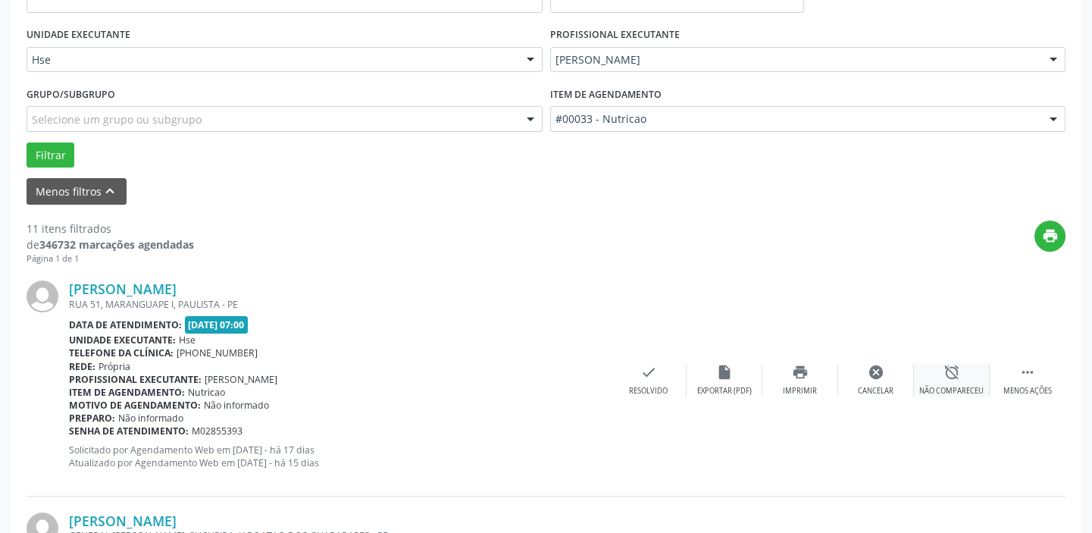
click at [955, 376] on icon "alarm_off" at bounding box center [952, 372] width 17 height 17
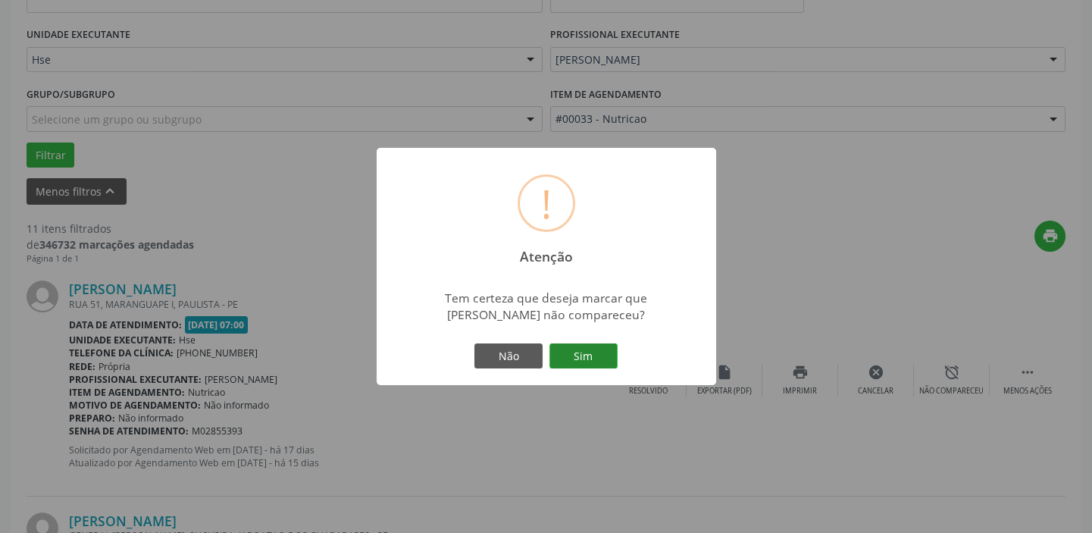
scroll to position [128, 0]
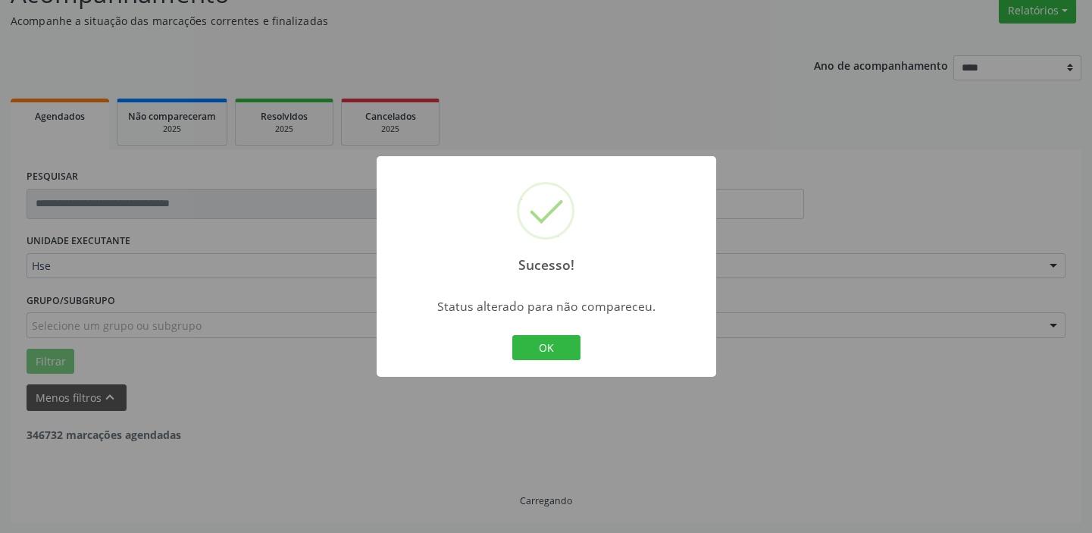
click at [584, 352] on div "Sucesso! × Status alterado para não compareceu. OK Cancel" at bounding box center [547, 266] width 340 height 221
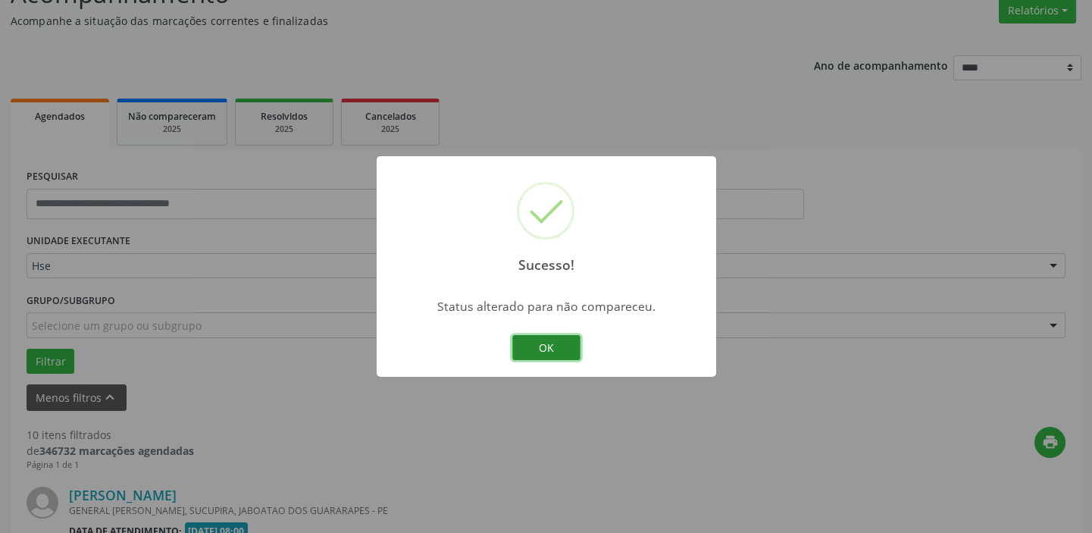
click at [565, 343] on button "OK" at bounding box center [546, 348] width 68 height 26
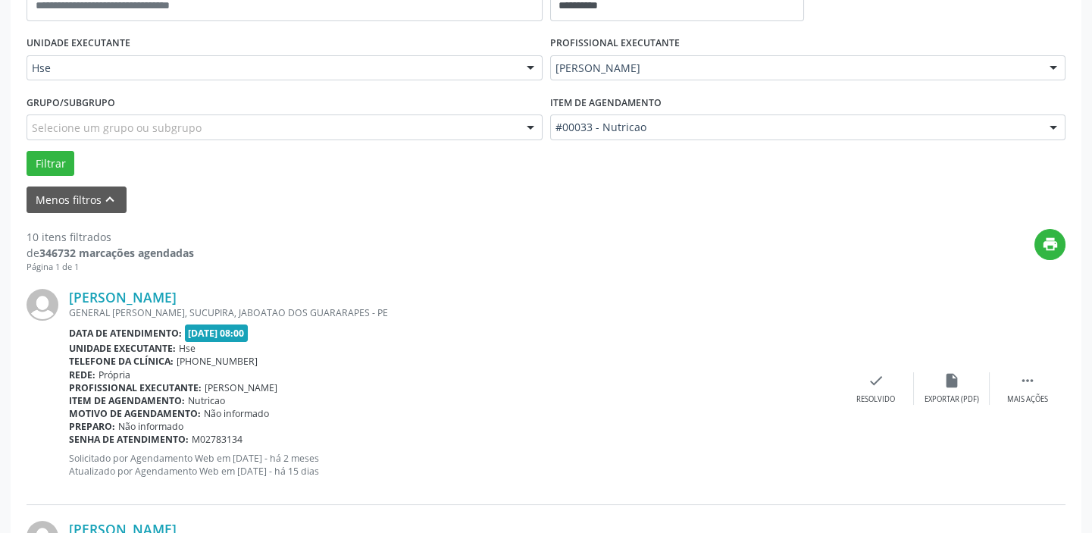
scroll to position [334, 0]
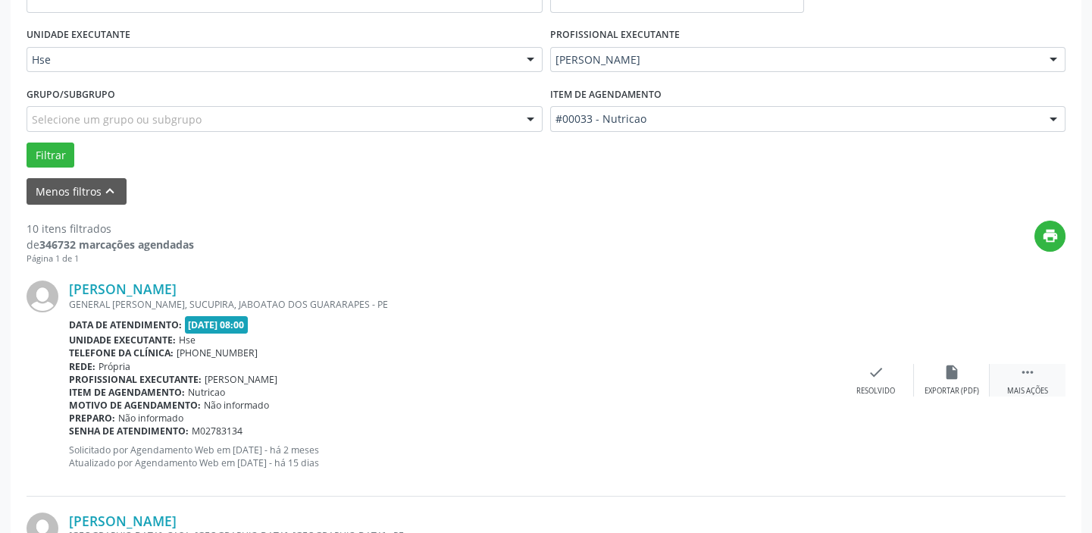
click at [1060, 378] on div " Mais ações" at bounding box center [1028, 380] width 76 height 33
click at [940, 383] on div "alarm_off Não compareceu" at bounding box center [952, 380] width 76 height 33
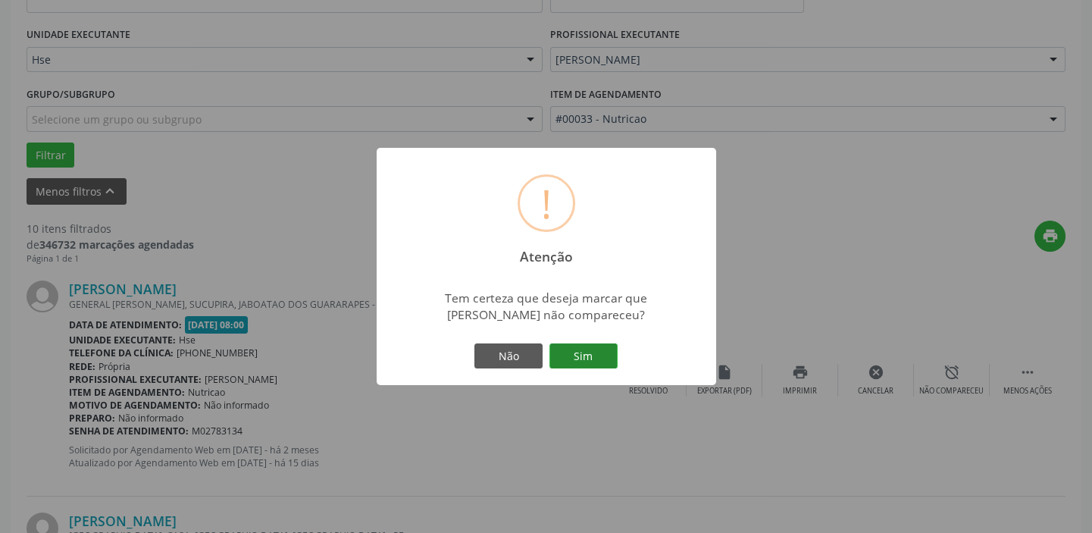
click at [599, 364] on button "Sim" at bounding box center [583, 356] width 68 height 26
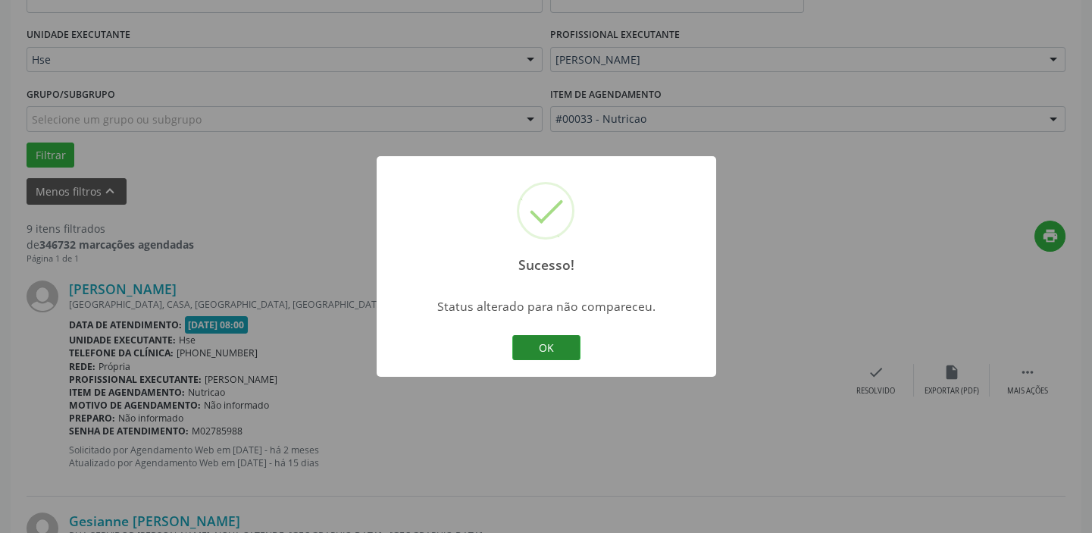
click at [552, 348] on button "OK" at bounding box center [546, 348] width 68 height 26
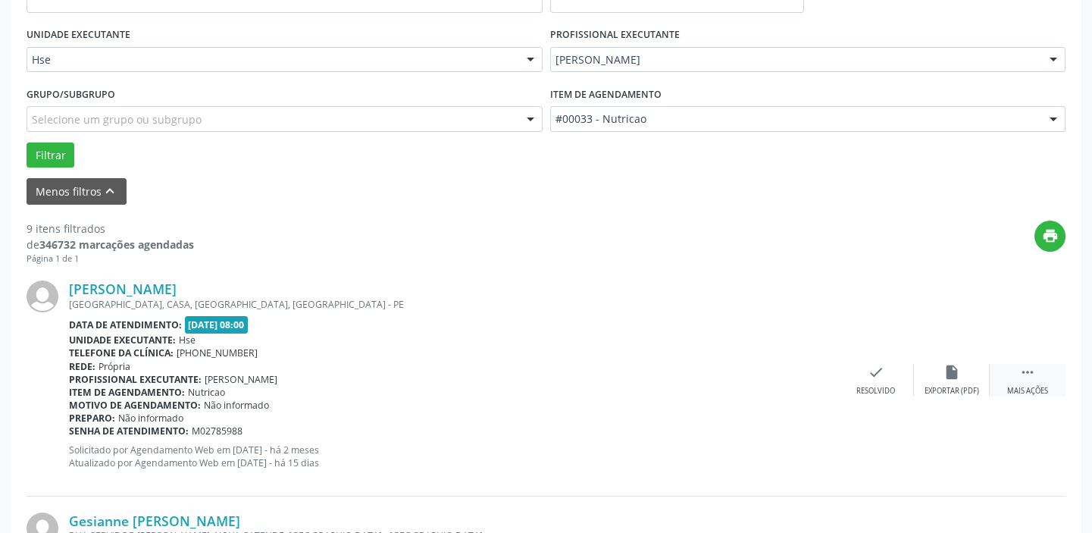
click at [1004, 379] on div " Mais ações" at bounding box center [1028, 380] width 76 height 33
click at [974, 378] on div "alarm_off Não compareceu" at bounding box center [952, 380] width 76 height 33
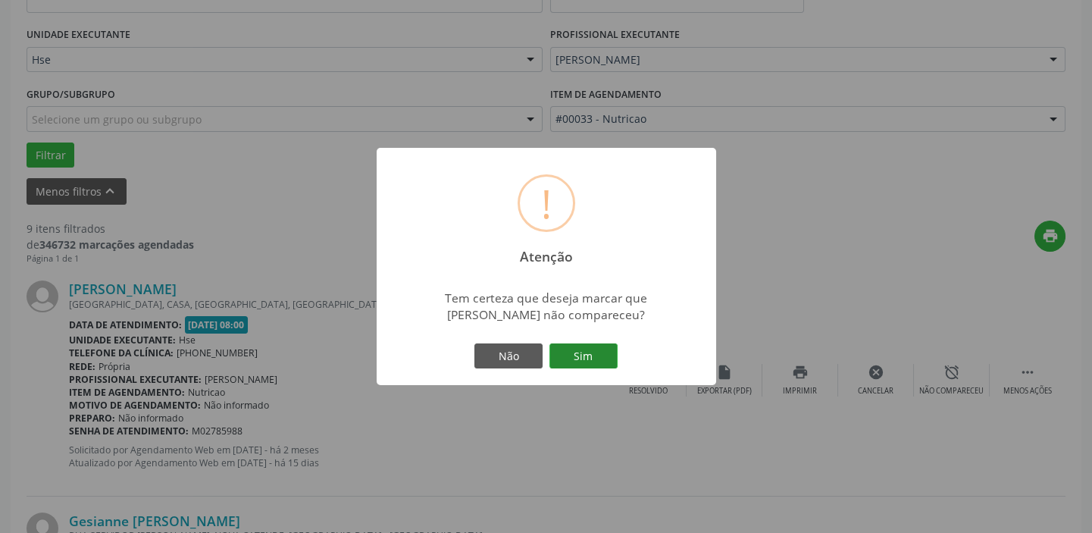
click at [556, 345] on button "Sim" at bounding box center [583, 356] width 68 height 26
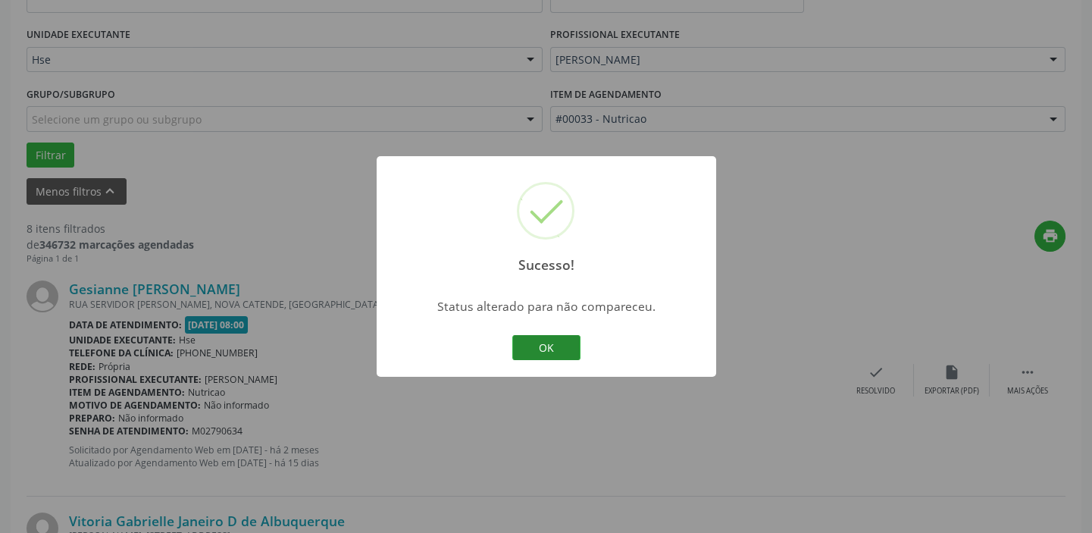
click at [567, 348] on button "OK" at bounding box center [546, 348] width 68 height 26
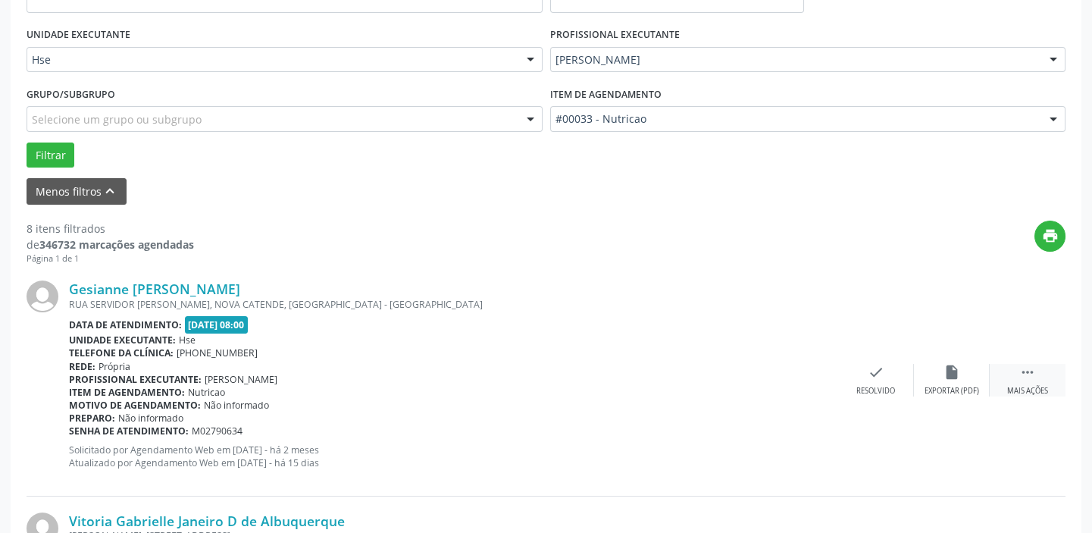
click at [1038, 380] on div " Mais ações" at bounding box center [1028, 380] width 76 height 33
click at [940, 377] on div "alarm_off Não compareceu" at bounding box center [952, 380] width 76 height 33
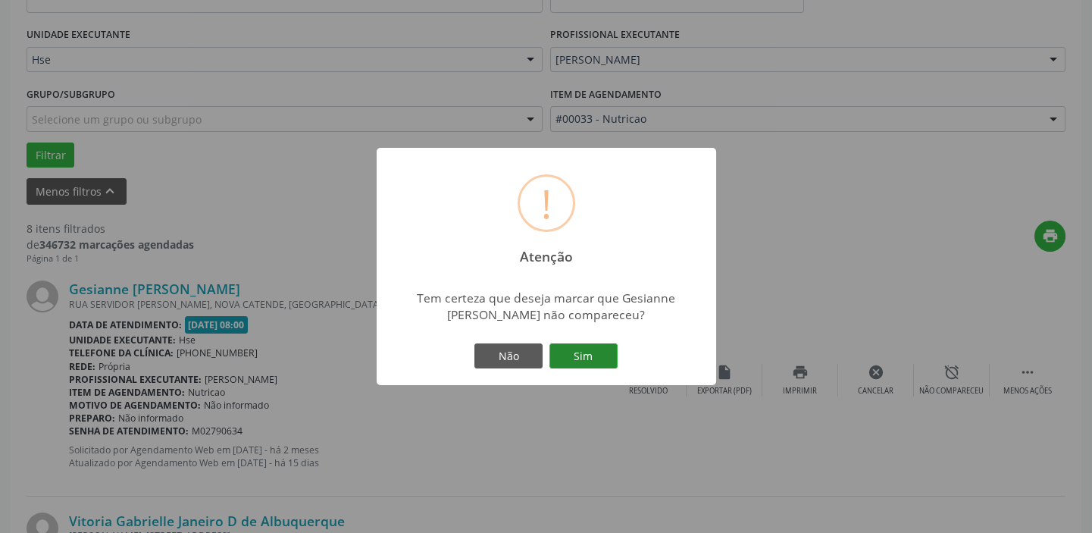
click at [593, 356] on button "Sim" at bounding box center [583, 356] width 68 height 26
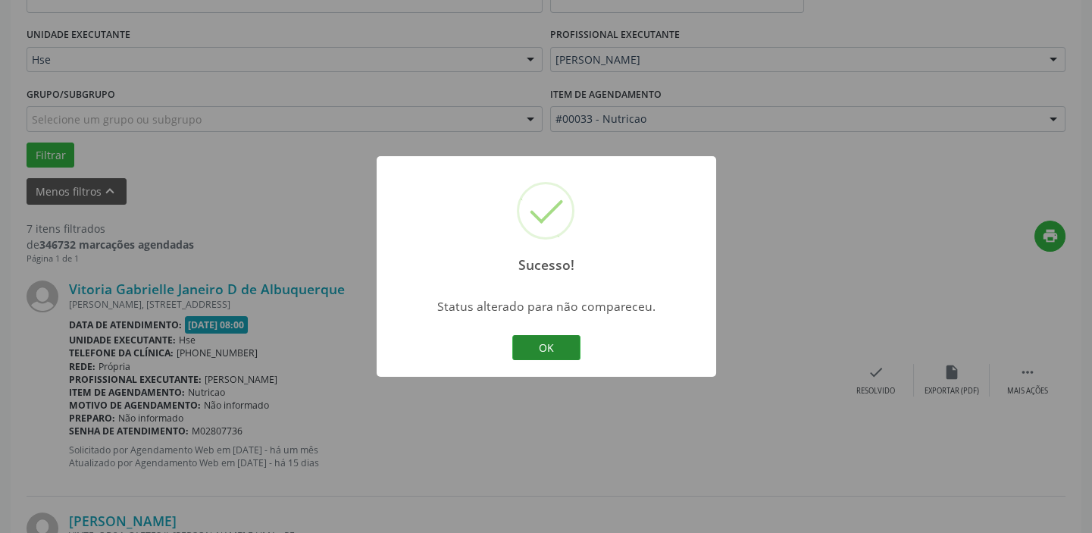
click at [532, 349] on button "OK" at bounding box center [546, 348] width 68 height 26
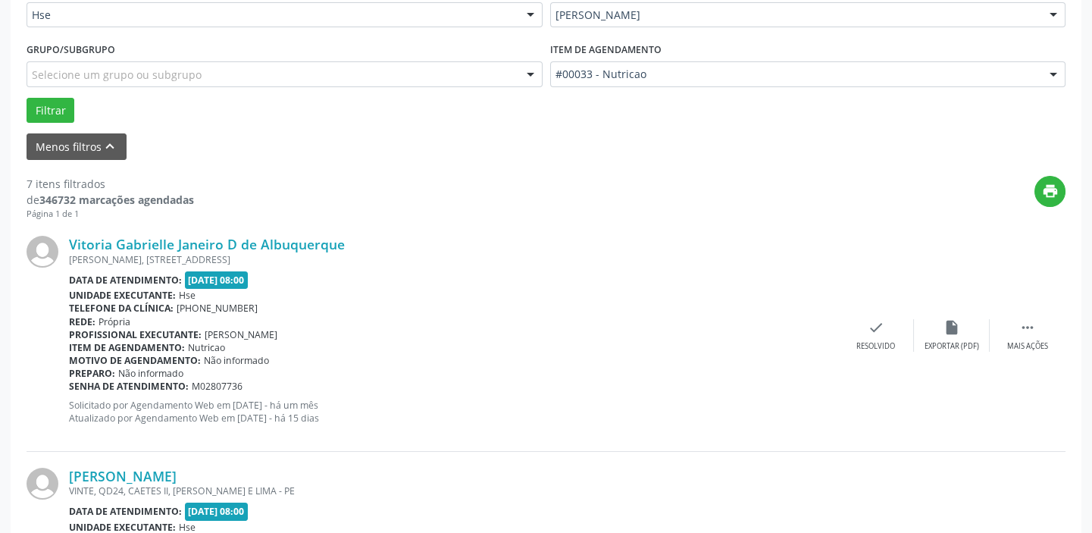
scroll to position [403, 0]
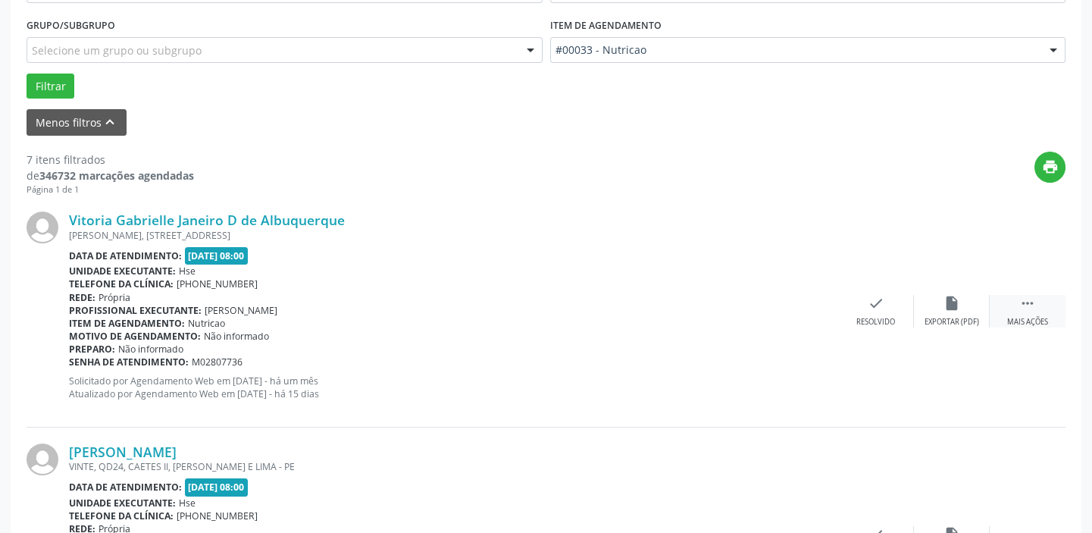
click at [1027, 322] on div "Mais ações" at bounding box center [1027, 322] width 41 height 11
click at [972, 317] on div "Não compareceu" at bounding box center [951, 322] width 64 height 11
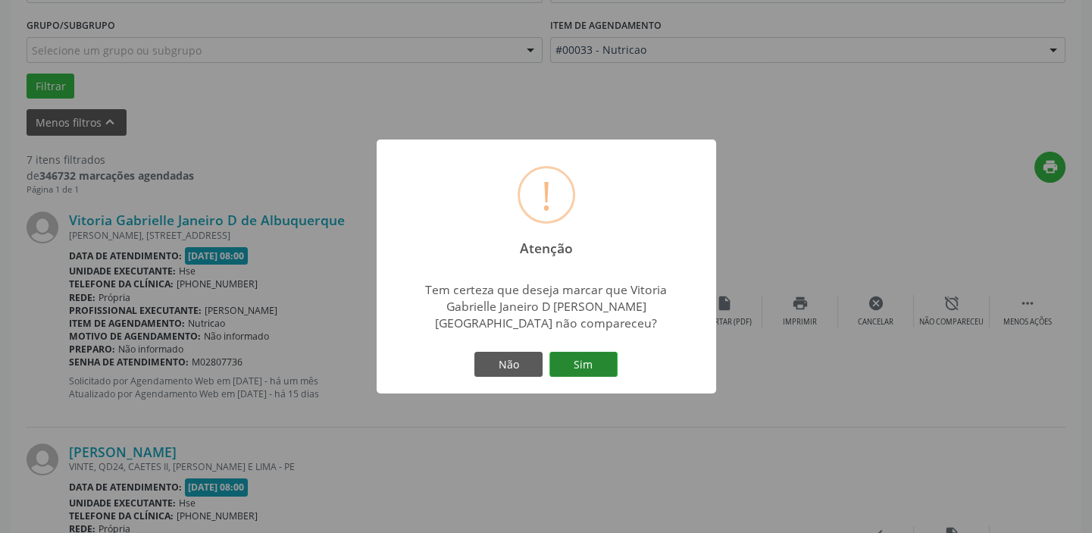
click at [589, 362] on button "Sim" at bounding box center [583, 365] width 68 height 26
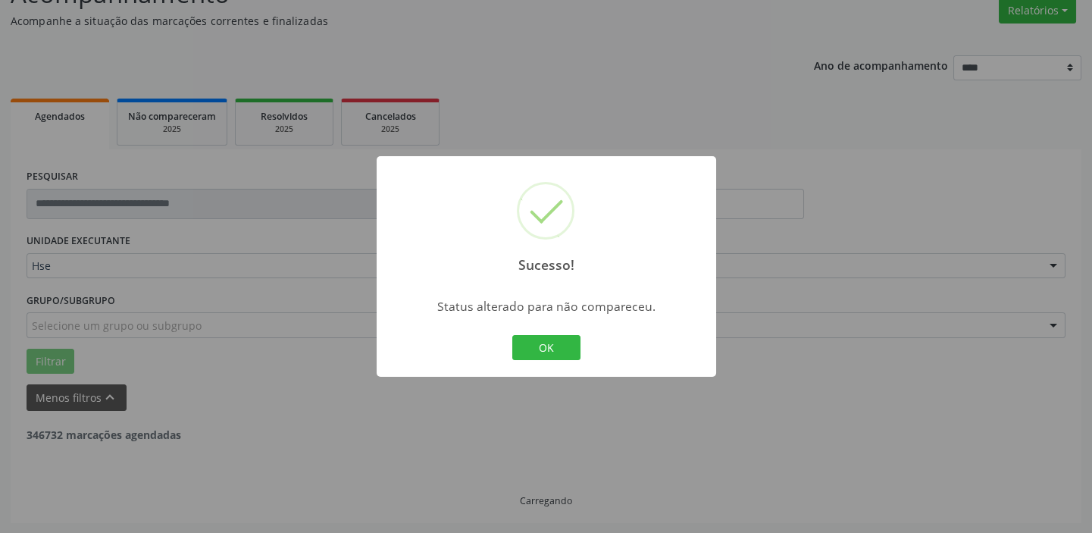
click at [555, 345] on button "OK" at bounding box center [546, 348] width 68 height 26
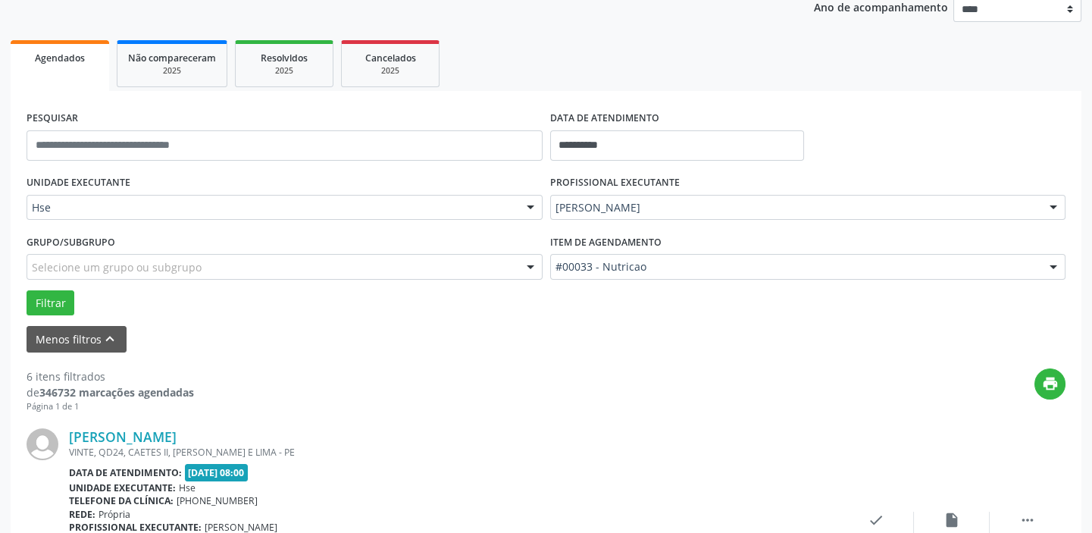
scroll to position [265, 0]
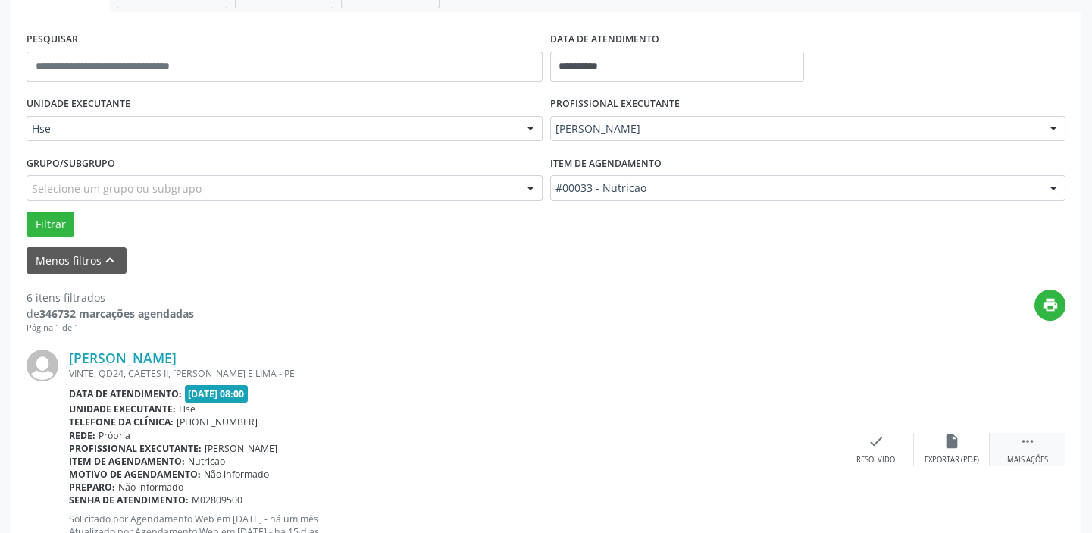
click at [1023, 440] on icon "" at bounding box center [1027, 441] width 17 height 17
click at [957, 449] on div "alarm_off Não compareceu" at bounding box center [952, 449] width 76 height 33
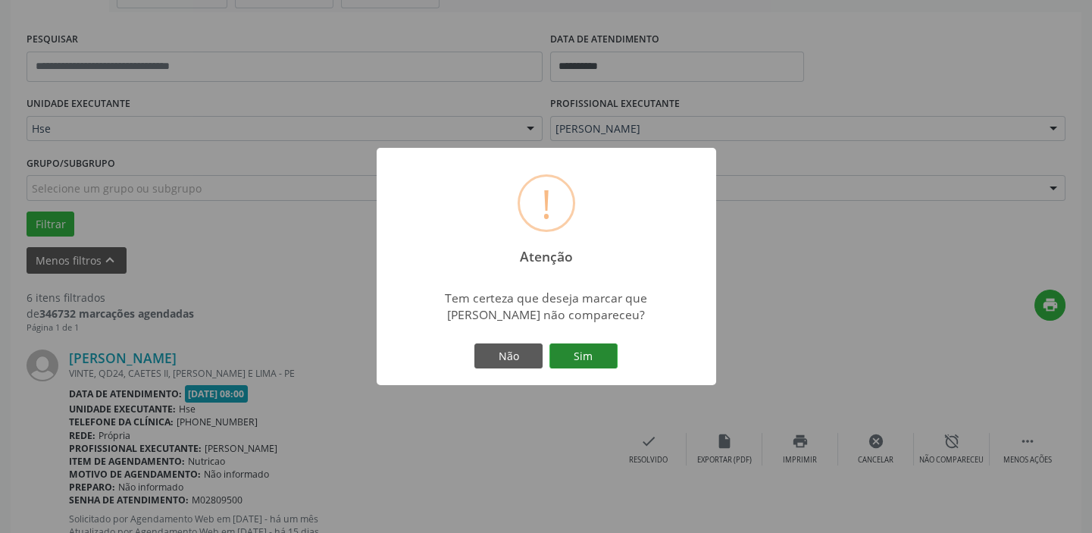
click at [593, 356] on button "Sim" at bounding box center [583, 356] width 68 height 26
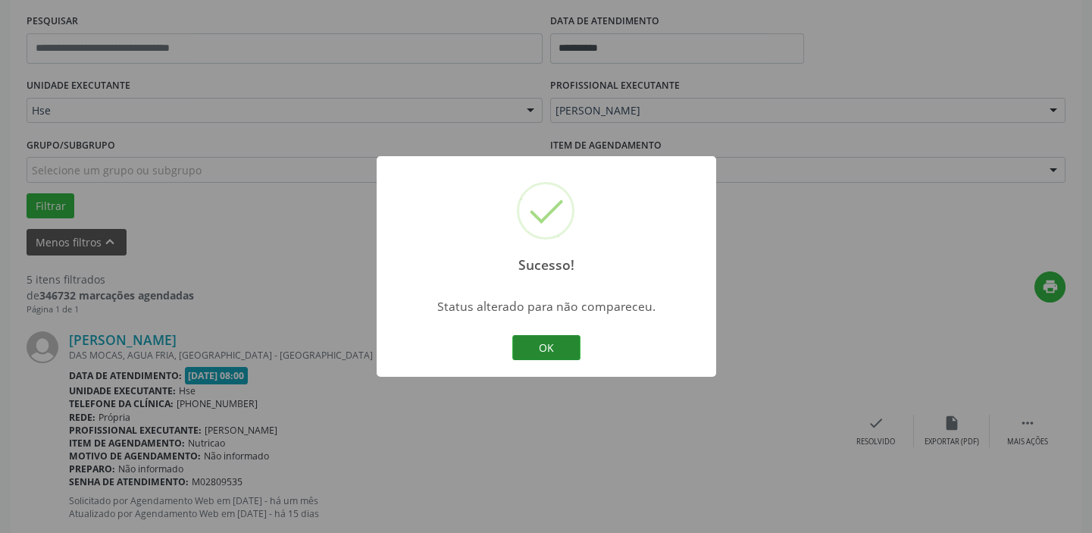
click at [568, 355] on button "OK" at bounding box center [546, 348] width 68 height 26
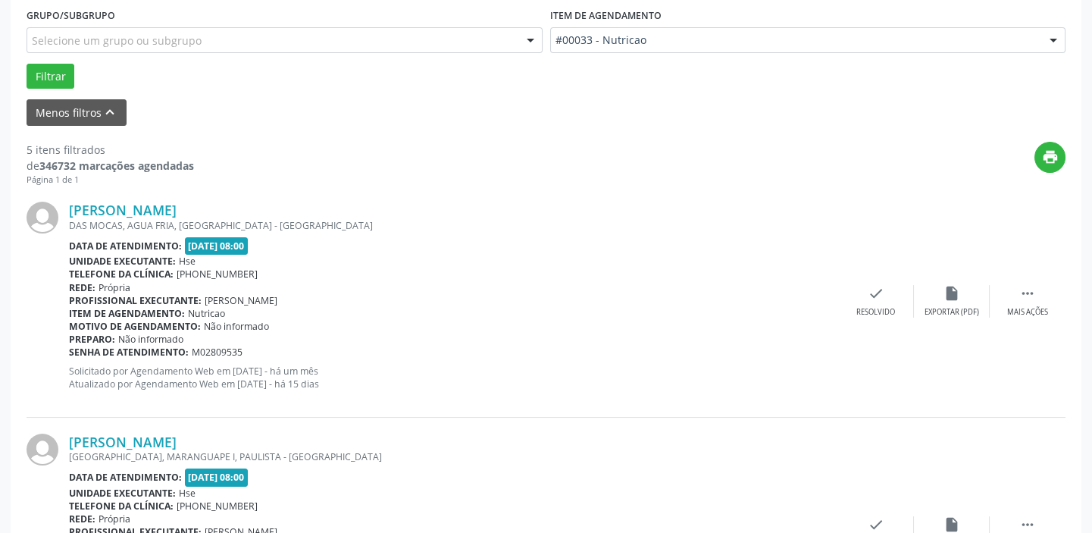
scroll to position [421, 0]
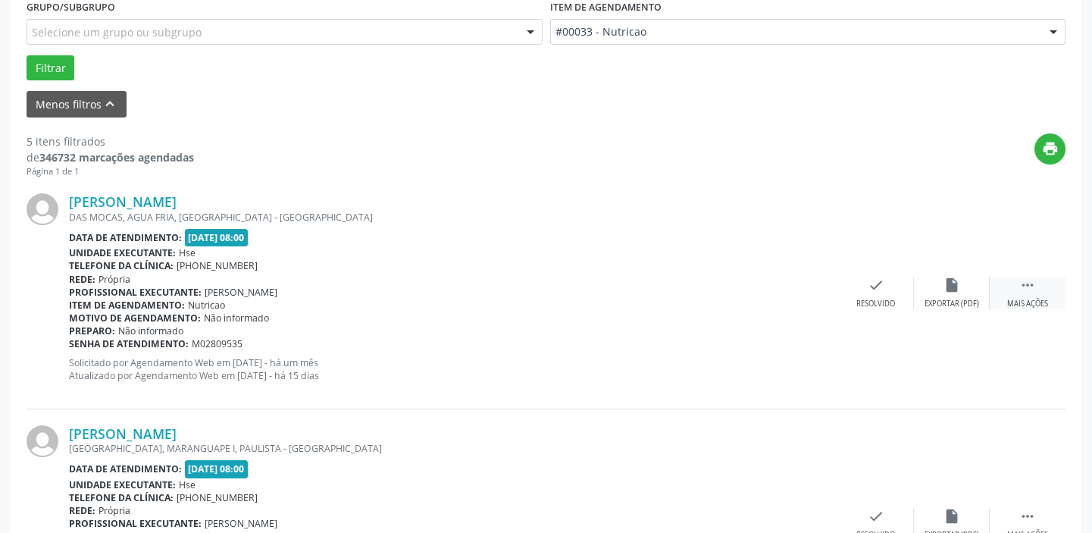
click at [1039, 299] on div "Mais ações" at bounding box center [1027, 304] width 41 height 11
click at [934, 299] on div "Não compareceu" at bounding box center [951, 304] width 64 height 11
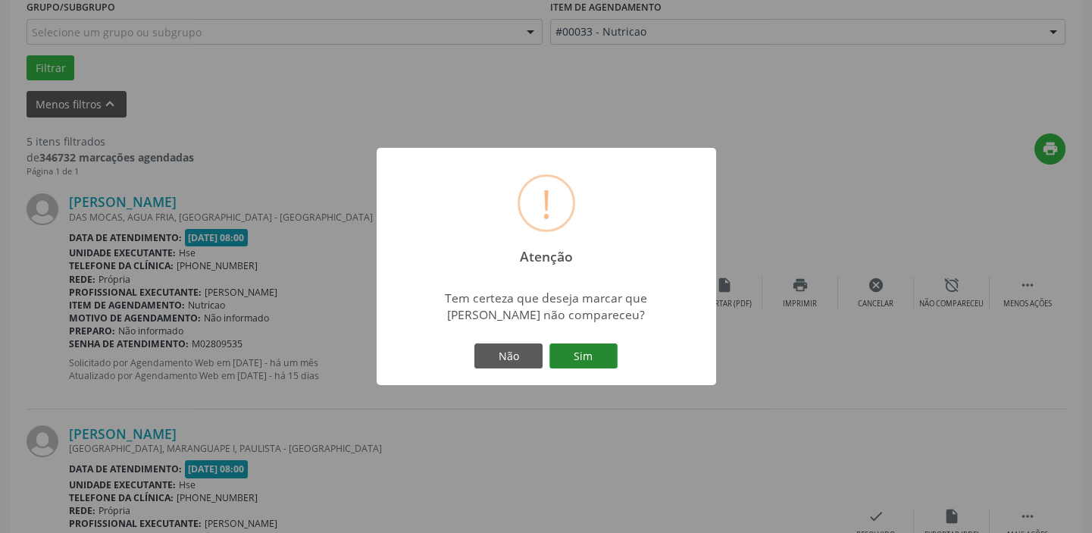
click at [610, 349] on button "Sim" at bounding box center [583, 356] width 68 height 26
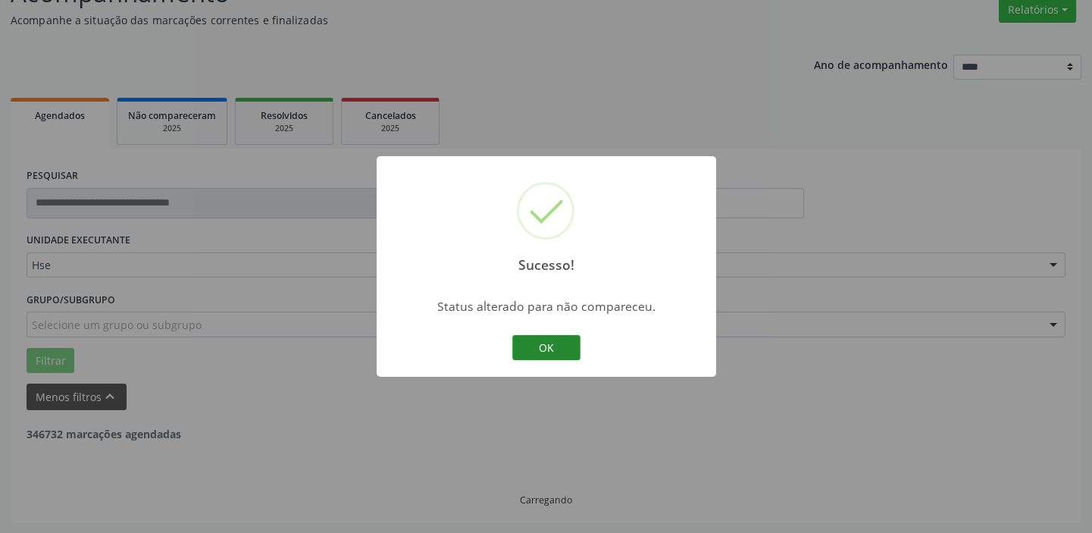
click at [555, 341] on button "OK" at bounding box center [546, 348] width 68 height 26
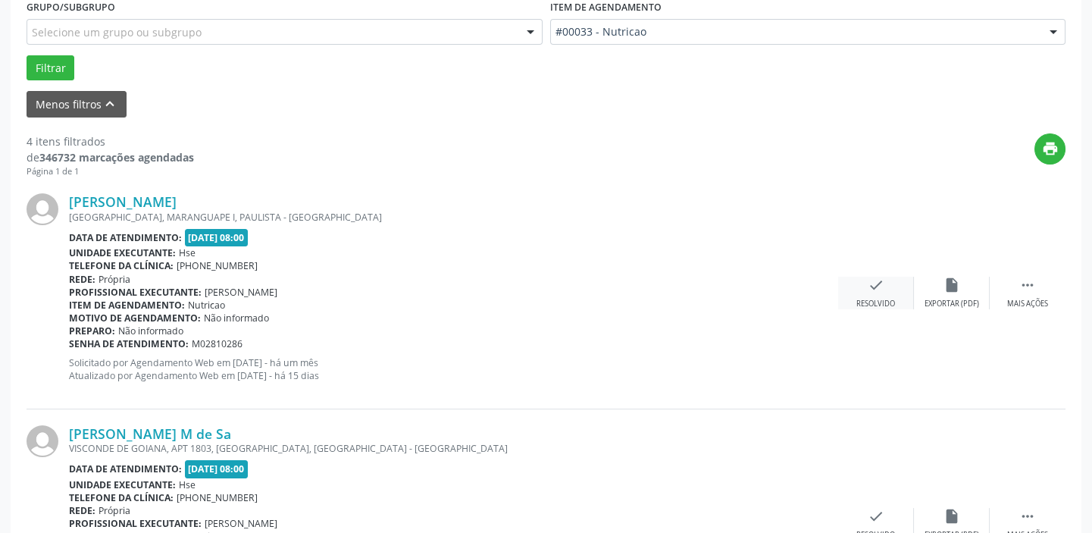
click at [875, 293] on div "check Resolvido" at bounding box center [876, 293] width 76 height 33
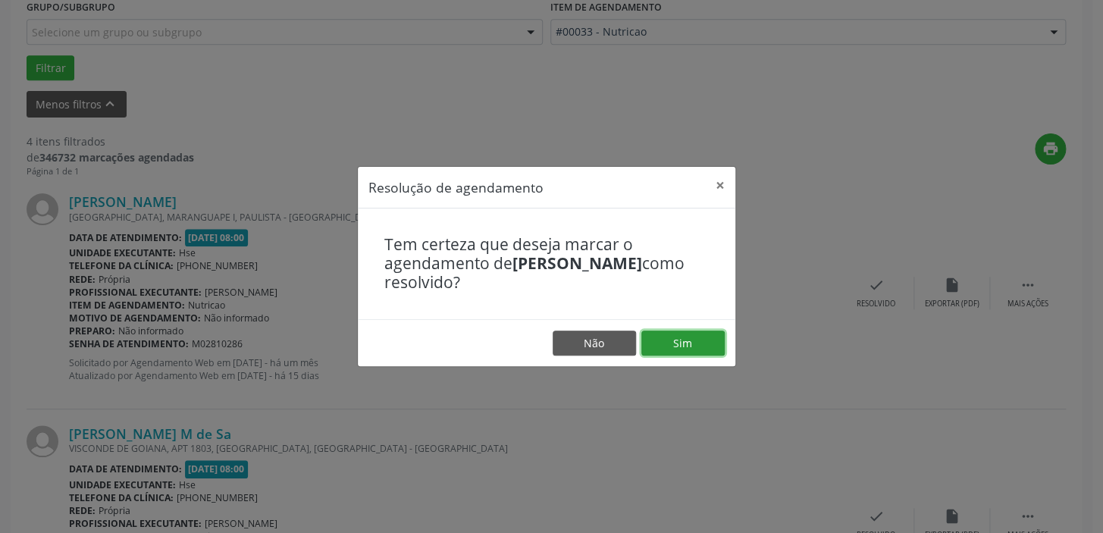
click at [656, 346] on button "Sim" at bounding box center [682, 343] width 83 height 26
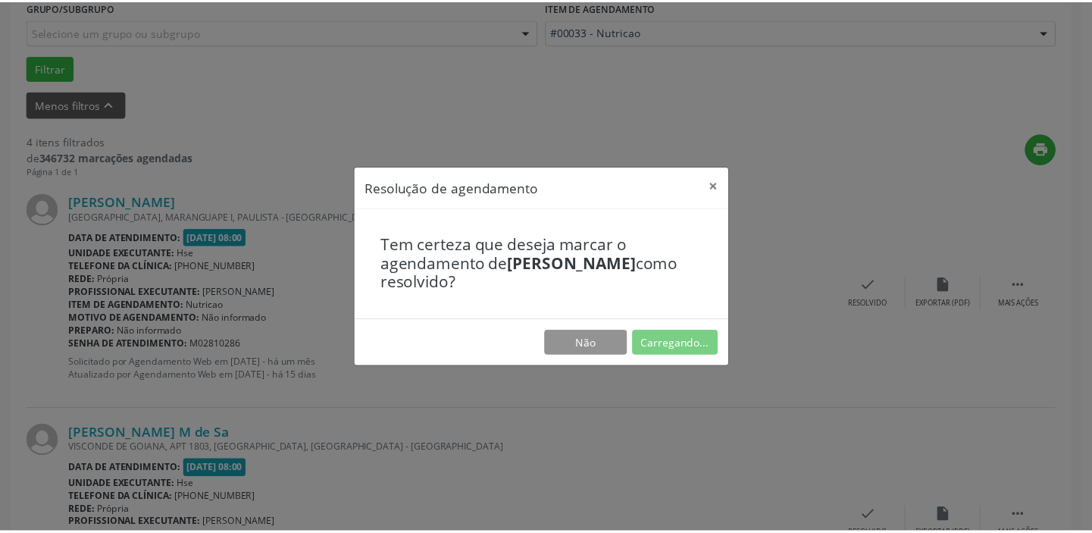
scroll to position [112, 0]
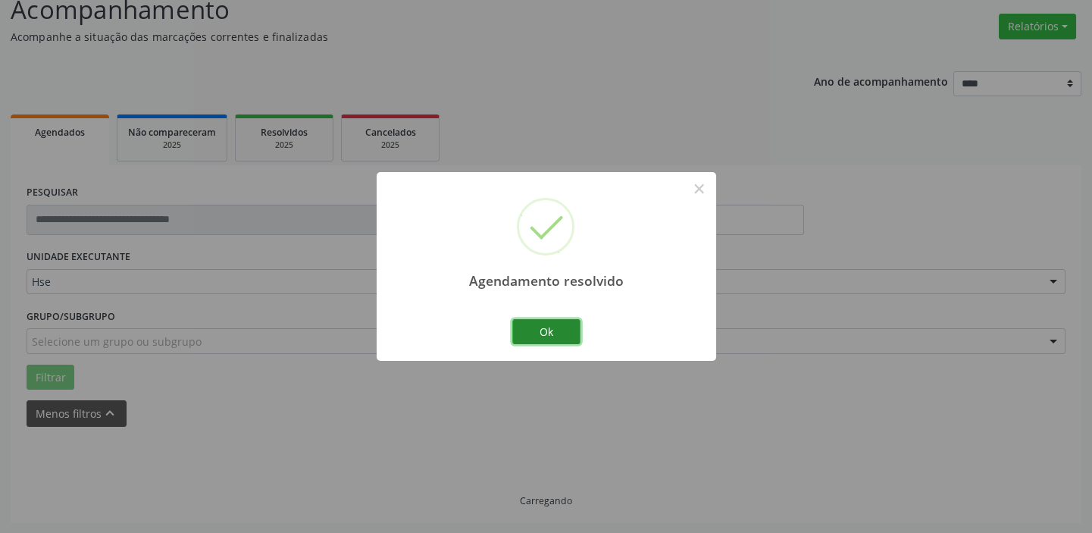
click at [571, 334] on button "Ok" at bounding box center [546, 332] width 68 height 26
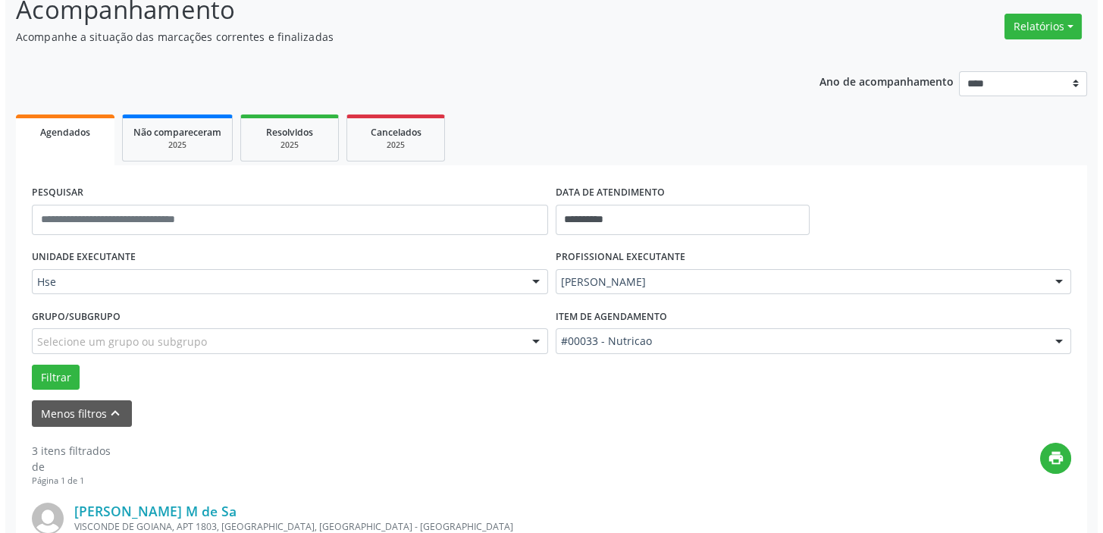
scroll to position [250, 0]
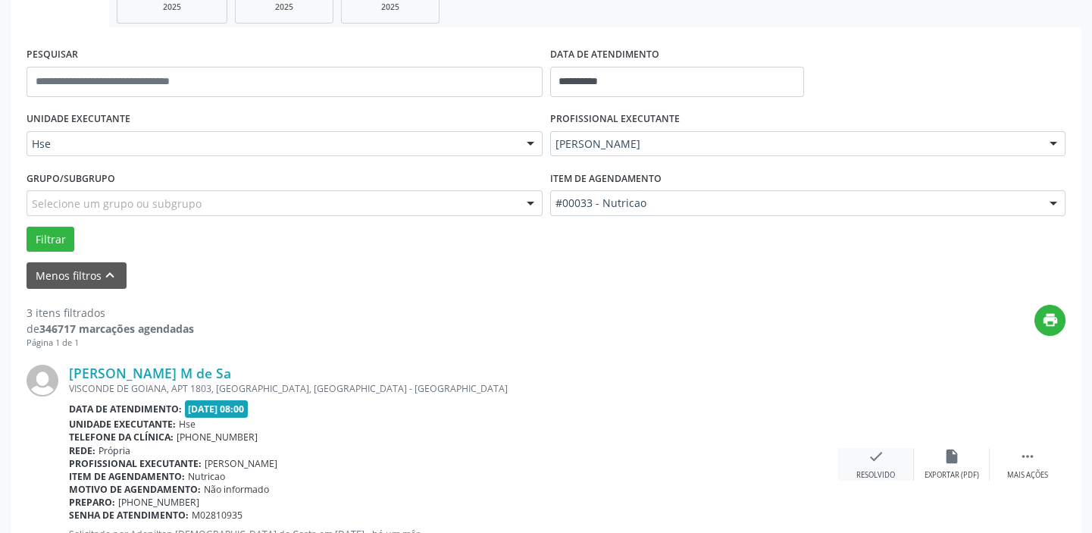
click at [864, 448] on div "check Resolvido" at bounding box center [876, 464] width 76 height 33
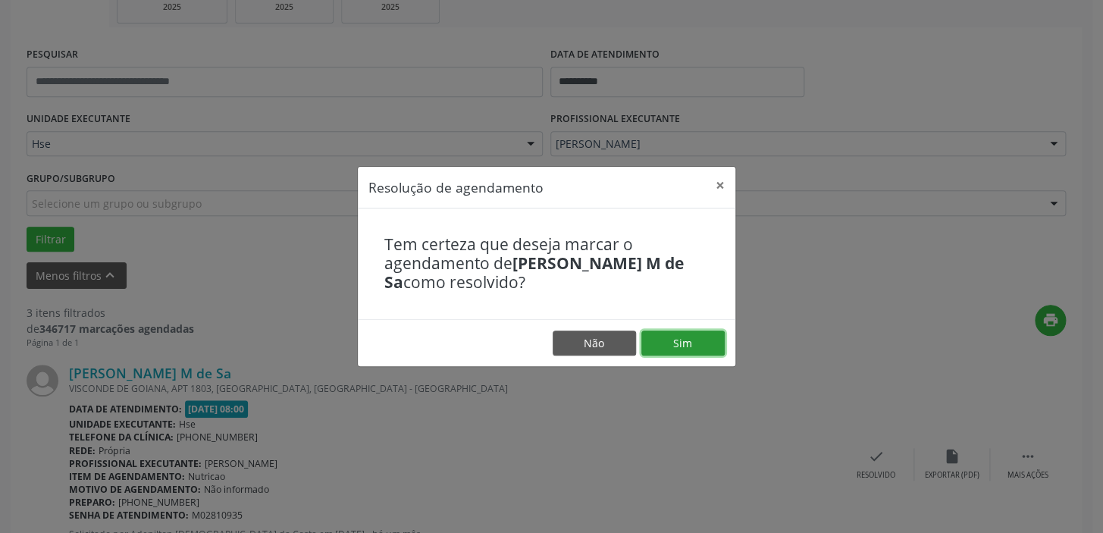
click at [683, 336] on button "Sim" at bounding box center [682, 343] width 83 height 26
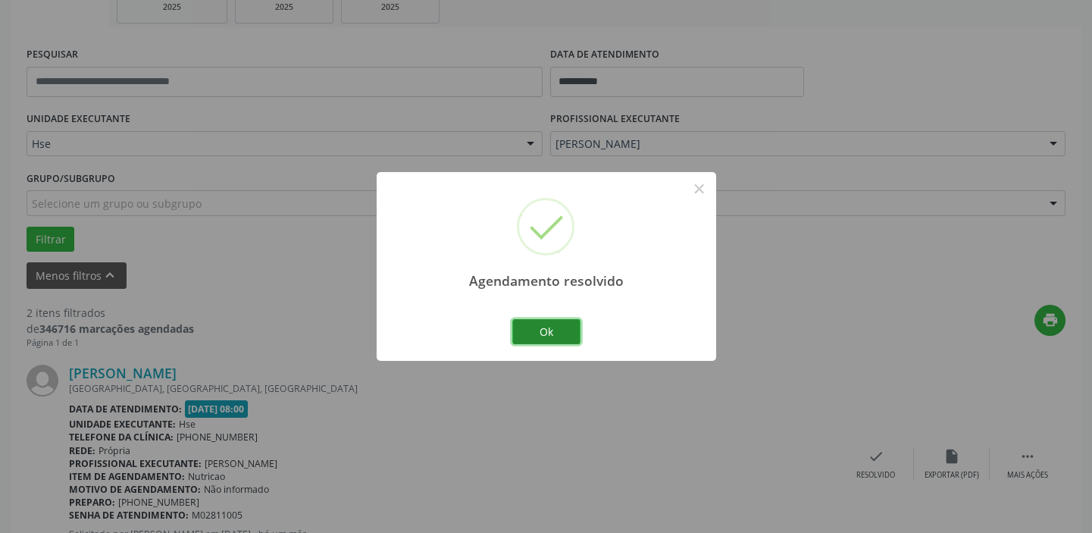
drag, startPoint x: 562, startPoint y: 332, endPoint x: 720, endPoint y: 358, distance: 160.6
click at [561, 332] on button "Ok" at bounding box center [546, 332] width 68 height 26
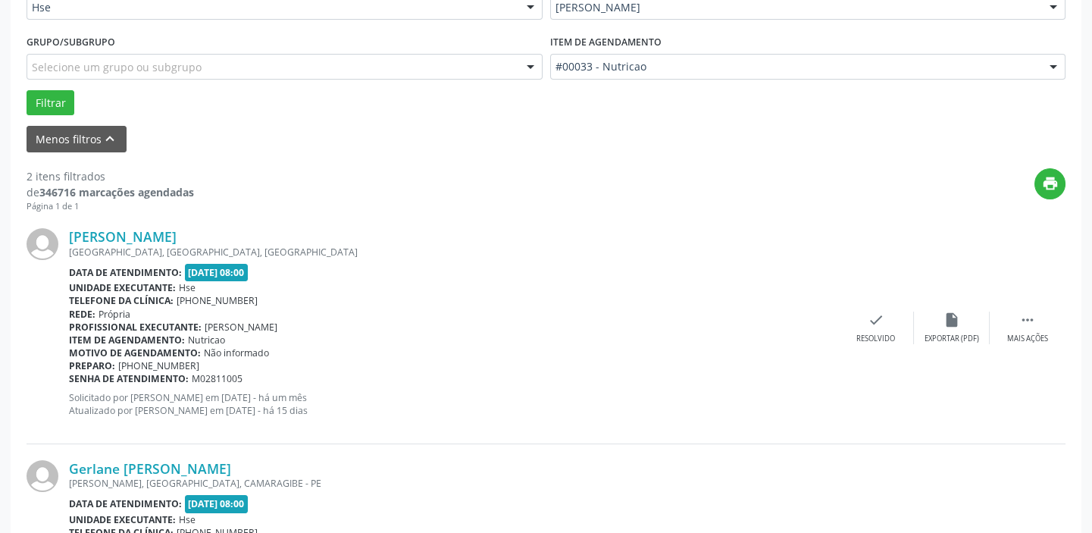
scroll to position [387, 0]
click at [1022, 318] on icon "" at bounding box center [1027, 319] width 17 height 17
click at [944, 324] on icon "alarm_off" at bounding box center [952, 319] width 17 height 17
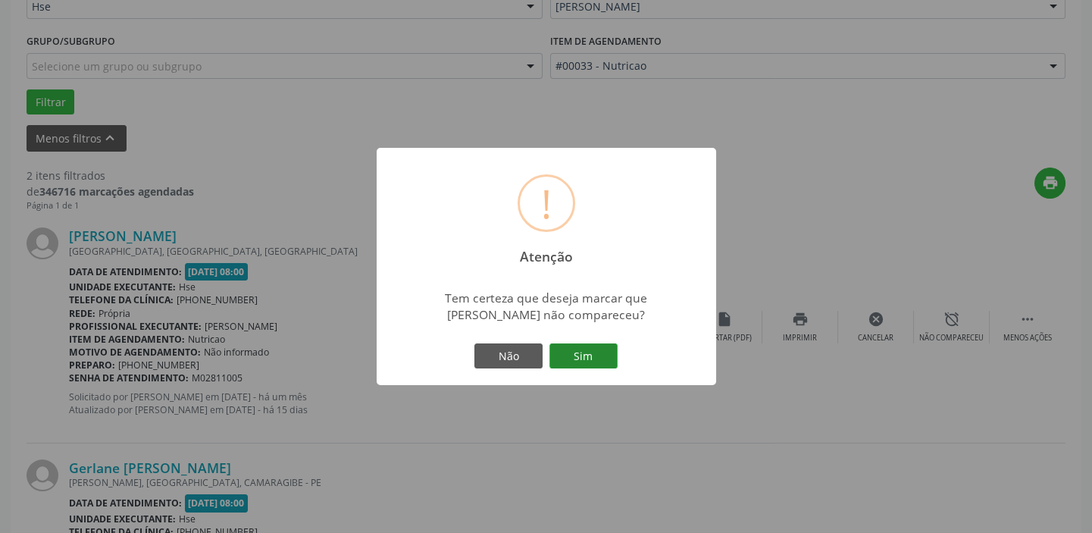
click at [589, 343] on button "Sim" at bounding box center [583, 356] width 68 height 26
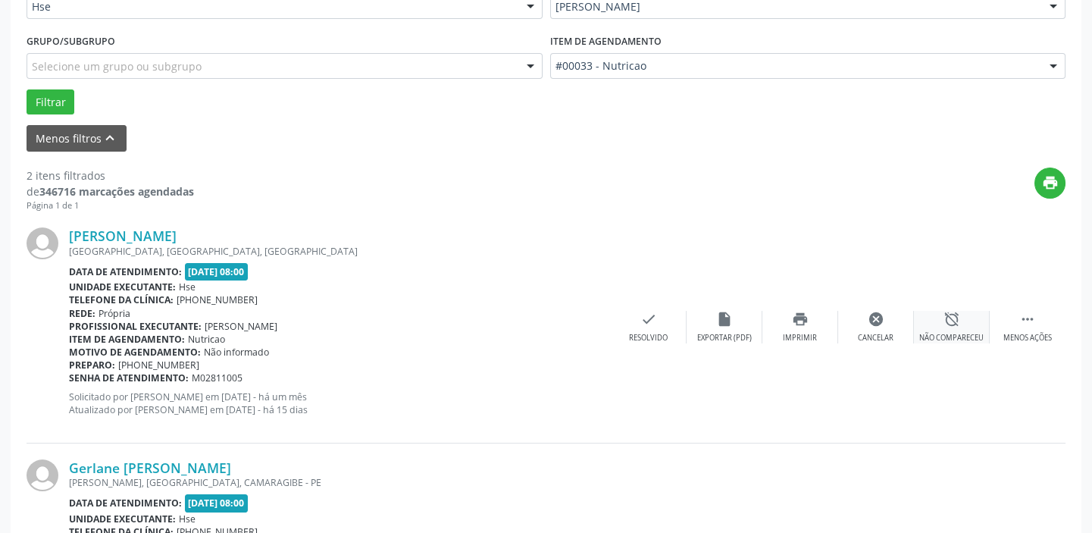
click at [934, 335] on div "Não compareceu" at bounding box center [951, 338] width 64 height 11
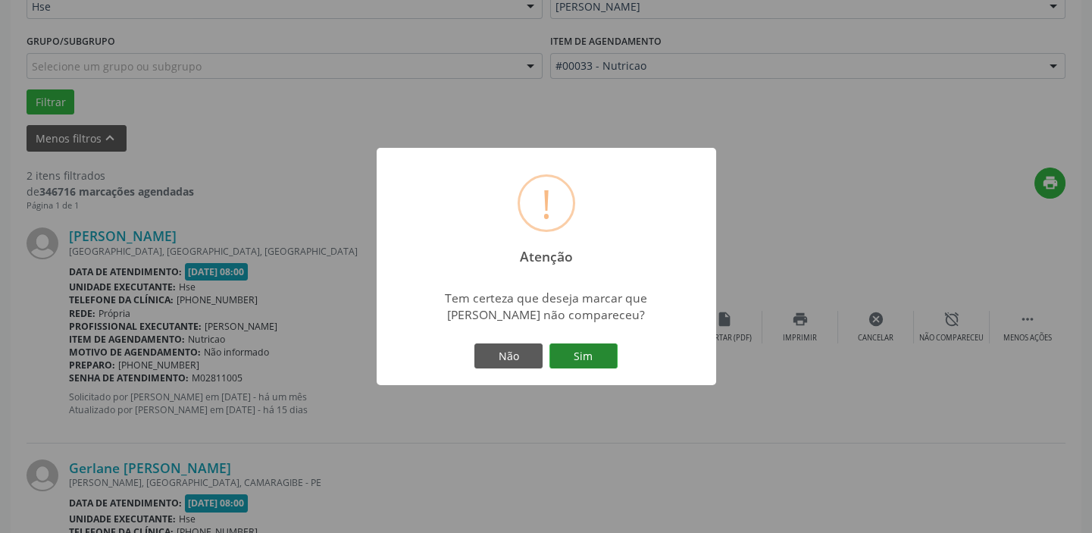
click at [584, 355] on button "Sim" at bounding box center [583, 356] width 68 height 26
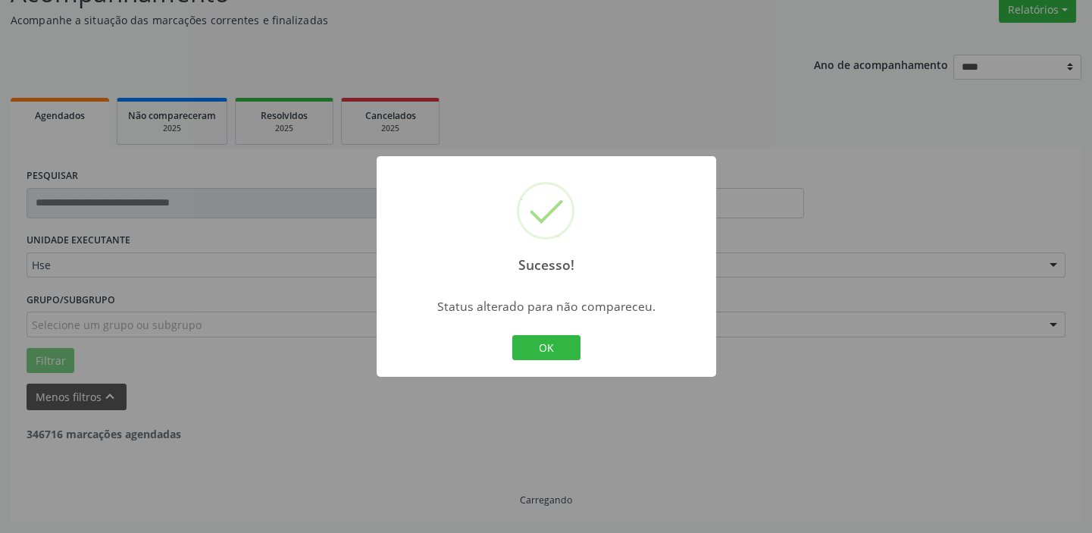
scroll to position [128, 0]
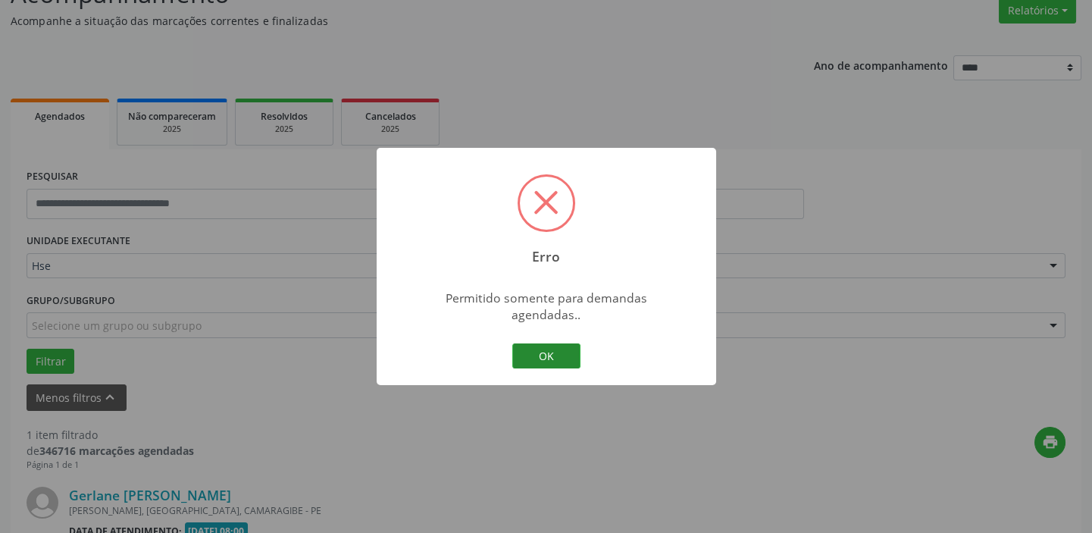
click at [549, 343] on button "OK" at bounding box center [546, 356] width 68 height 26
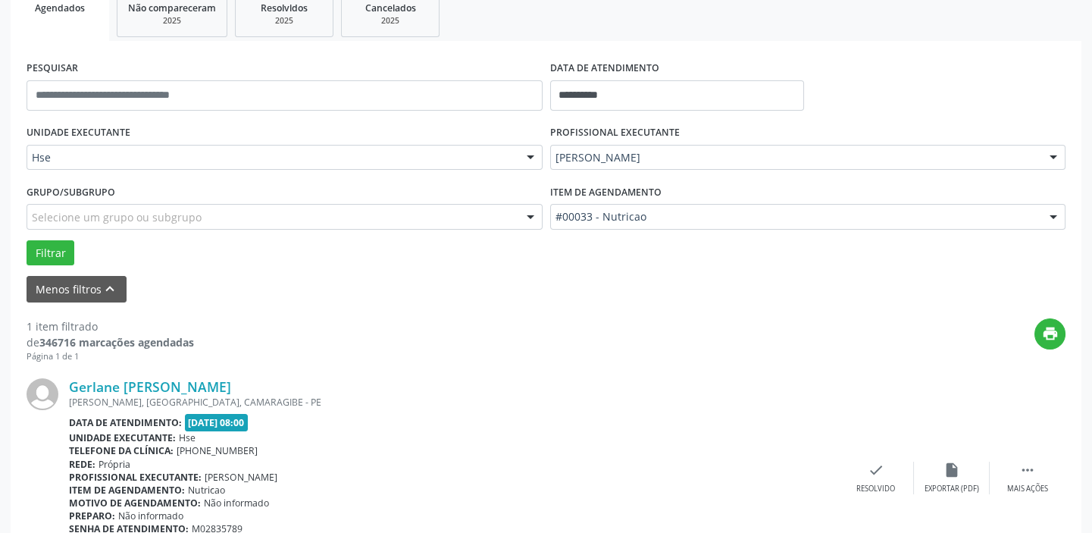
scroll to position [323, 0]
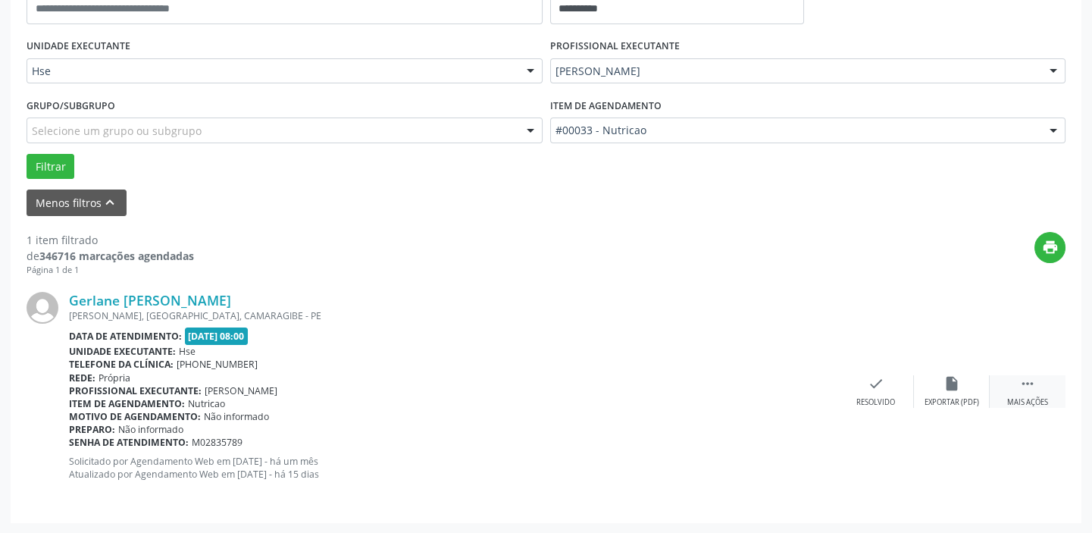
click at [1052, 398] on div " Mais ações" at bounding box center [1028, 391] width 76 height 33
click at [943, 393] on div "alarm_off Não compareceu" at bounding box center [952, 391] width 76 height 33
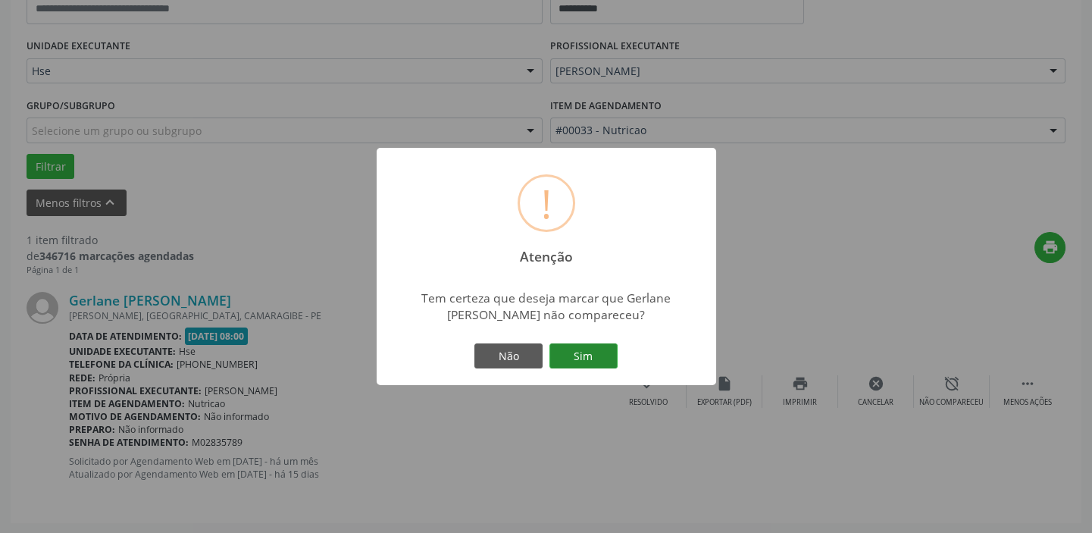
click at [604, 356] on button "Sim" at bounding box center [583, 356] width 68 height 26
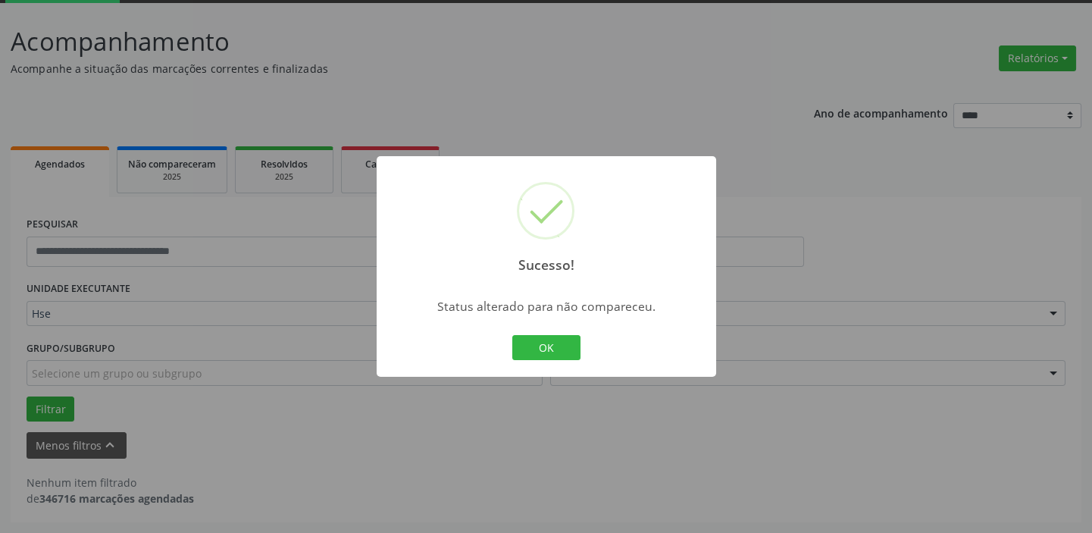
scroll to position [79, 0]
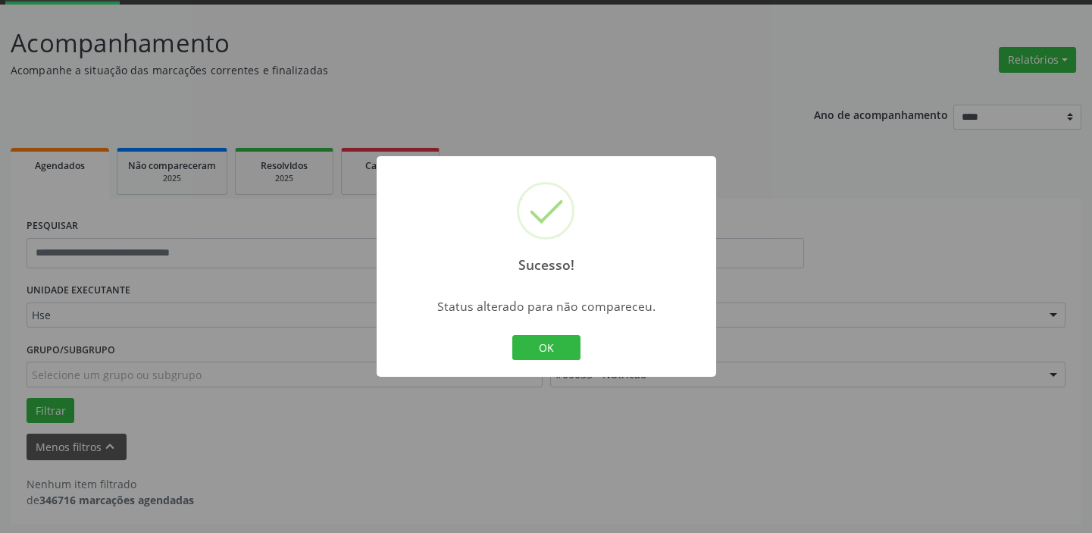
drag, startPoint x: 540, startPoint y: 340, endPoint x: 550, endPoint y: 346, distance: 11.6
click at [540, 342] on button "OK" at bounding box center [546, 348] width 68 height 26
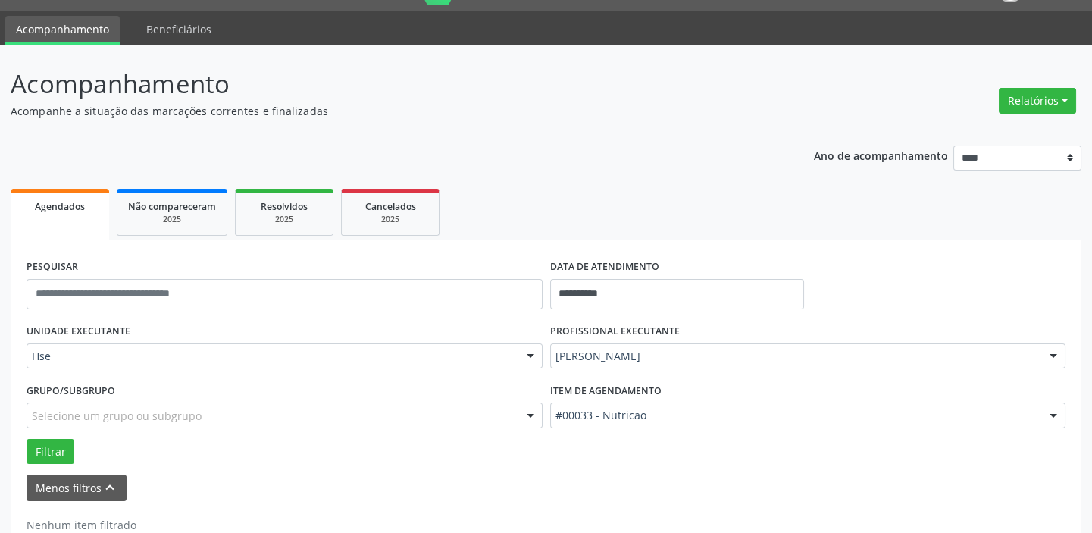
scroll to position [0, 0]
